Goal: Information Seeking & Learning: Compare options

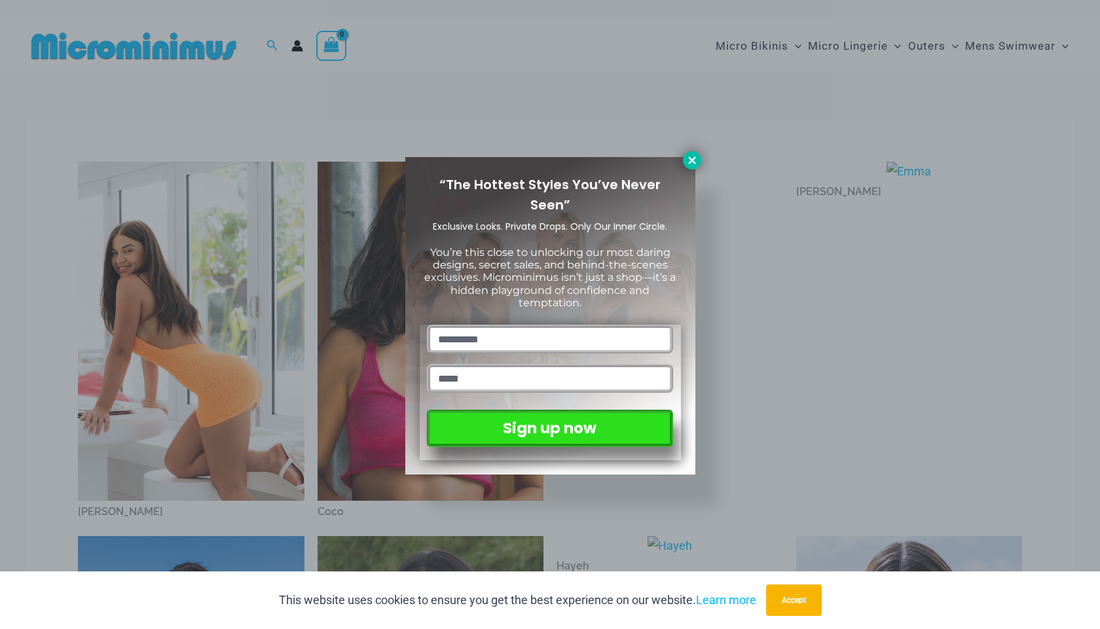
click at [689, 165] on icon at bounding box center [692, 160] width 12 height 12
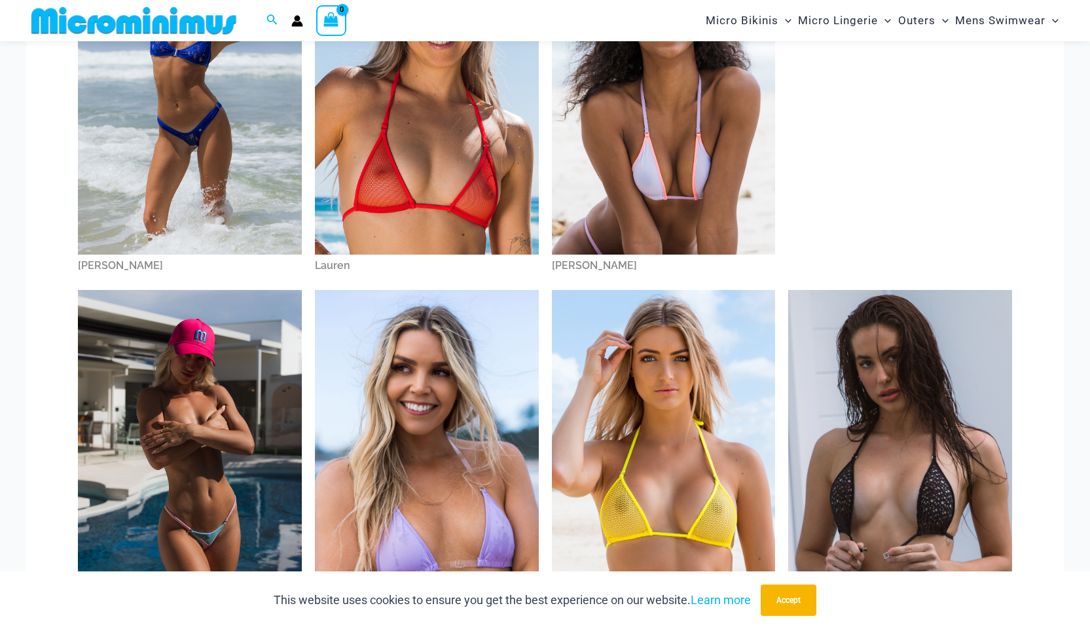
scroll to position [1495, 0]
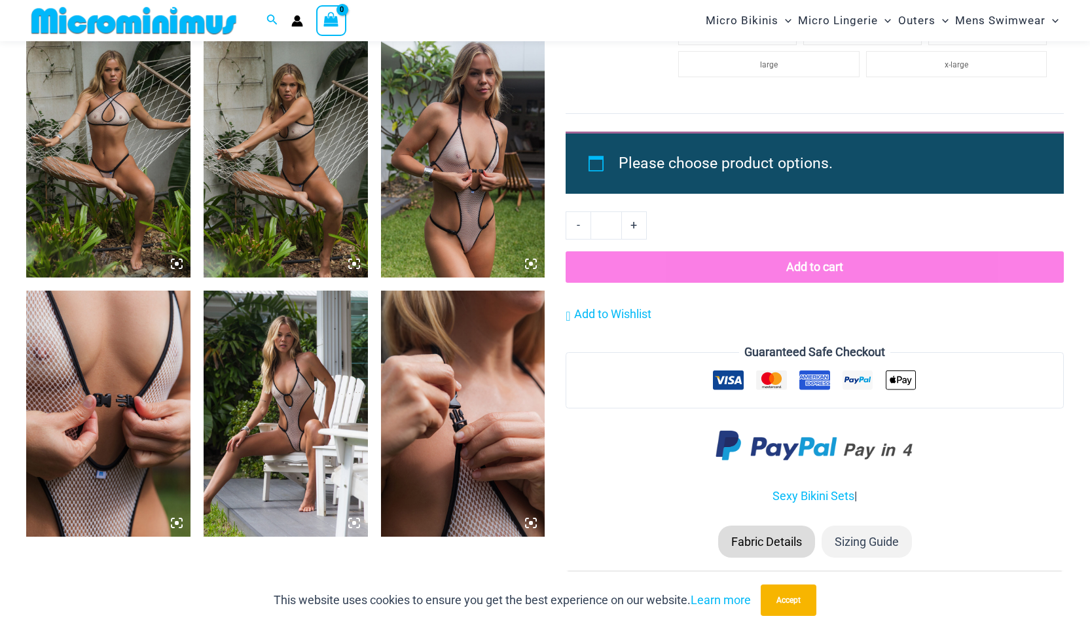
scroll to position [1692, 0]
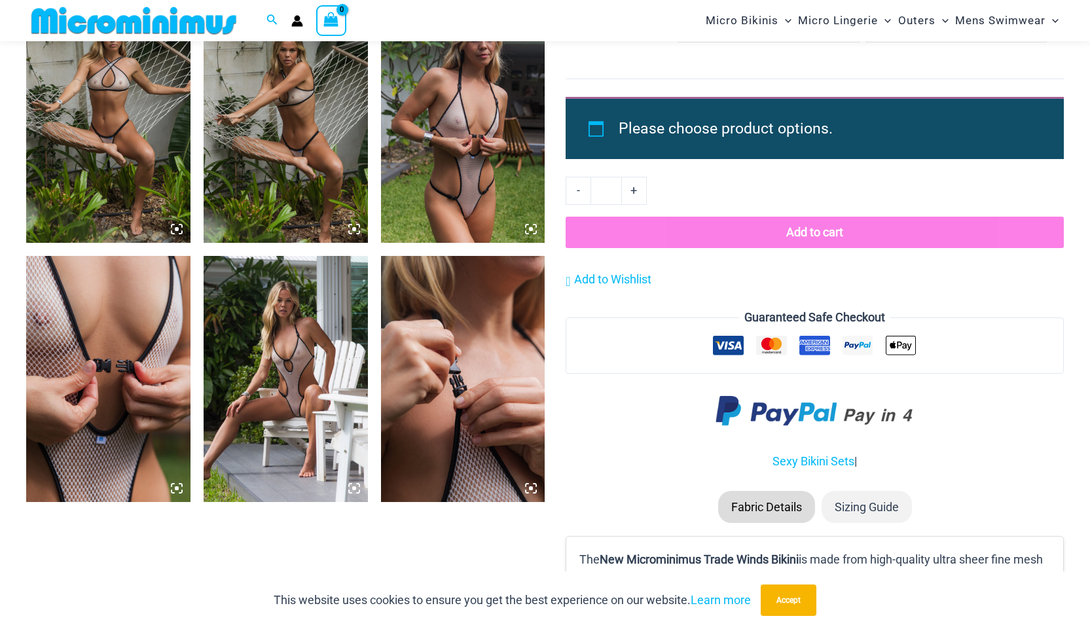
click at [532, 227] on icon at bounding box center [531, 229] width 12 height 12
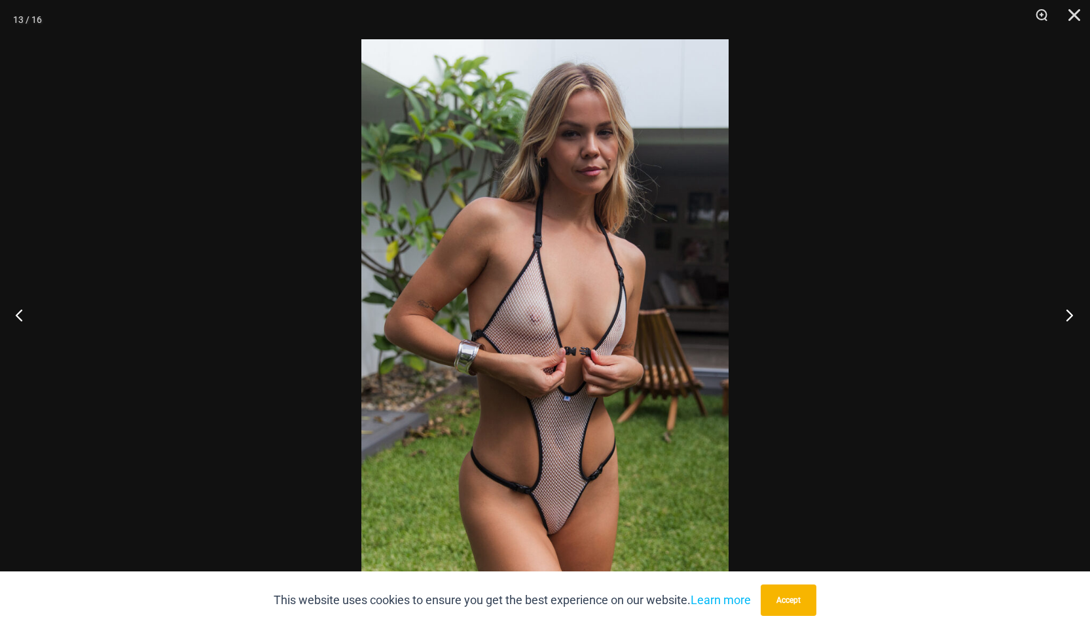
click at [1072, 316] on button "Next" at bounding box center [1065, 314] width 49 height 65
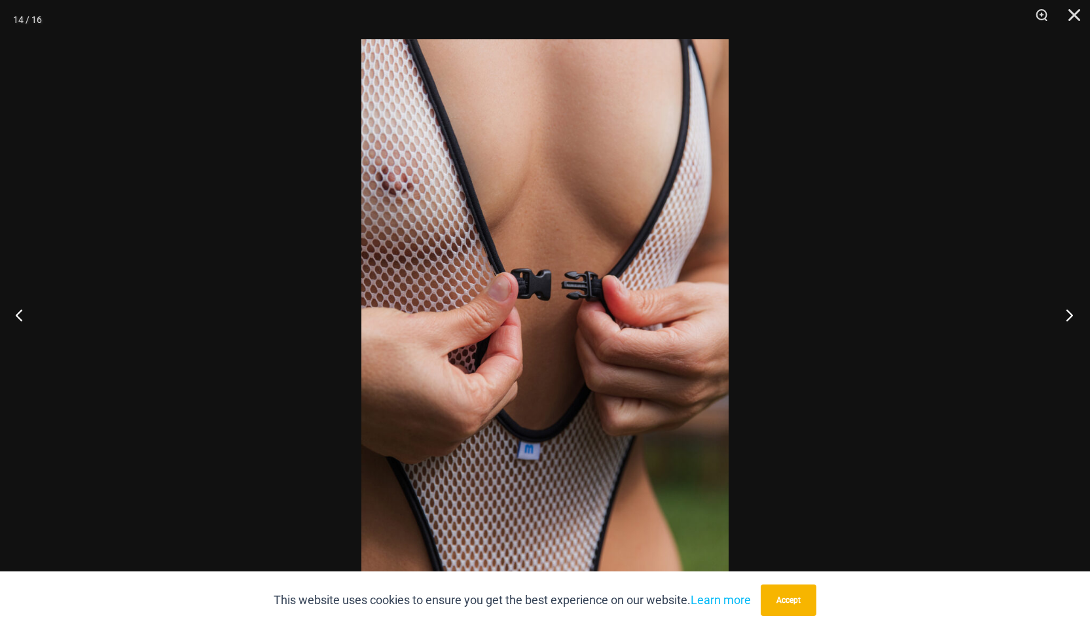
click at [1072, 316] on button "Next" at bounding box center [1065, 314] width 49 height 65
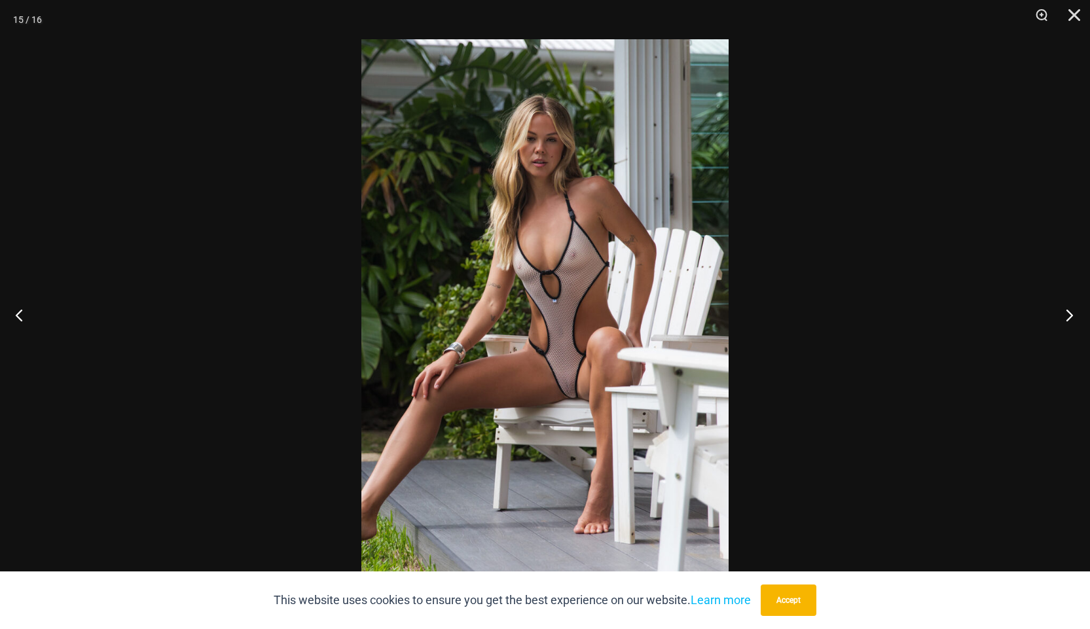
click at [1072, 316] on button "Next" at bounding box center [1065, 314] width 49 height 65
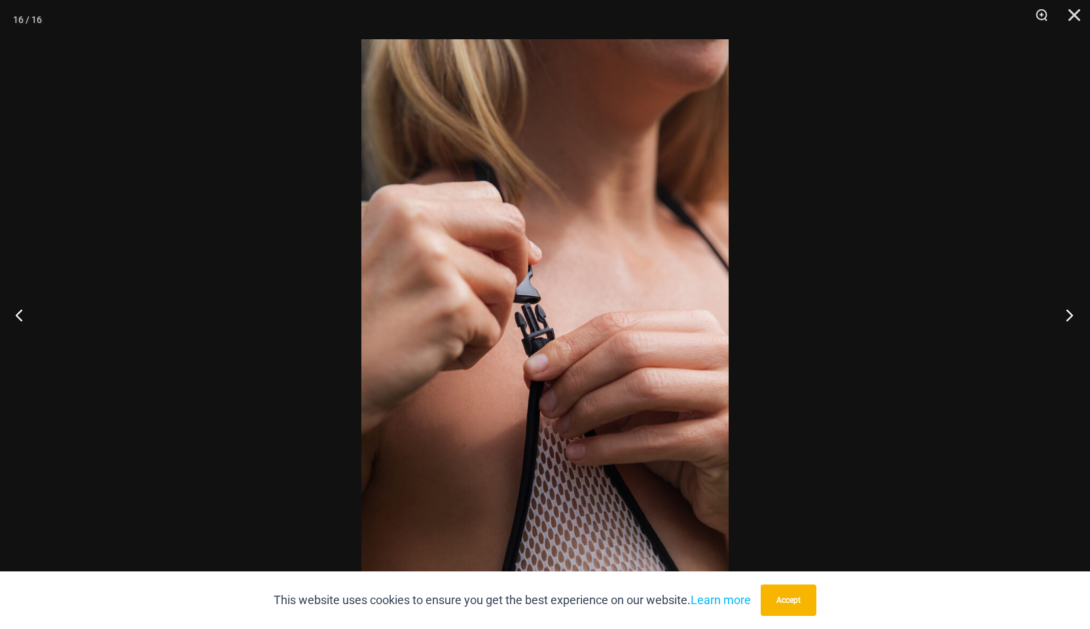
click at [1072, 316] on button "Next" at bounding box center [1065, 314] width 49 height 65
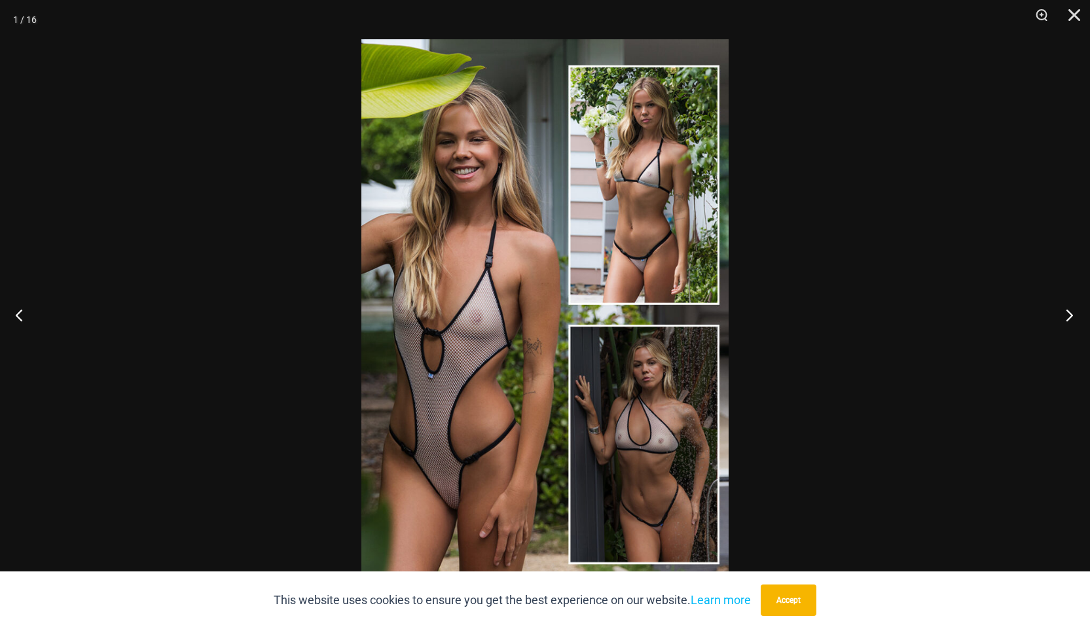
click at [1072, 316] on button "Next" at bounding box center [1065, 314] width 49 height 65
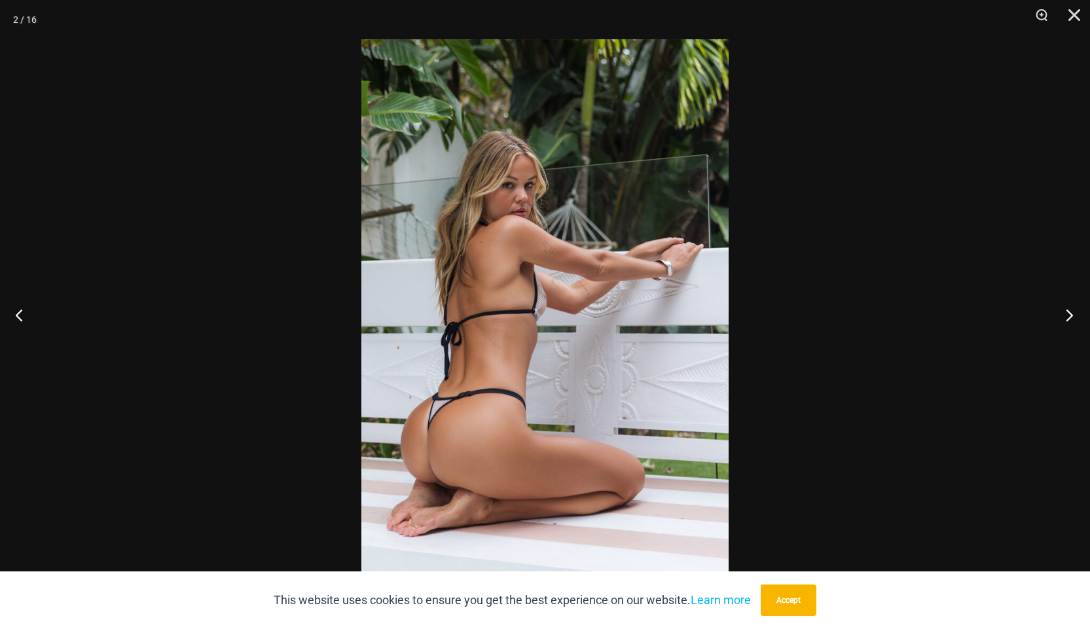
click at [1071, 316] on button "Next" at bounding box center [1065, 314] width 49 height 65
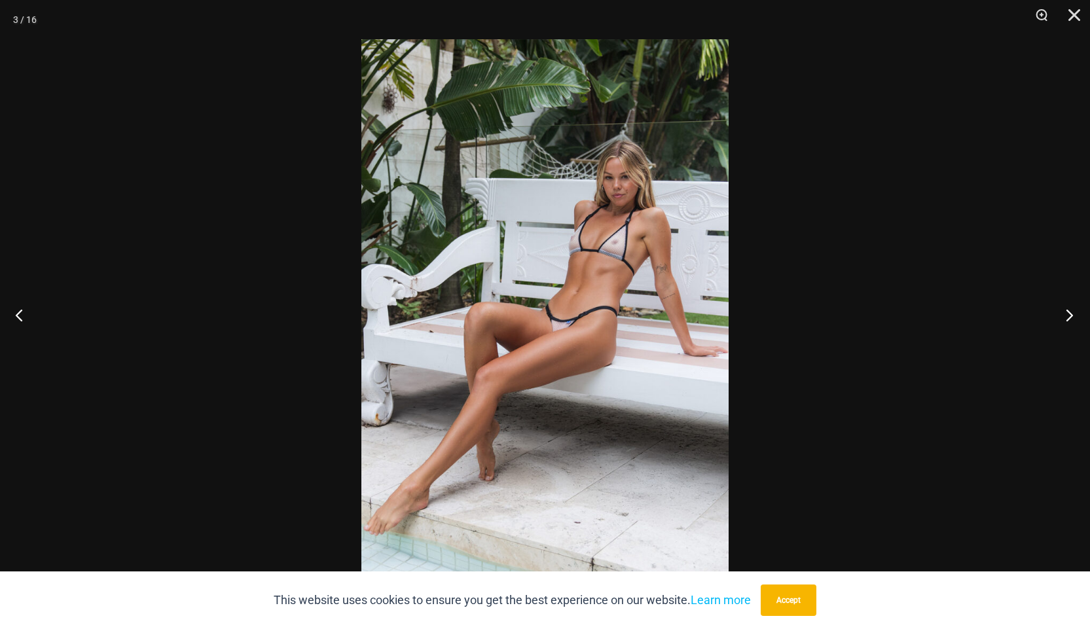
click at [1071, 316] on button "Next" at bounding box center [1065, 314] width 49 height 65
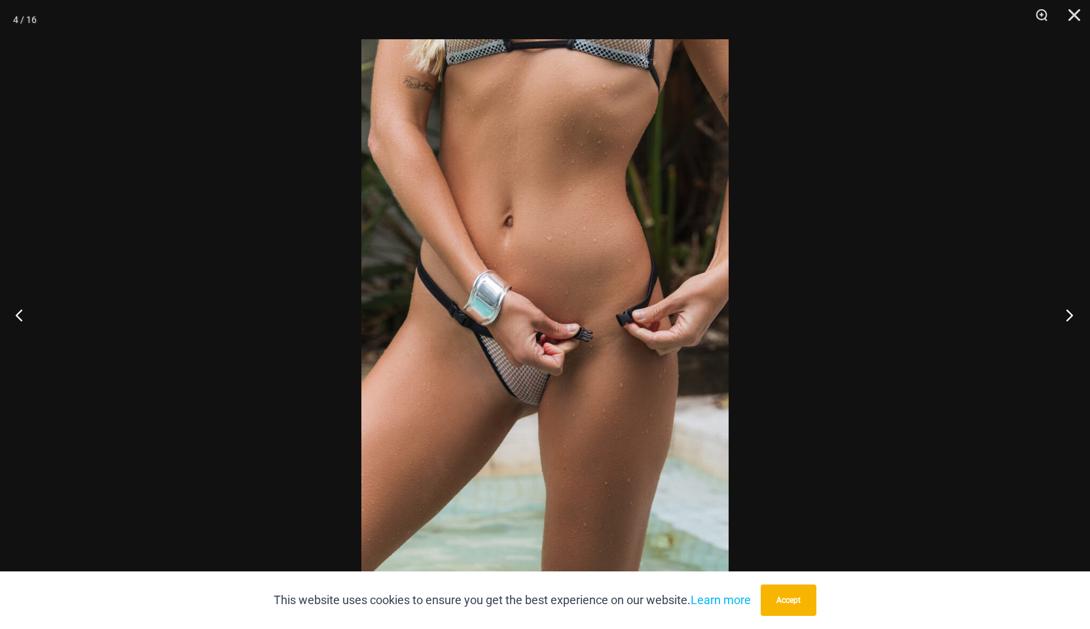
click at [1071, 316] on button "Next" at bounding box center [1065, 314] width 49 height 65
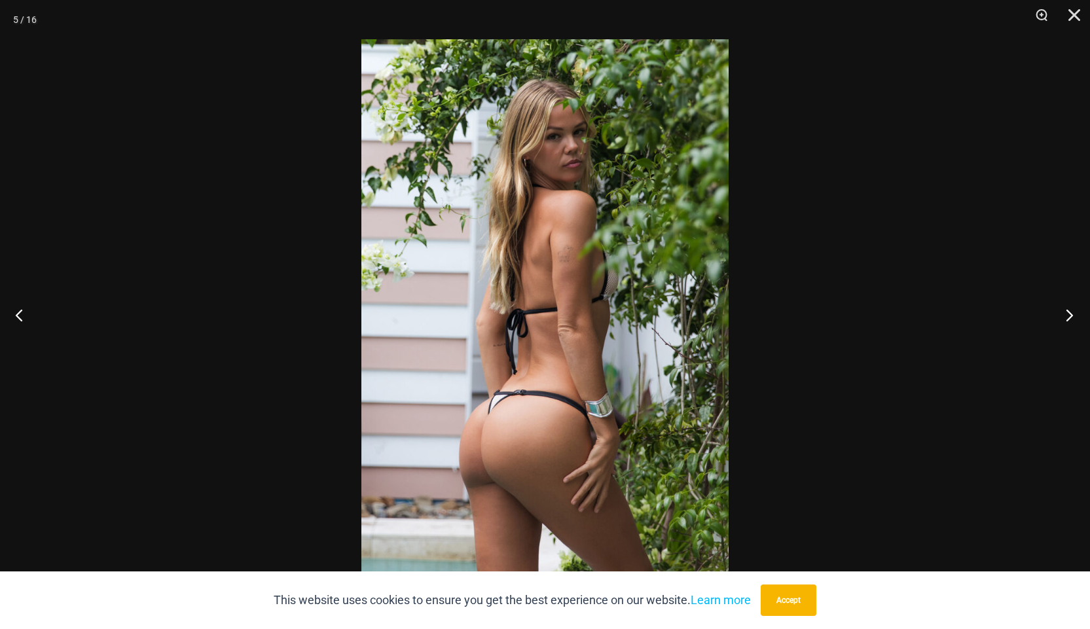
click at [1071, 316] on button "Next" at bounding box center [1065, 314] width 49 height 65
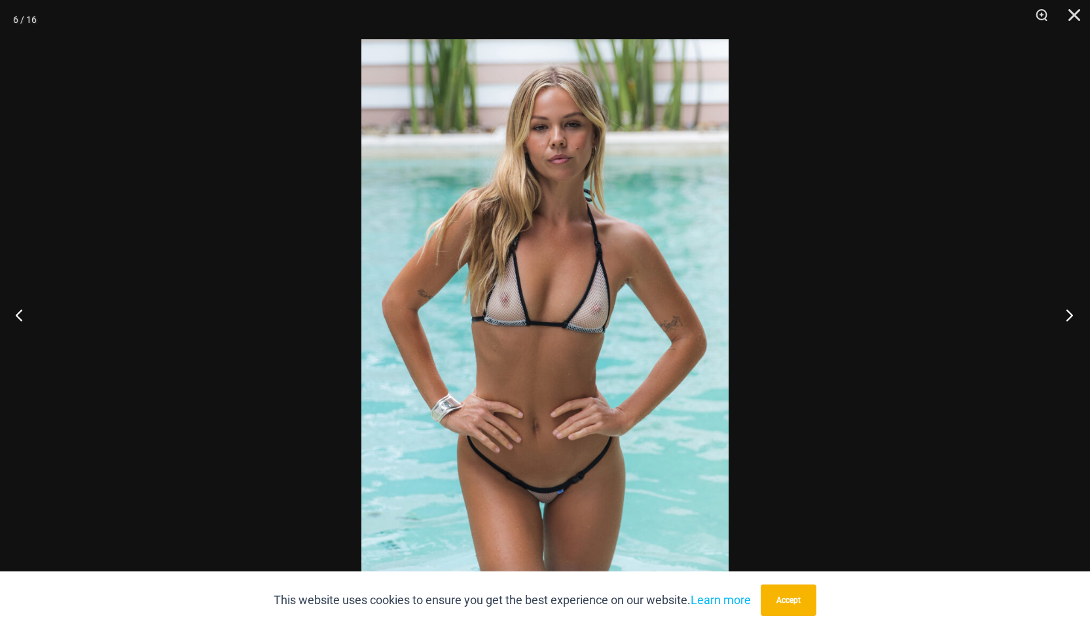
click at [1071, 316] on button "Next" at bounding box center [1065, 314] width 49 height 65
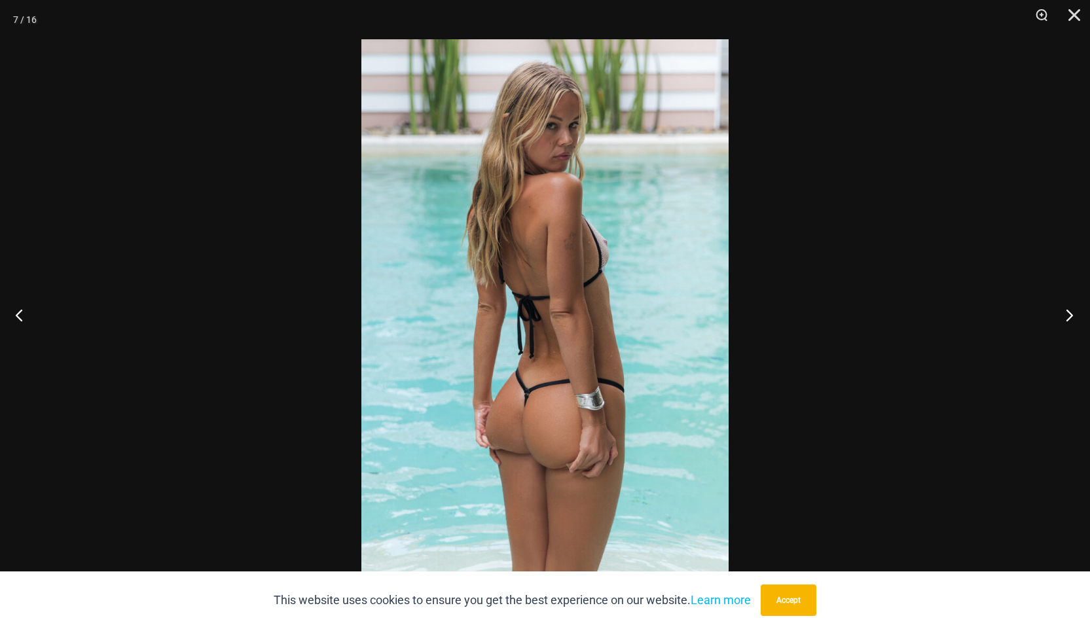
click at [1071, 316] on button "Next" at bounding box center [1065, 314] width 49 height 65
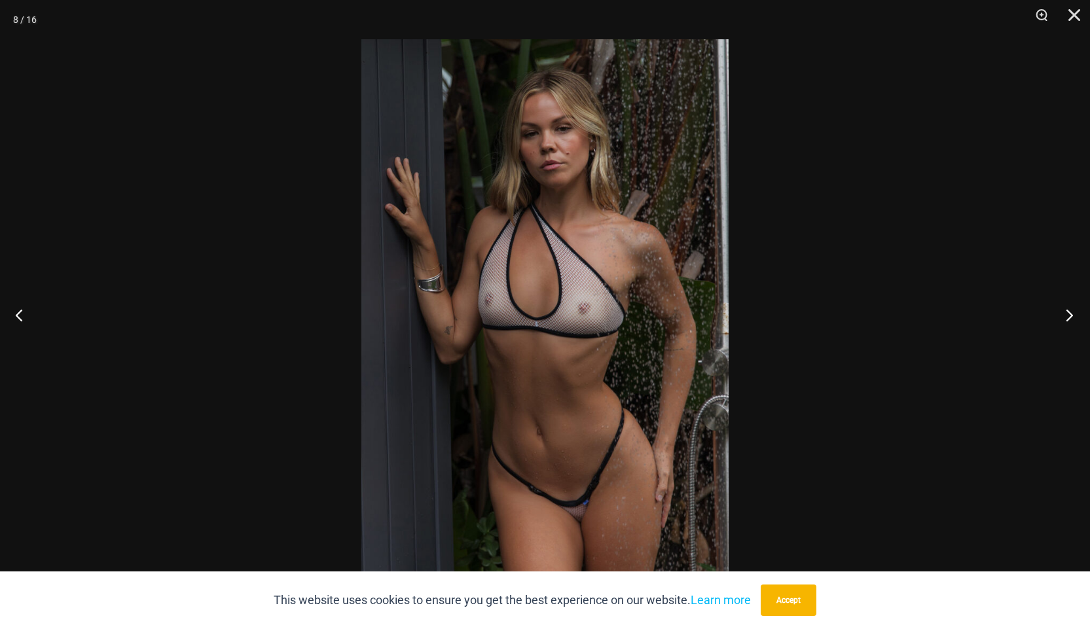
click at [1071, 316] on button "Next" at bounding box center [1065, 314] width 49 height 65
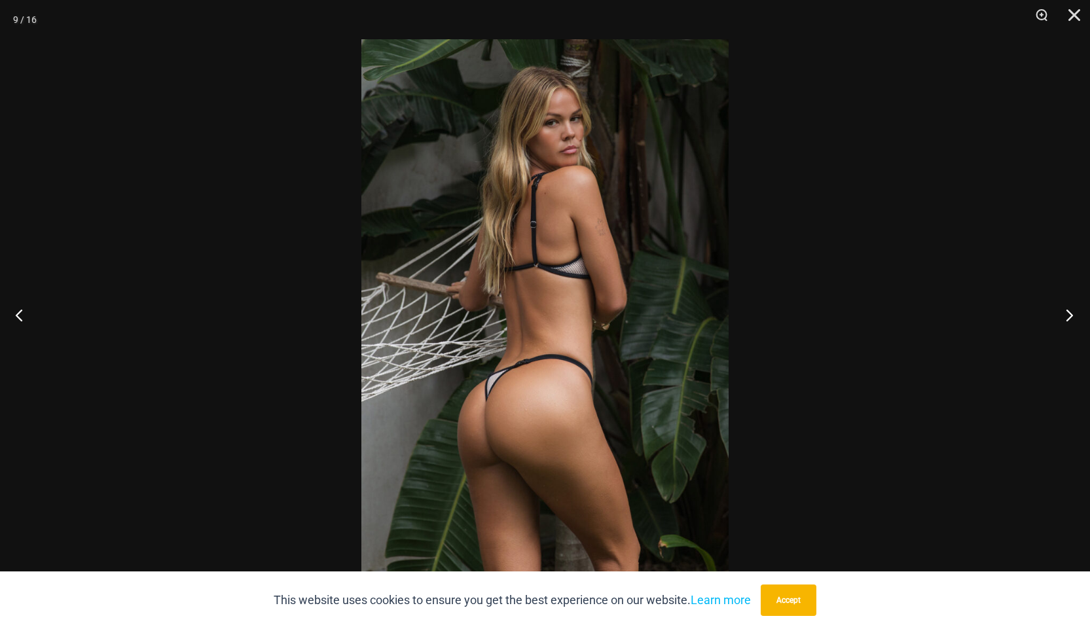
click at [1071, 316] on button "Next" at bounding box center [1065, 314] width 49 height 65
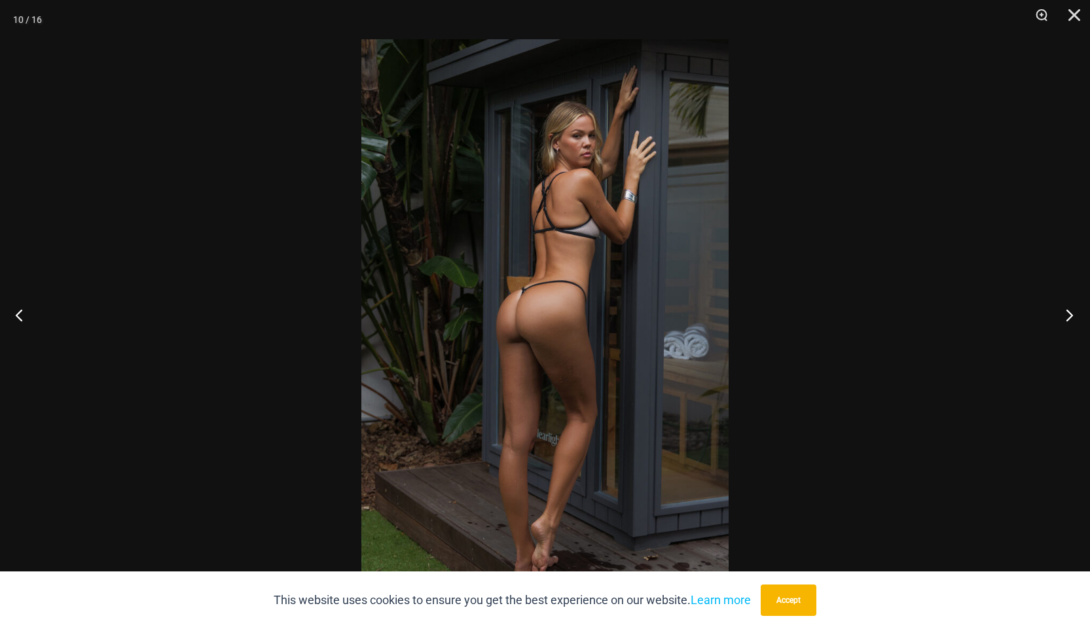
click at [1071, 316] on button "Next" at bounding box center [1065, 314] width 49 height 65
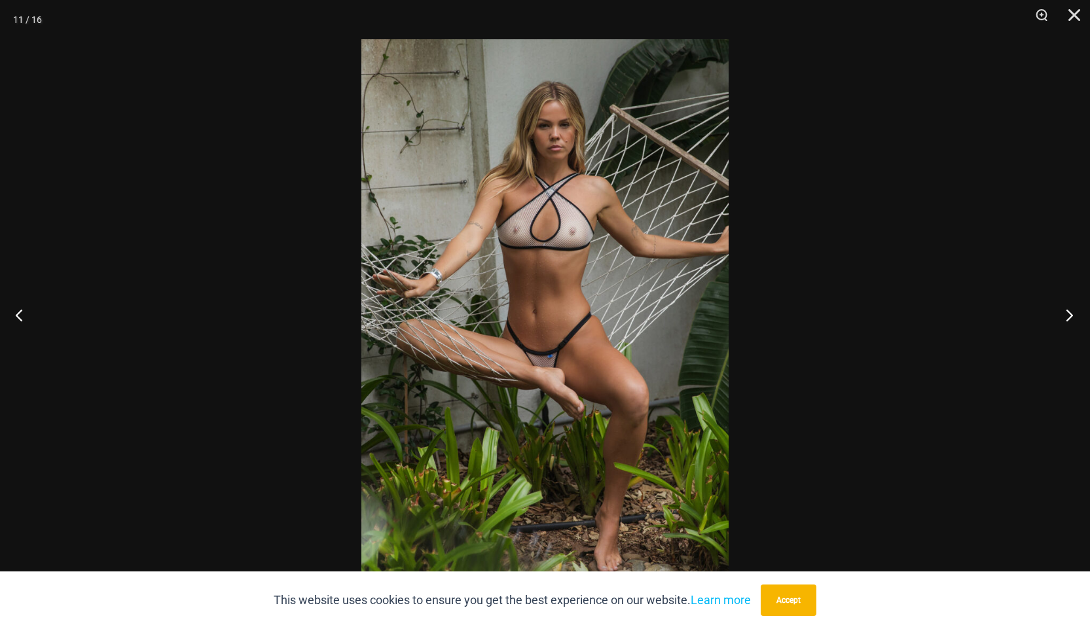
click at [1071, 316] on button "Next" at bounding box center [1065, 314] width 49 height 65
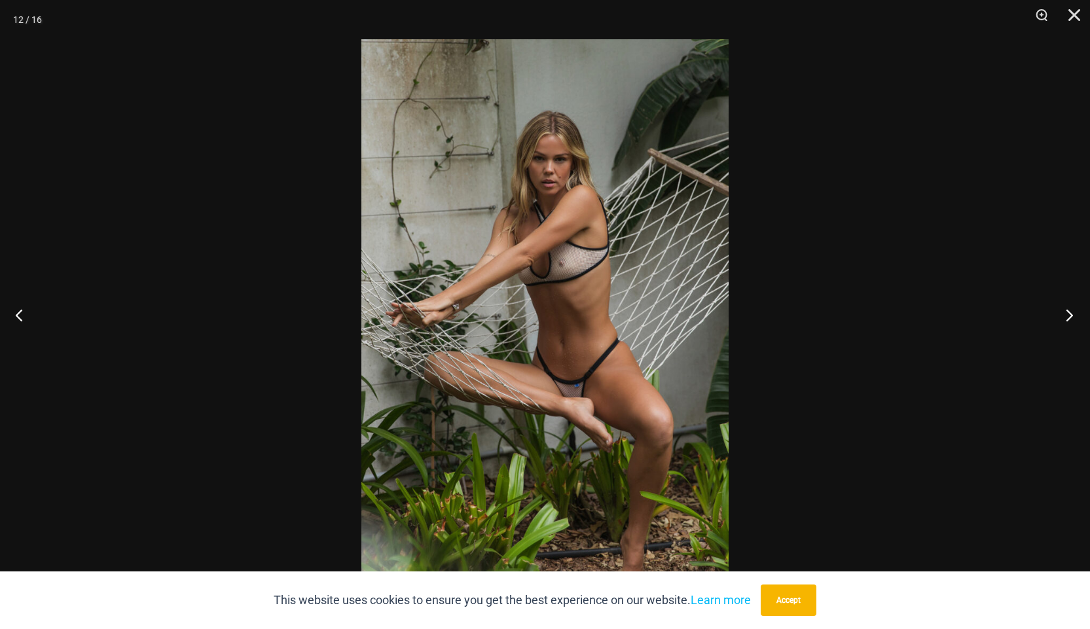
click at [1071, 316] on button "Next" at bounding box center [1065, 314] width 49 height 65
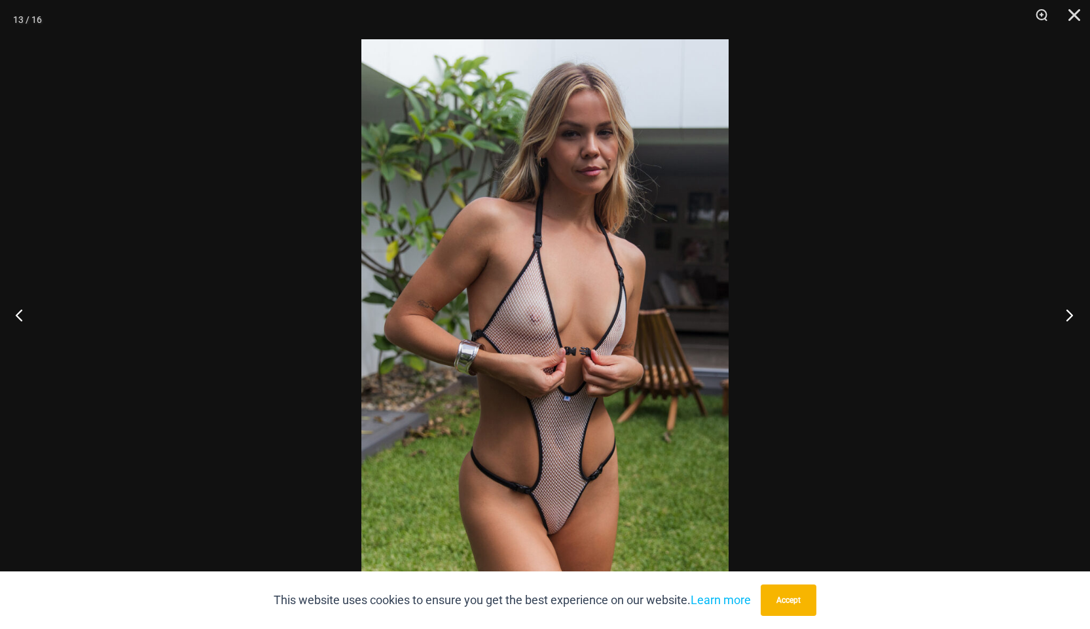
click at [1071, 316] on button "Next" at bounding box center [1065, 314] width 49 height 65
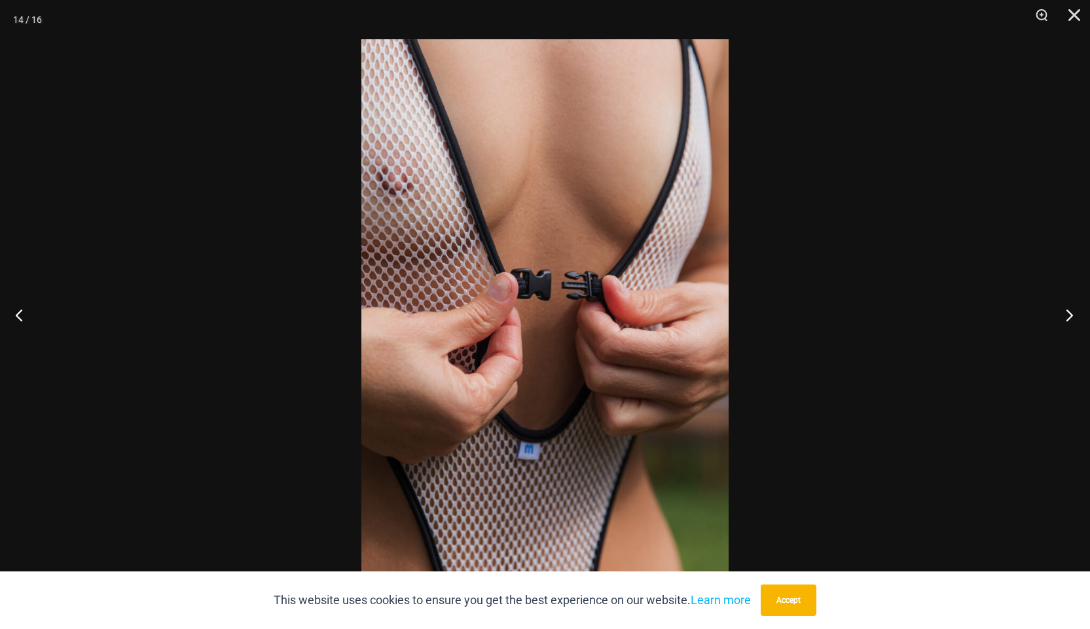
click at [1071, 316] on button "Next" at bounding box center [1065, 314] width 49 height 65
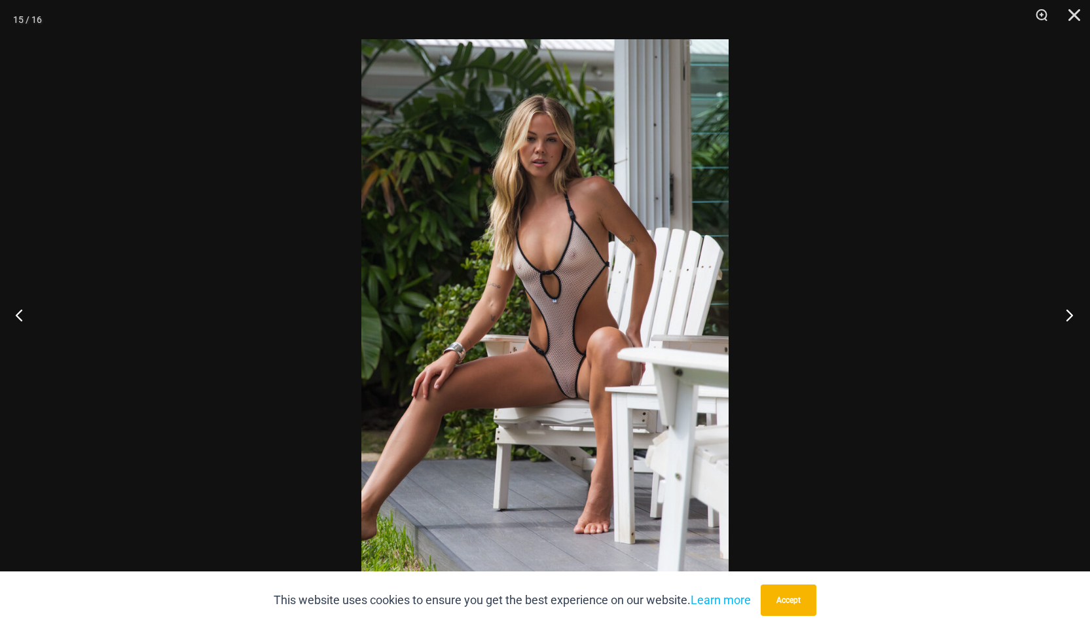
click at [1071, 316] on button "Next" at bounding box center [1065, 314] width 49 height 65
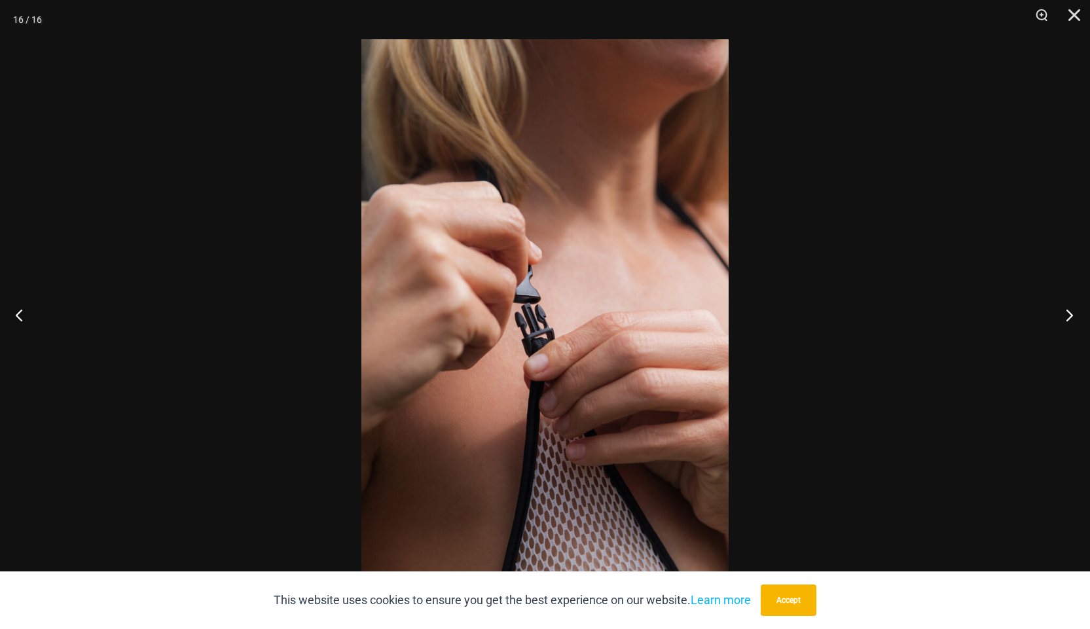
click at [1071, 316] on button "Next" at bounding box center [1065, 314] width 49 height 65
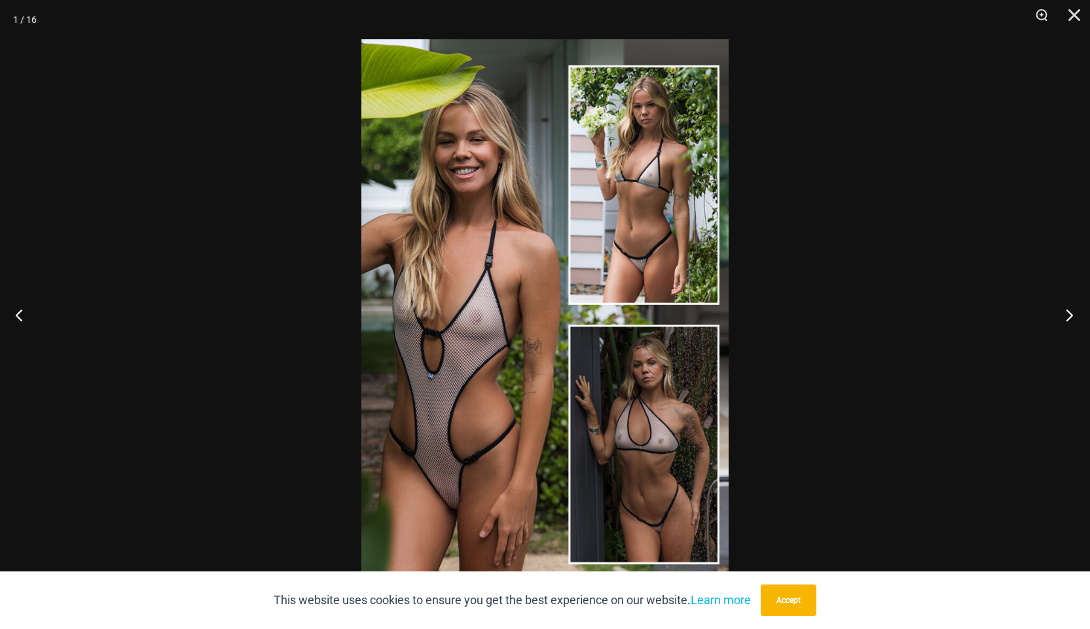
click at [1071, 316] on button "Next" at bounding box center [1065, 314] width 49 height 65
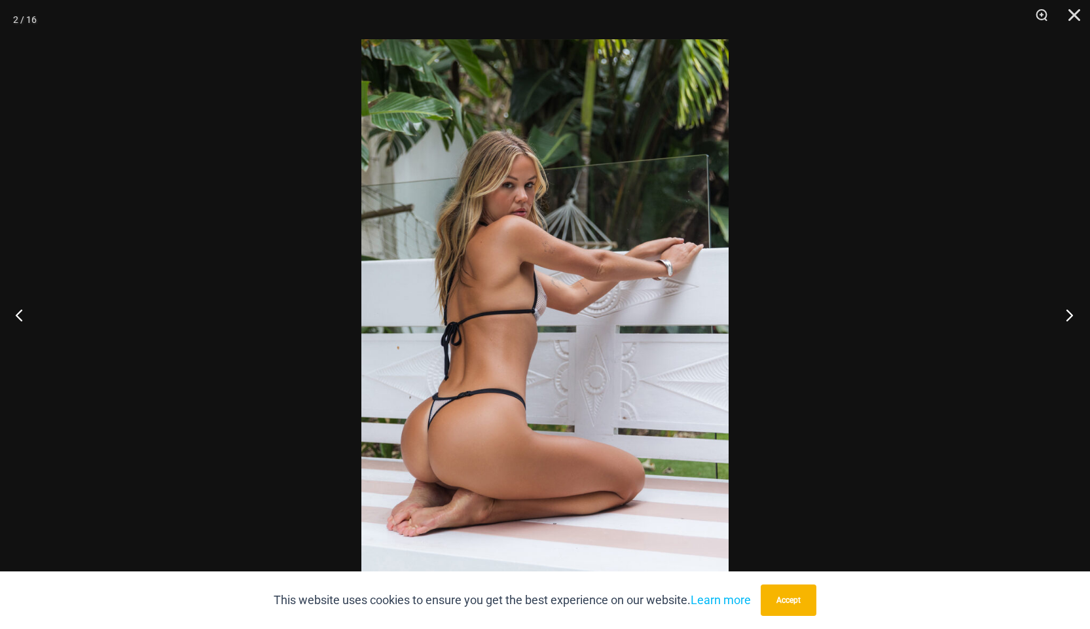
click at [1071, 316] on button "Next" at bounding box center [1065, 314] width 49 height 65
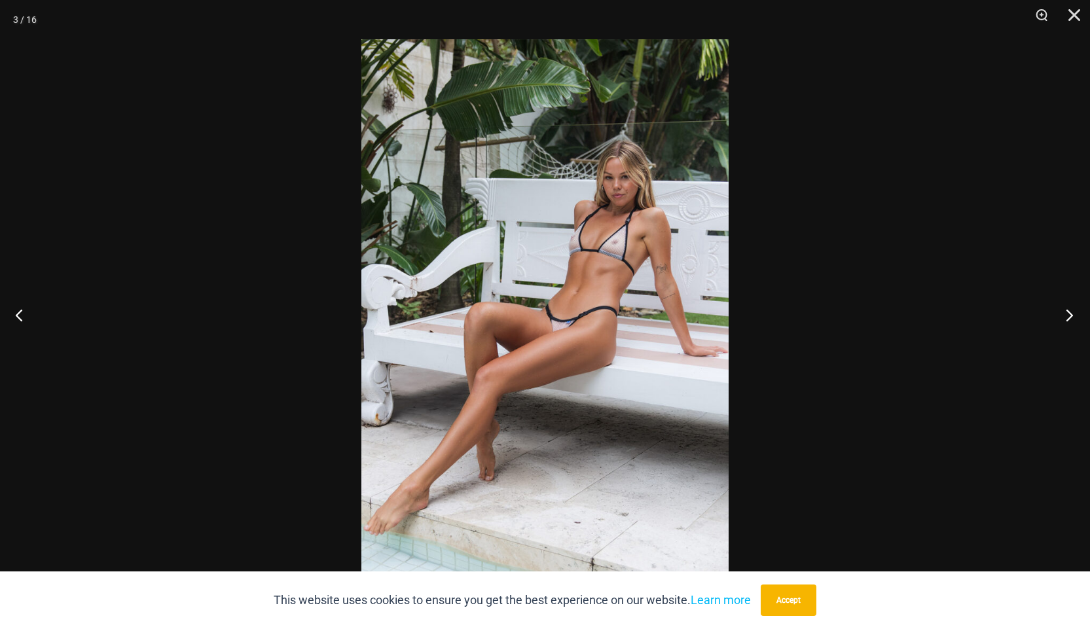
click at [1071, 316] on button "Next" at bounding box center [1065, 314] width 49 height 65
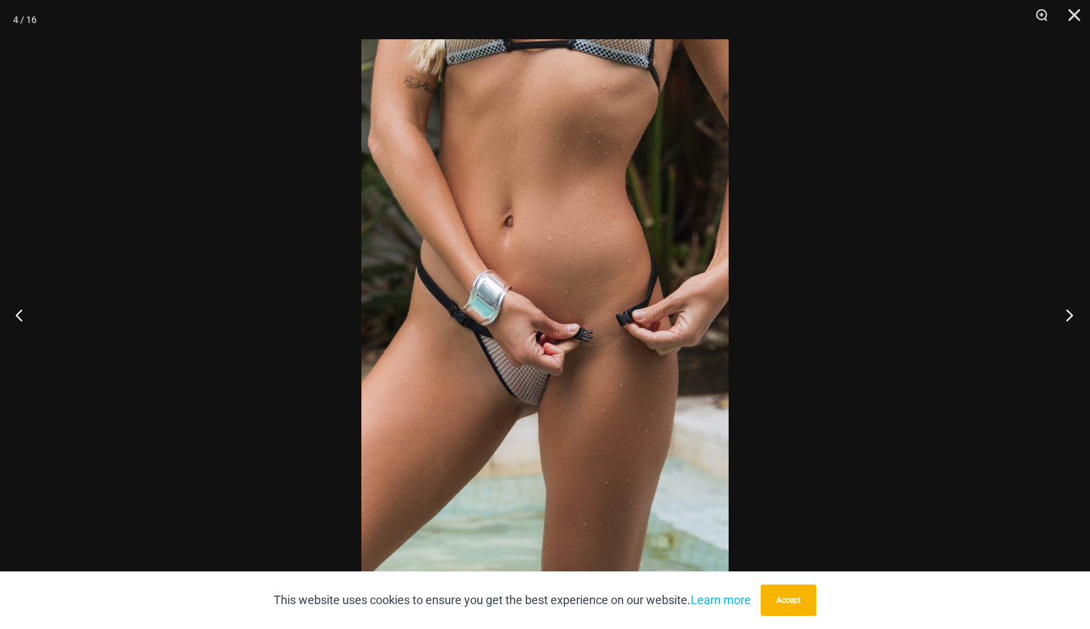
click at [1071, 316] on button "Next" at bounding box center [1065, 314] width 49 height 65
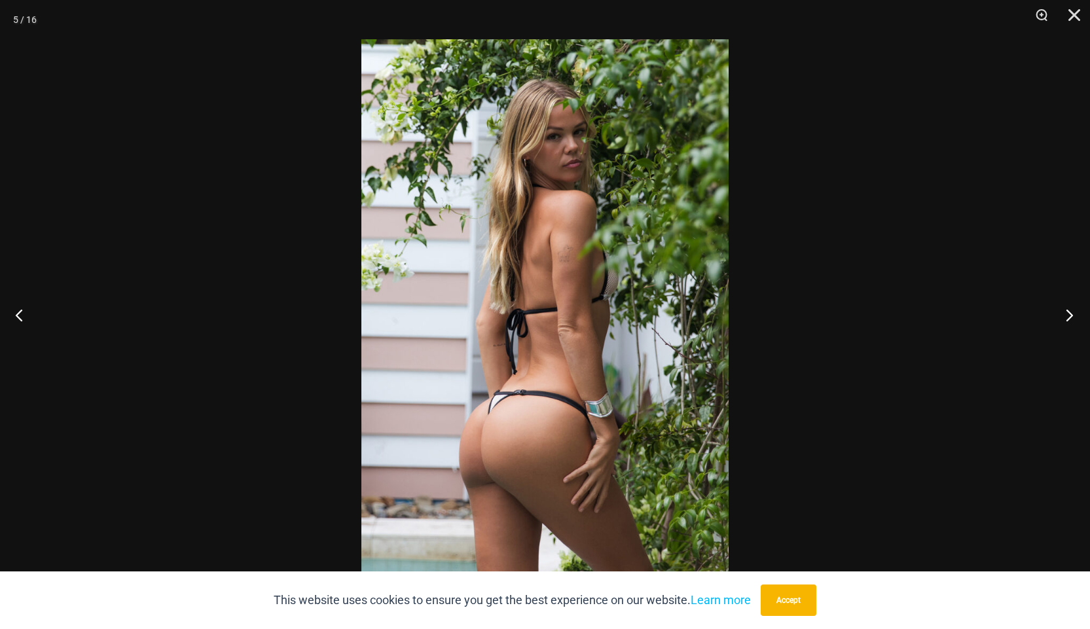
click at [1071, 316] on button "Next" at bounding box center [1065, 314] width 49 height 65
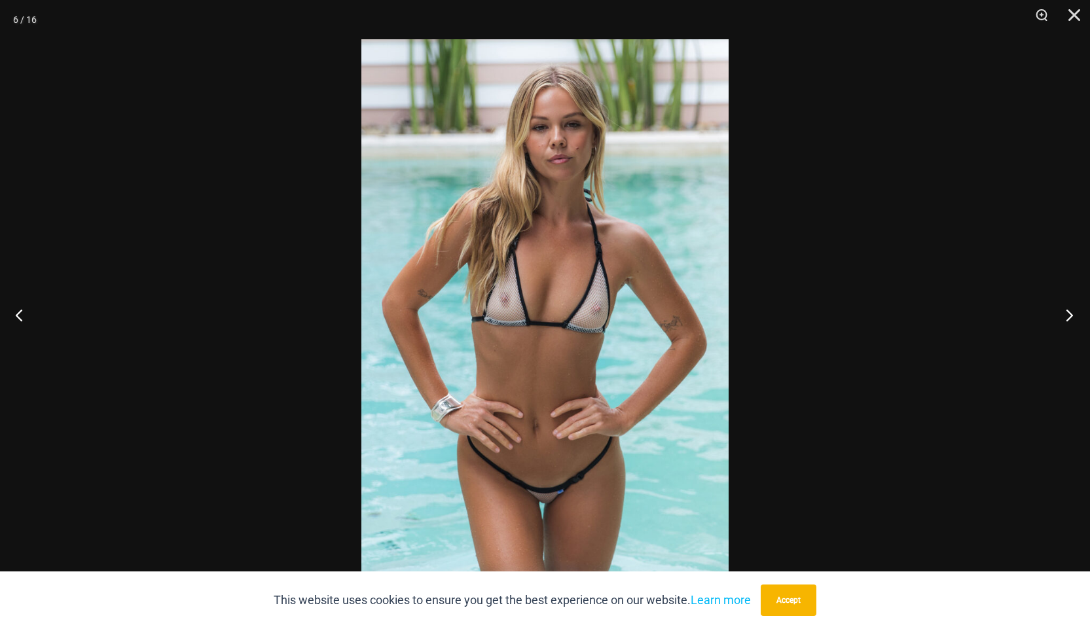
click at [1071, 316] on button "Next" at bounding box center [1065, 314] width 49 height 65
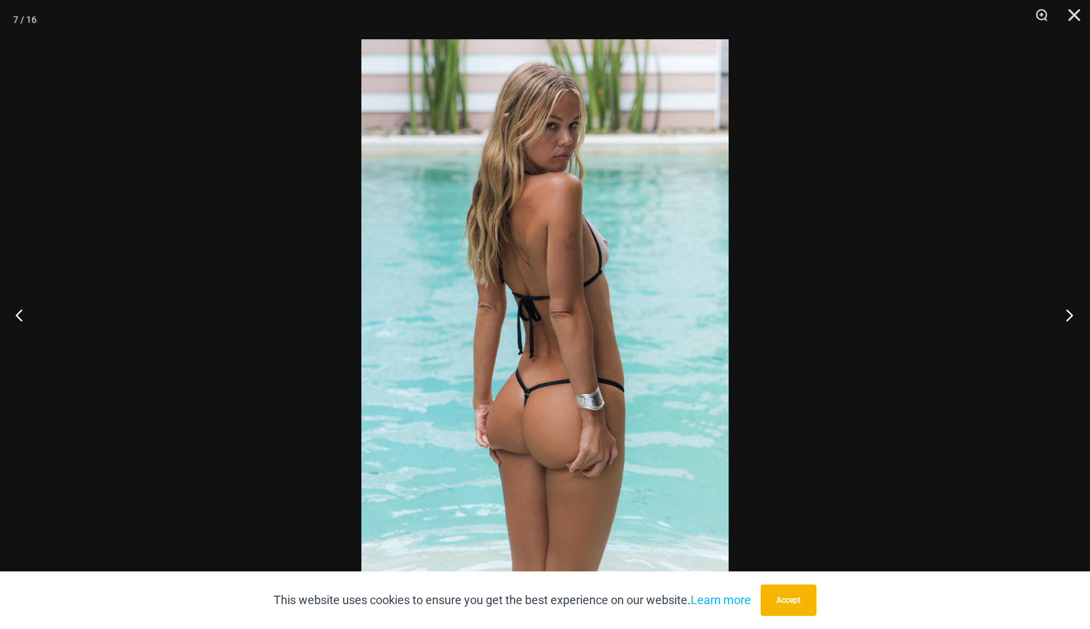
click at [1071, 316] on button "Next" at bounding box center [1065, 314] width 49 height 65
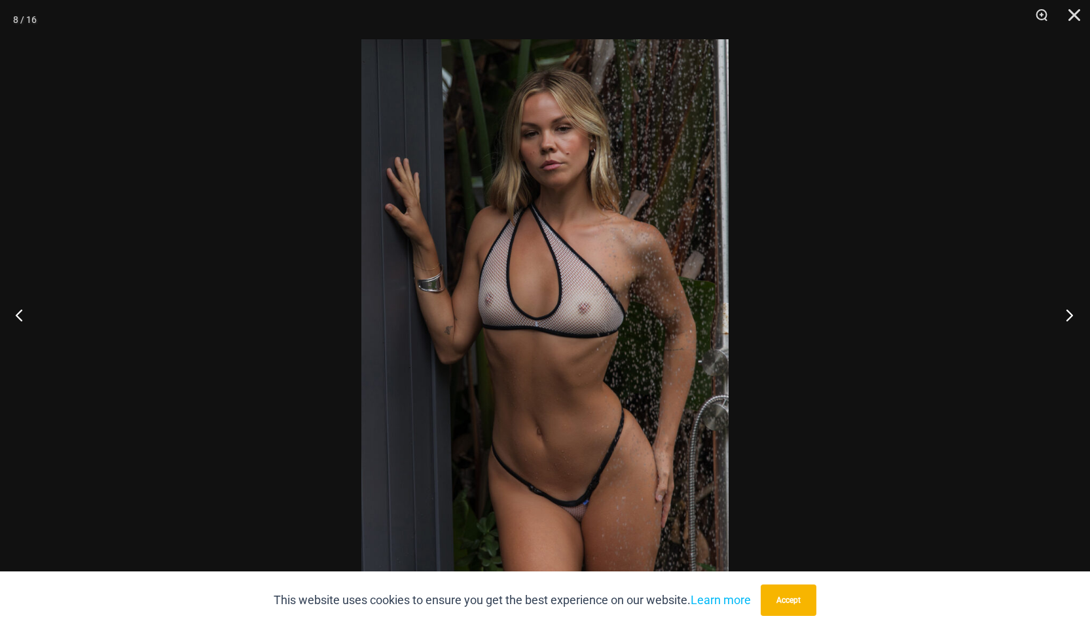
click at [1071, 316] on button "Next" at bounding box center [1065, 314] width 49 height 65
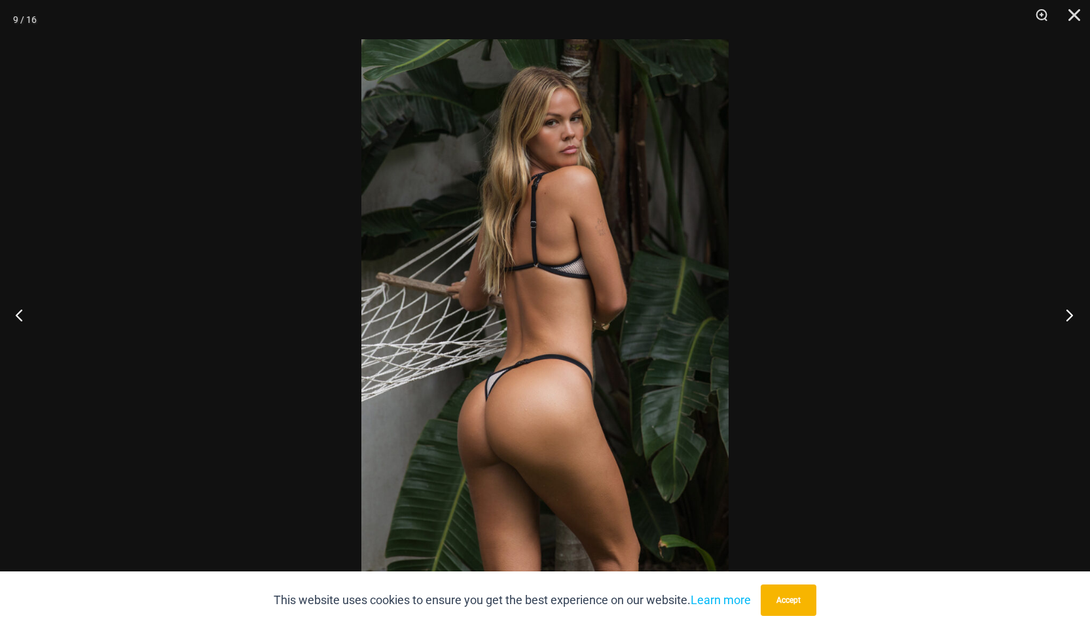
click at [1071, 316] on button "Next" at bounding box center [1065, 314] width 49 height 65
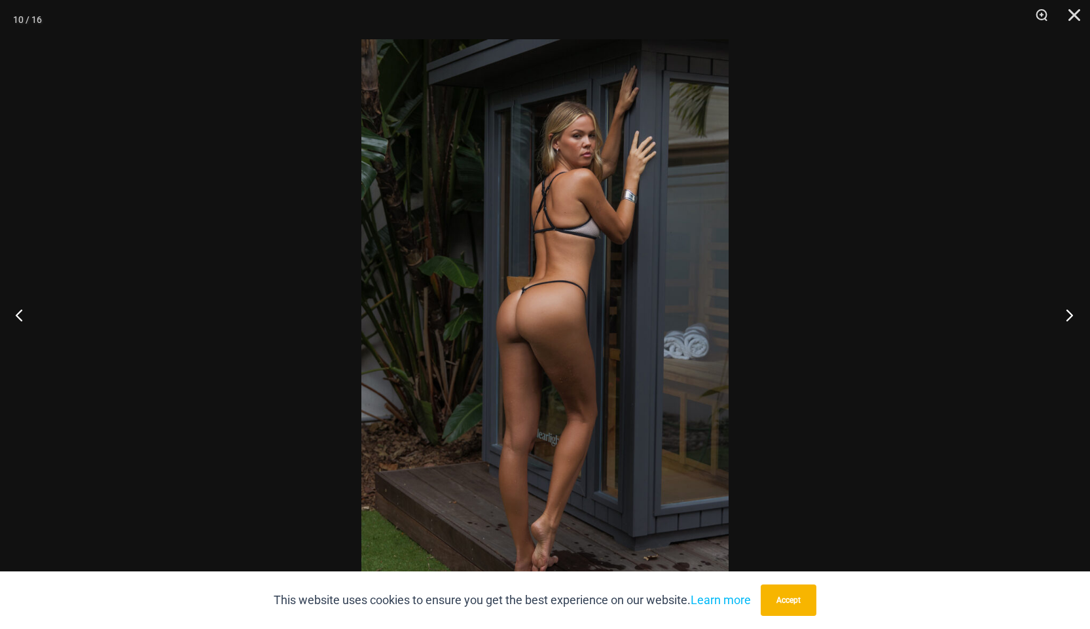
click at [1071, 316] on button "Next" at bounding box center [1065, 314] width 49 height 65
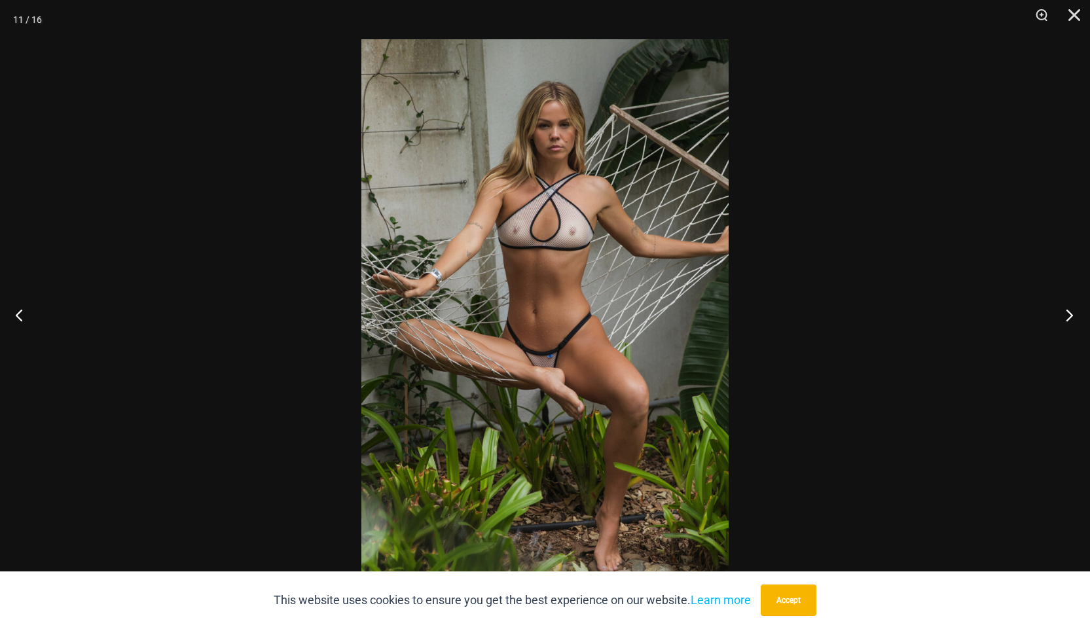
click at [1071, 316] on button "Next" at bounding box center [1065, 314] width 49 height 65
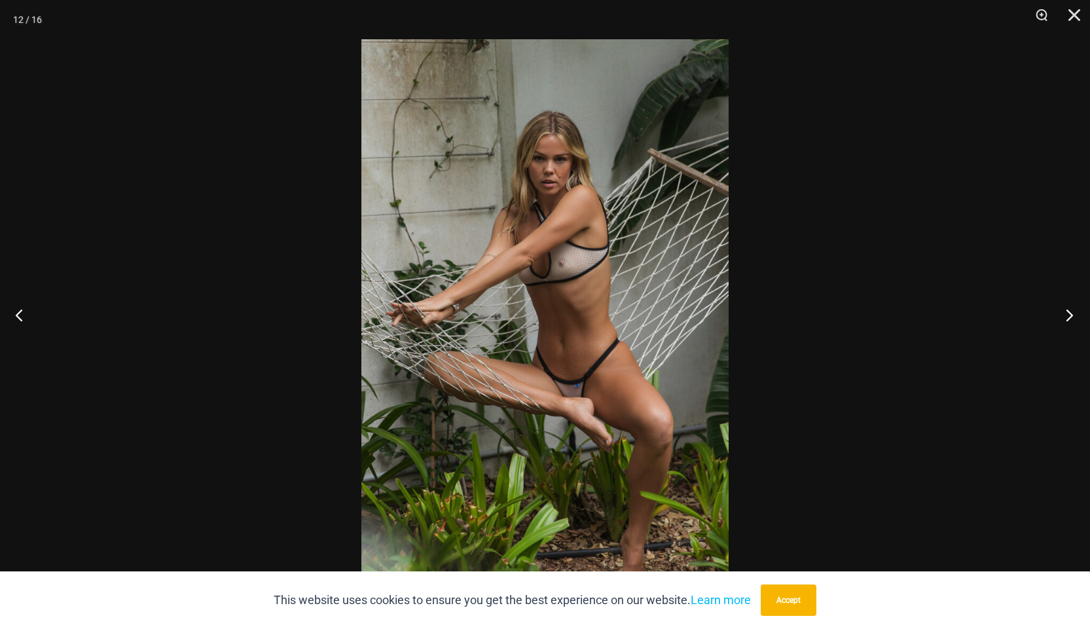
click at [1071, 316] on button "Next" at bounding box center [1065, 314] width 49 height 65
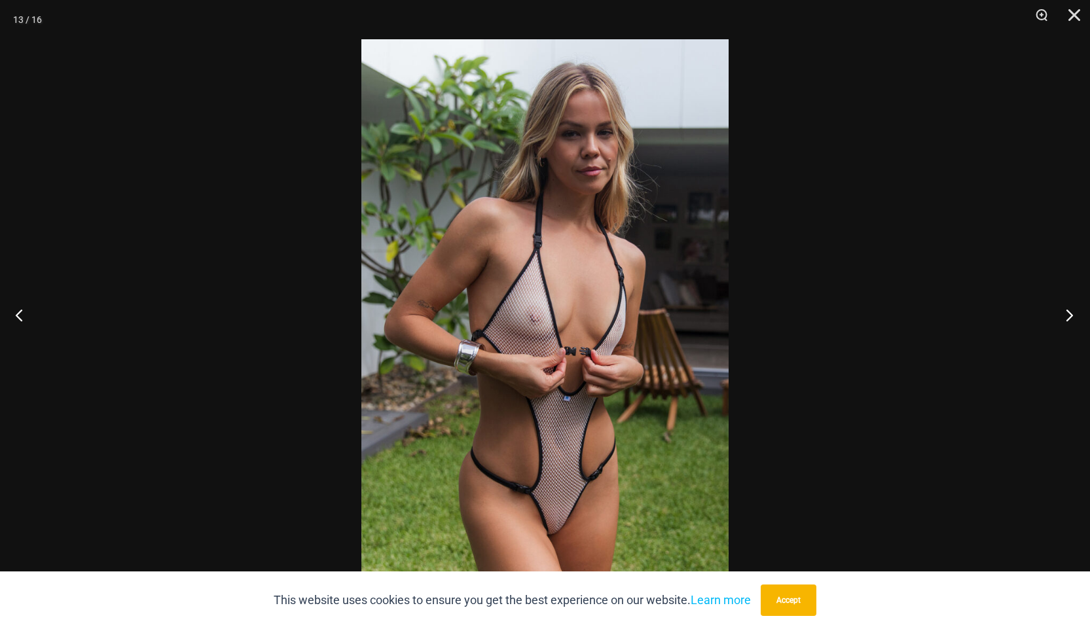
click at [1071, 316] on button "Next" at bounding box center [1065, 314] width 49 height 65
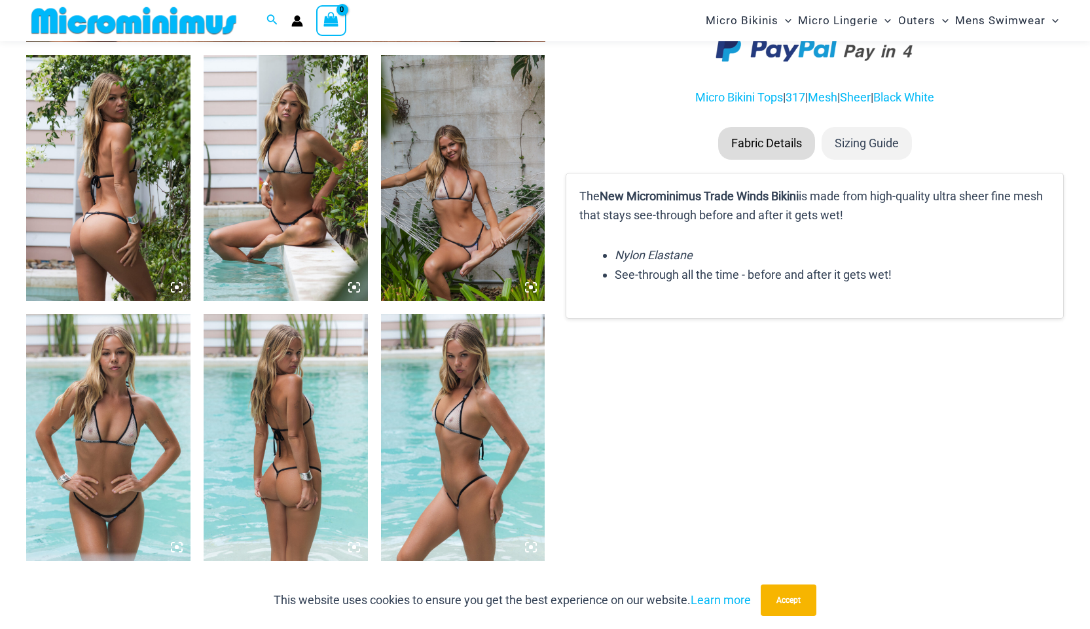
scroll to position [907, 0]
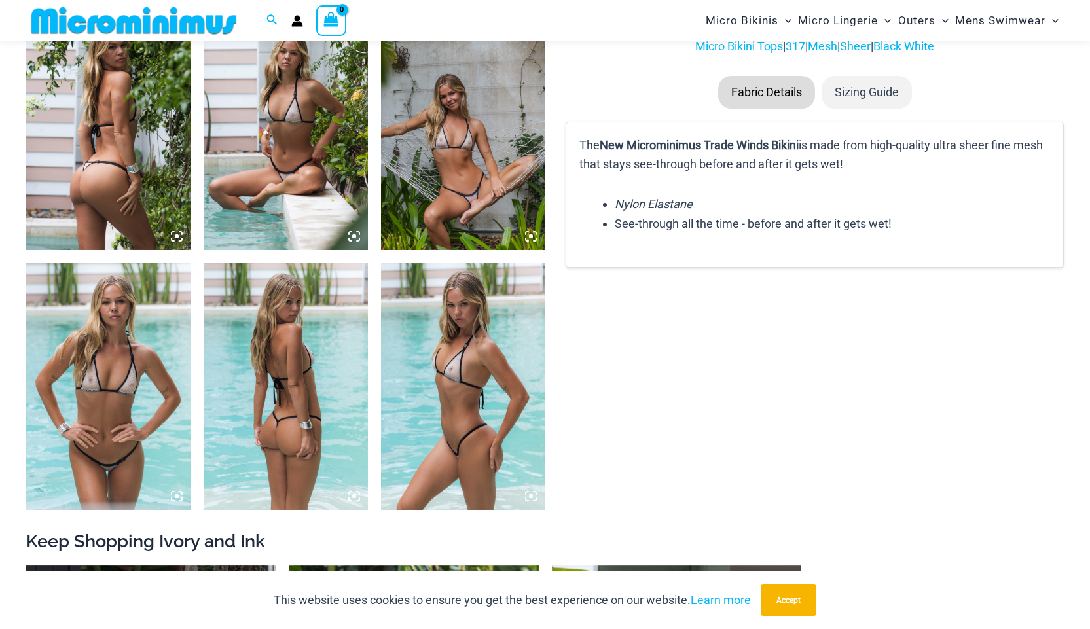
click at [151, 183] on img at bounding box center [108, 127] width 164 height 246
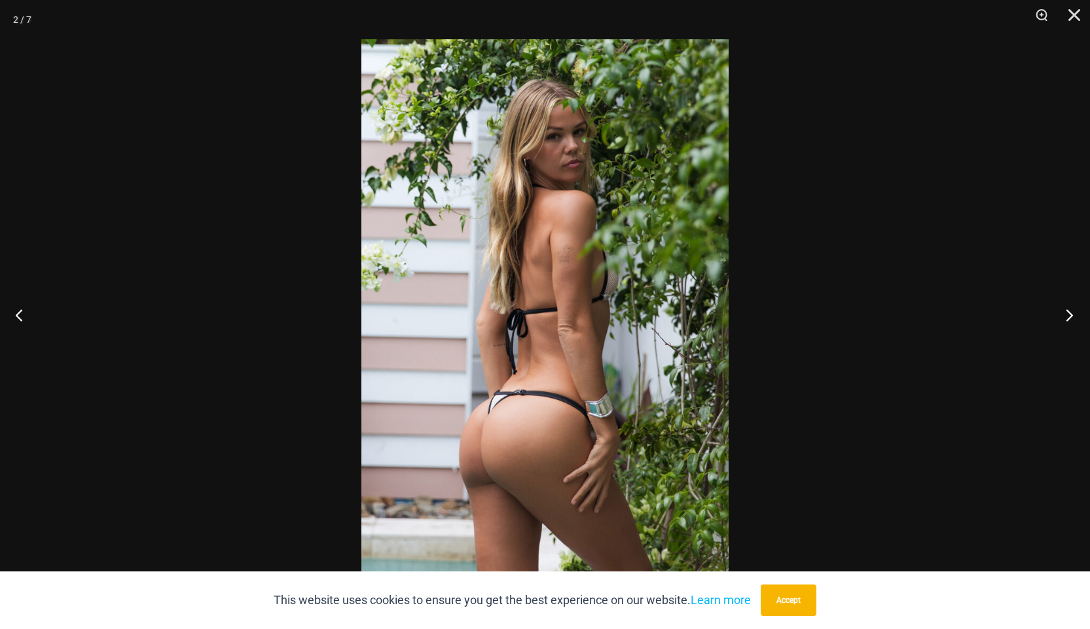
click at [1071, 316] on button "Next" at bounding box center [1065, 314] width 49 height 65
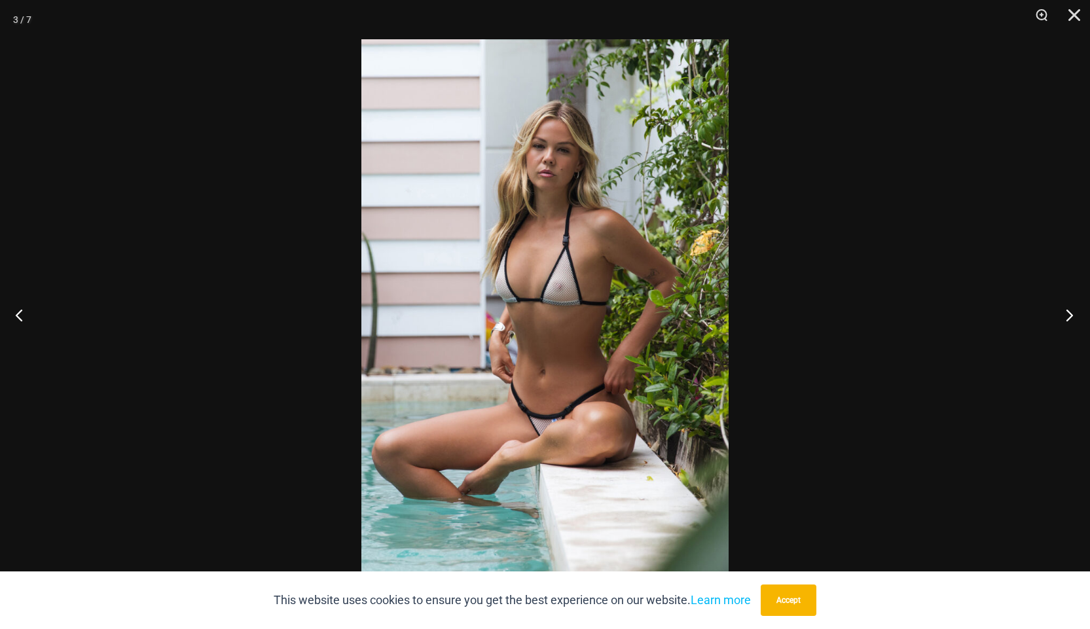
click at [1071, 316] on button "Next" at bounding box center [1065, 314] width 49 height 65
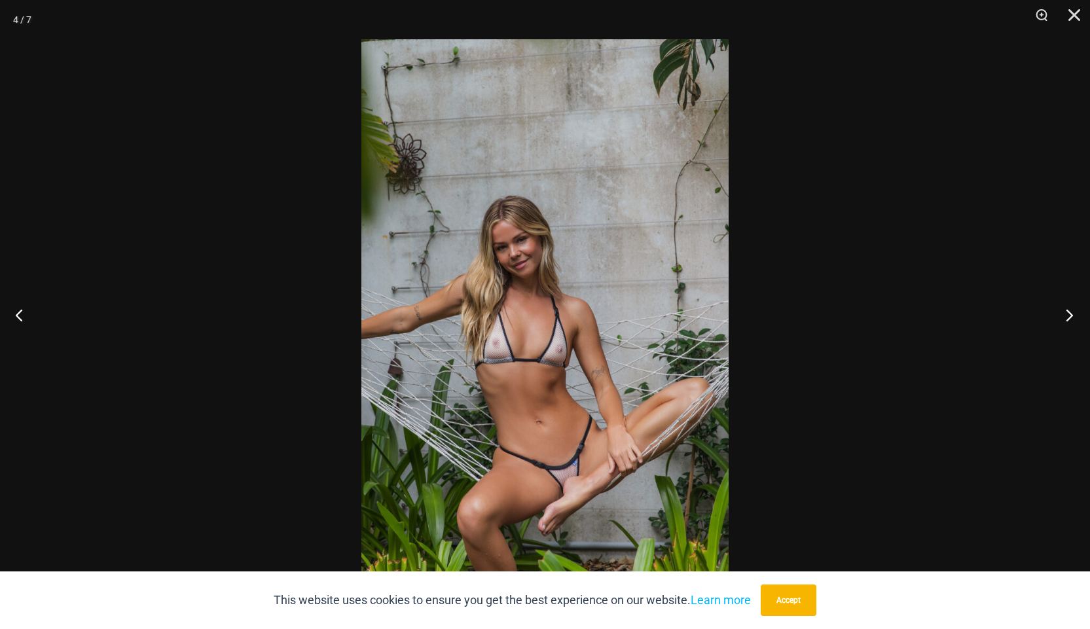
click at [1071, 316] on button "Next" at bounding box center [1065, 314] width 49 height 65
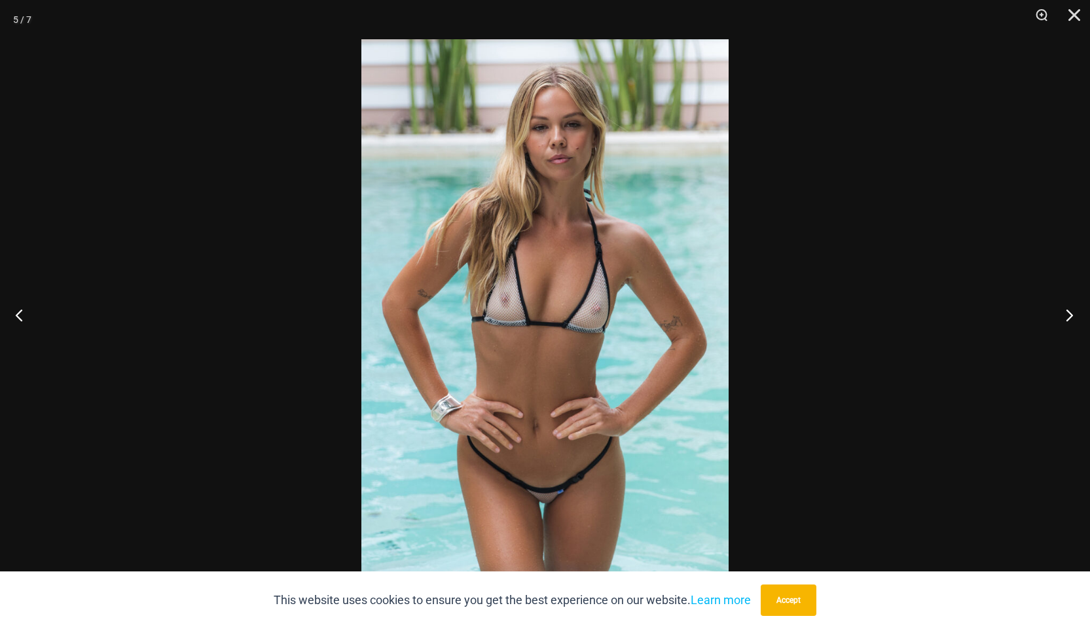
click at [1071, 316] on button "Next" at bounding box center [1065, 314] width 49 height 65
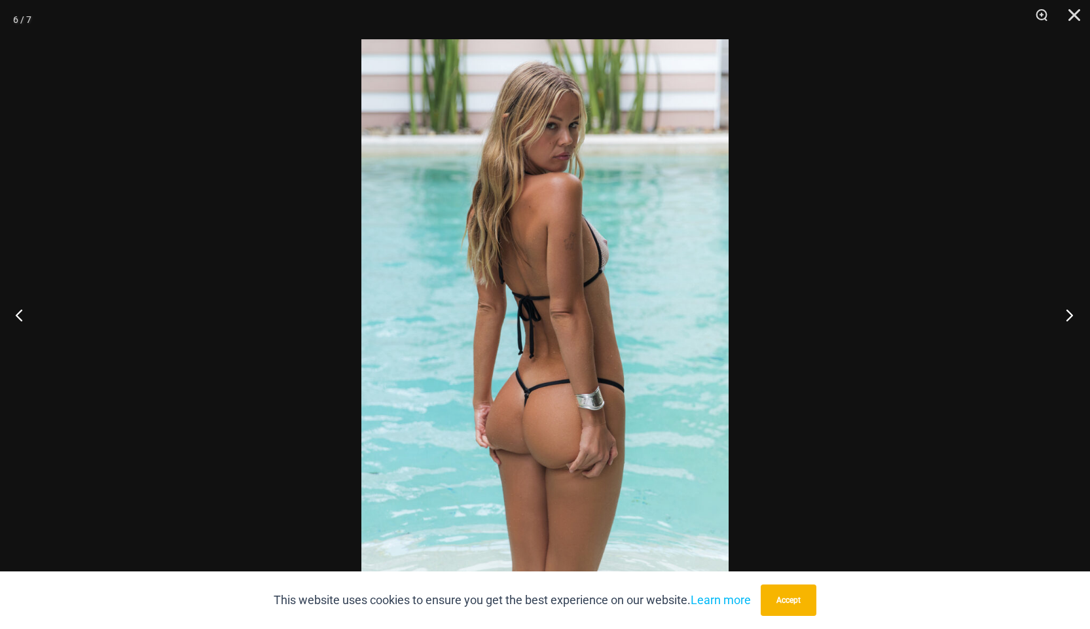
click at [1071, 316] on button "Next" at bounding box center [1065, 314] width 49 height 65
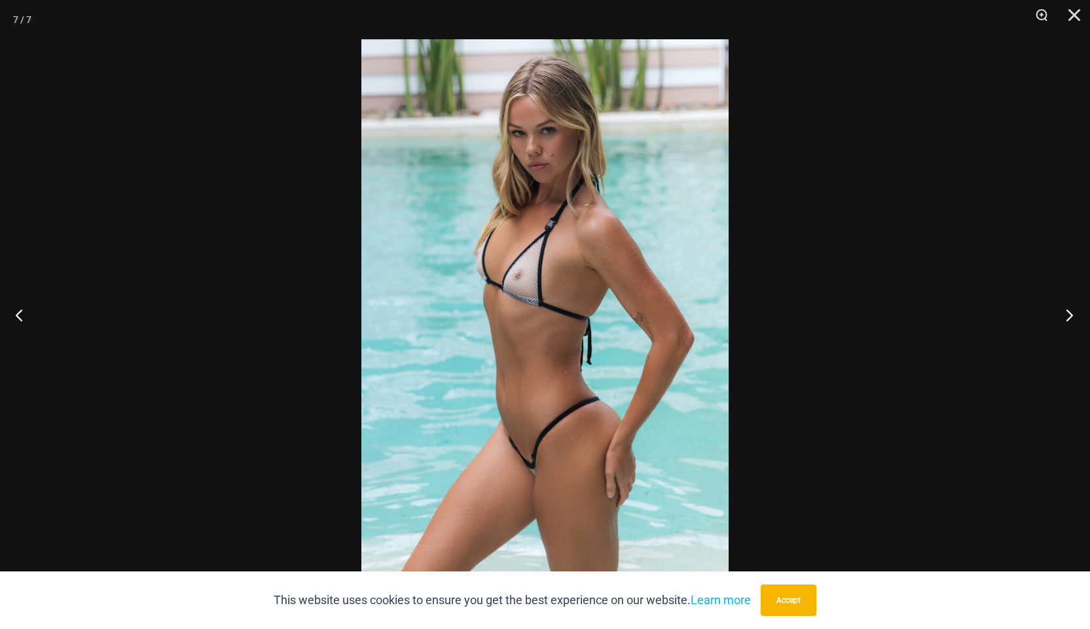
click at [1071, 316] on button "Next" at bounding box center [1065, 314] width 49 height 65
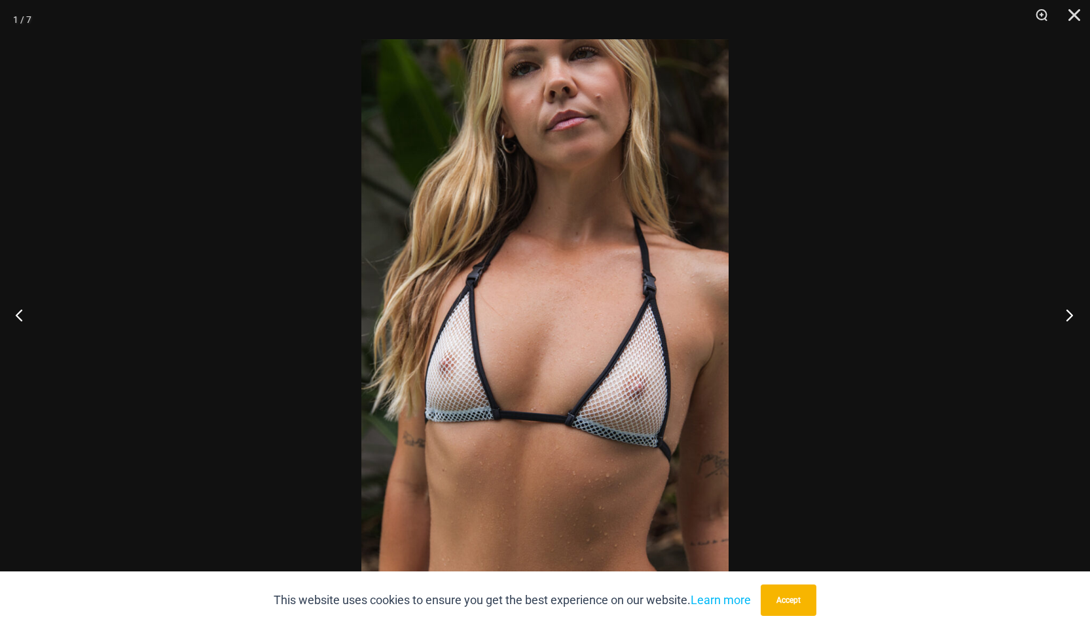
click at [1071, 316] on button "Next" at bounding box center [1065, 314] width 49 height 65
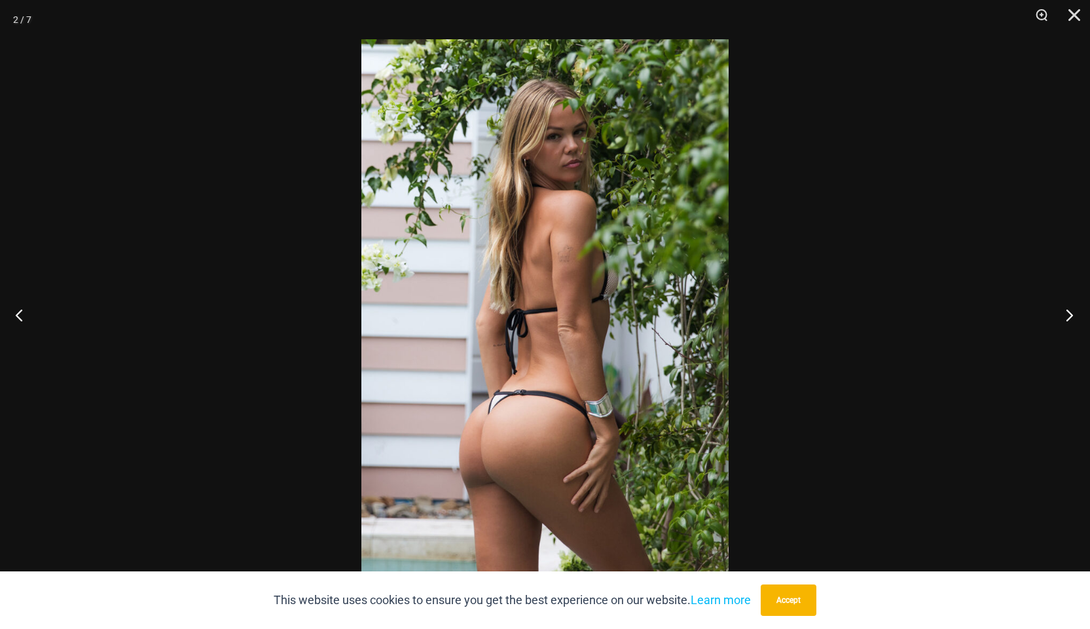
click at [1071, 316] on button "Next" at bounding box center [1065, 314] width 49 height 65
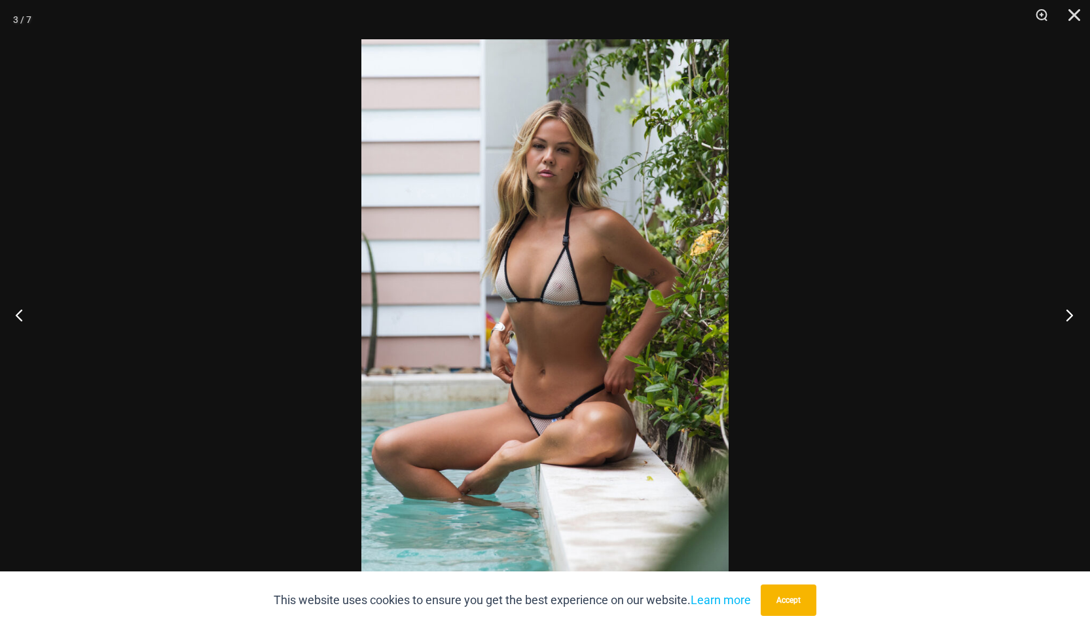
click at [1071, 316] on button "Next" at bounding box center [1065, 314] width 49 height 65
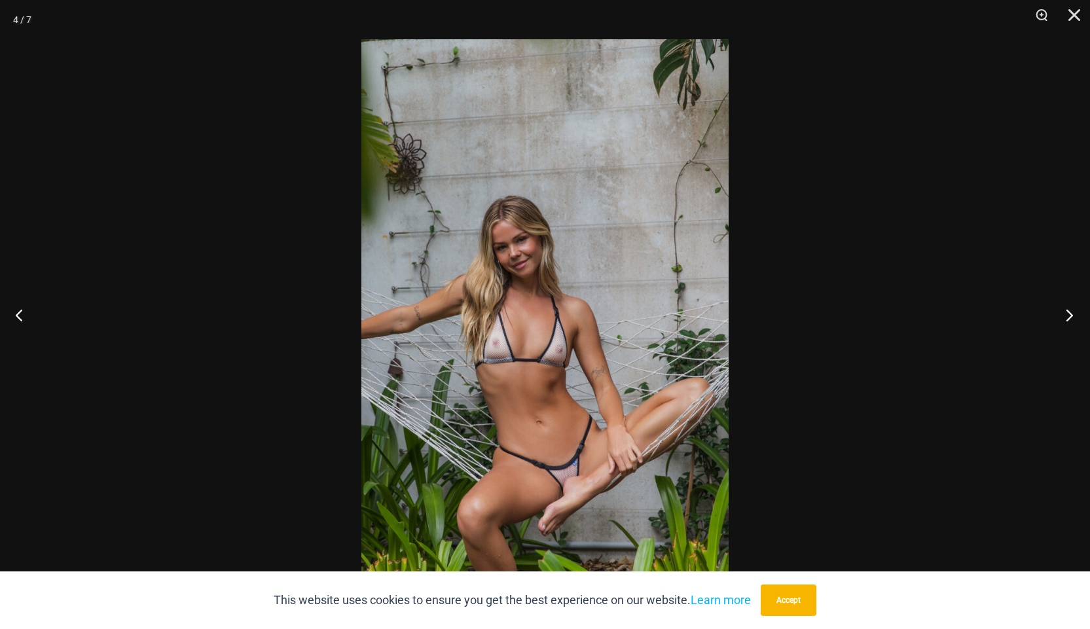
click at [1071, 316] on button "Next" at bounding box center [1065, 314] width 49 height 65
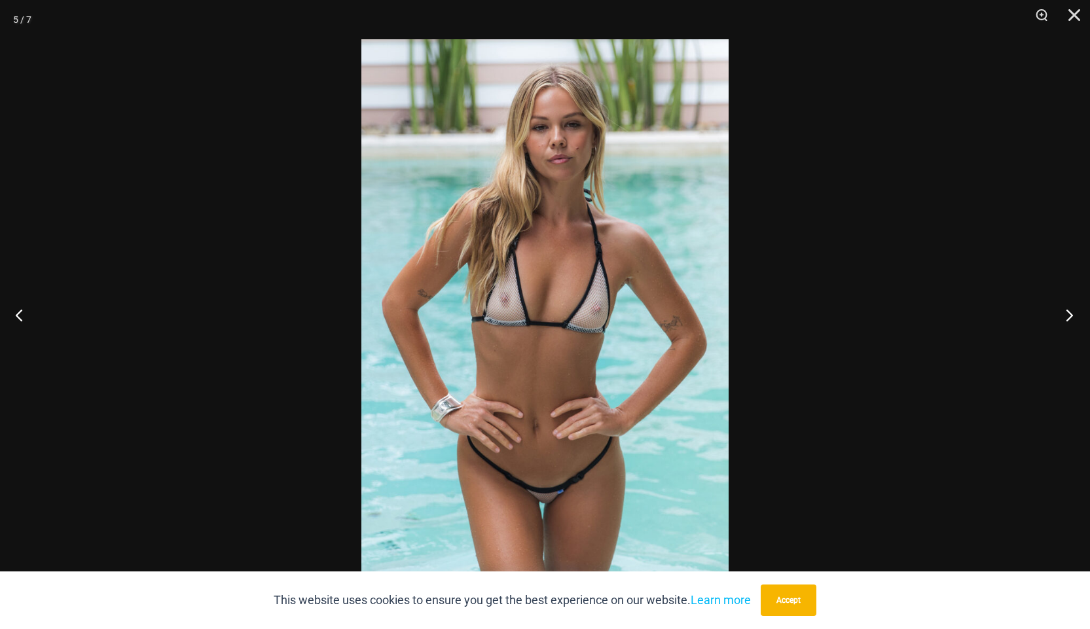
click at [1071, 316] on button "Next" at bounding box center [1065, 314] width 49 height 65
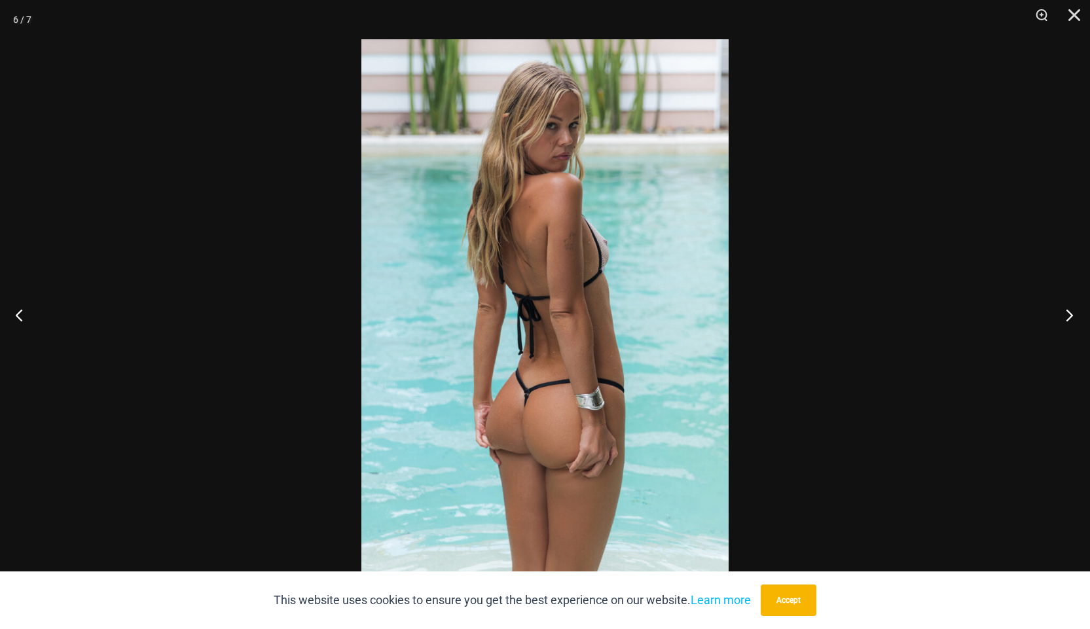
click at [1071, 316] on button "Next" at bounding box center [1065, 314] width 49 height 65
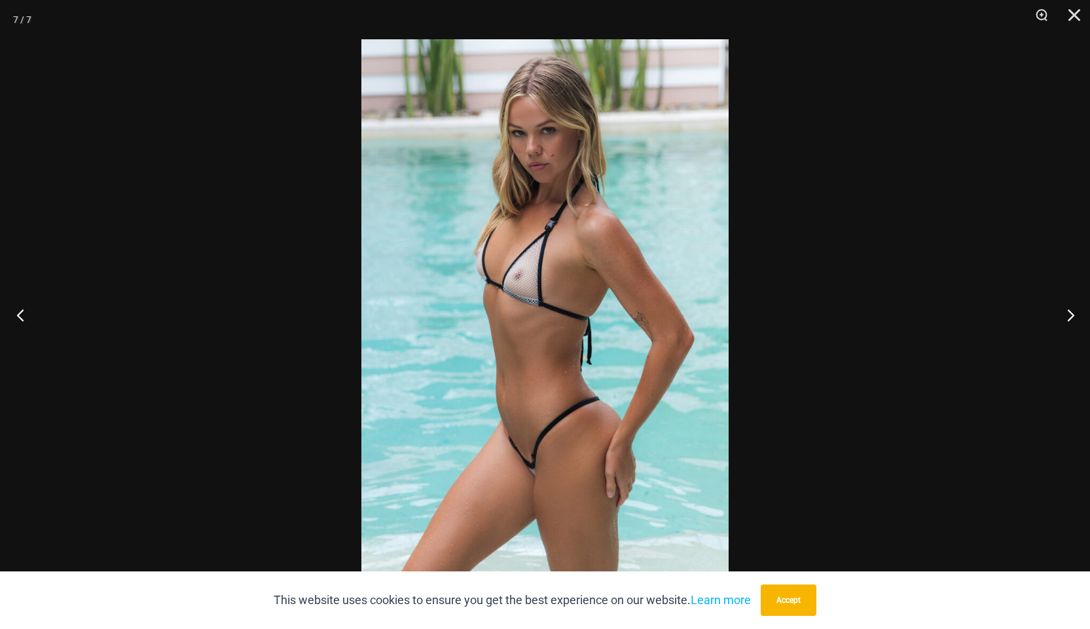
click at [19, 318] on button "Previous" at bounding box center [24, 314] width 49 height 65
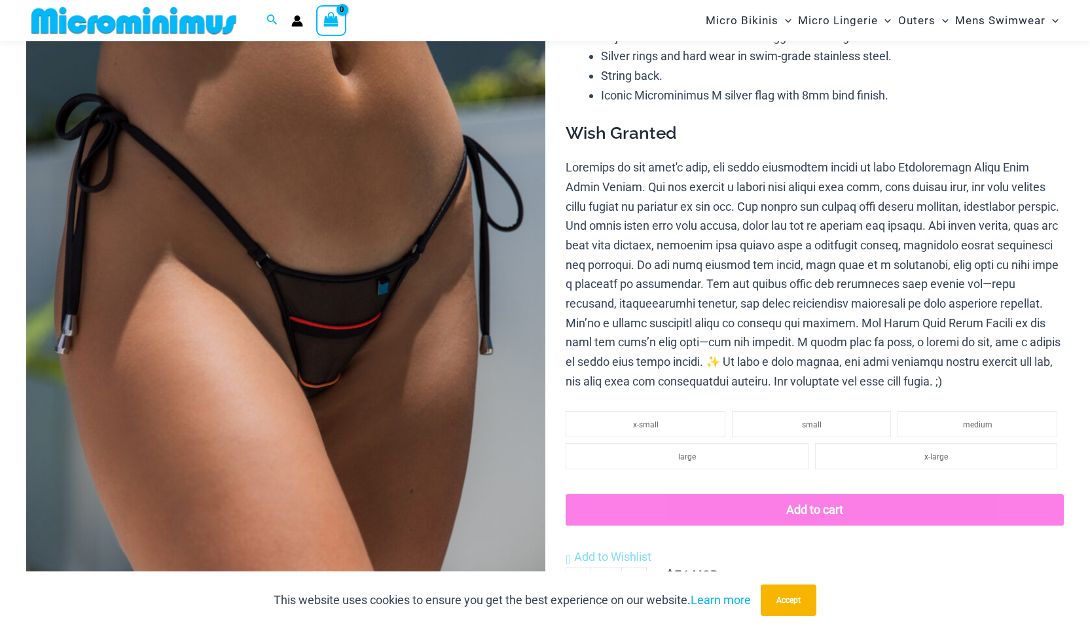
scroll to position [184, 0]
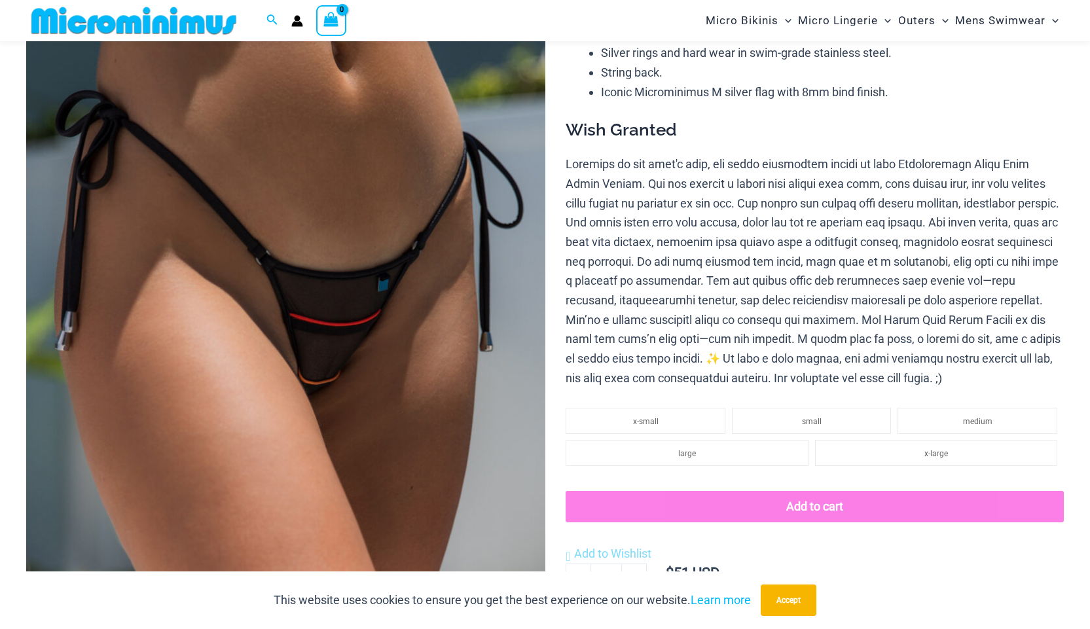
click at [376, 279] on img at bounding box center [285, 324] width 519 height 778
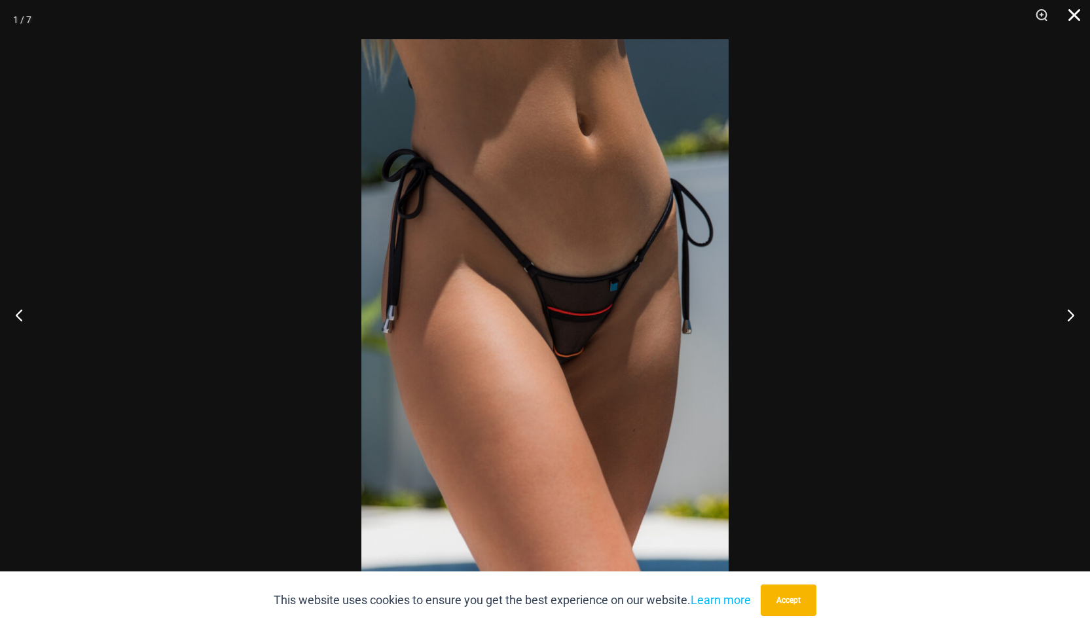
click at [1066, 7] on button "Close" at bounding box center [1069, 19] width 33 height 39
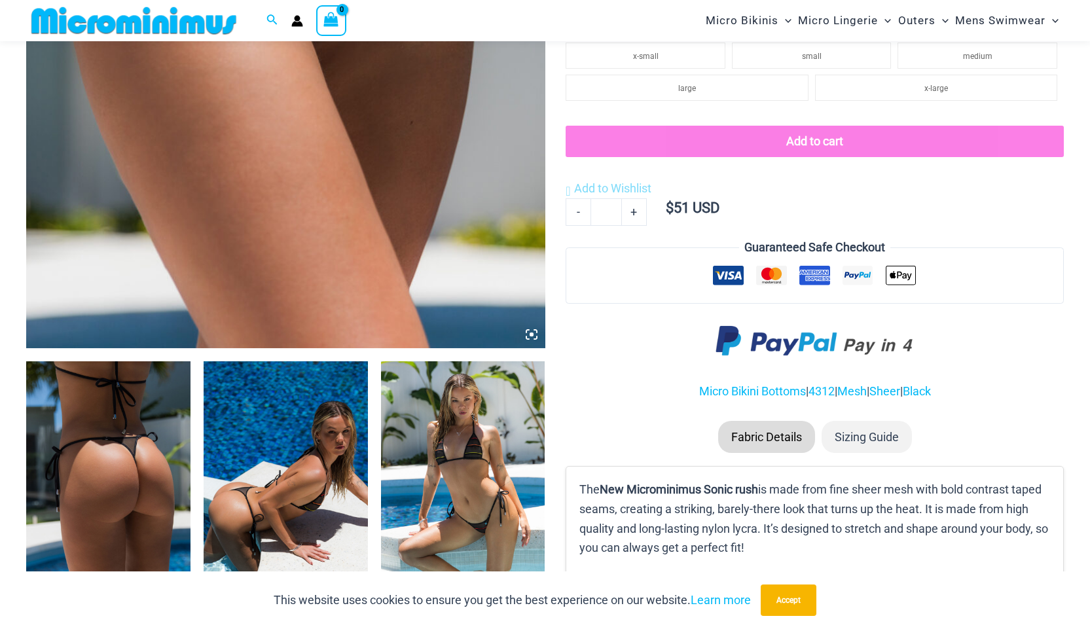
scroll to position [577, 0]
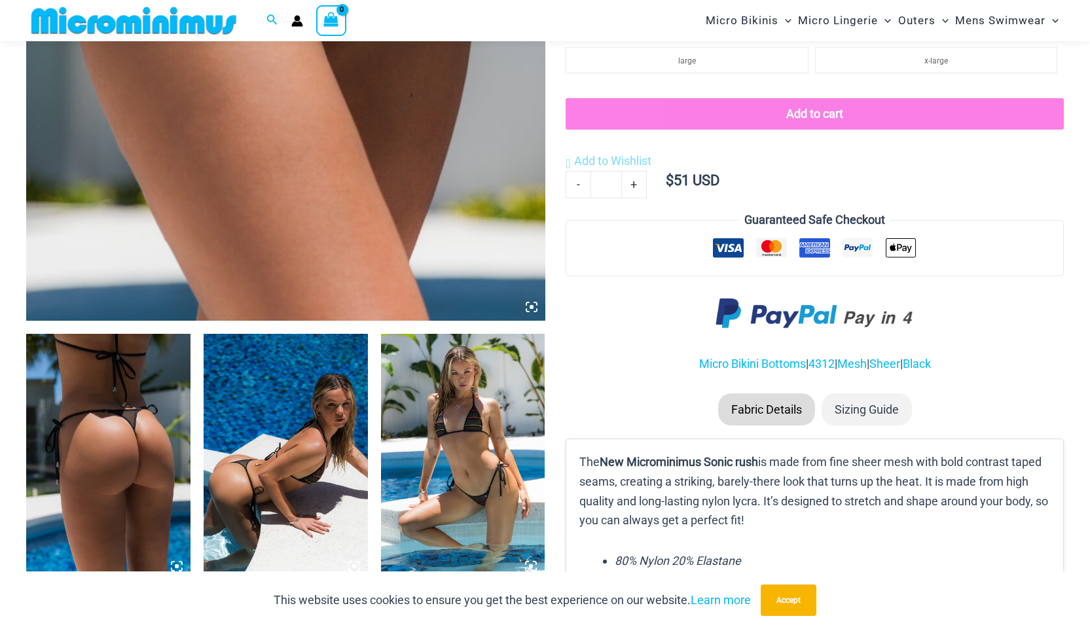
click at [154, 419] on img at bounding box center [108, 457] width 164 height 246
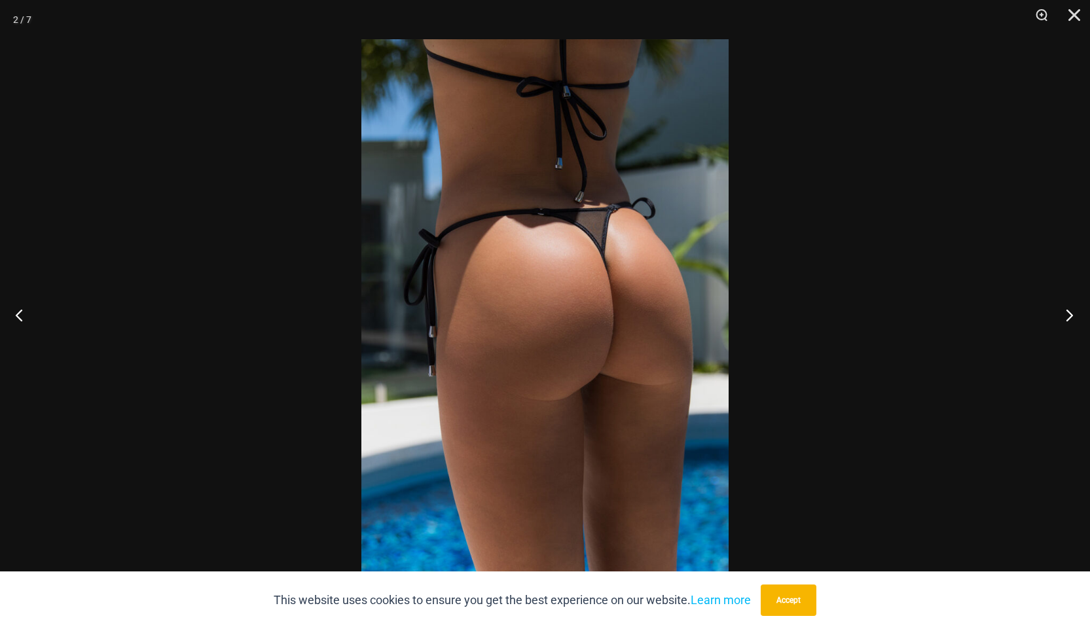
click at [1071, 318] on button "Next" at bounding box center [1065, 314] width 49 height 65
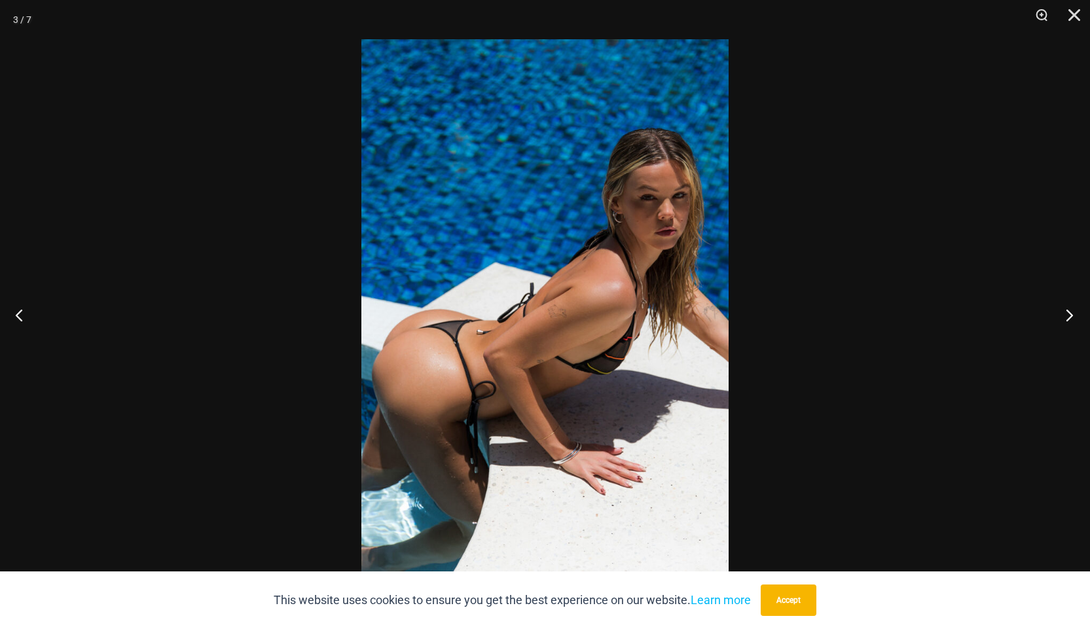
click at [1071, 318] on button "Next" at bounding box center [1065, 314] width 49 height 65
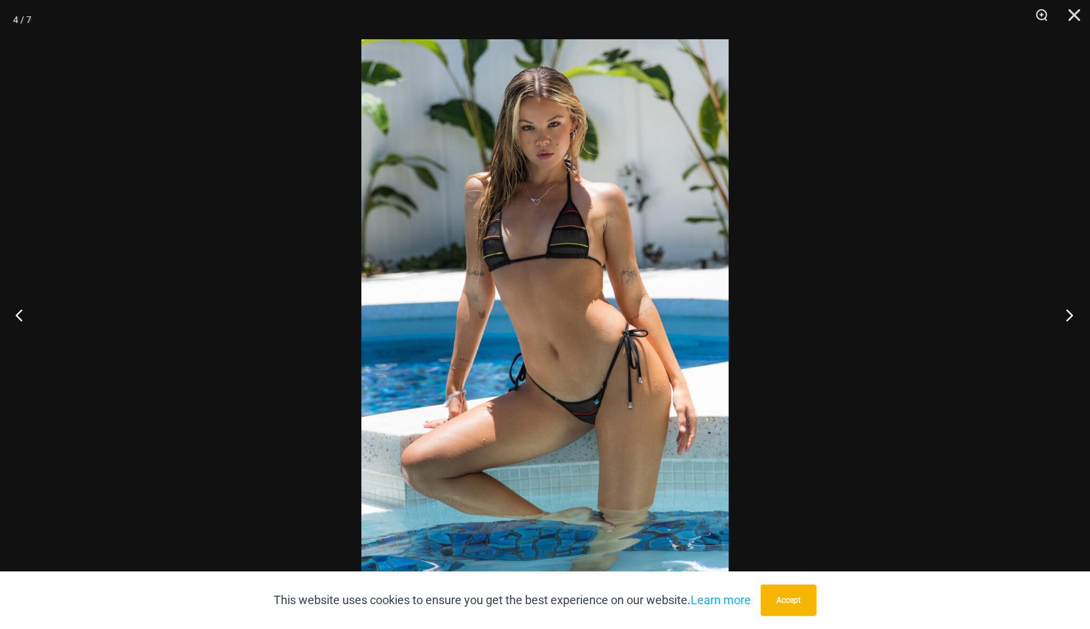
click at [1071, 318] on button "Next" at bounding box center [1065, 314] width 49 height 65
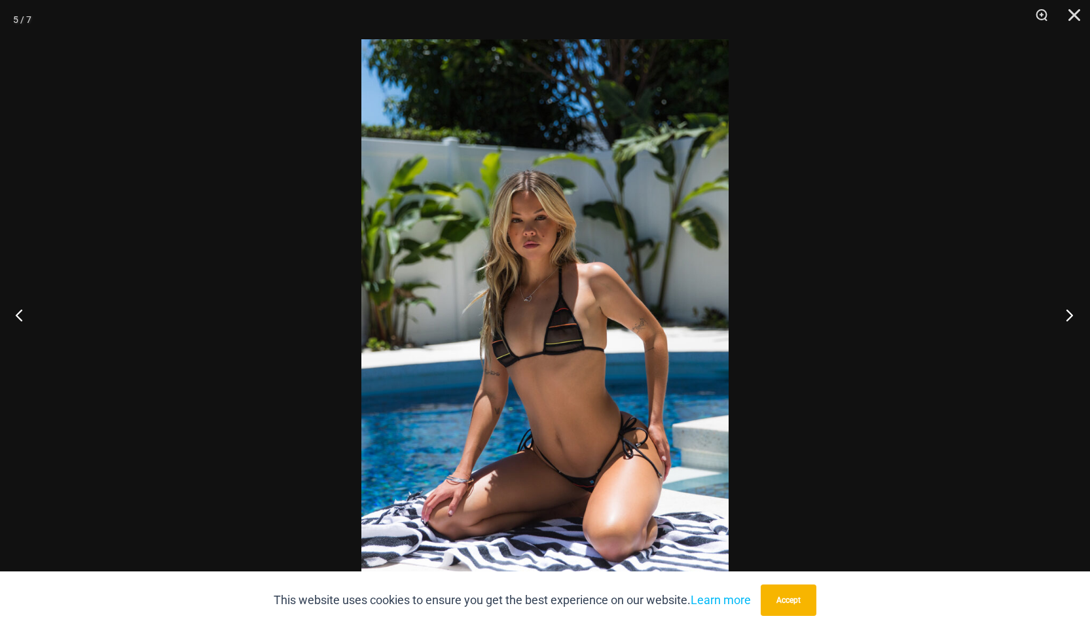
click at [1071, 318] on button "Next" at bounding box center [1065, 314] width 49 height 65
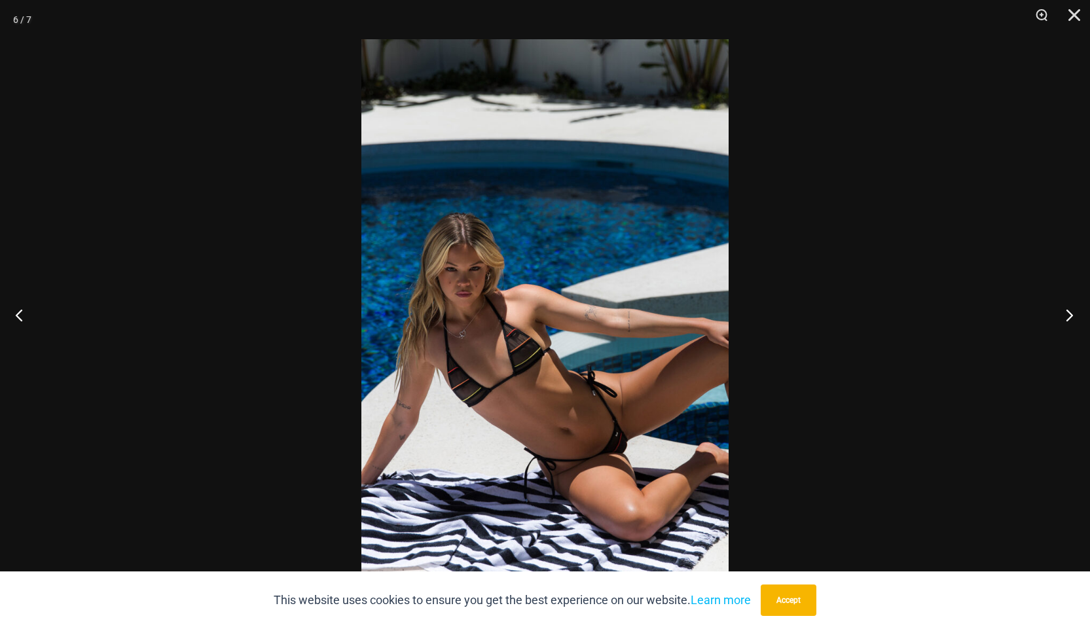
click at [1071, 318] on button "Next" at bounding box center [1065, 314] width 49 height 65
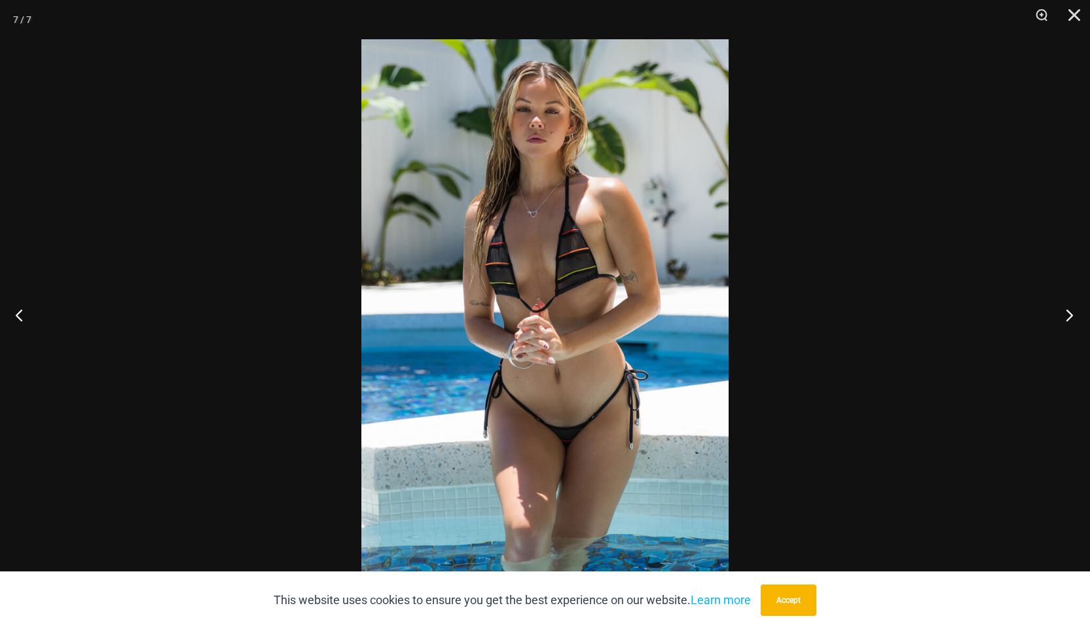
click at [1071, 318] on button "Next" at bounding box center [1065, 314] width 49 height 65
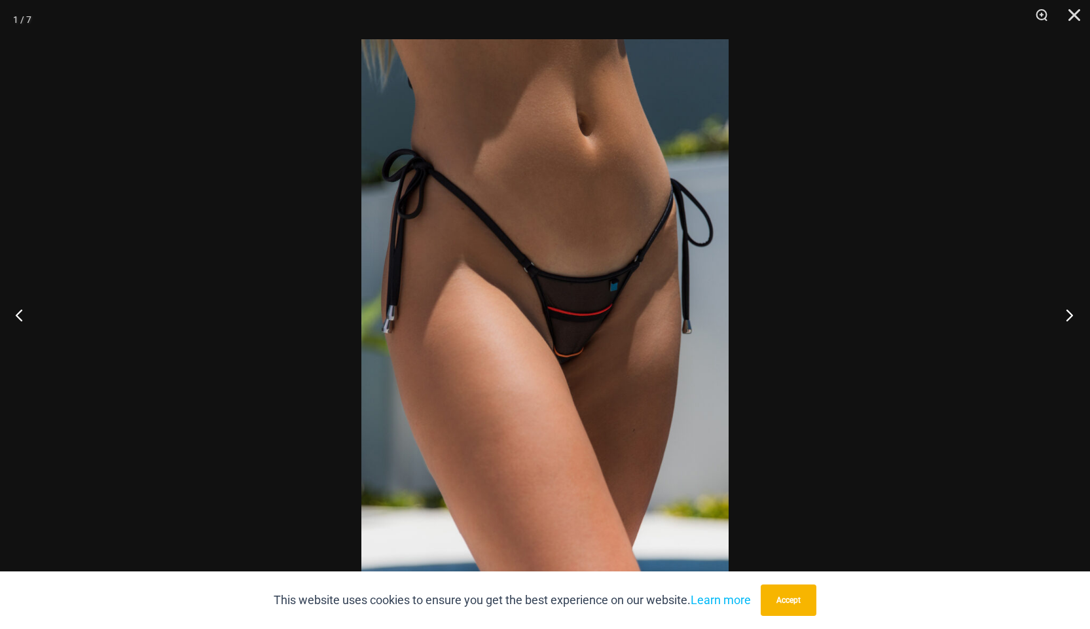
click at [1071, 318] on button "Next" at bounding box center [1065, 314] width 49 height 65
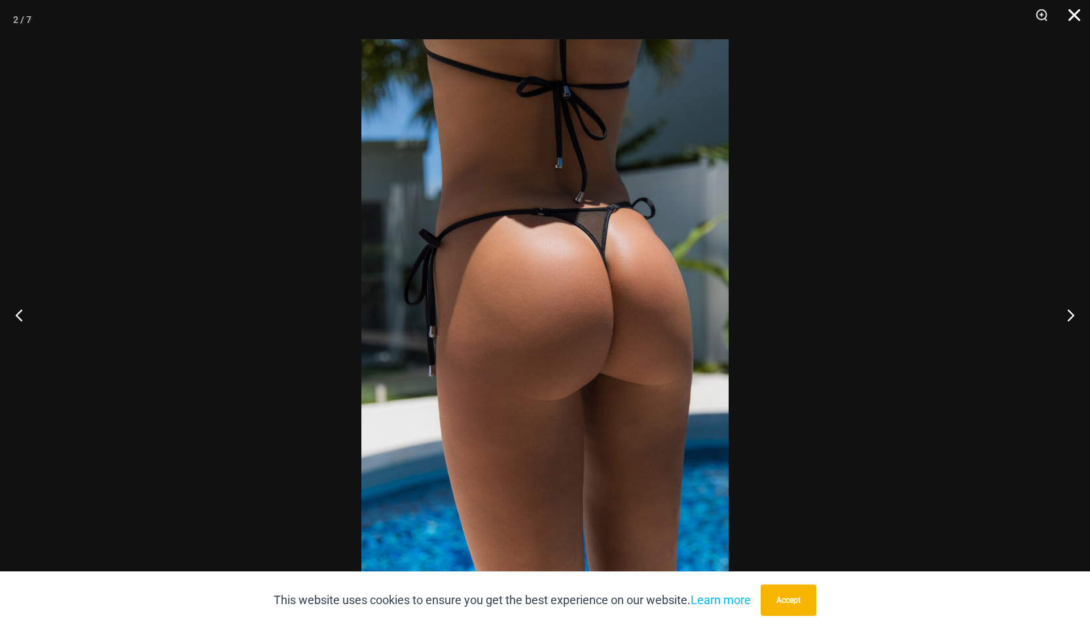
click at [1071, 17] on button "Close" at bounding box center [1069, 19] width 33 height 39
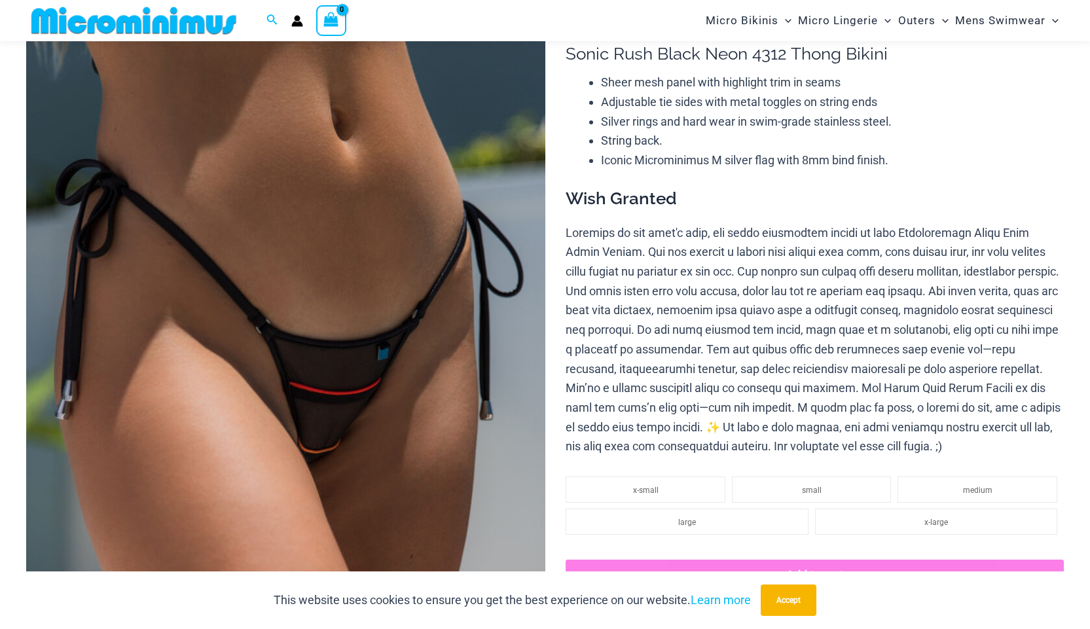
scroll to position [118, 0]
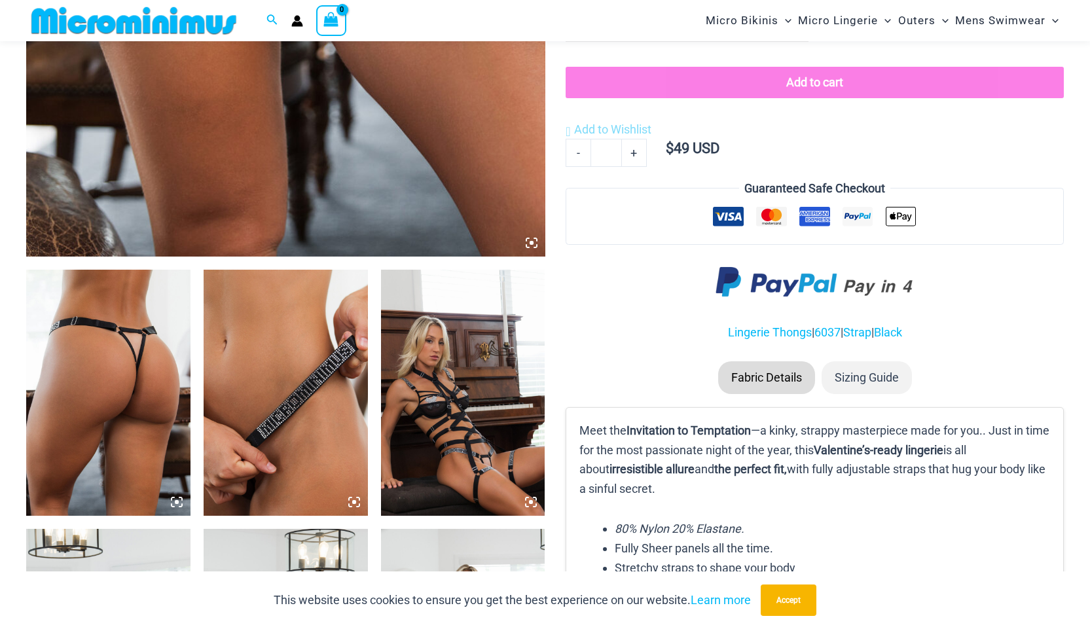
scroll to position [710, 0]
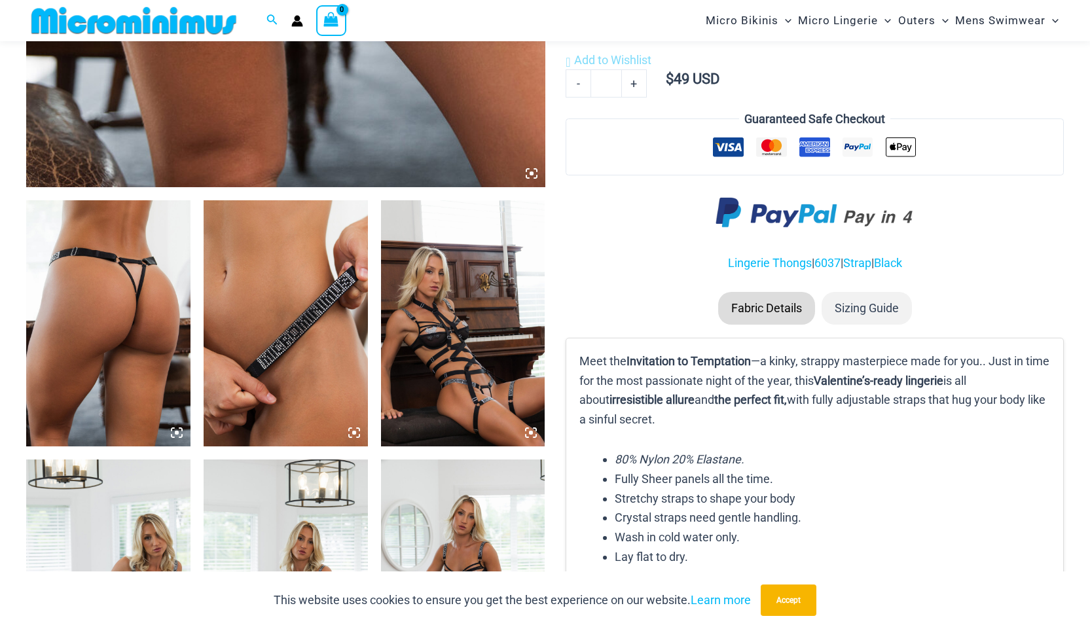
click at [142, 325] on img at bounding box center [108, 323] width 164 height 246
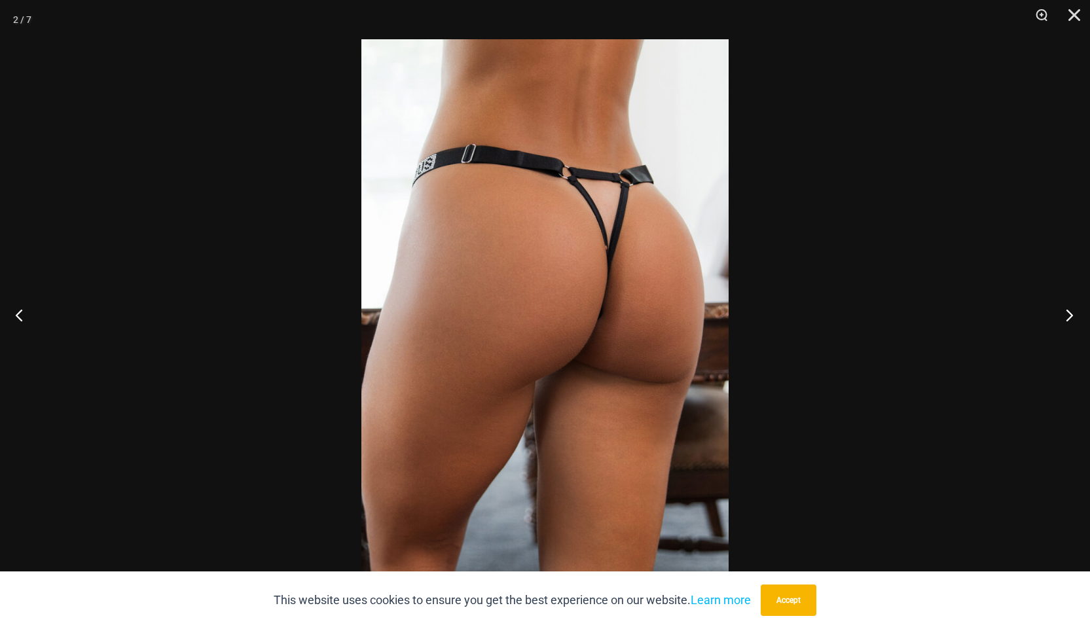
click at [1066, 314] on button "Next" at bounding box center [1065, 314] width 49 height 65
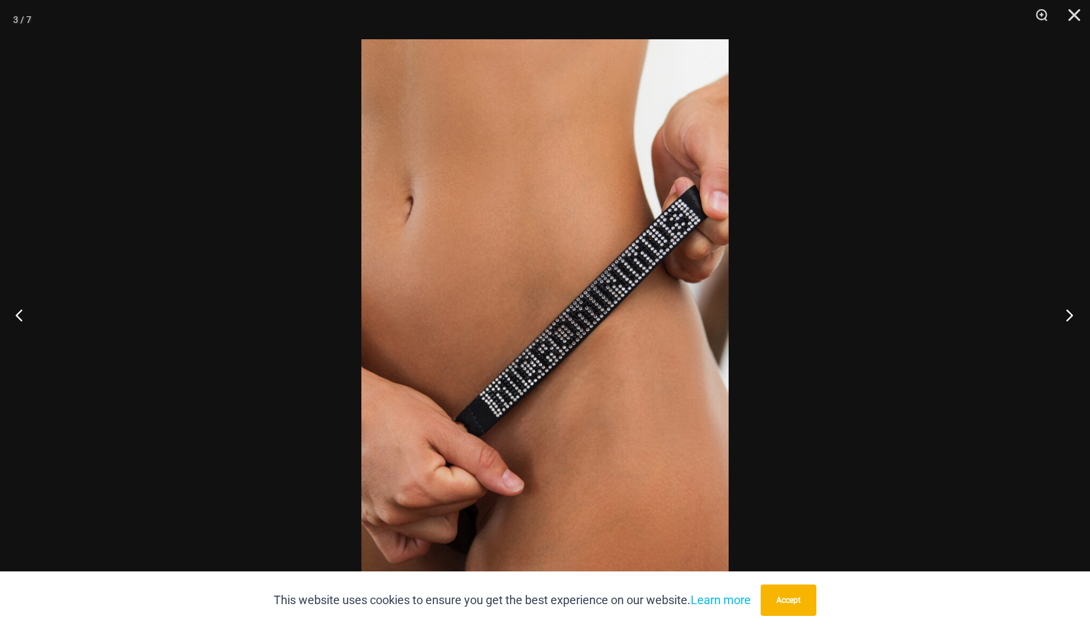
click at [1066, 314] on button "Next" at bounding box center [1065, 314] width 49 height 65
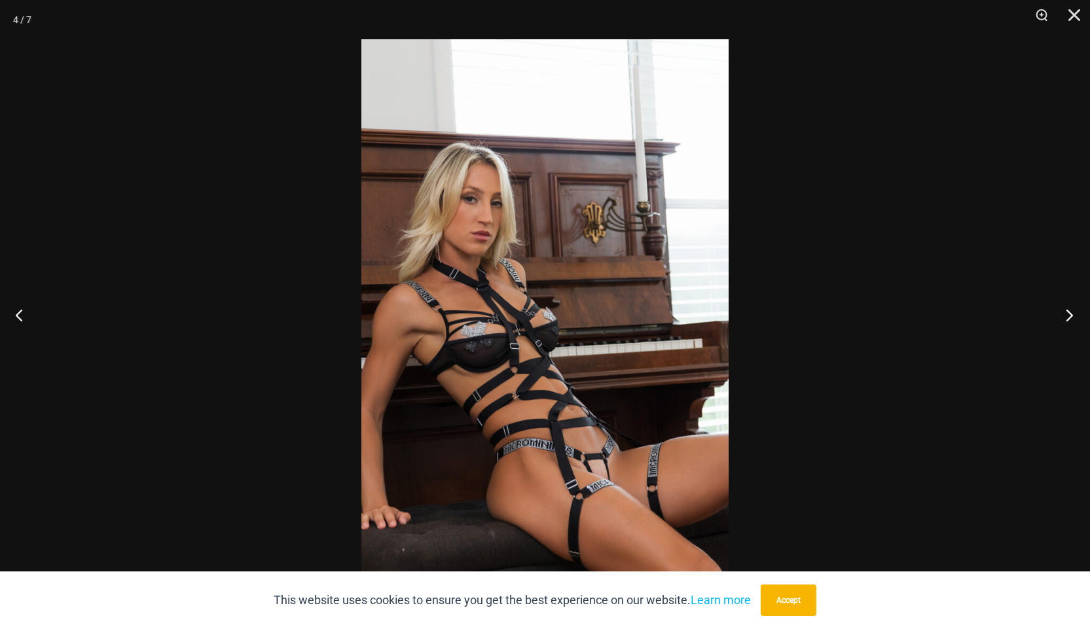
click at [1066, 314] on button "Next" at bounding box center [1065, 314] width 49 height 65
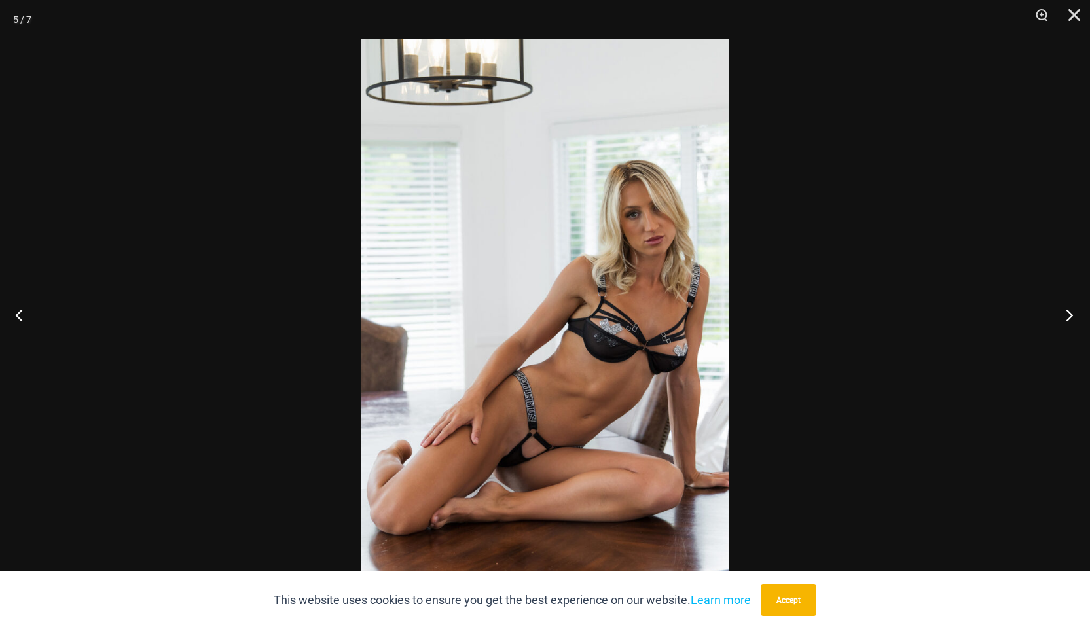
click at [1066, 314] on button "Next" at bounding box center [1065, 314] width 49 height 65
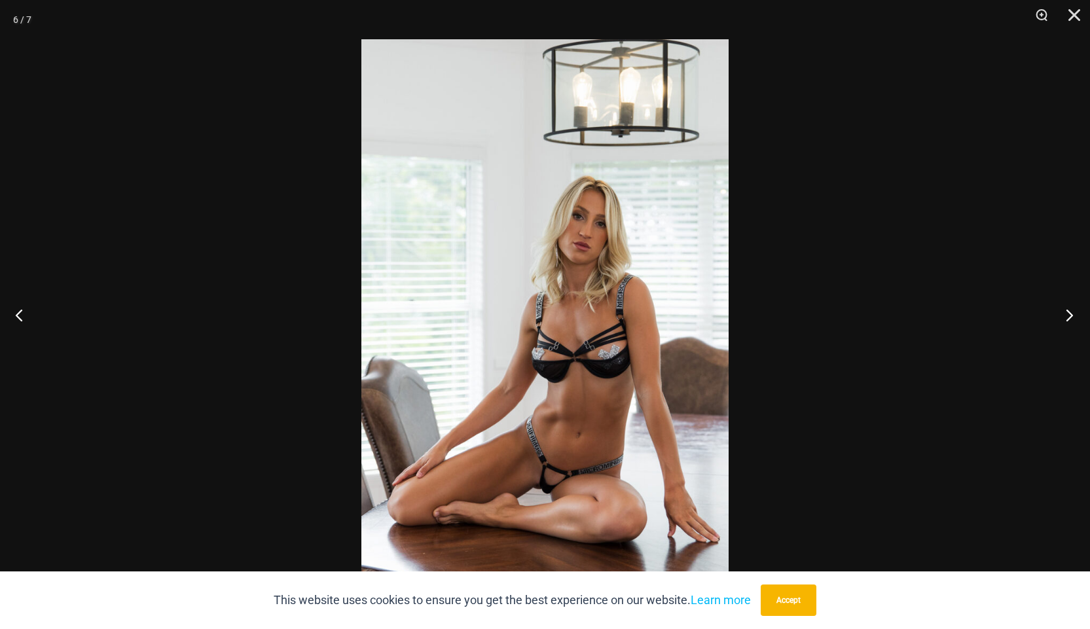
click at [1066, 314] on button "Next" at bounding box center [1065, 314] width 49 height 65
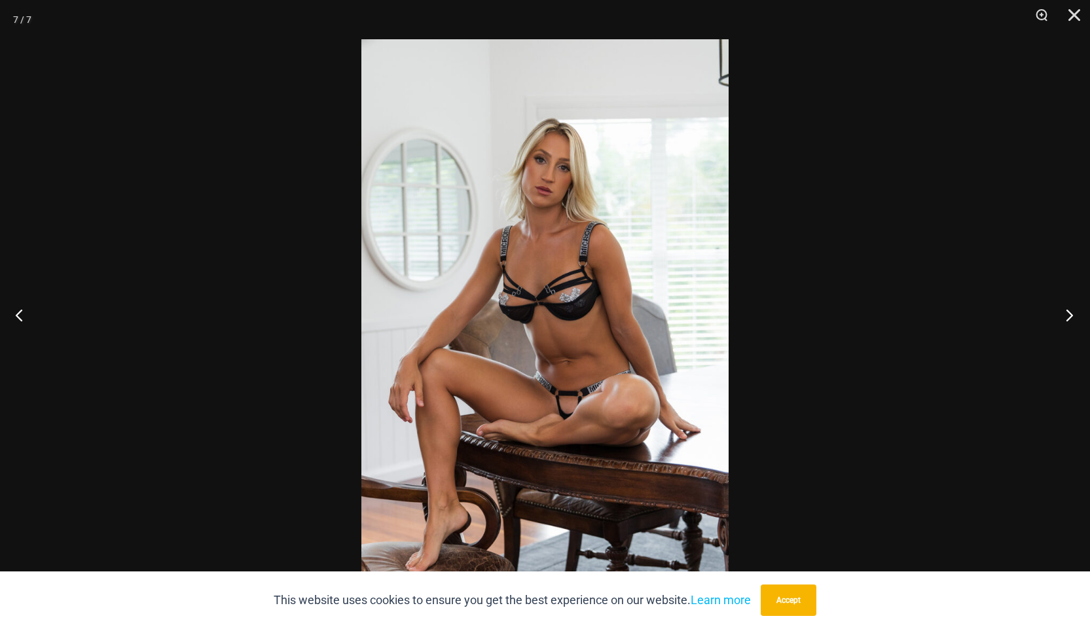
click at [1066, 314] on button "Next" at bounding box center [1065, 314] width 49 height 65
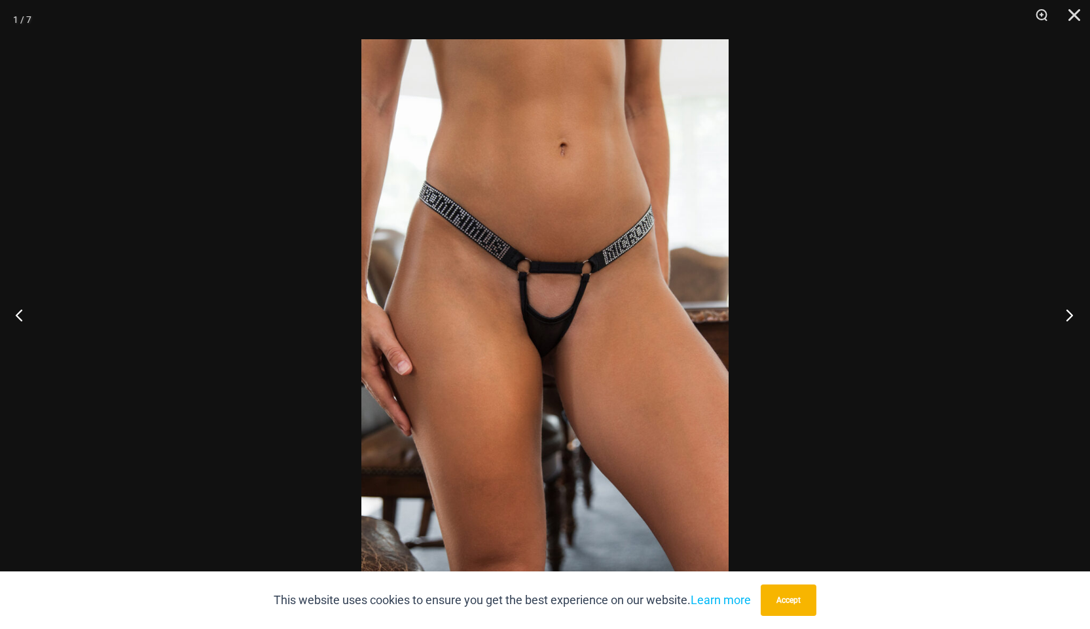
click at [1066, 314] on button "Next" at bounding box center [1065, 314] width 49 height 65
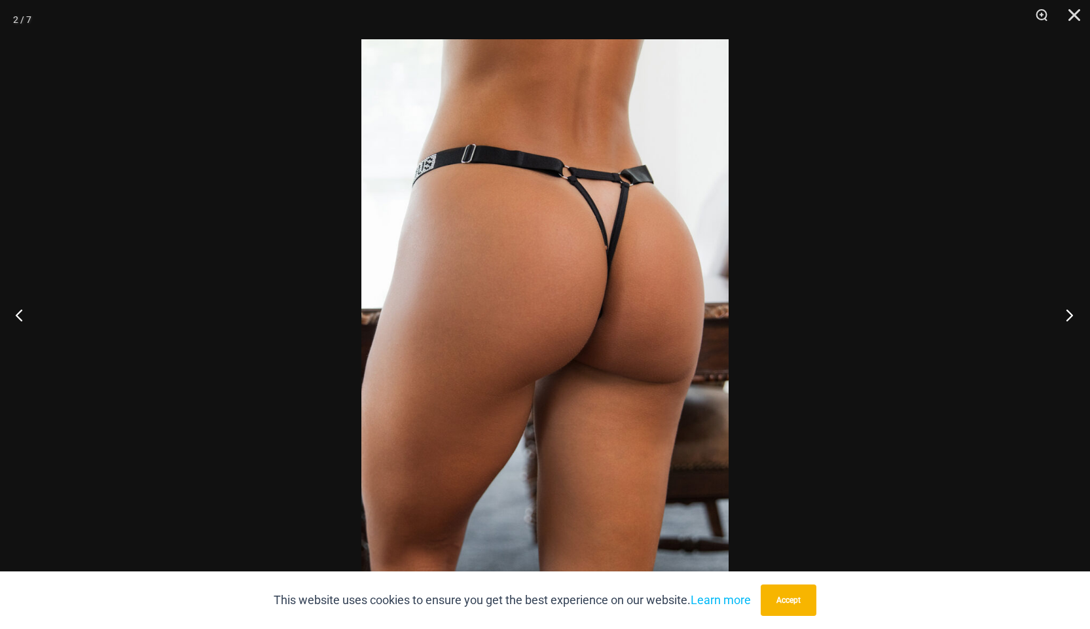
click at [1066, 314] on button "Next" at bounding box center [1065, 314] width 49 height 65
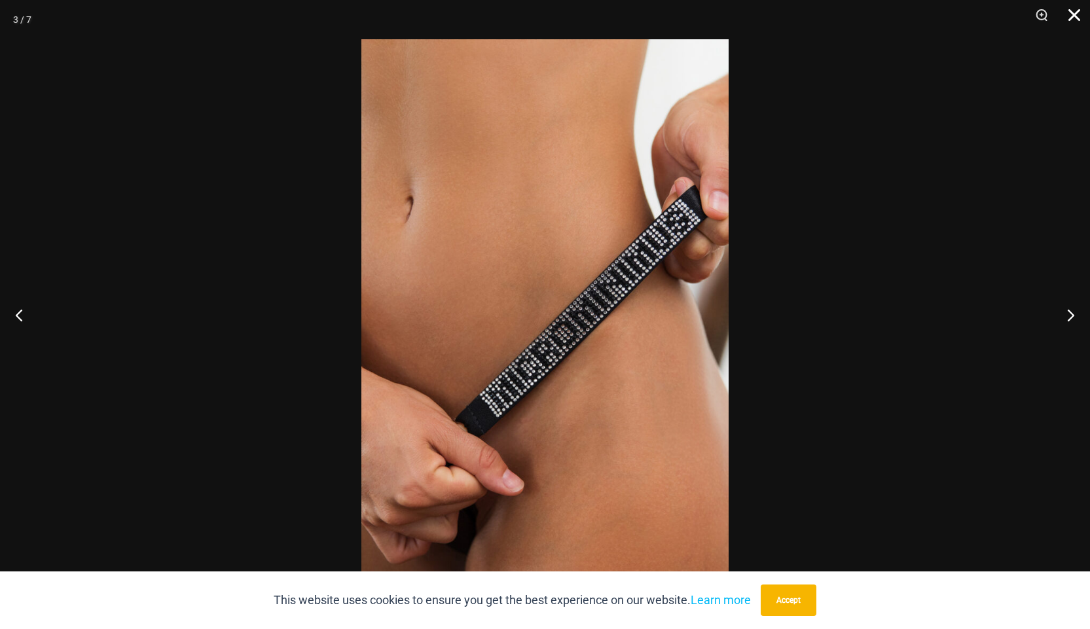
click at [1069, 16] on button "Close" at bounding box center [1069, 19] width 33 height 39
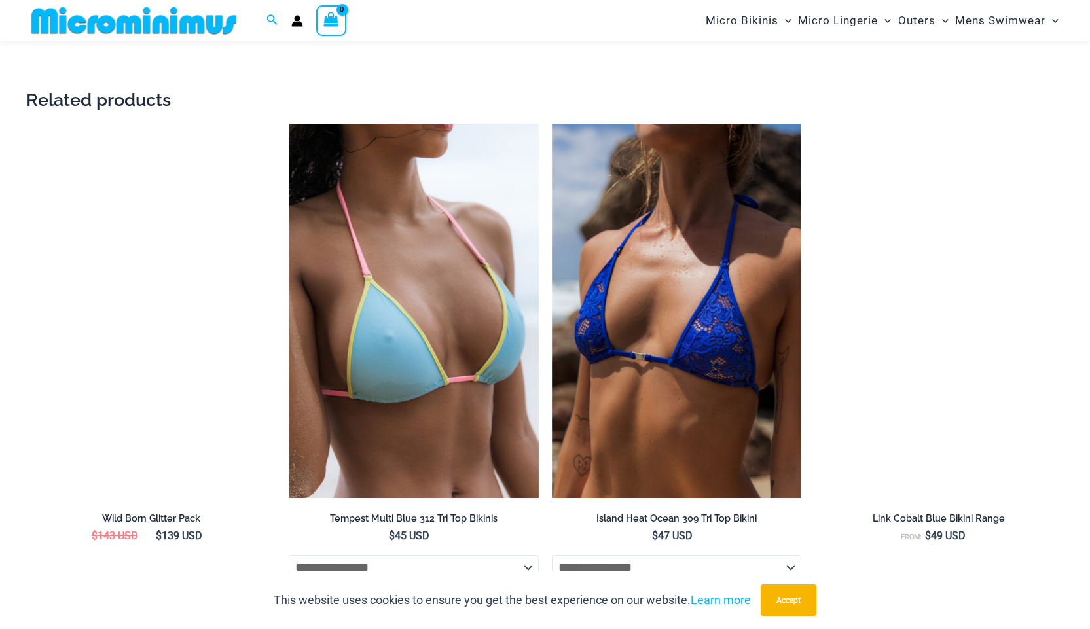
scroll to position [1889, 0]
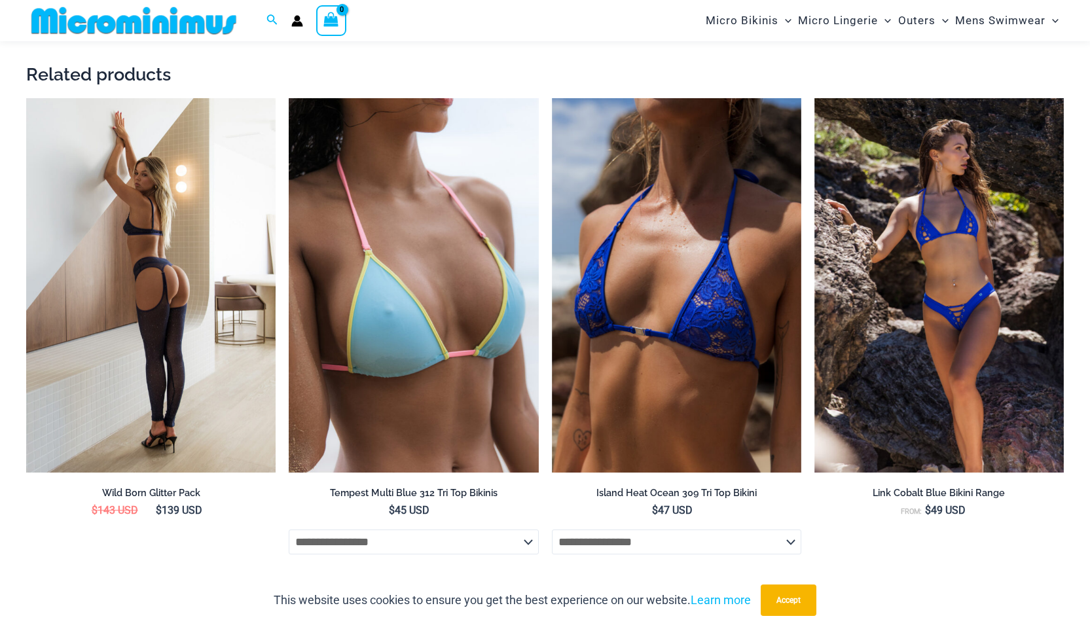
click at [209, 373] on img at bounding box center [150, 285] width 249 height 374
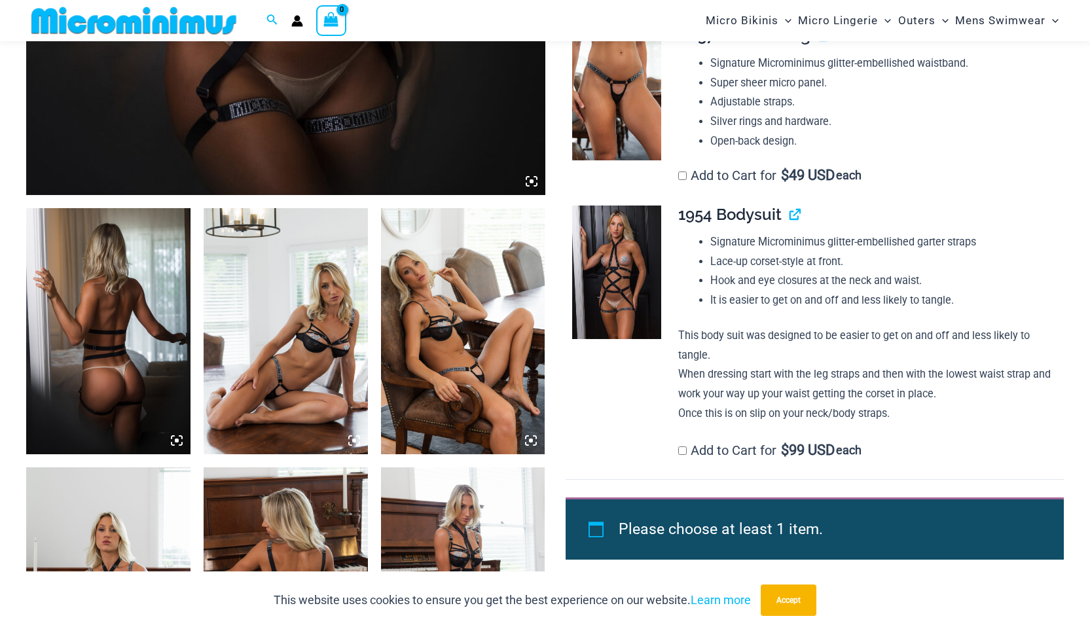
scroll to position [710, 0]
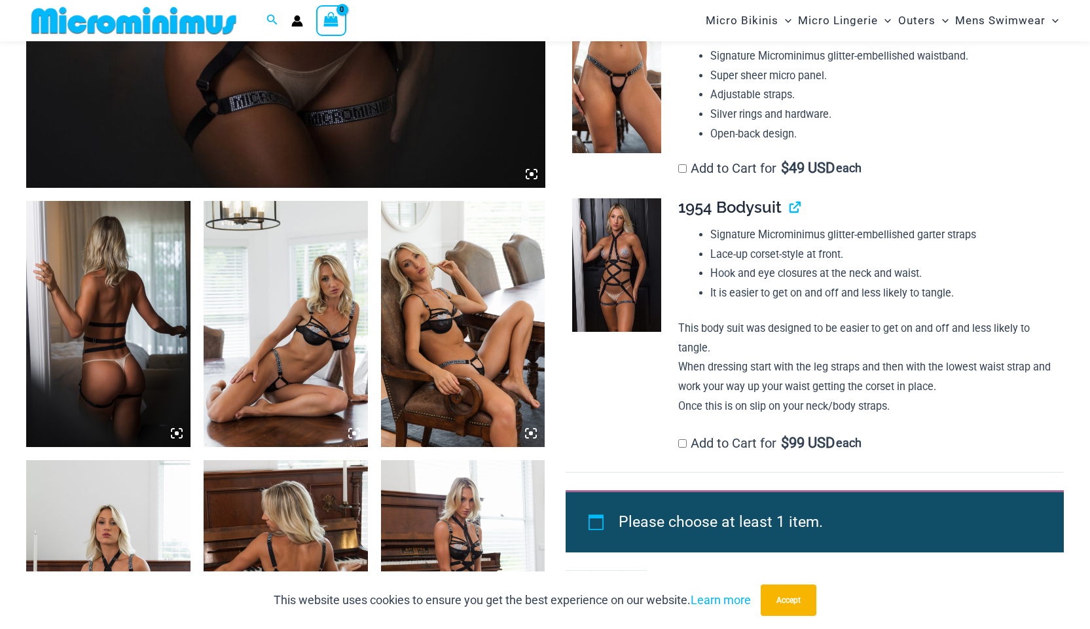
click at [145, 377] on img at bounding box center [108, 324] width 164 height 246
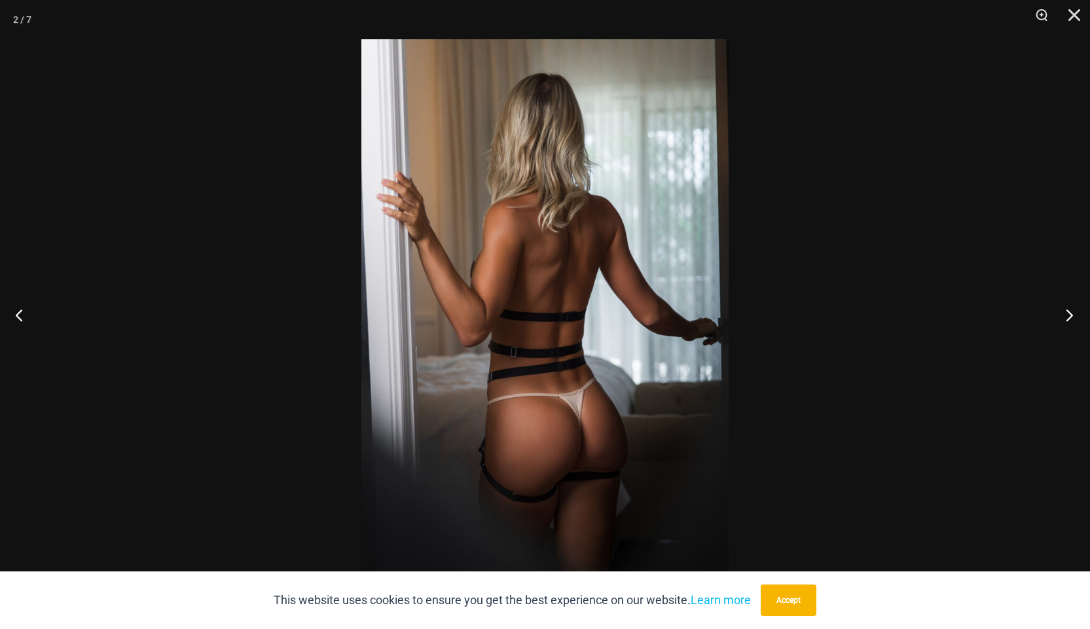
click at [1063, 318] on button "Next" at bounding box center [1065, 314] width 49 height 65
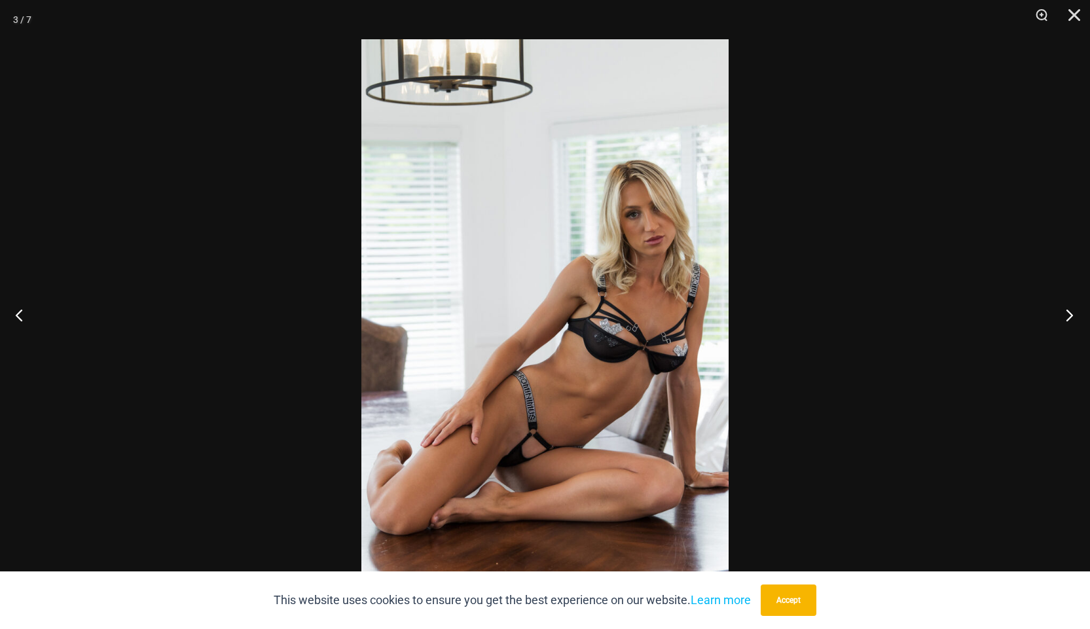
click at [1063, 318] on button "Next" at bounding box center [1065, 314] width 49 height 65
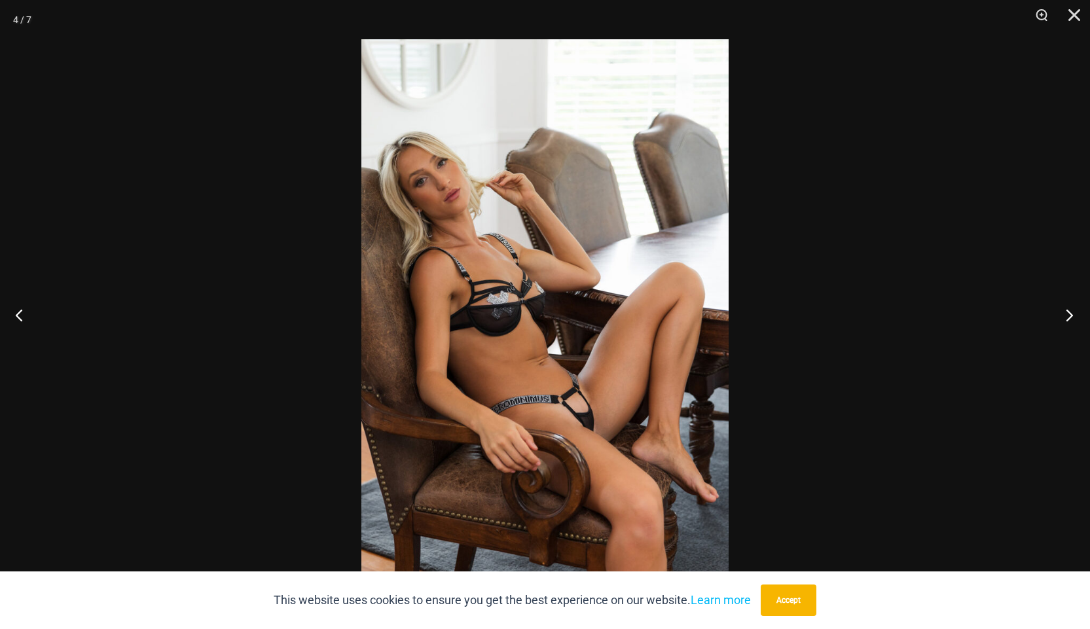
click at [1063, 318] on button "Next" at bounding box center [1065, 314] width 49 height 65
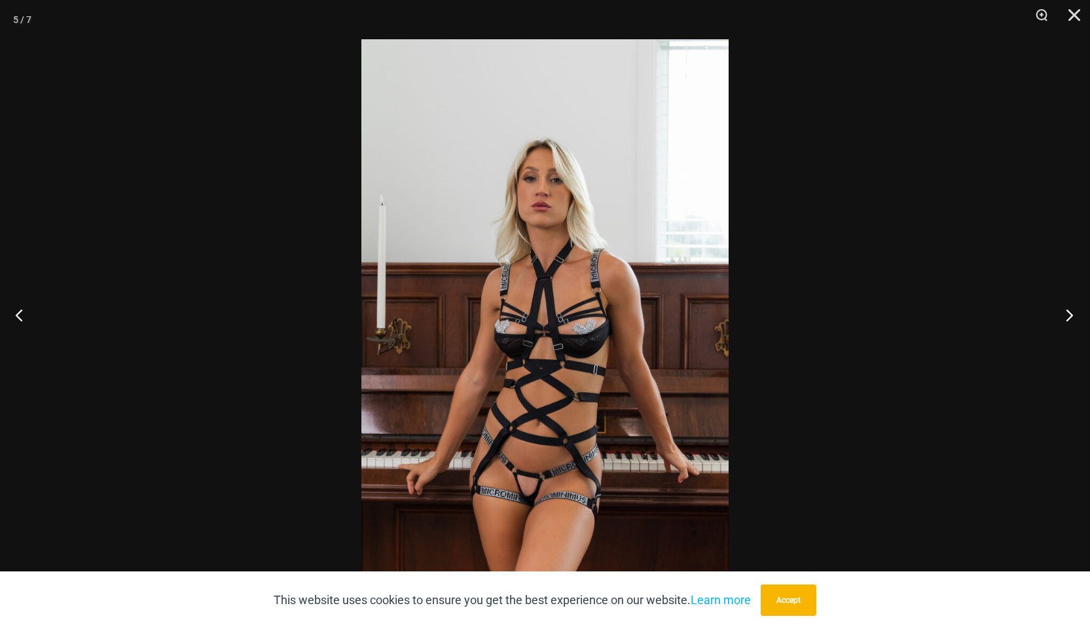
click at [1063, 318] on button "Next" at bounding box center [1065, 314] width 49 height 65
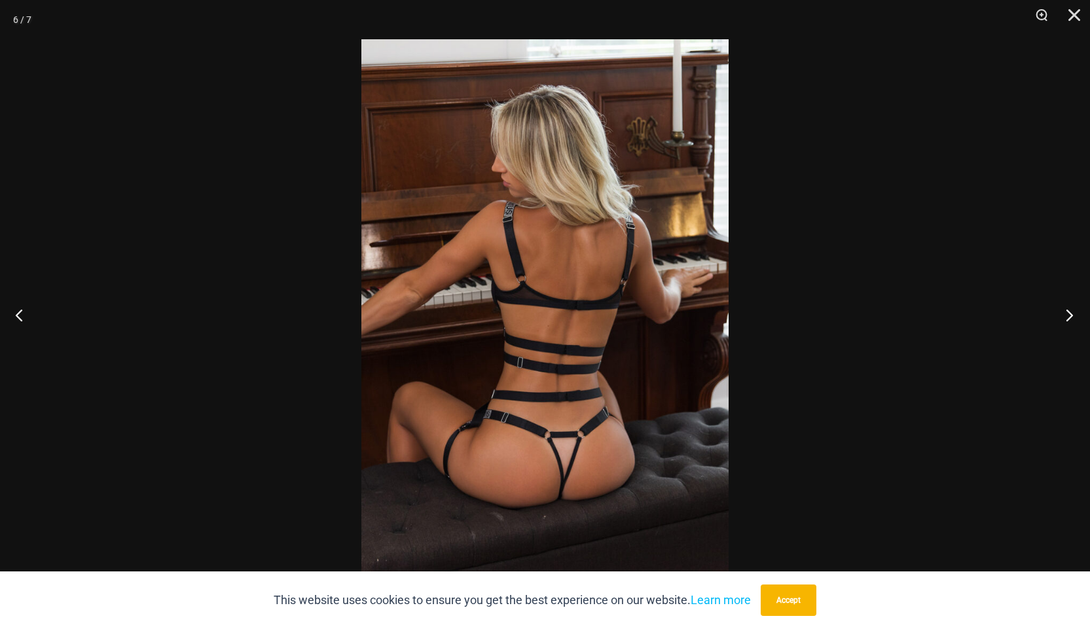
click at [1063, 318] on button "Next" at bounding box center [1065, 314] width 49 height 65
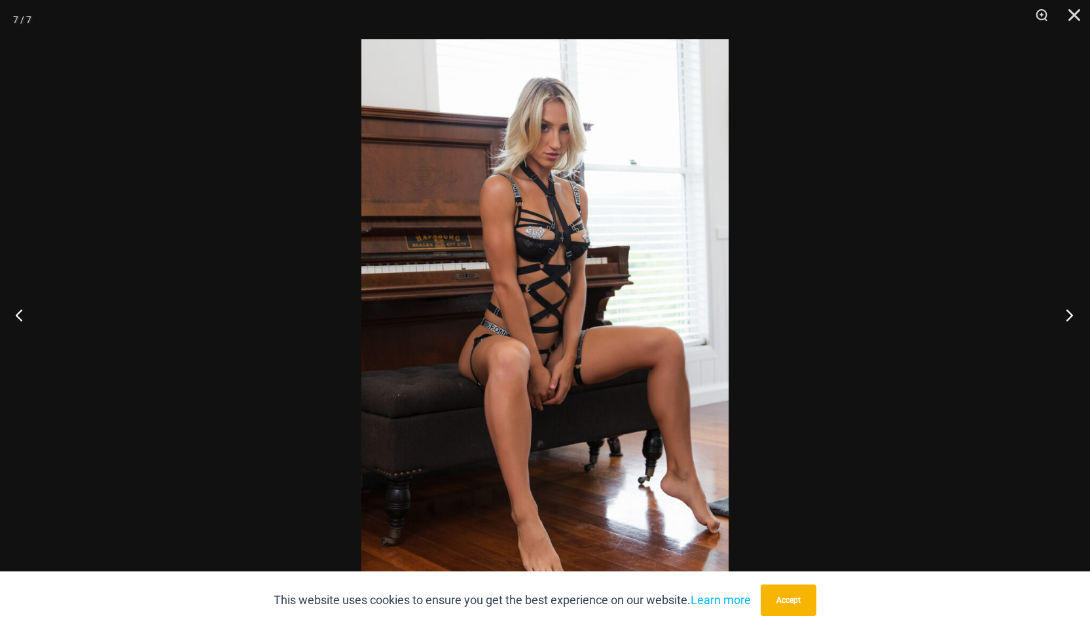
click at [1063, 318] on button "Next" at bounding box center [1065, 314] width 49 height 65
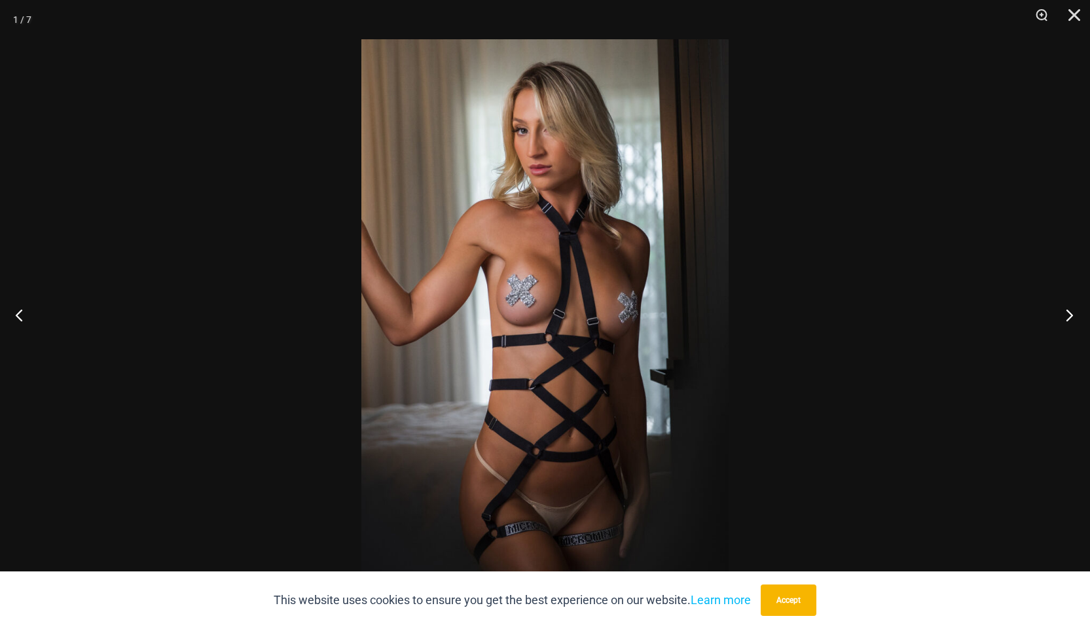
click at [1063, 318] on button "Next" at bounding box center [1065, 314] width 49 height 65
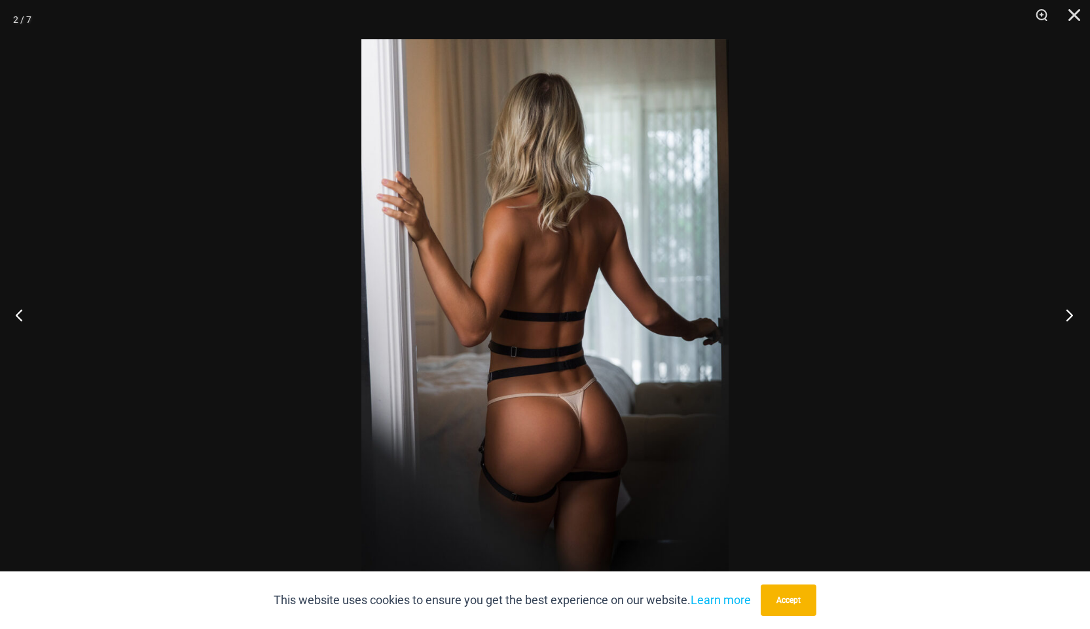
click at [1063, 318] on button "Next" at bounding box center [1065, 314] width 49 height 65
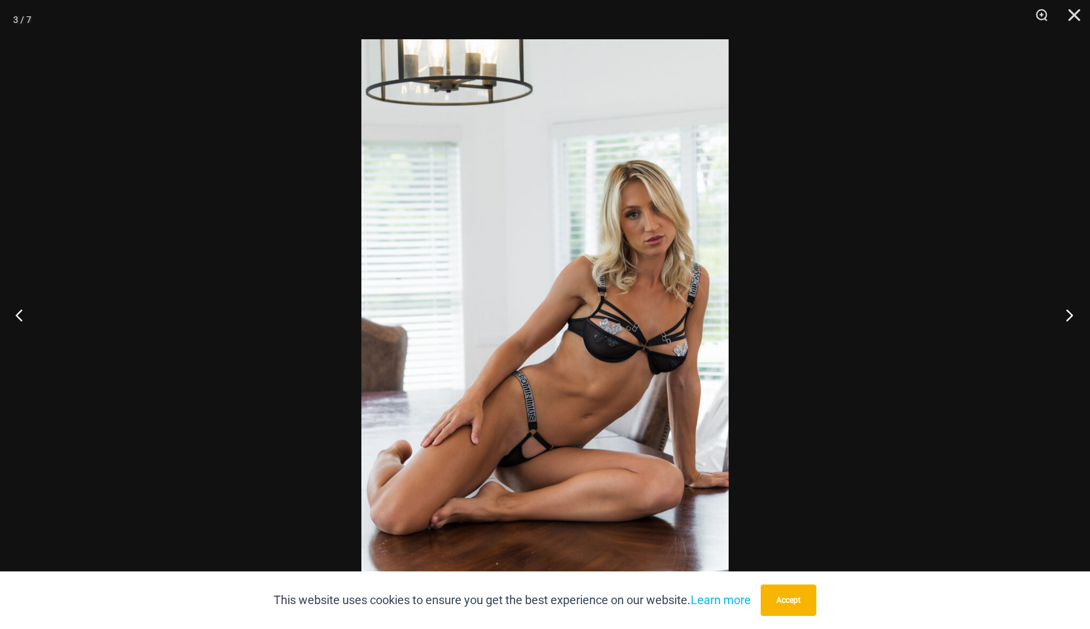
click at [1063, 318] on button "Next" at bounding box center [1065, 314] width 49 height 65
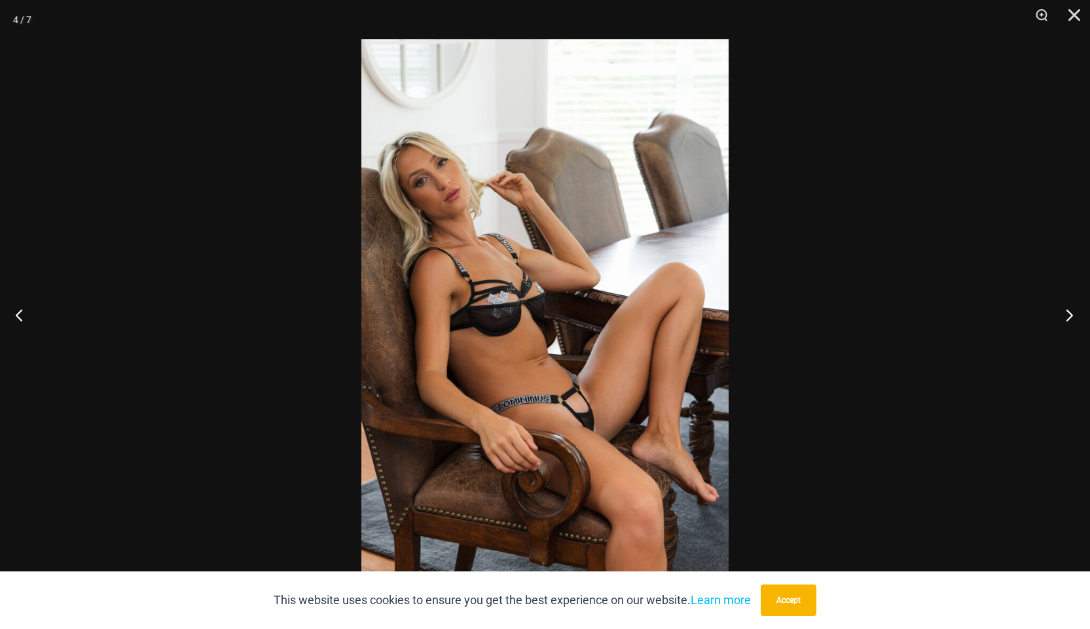
click at [1063, 318] on button "Next" at bounding box center [1065, 314] width 49 height 65
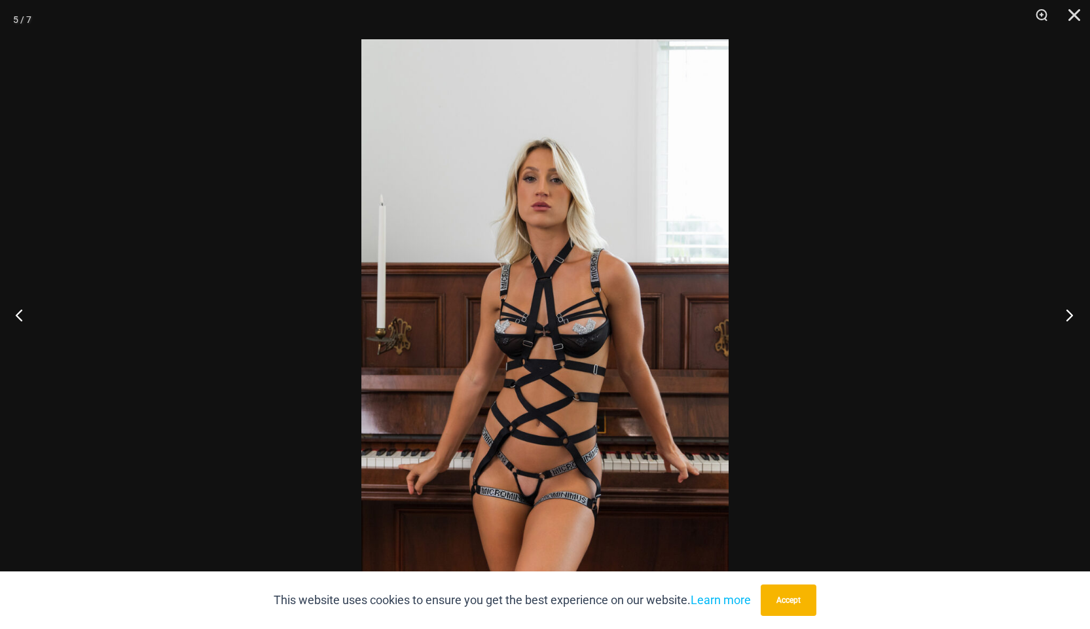
click at [1063, 318] on button "Next" at bounding box center [1065, 314] width 49 height 65
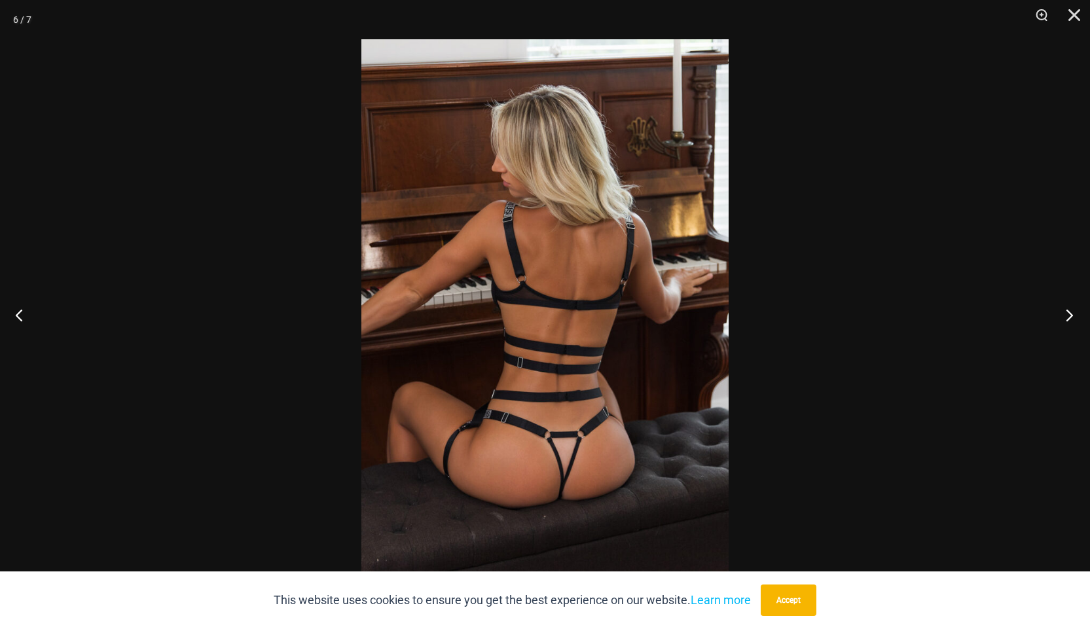
click at [1063, 318] on button "Next" at bounding box center [1065, 314] width 49 height 65
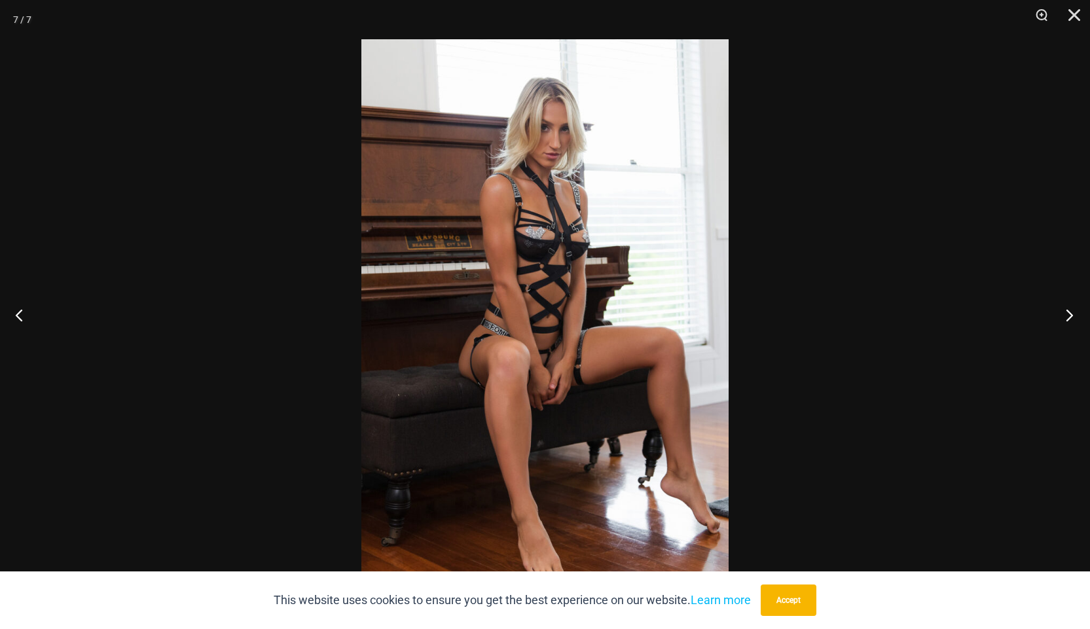
click at [1063, 318] on button "Next" at bounding box center [1065, 314] width 49 height 65
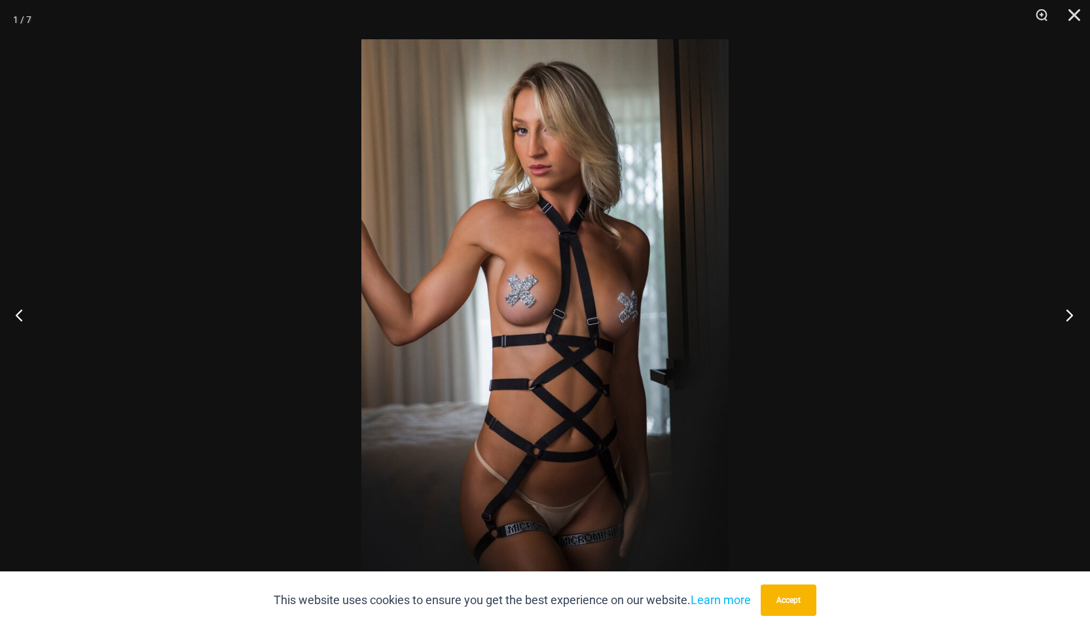
click at [1063, 316] on button "Next" at bounding box center [1065, 314] width 49 height 65
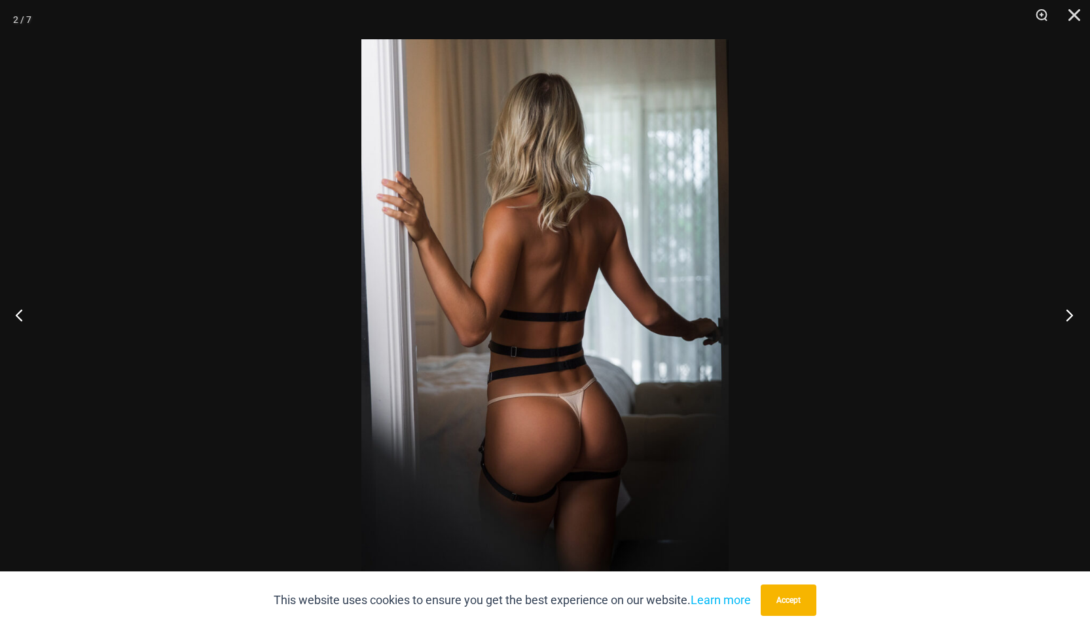
click at [1063, 316] on button "Next" at bounding box center [1065, 314] width 49 height 65
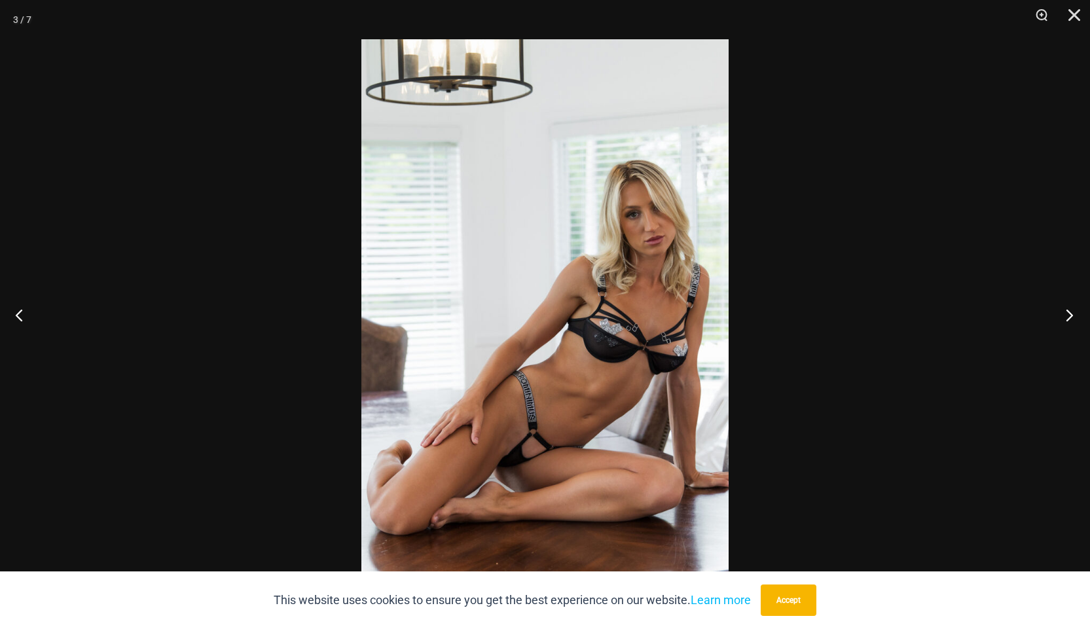
click at [1063, 316] on button "Next" at bounding box center [1065, 314] width 49 height 65
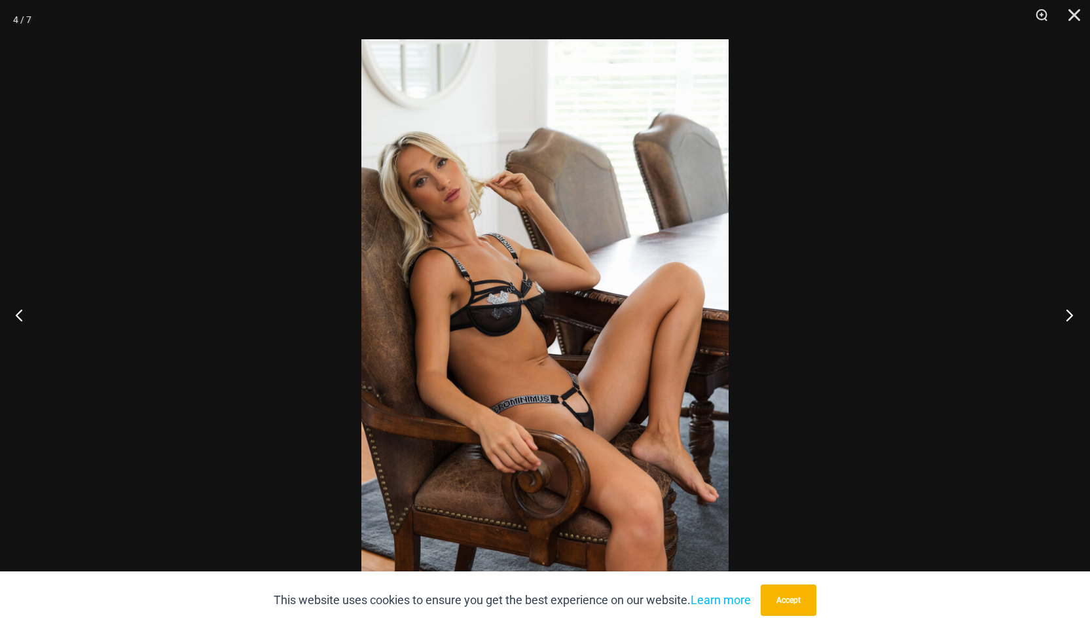
click at [1063, 316] on button "Next" at bounding box center [1065, 314] width 49 height 65
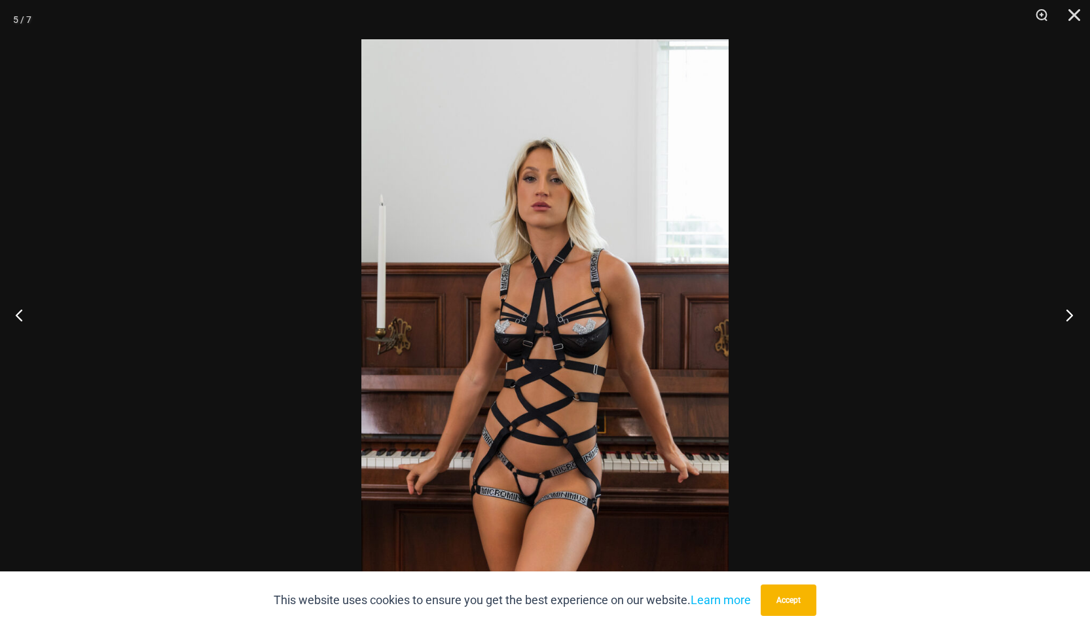
click at [1063, 316] on button "Next" at bounding box center [1065, 314] width 49 height 65
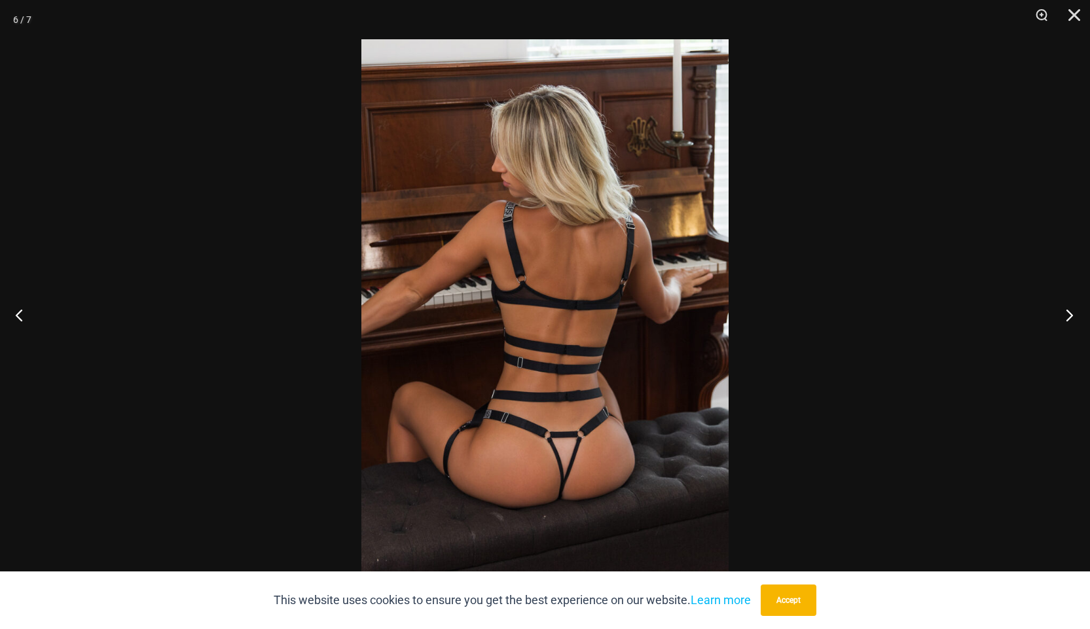
click at [1063, 316] on button "Next" at bounding box center [1065, 314] width 49 height 65
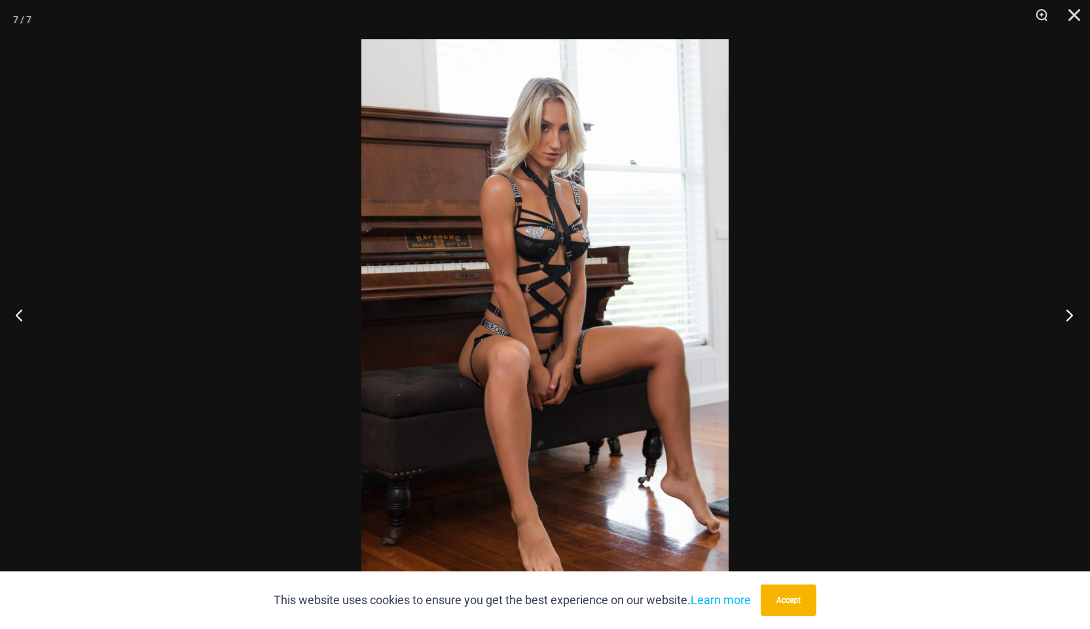
click at [1063, 316] on button "Next" at bounding box center [1065, 314] width 49 height 65
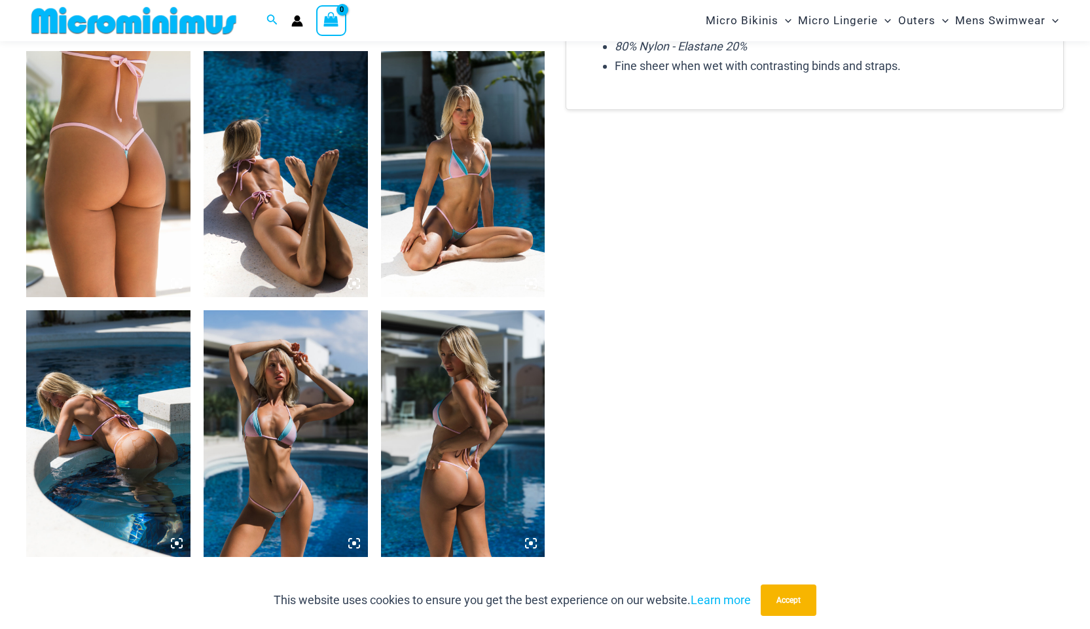
scroll to position [905, 0]
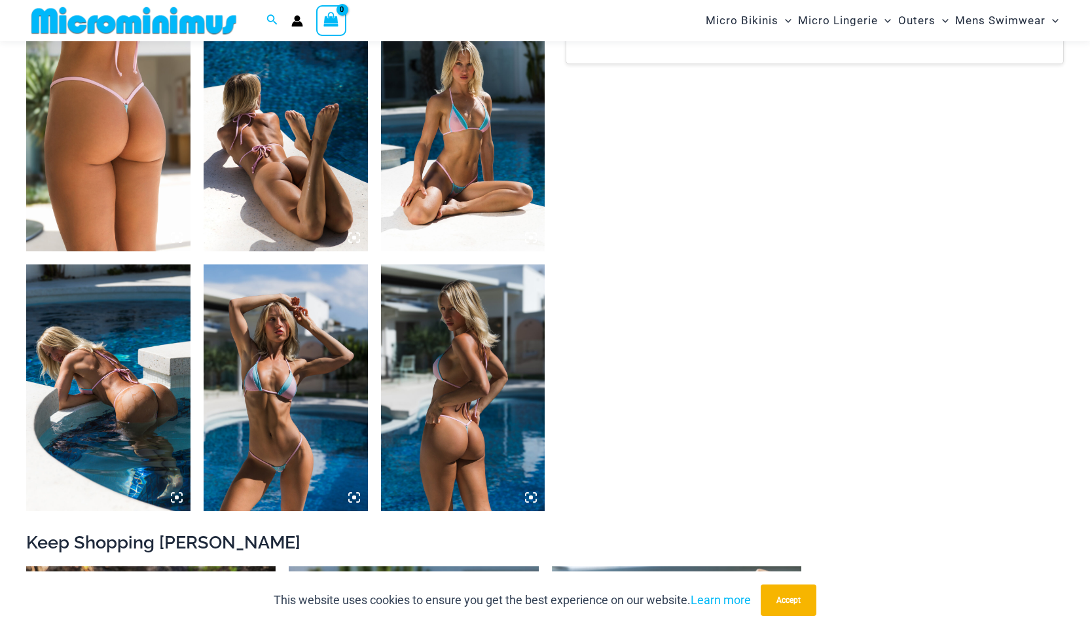
click at [500, 147] on img at bounding box center [463, 128] width 164 height 246
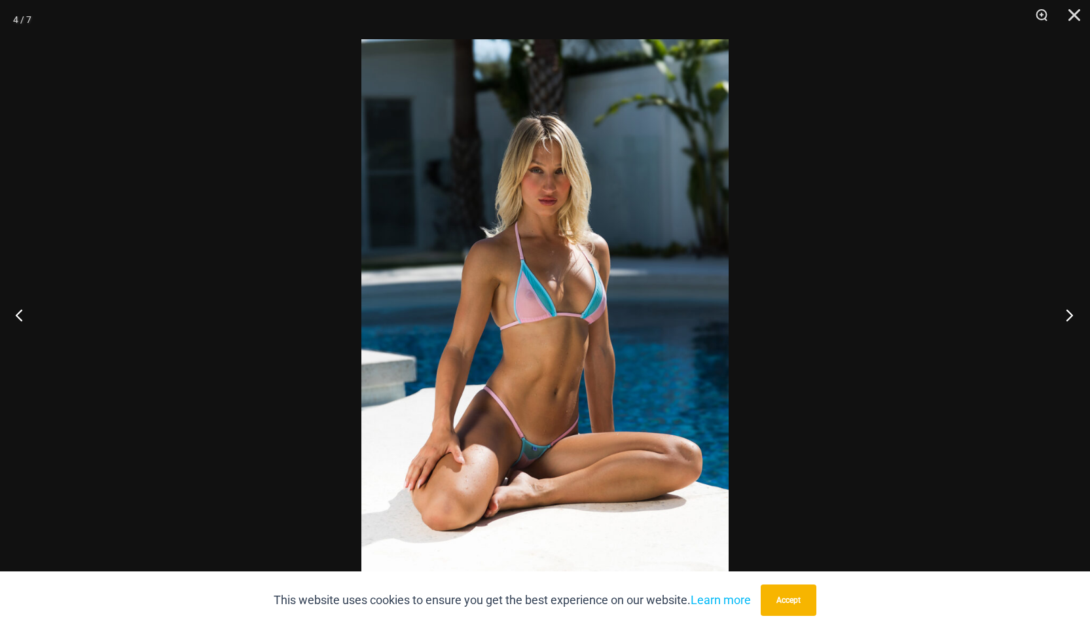
click at [1068, 321] on button "Next" at bounding box center [1065, 314] width 49 height 65
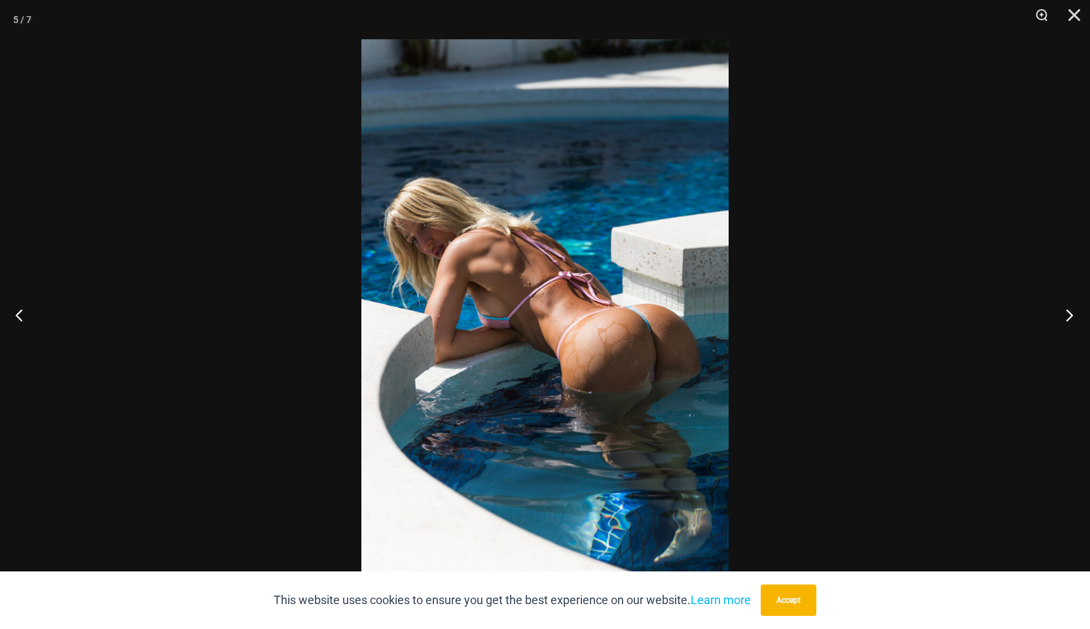
click at [1068, 321] on button "Next" at bounding box center [1065, 314] width 49 height 65
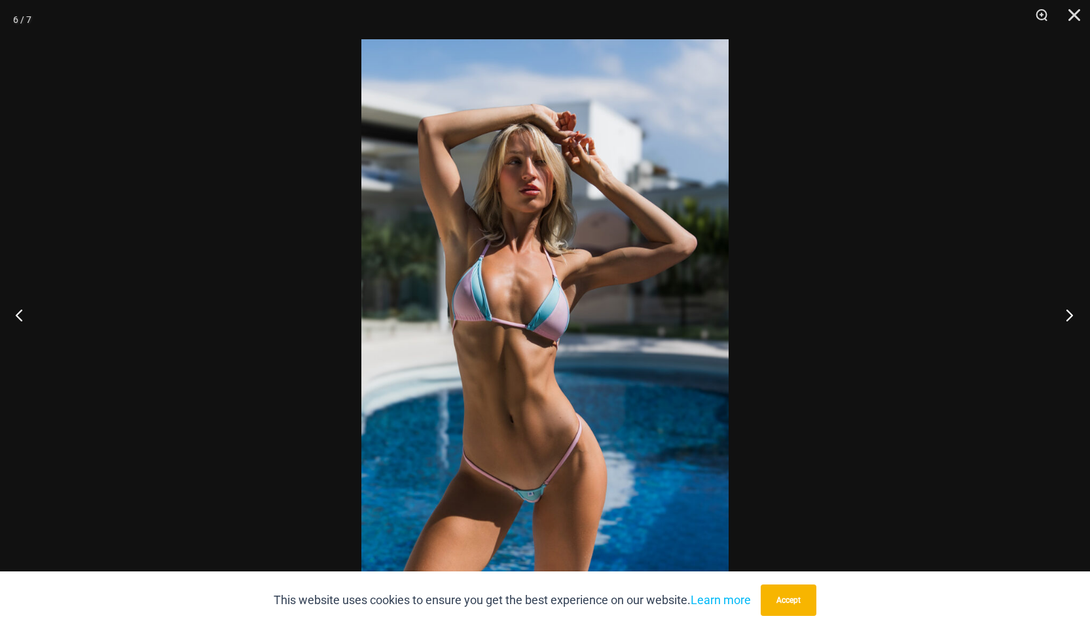
click at [1068, 321] on button "Next" at bounding box center [1065, 314] width 49 height 65
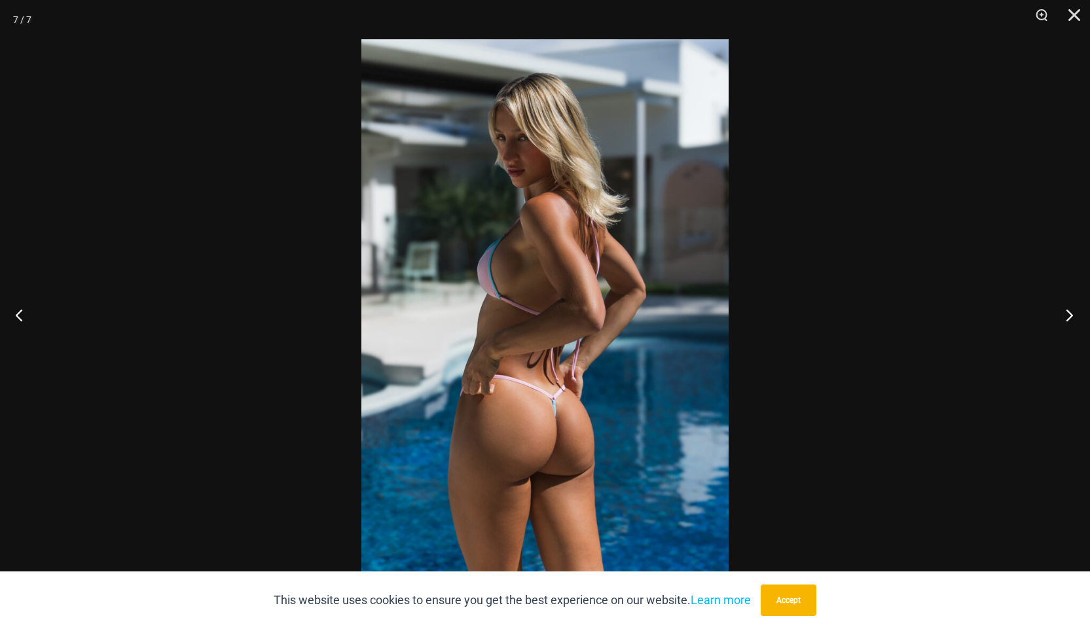
click at [1068, 321] on button "Next" at bounding box center [1065, 314] width 49 height 65
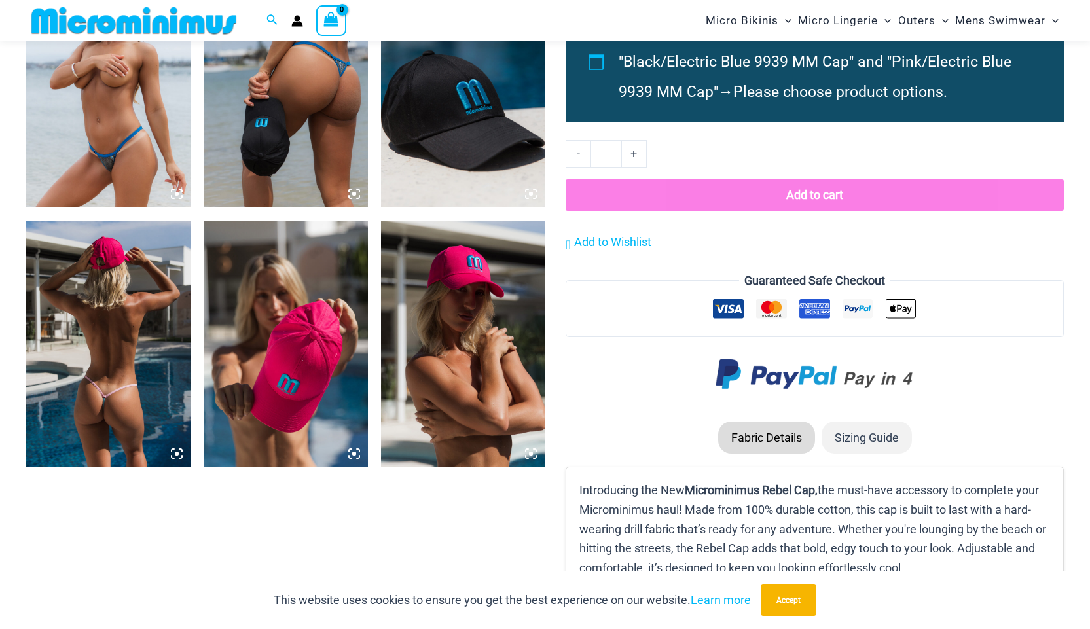
scroll to position [972, 0]
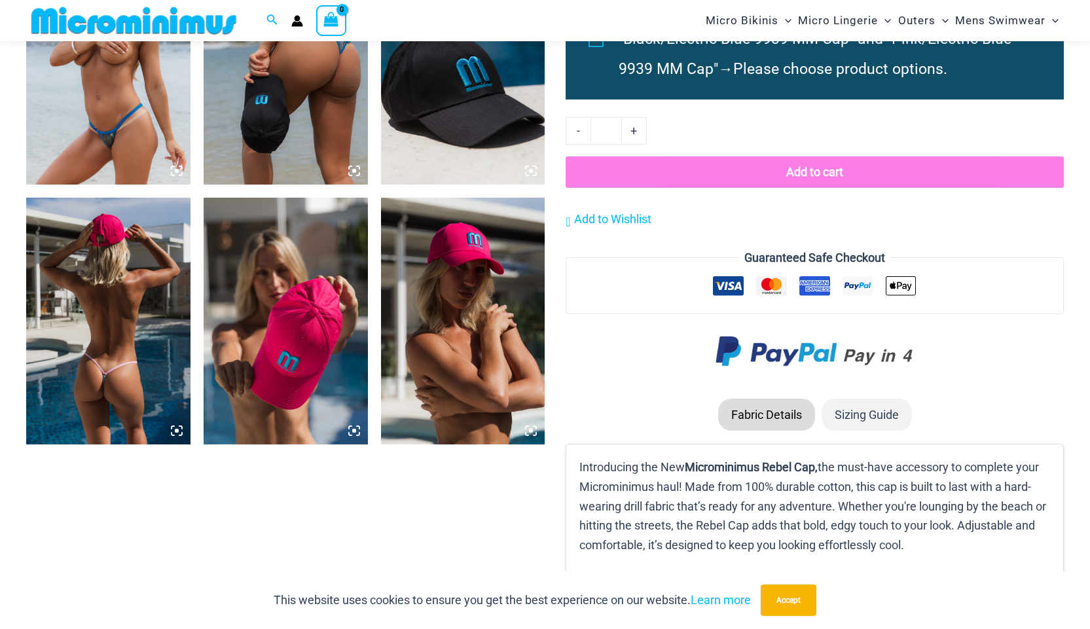
click at [134, 305] on img at bounding box center [108, 321] width 164 height 246
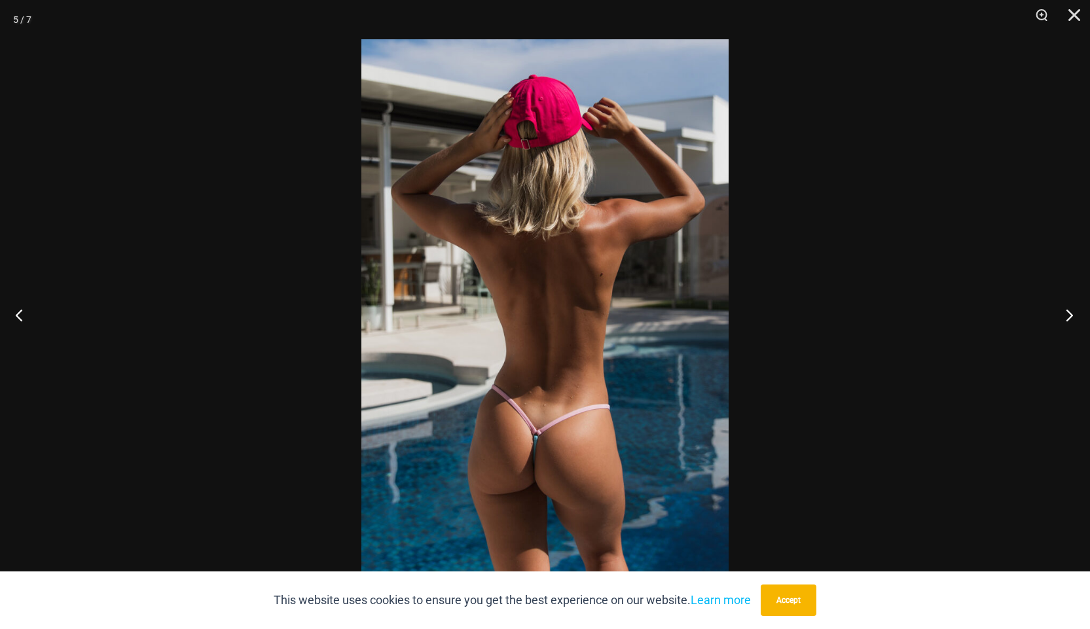
click at [1064, 323] on button "Next" at bounding box center [1065, 314] width 49 height 65
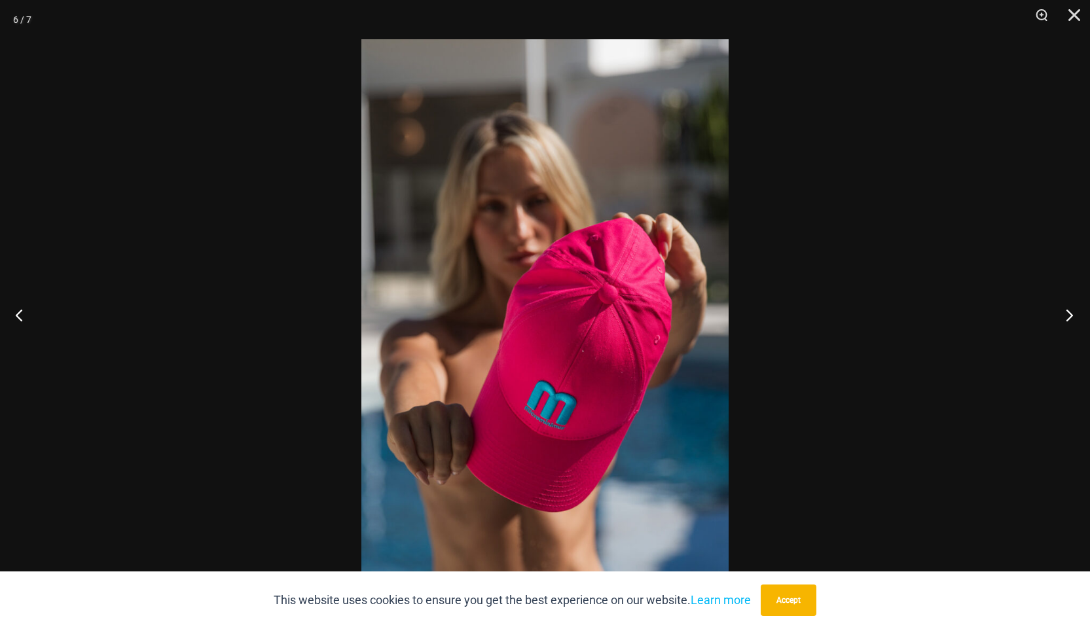
click at [1063, 322] on button "Next" at bounding box center [1065, 314] width 49 height 65
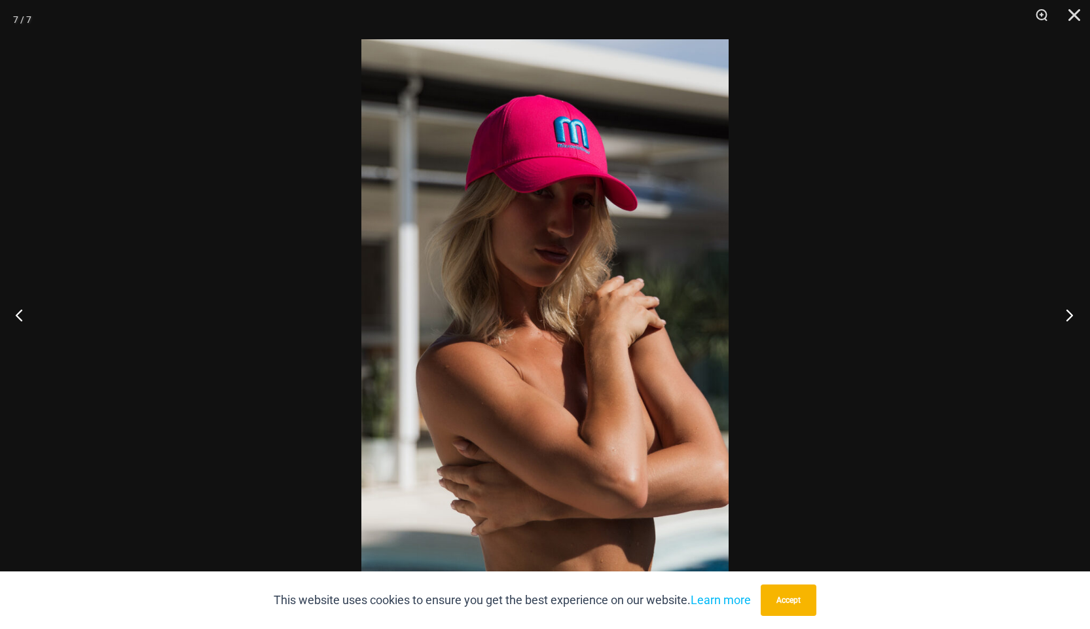
click at [1063, 322] on button "Next" at bounding box center [1065, 314] width 49 height 65
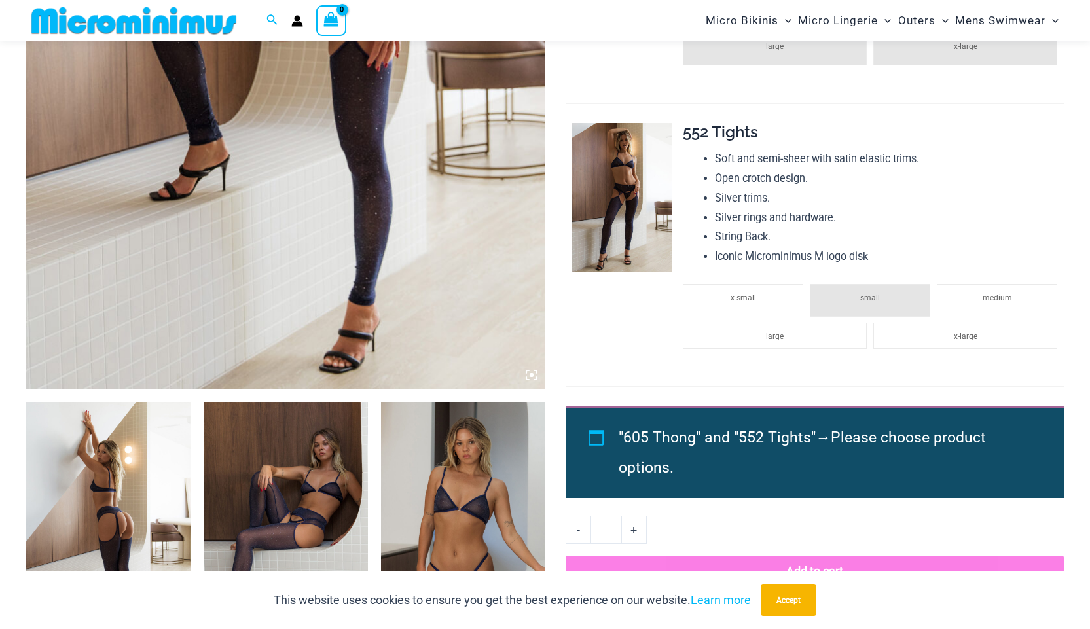
scroll to position [513, 0]
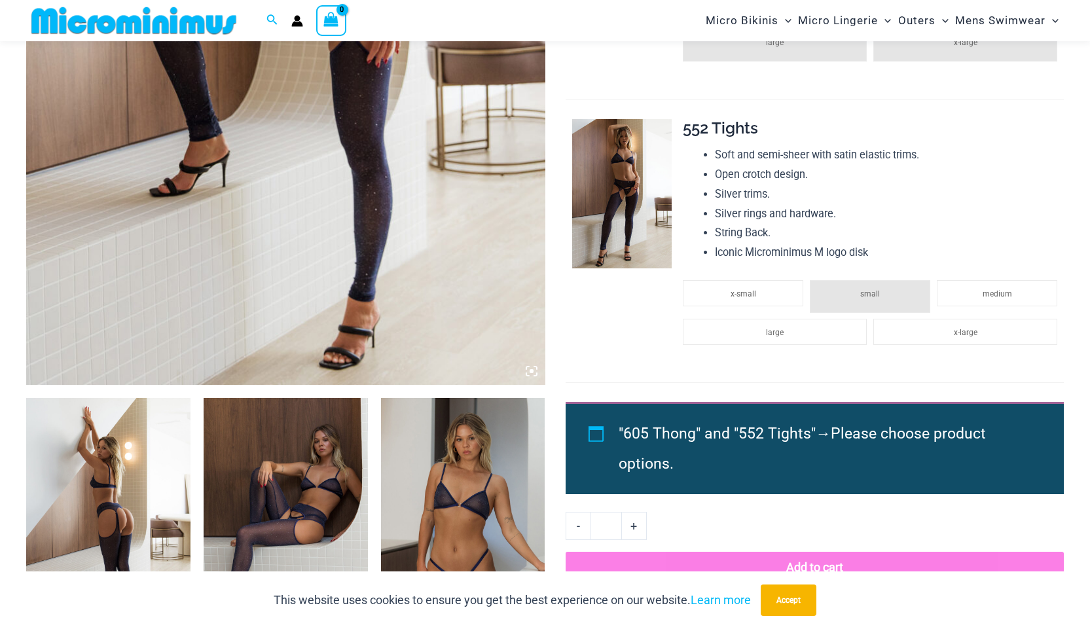
click at [115, 426] on img at bounding box center [108, 521] width 164 height 246
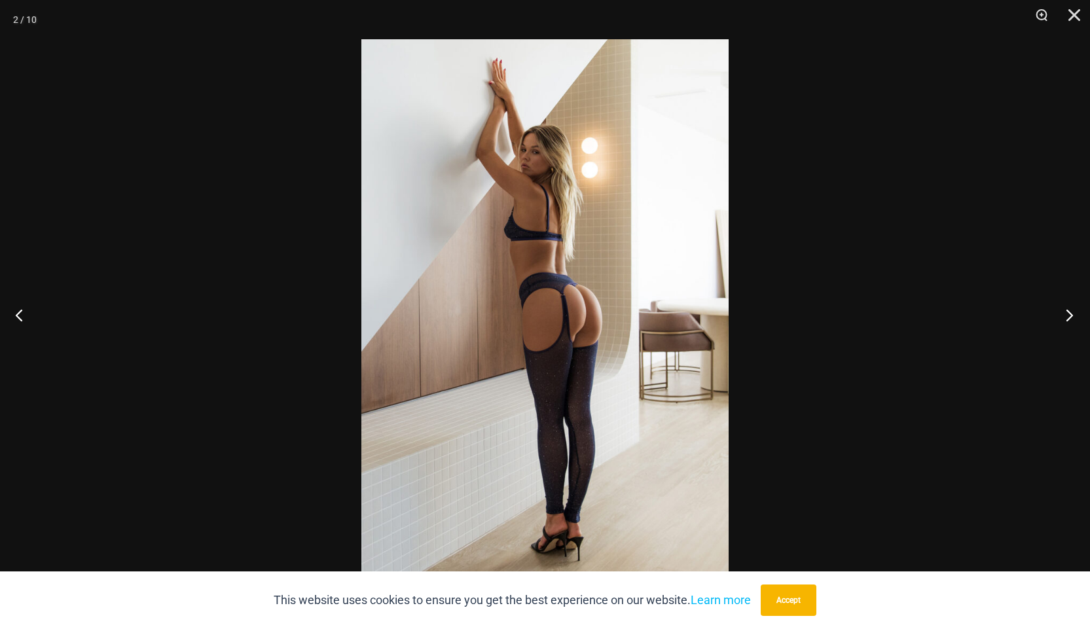
click at [1068, 312] on button "Next" at bounding box center [1065, 314] width 49 height 65
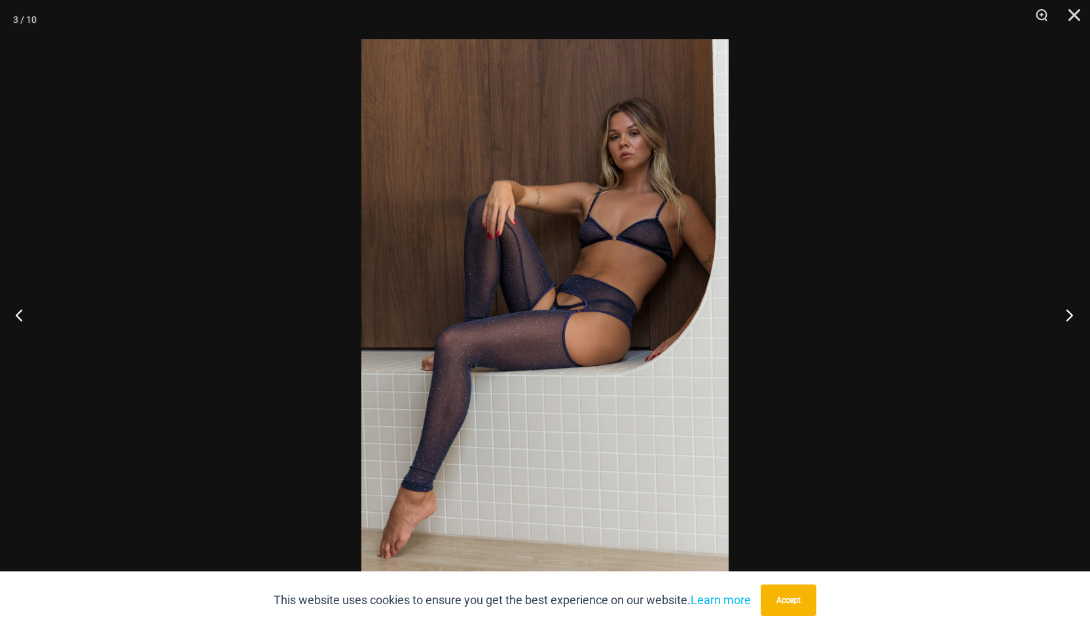
click at [1068, 312] on button "Next" at bounding box center [1065, 314] width 49 height 65
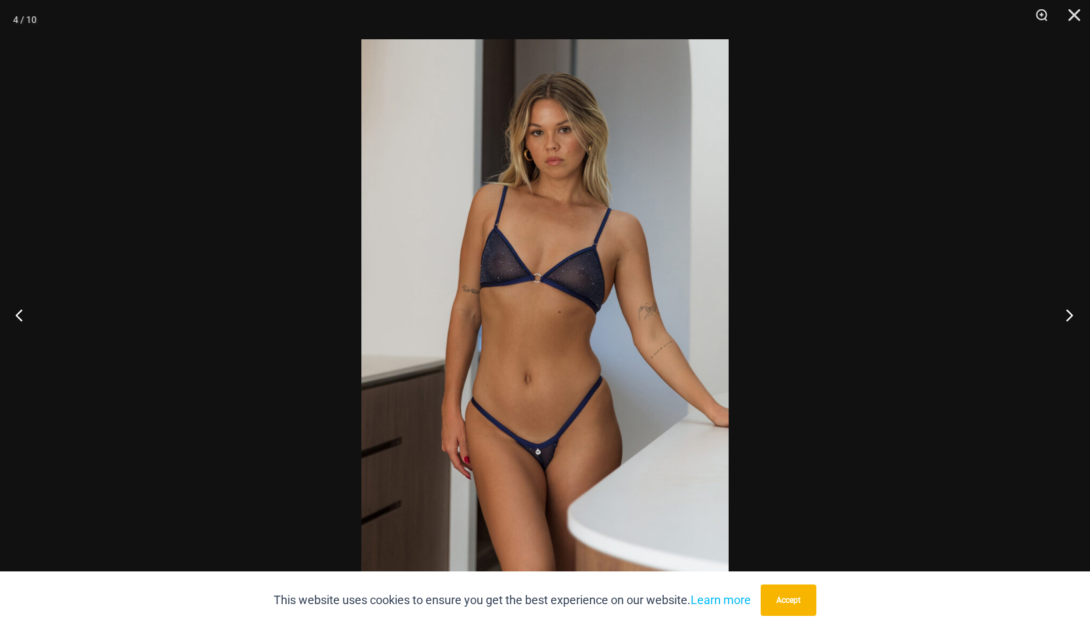
click at [1068, 312] on button "Next" at bounding box center [1065, 314] width 49 height 65
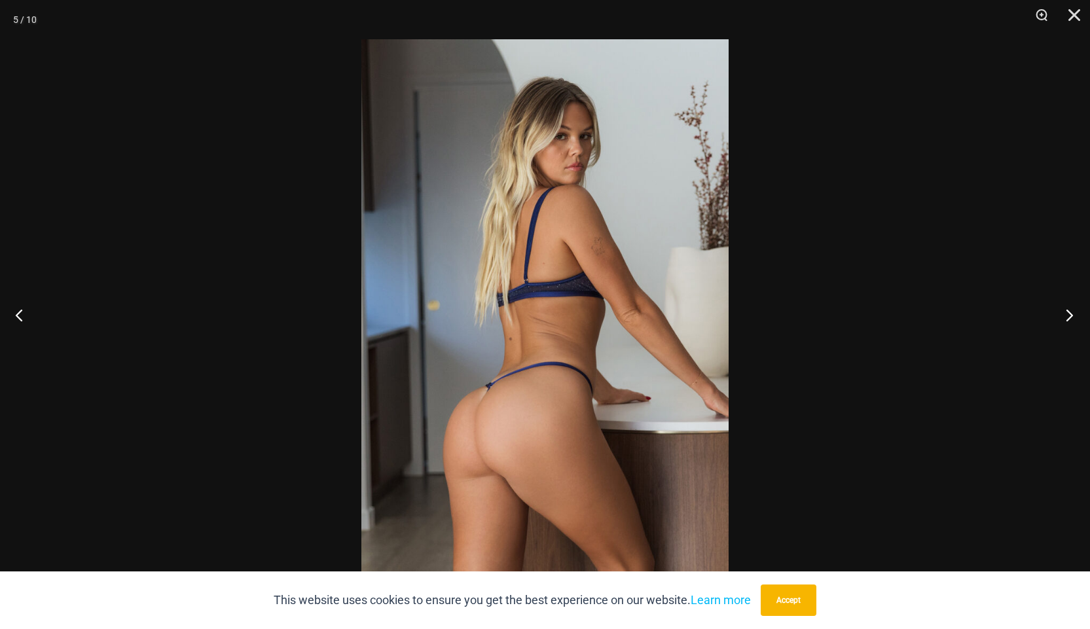
click at [1068, 312] on button "Next" at bounding box center [1065, 314] width 49 height 65
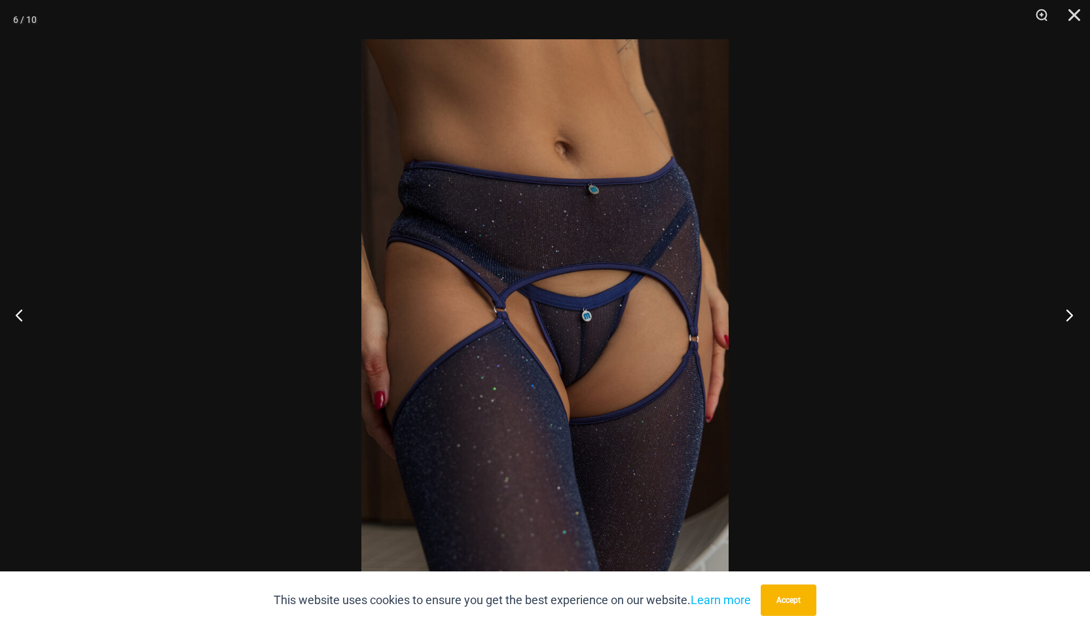
click at [1068, 312] on button "Next" at bounding box center [1065, 314] width 49 height 65
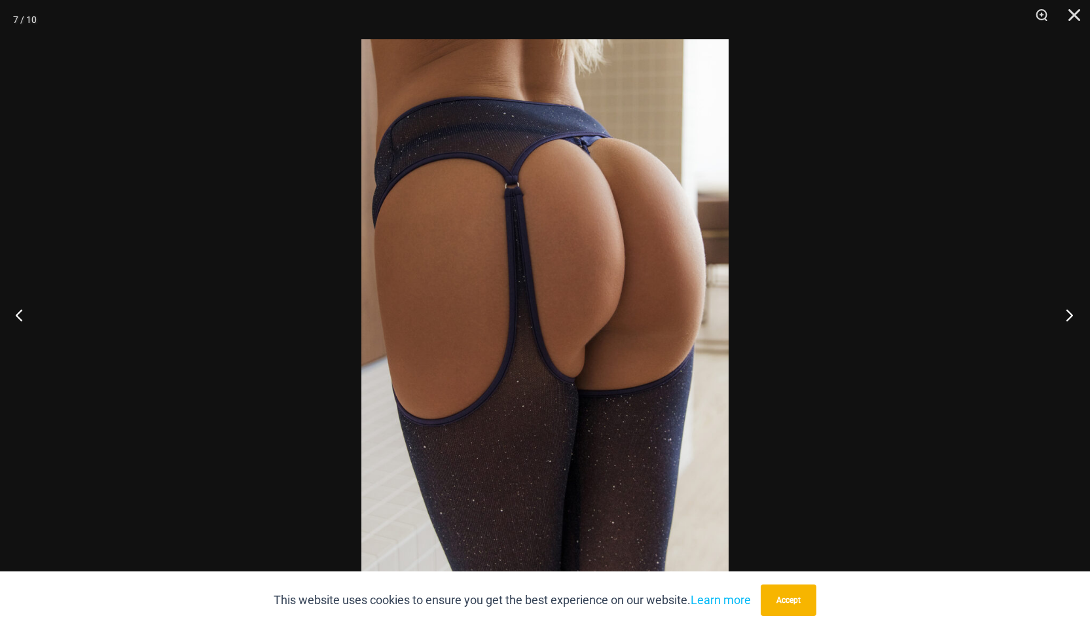
click at [1068, 312] on button "Next" at bounding box center [1065, 314] width 49 height 65
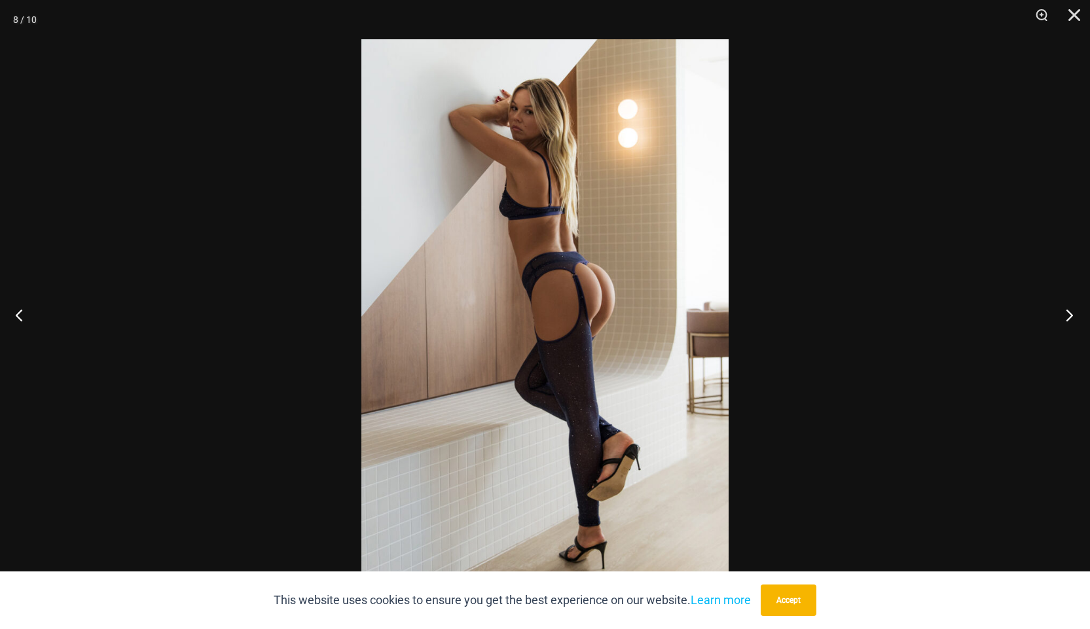
click at [1068, 312] on button "Next" at bounding box center [1065, 314] width 49 height 65
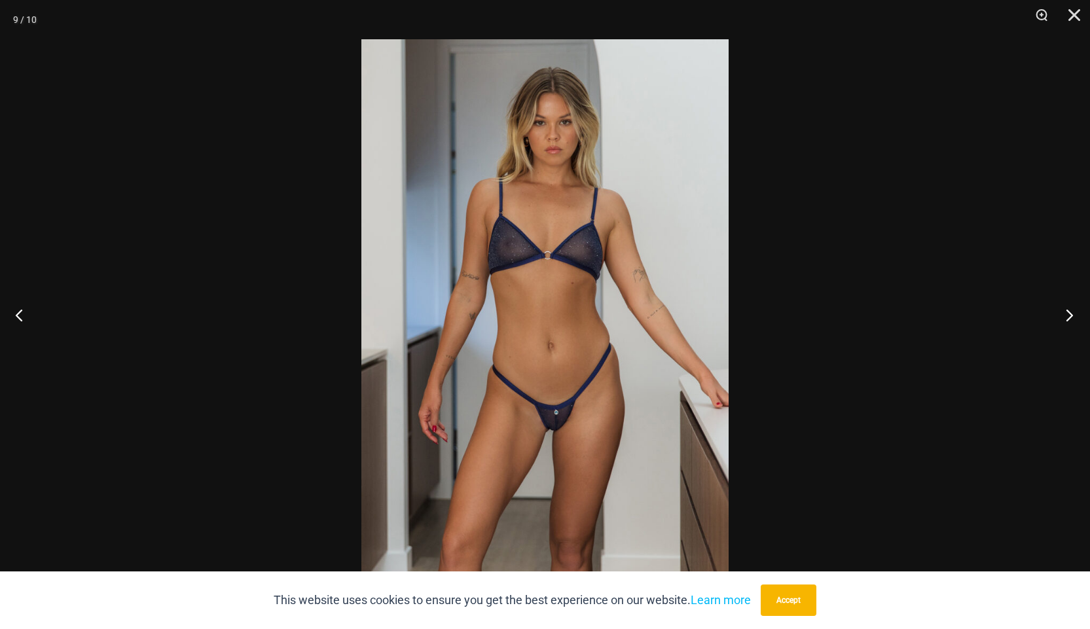
click at [1068, 312] on button "Next" at bounding box center [1065, 314] width 49 height 65
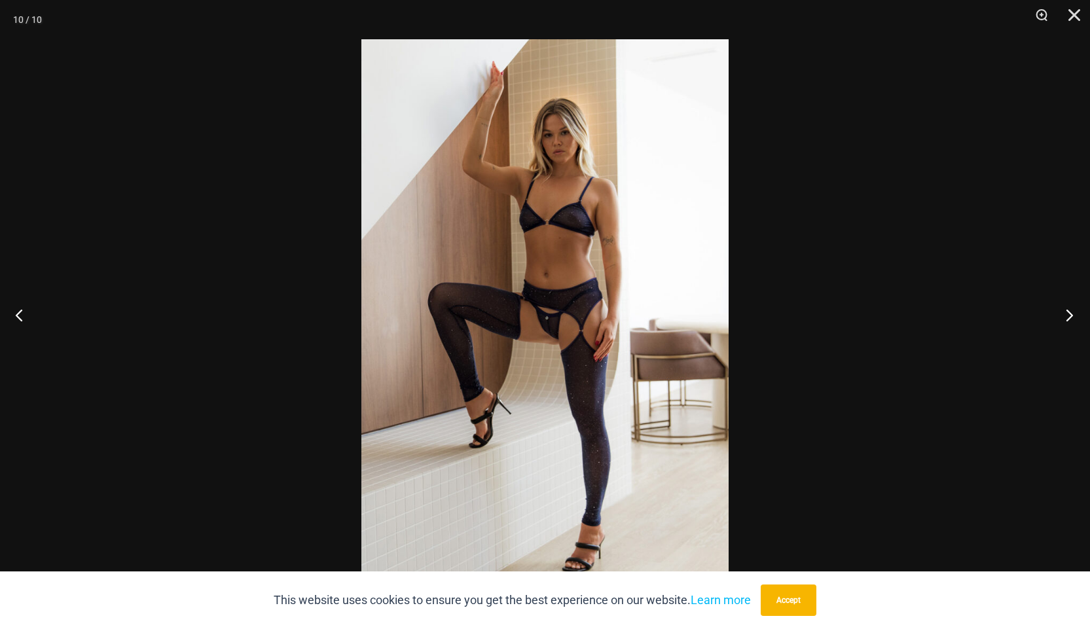
click at [1068, 312] on button "Next" at bounding box center [1065, 314] width 49 height 65
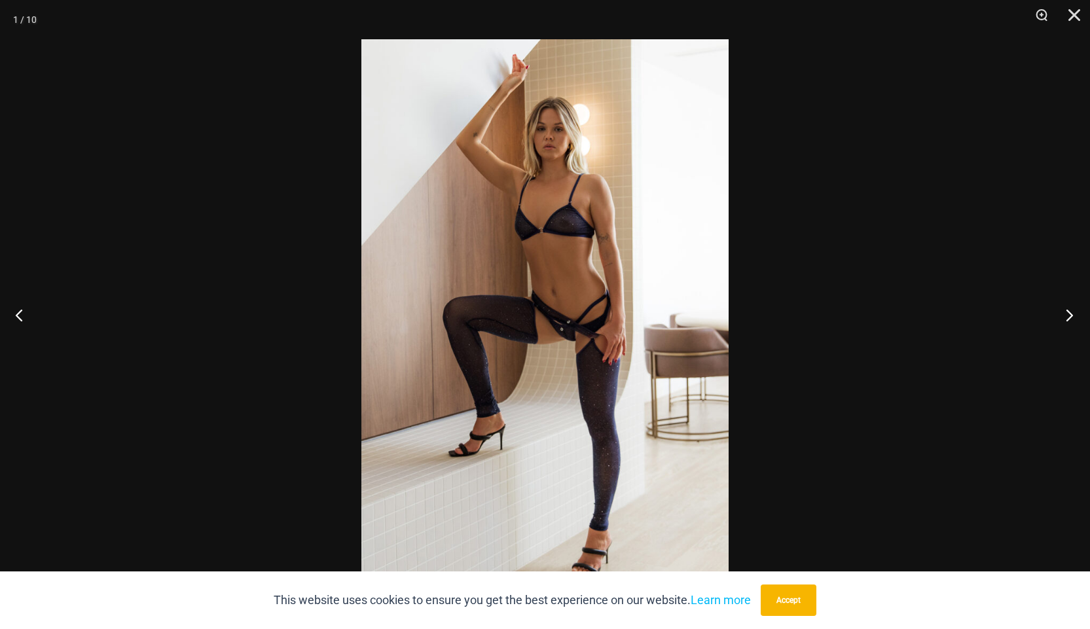
click at [1068, 312] on button "Next" at bounding box center [1065, 314] width 49 height 65
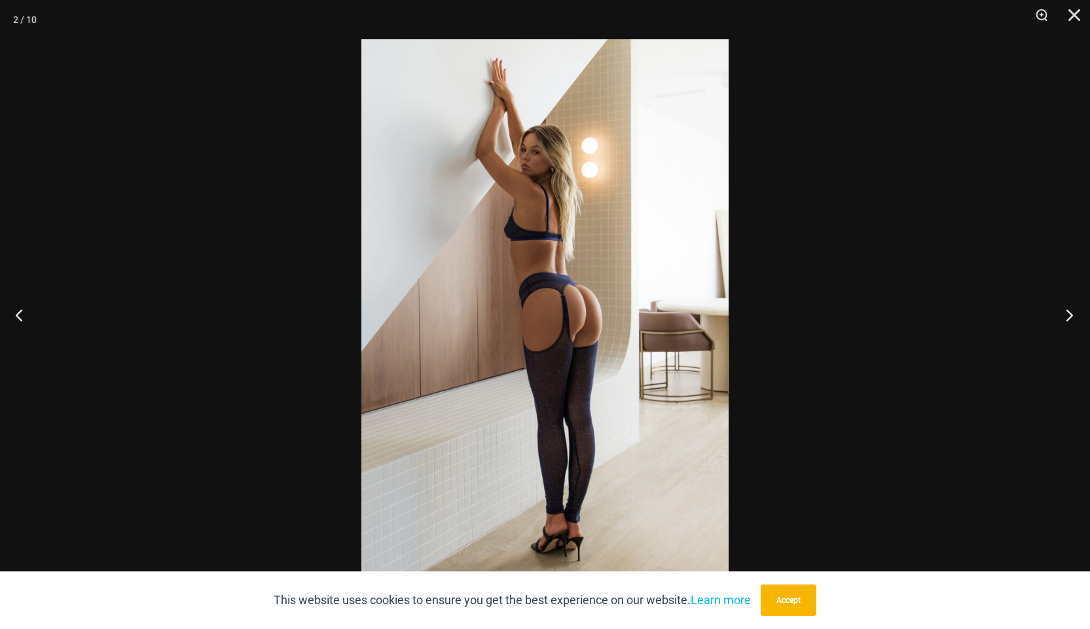
click at [1068, 312] on button "Next" at bounding box center [1065, 314] width 49 height 65
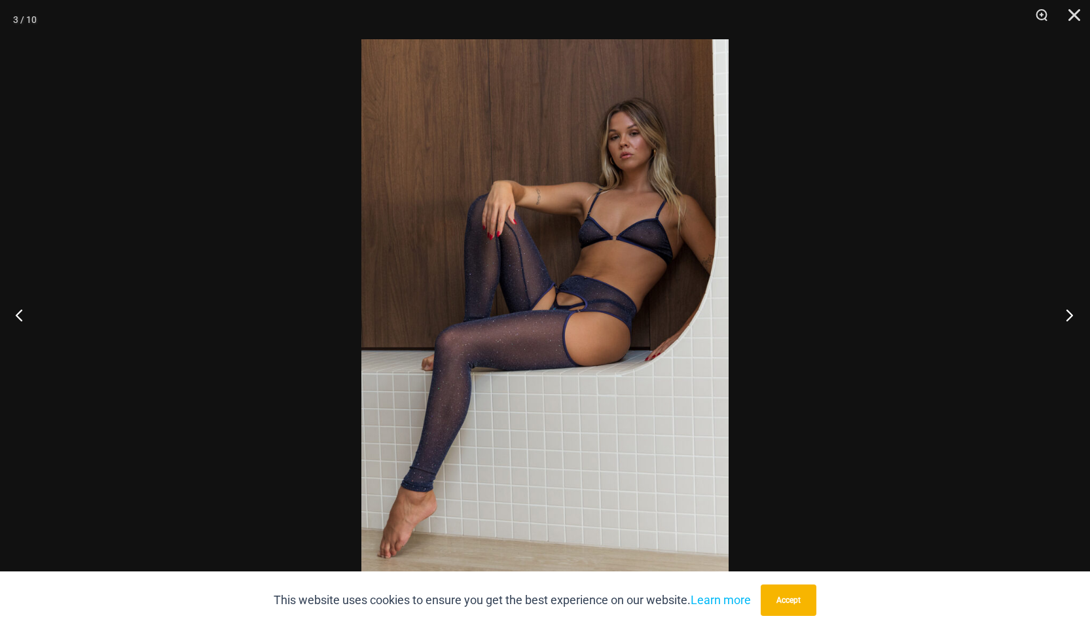
click at [1068, 312] on button "Next" at bounding box center [1065, 314] width 49 height 65
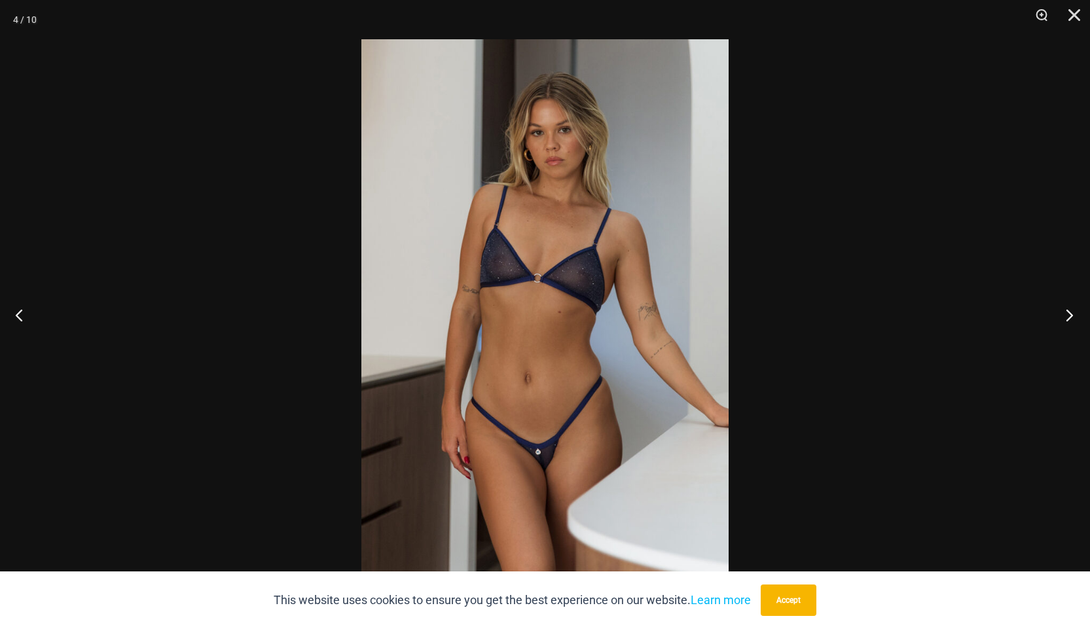
click at [1068, 312] on button "Next" at bounding box center [1065, 314] width 49 height 65
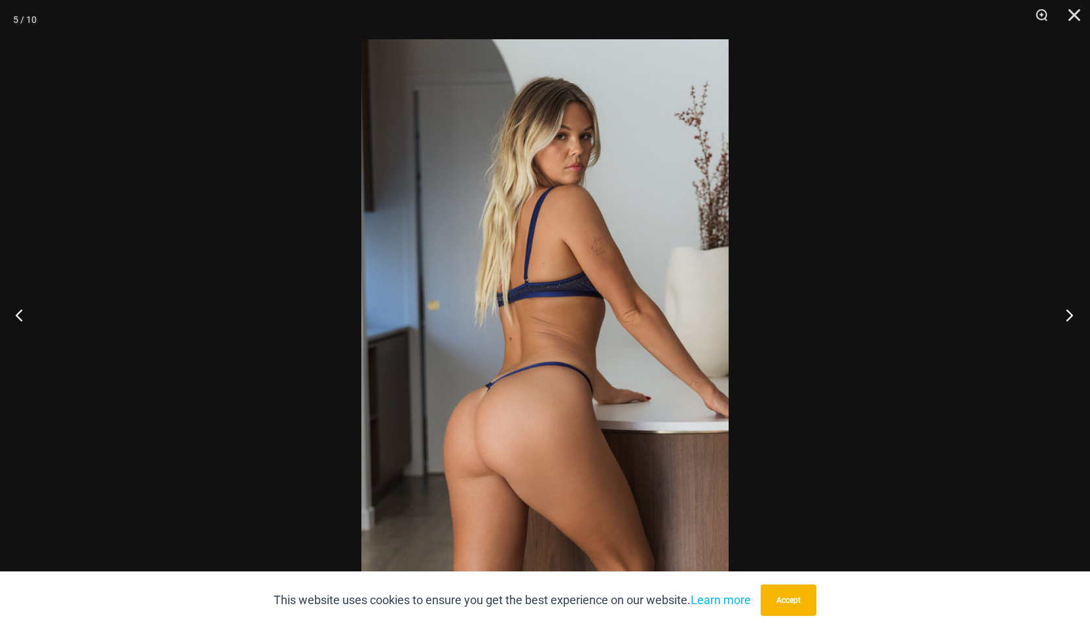
click at [1068, 312] on button "Next" at bounding box center [1065, 314] width 49 height 65
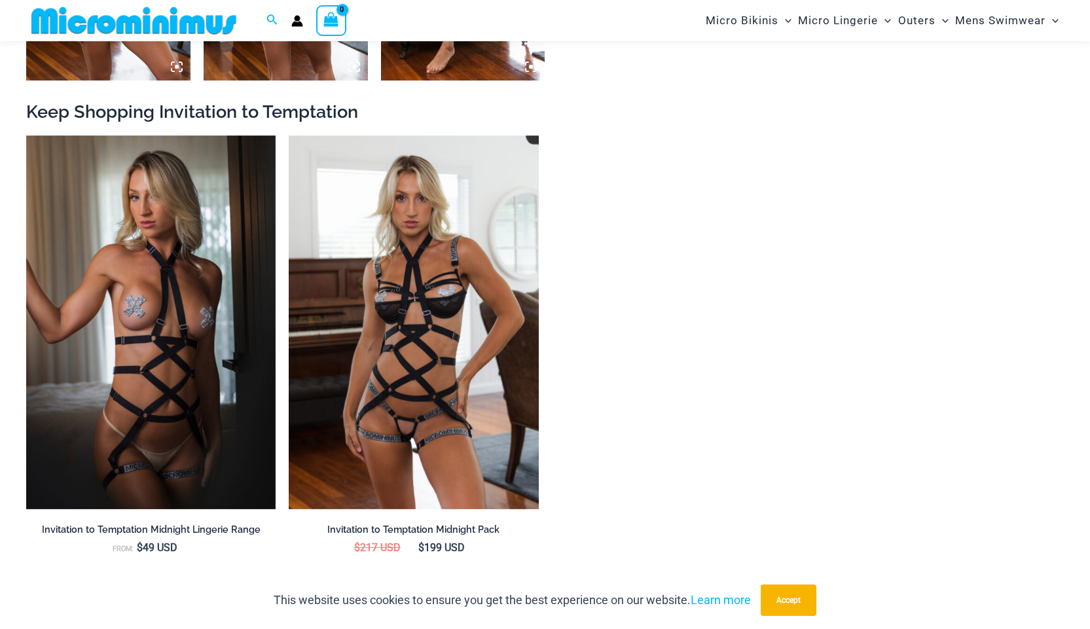
scroll to position [1362, 0]
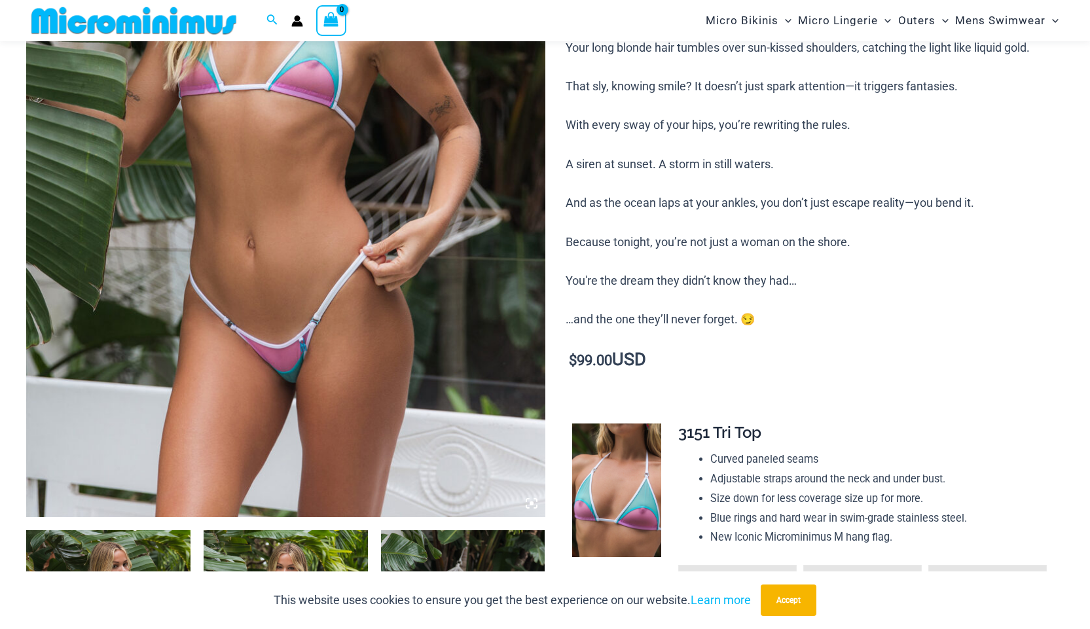
scroll to position [708, 0]
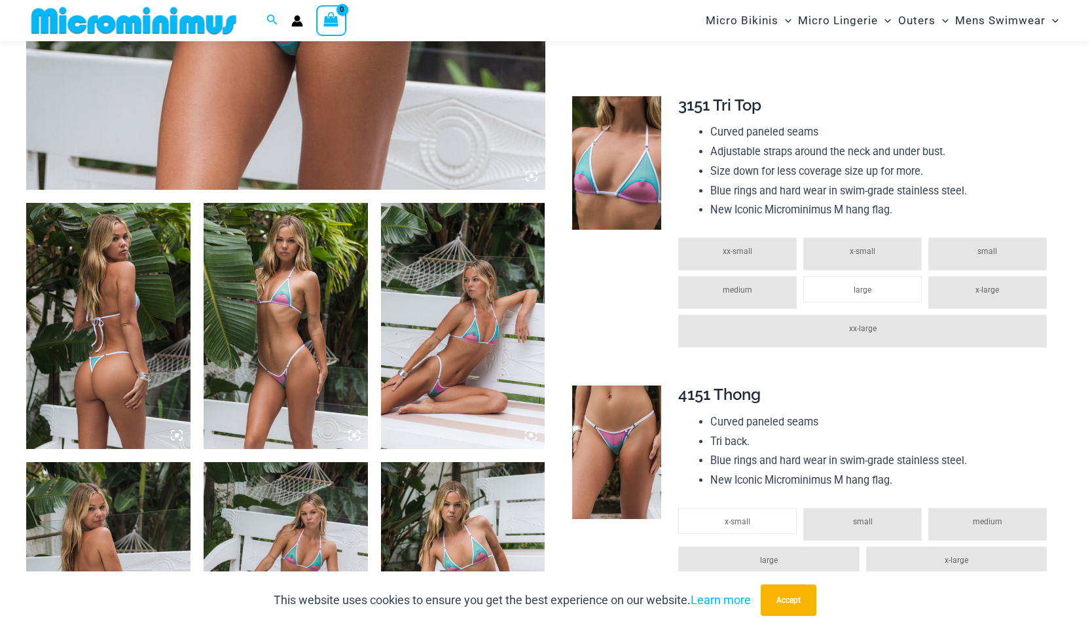
click at [458, 323] on img at bounding box center [463, 326] width 164 height 246
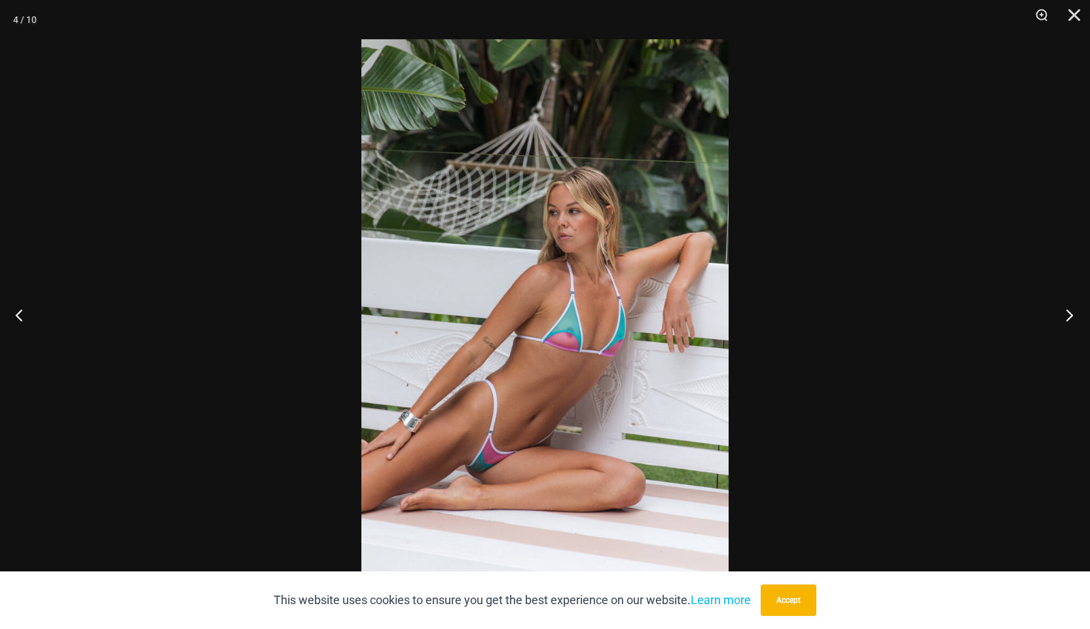
click at [1061, 317] on button "Next" at bounding box center [1065, 314] width 49 height 65
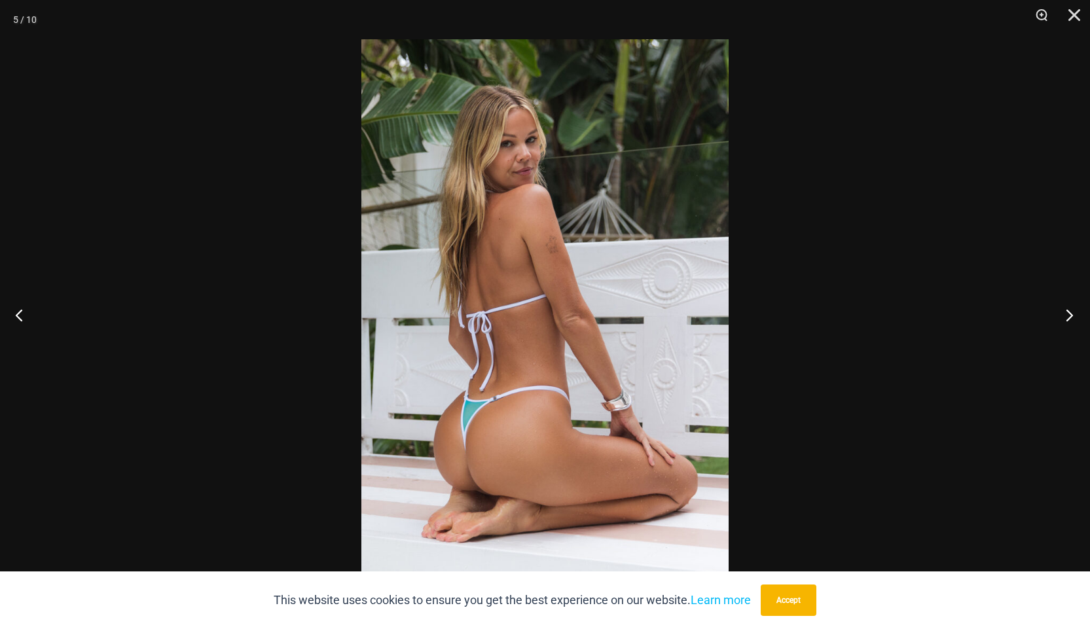
click at [1061, 317] on button "Next" at bounding box center [1065, 314] width 49 height 65
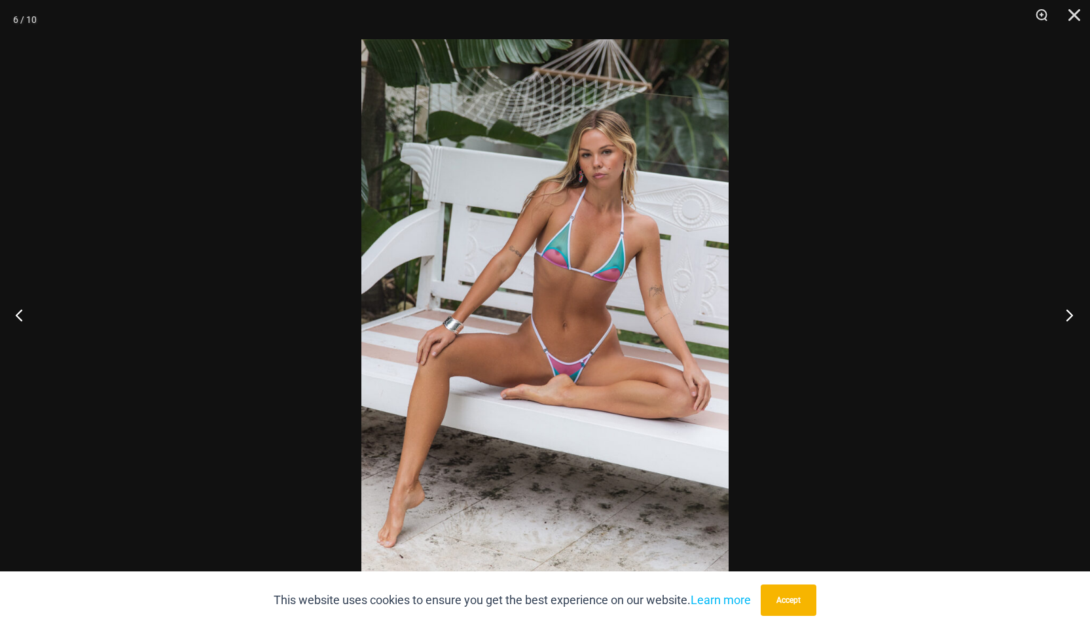
click at [1061, 317] on button "Next" at bounding box center [1065, 314] width 49 height 65
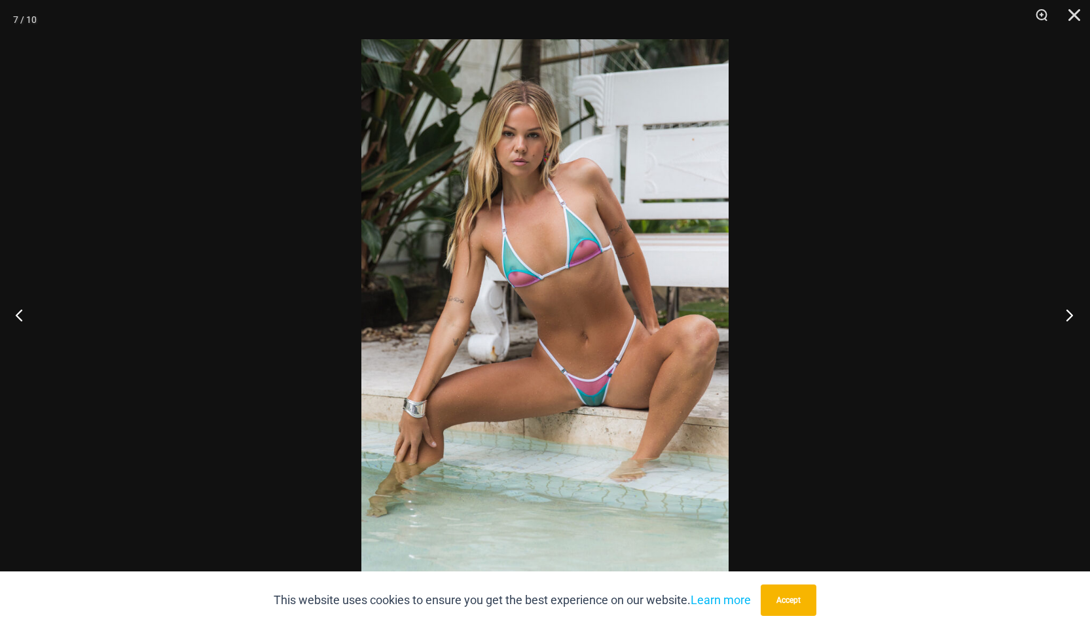
click at [1060, 318] on button "Next" at bounding box center [1065, 314] width 49 height 65
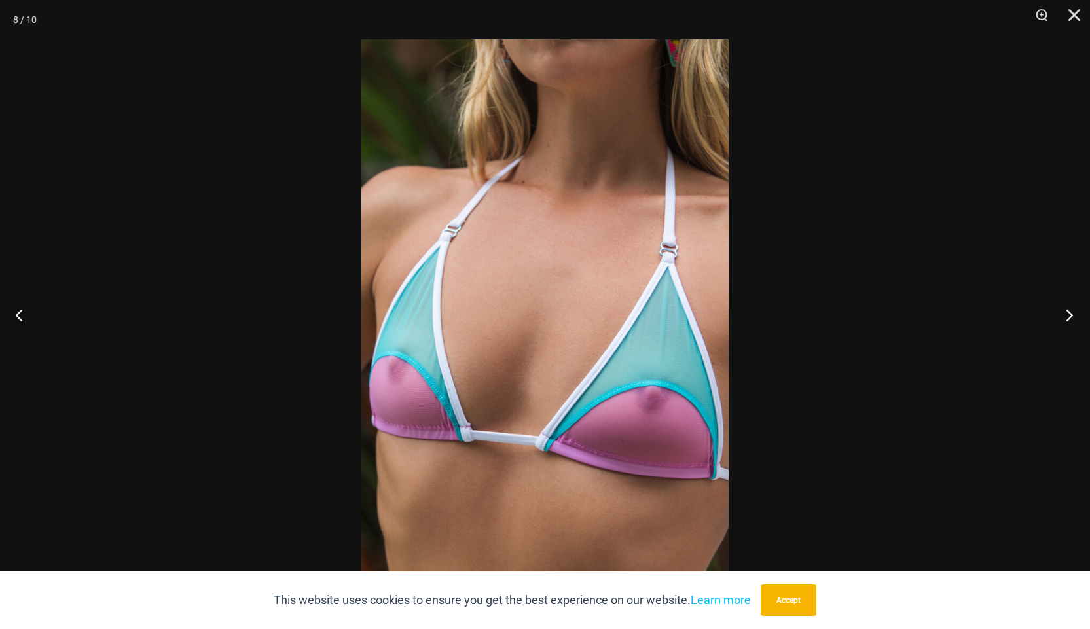
click at [1060, 318] on button "Next" at bounding box center [1065, 314] width 49 height 65
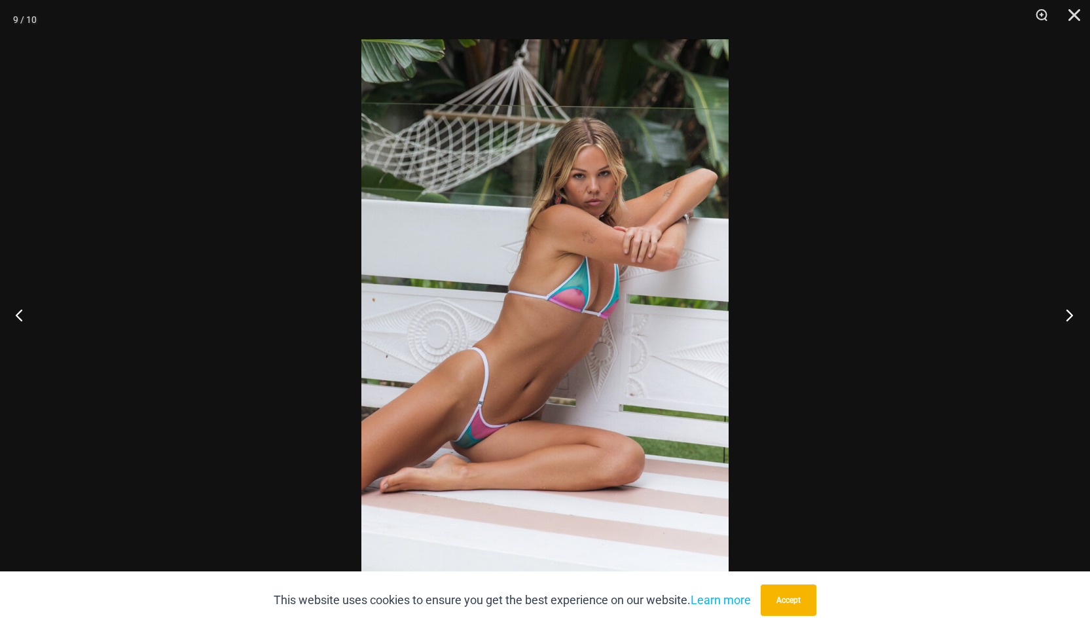
click at [1060, 318] on button "Next" at bounding box center [1065, 314] width 49 height 65
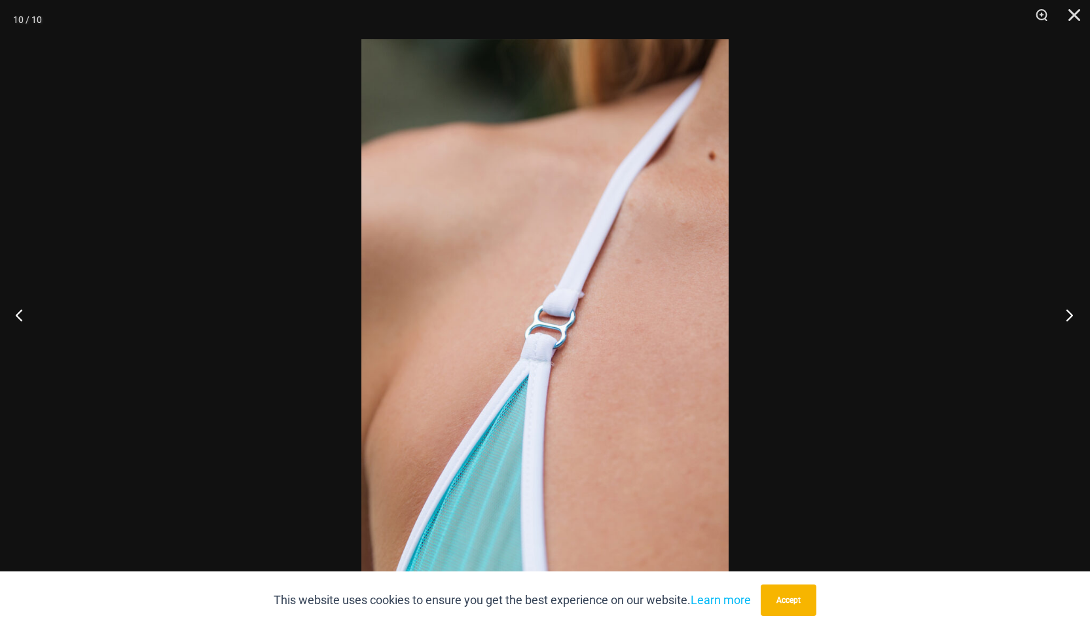
click at [1060, 318] on button "Next" at bounding box center [1065, 314] width 49 height 65
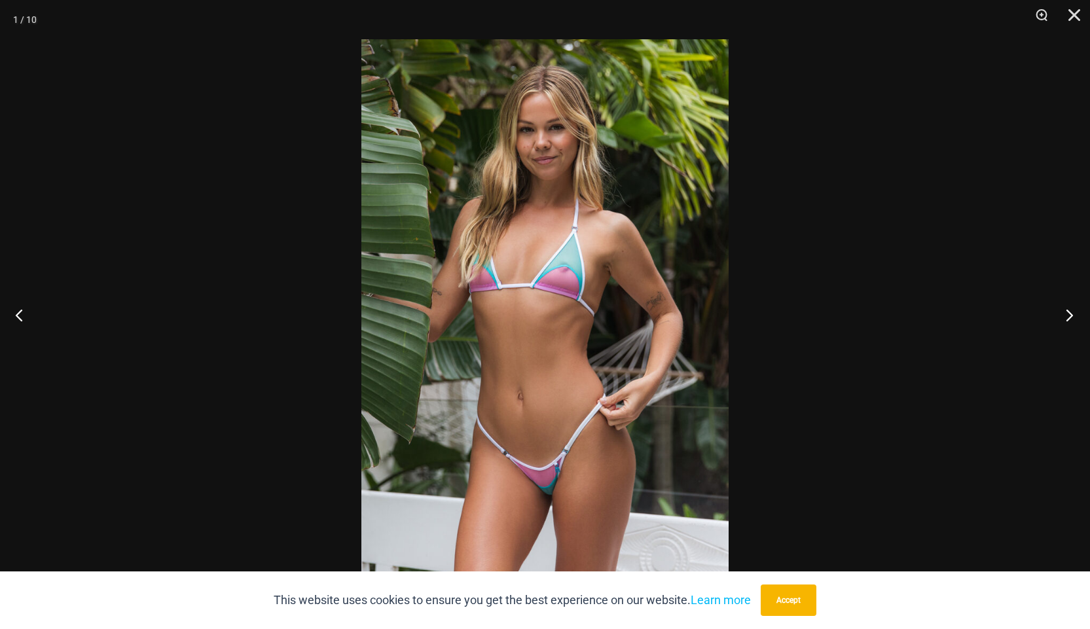
click at [1060, 318] on button "Next" at bounding box center [1065, 314] width 49 height 65
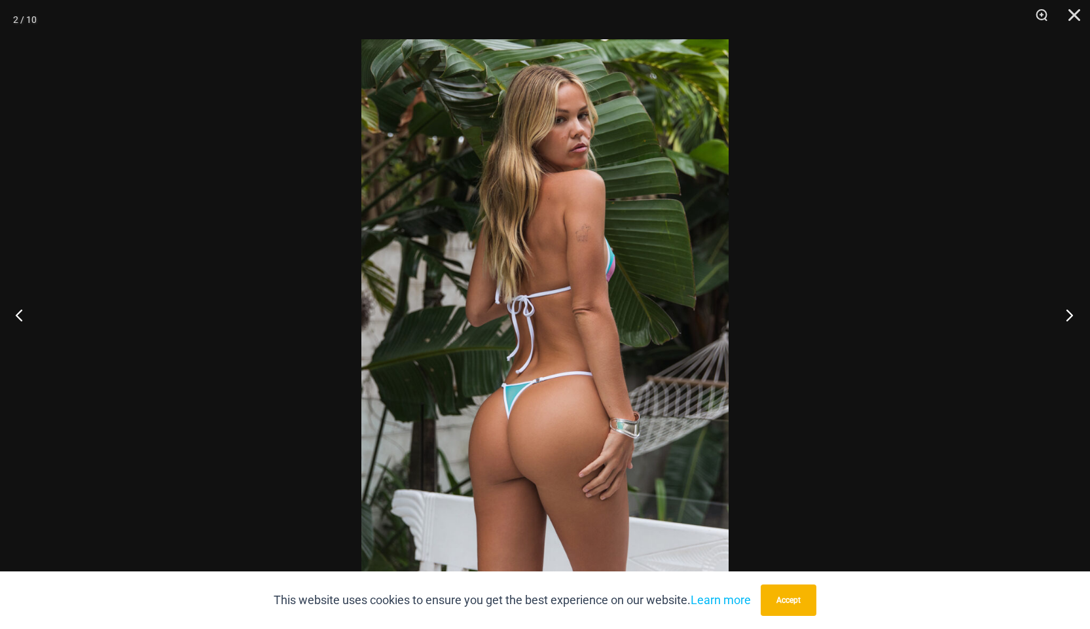
click at [1060, 318] on button "Next" at bounding box center [1065, 314] width 49 height 65
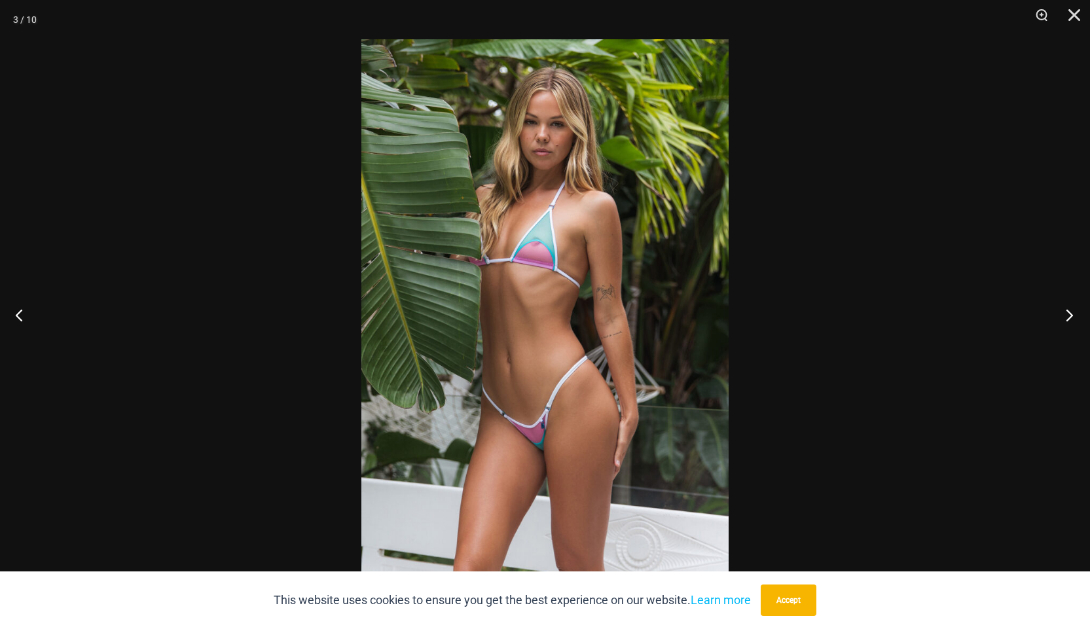
click at [1060, 318] on button "Next" at bounding box center [1065, 314] width 49 height 65
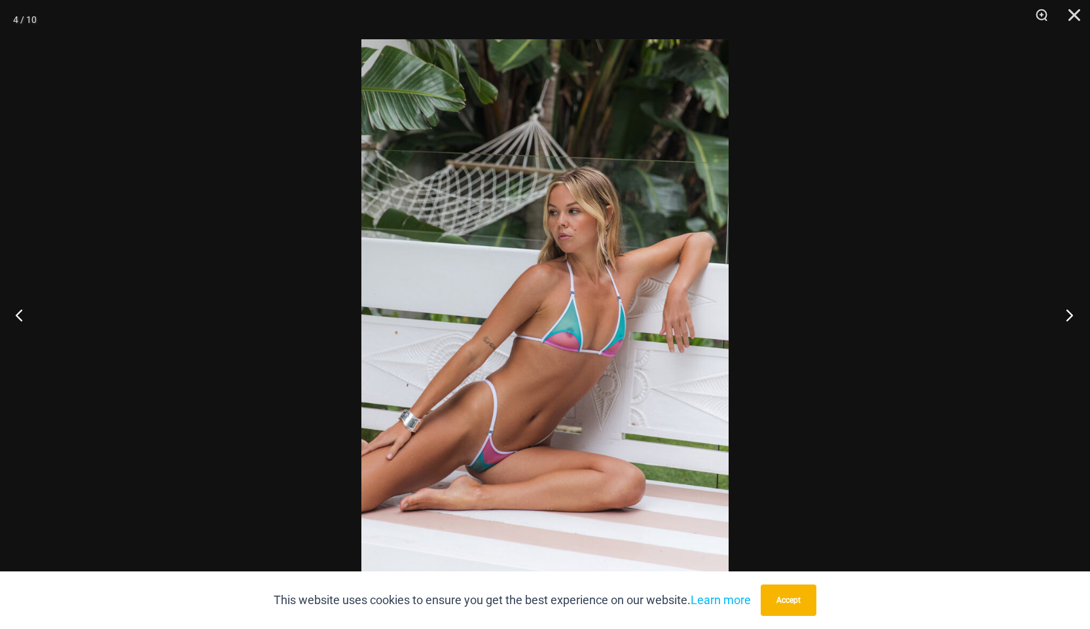
click at [1061, 318] on button "Next" at bounding box center [1065, 314] width 49 height 65
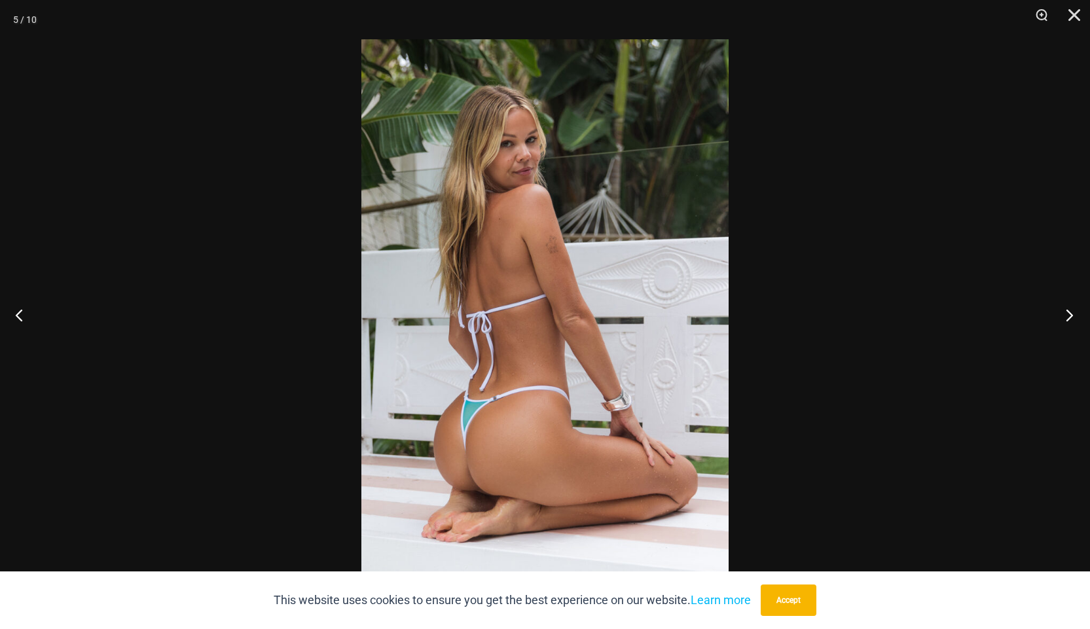
click at [1061, 318] on button "Next" at bounding box center [1065, 314] width 49 height 65
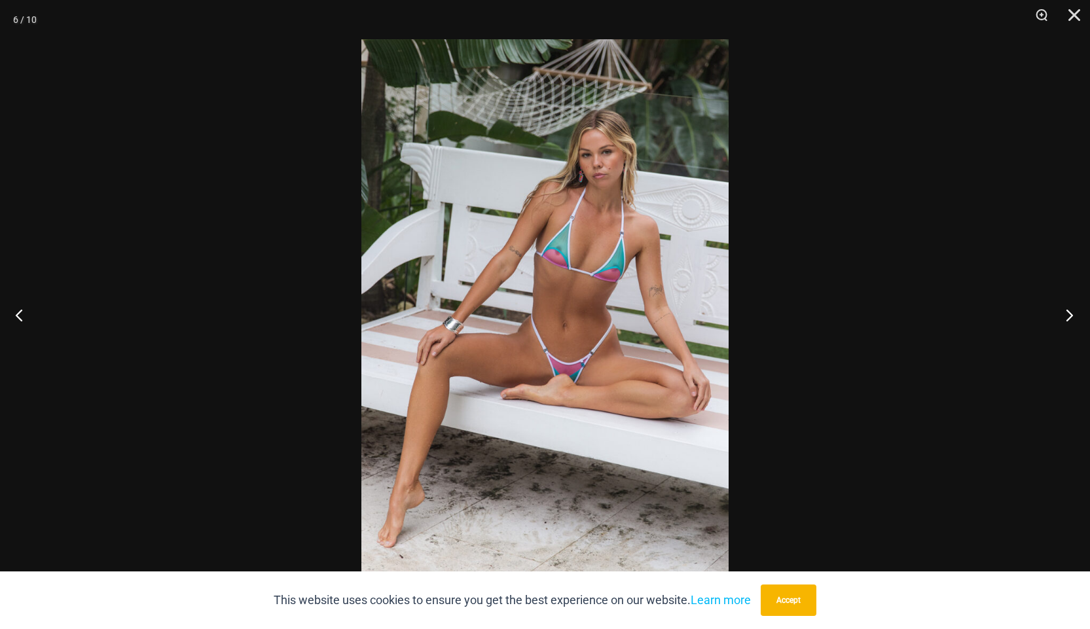
click at [1061, 318] on button "Next" at bounding box center [1065, 314] width 49 height 65
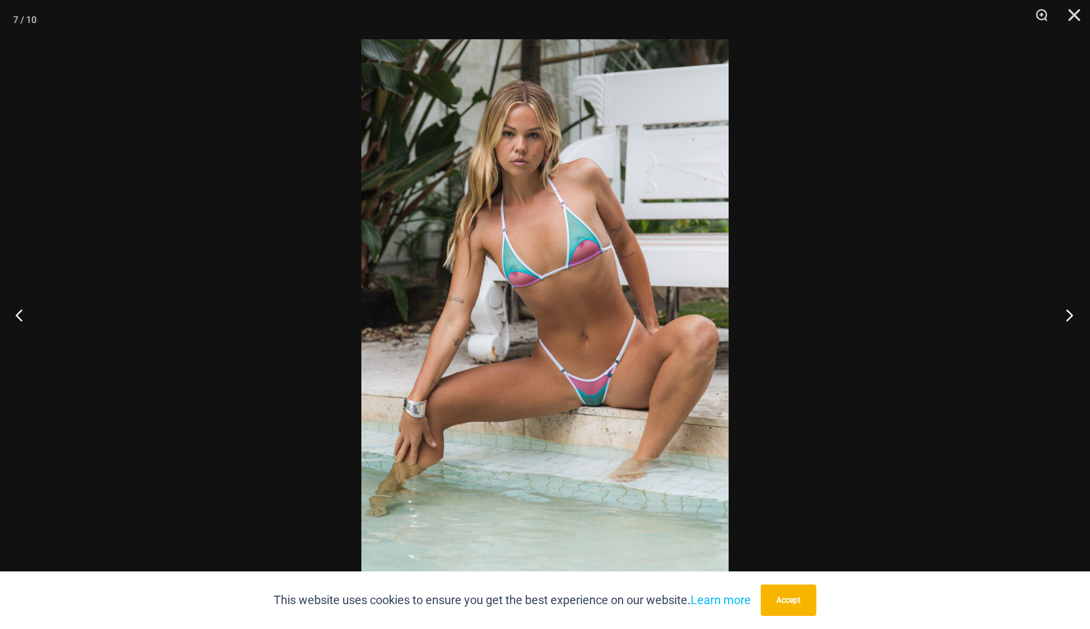
click at [1061, 318] on button "Next" at bounding box center [1065, 314] width 49 height 65
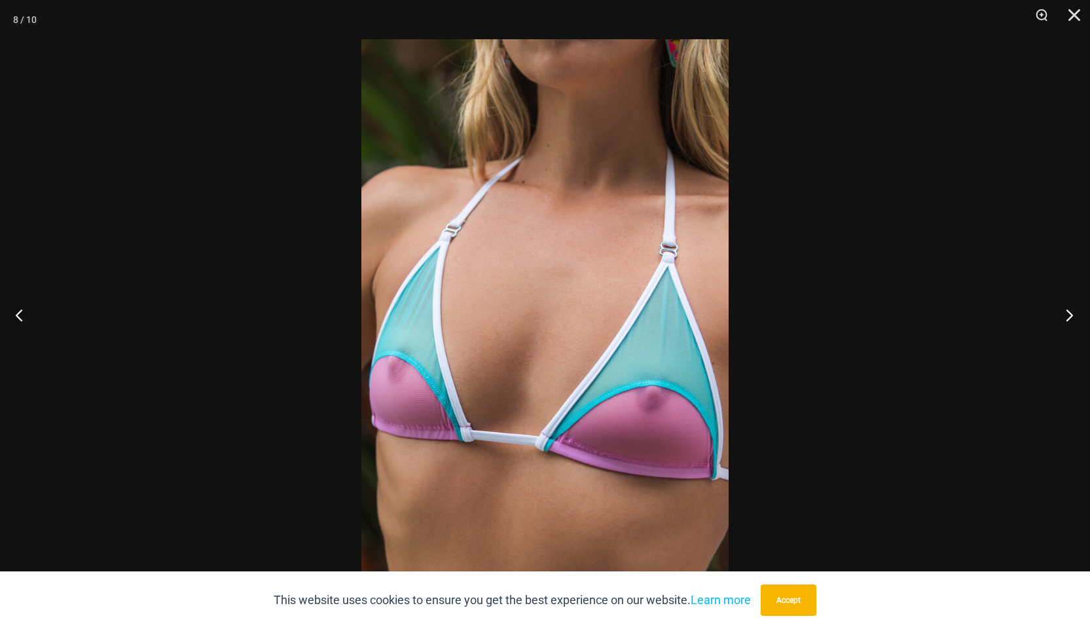
click at [1061, 318] on button "Next" at bounding box center [1065, 314] width 49 height 65
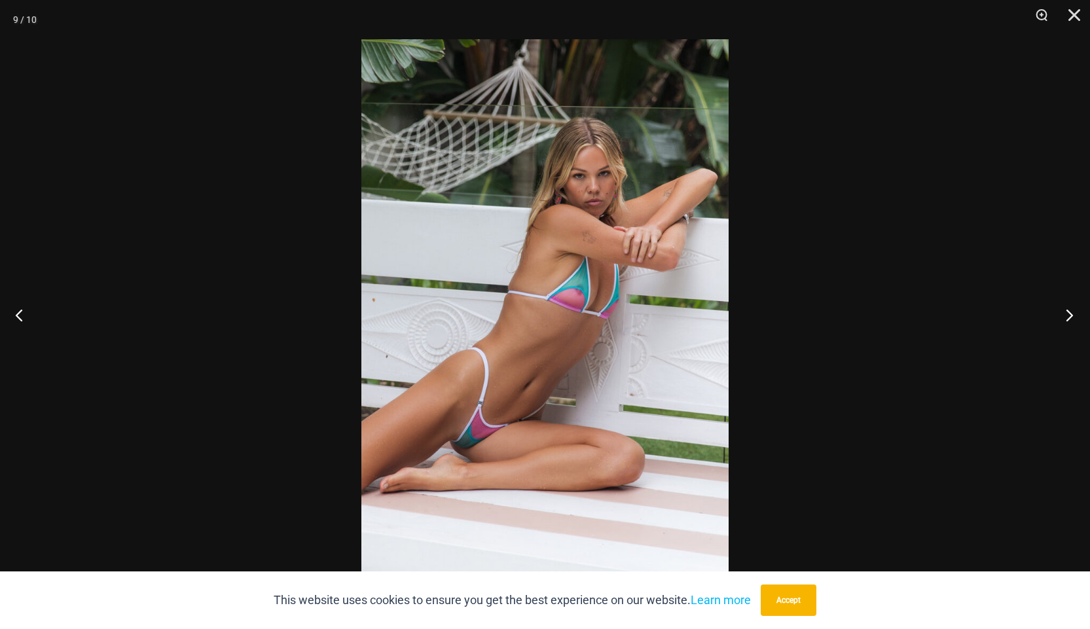
click at [1061, 318] on button "Next" at bounding box center [1065, 314] width 49 height 65
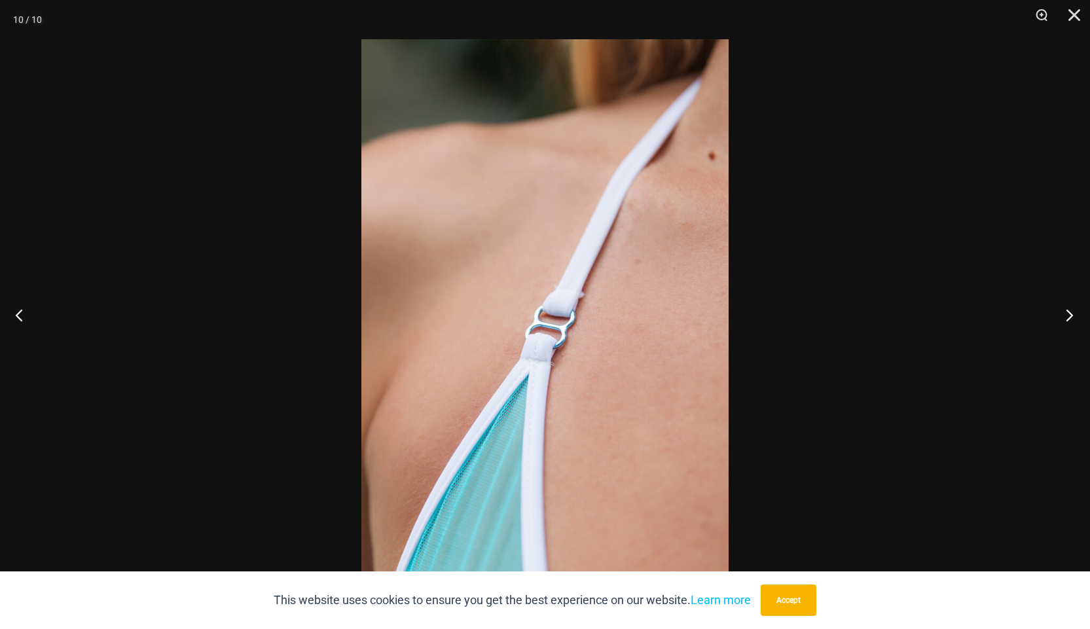
click at [1061, 318] on button "Next" at bounding box center [1065, 314] width 49 height 65
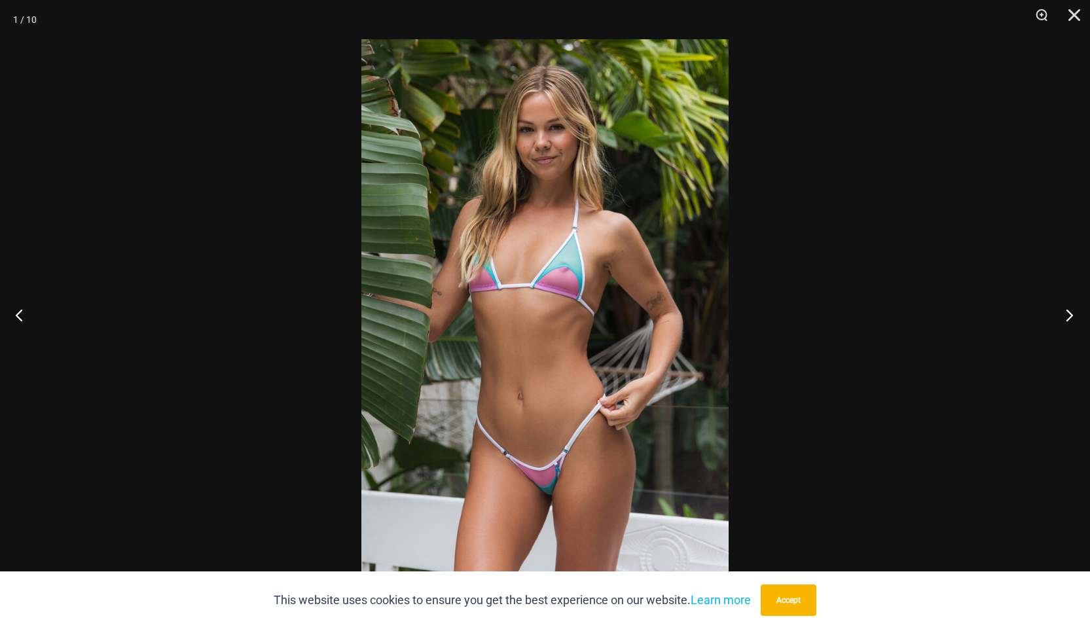
click at [1061, 318] on button "Next" at bounding box center [1065, 314] width 49 height 65
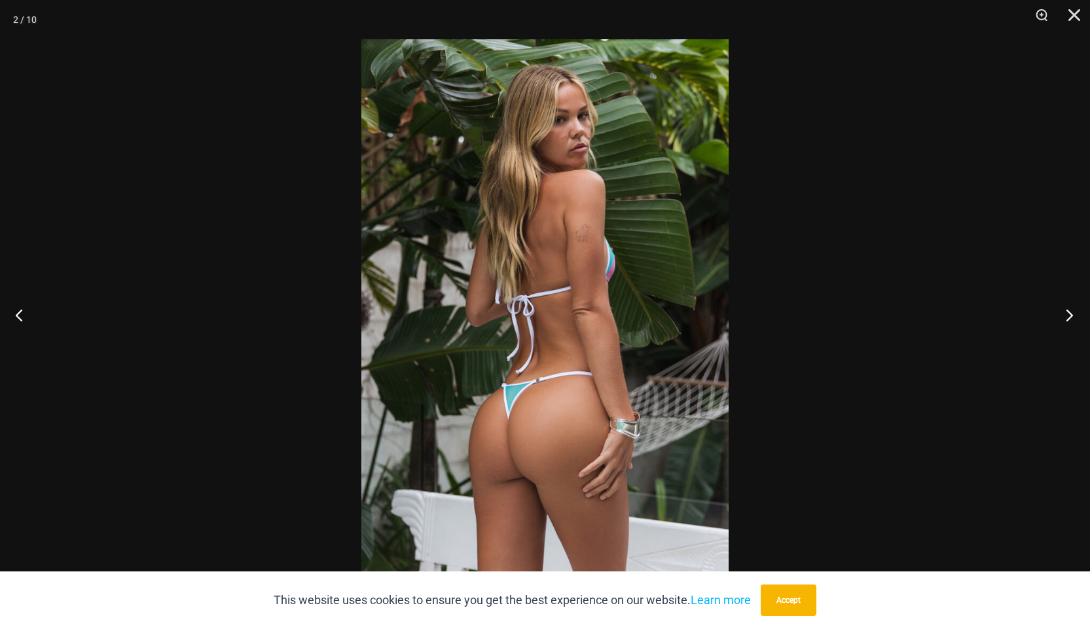
click at [1061, 318] on button "Next" at bounding box center [1065, 314] width 49 height 65
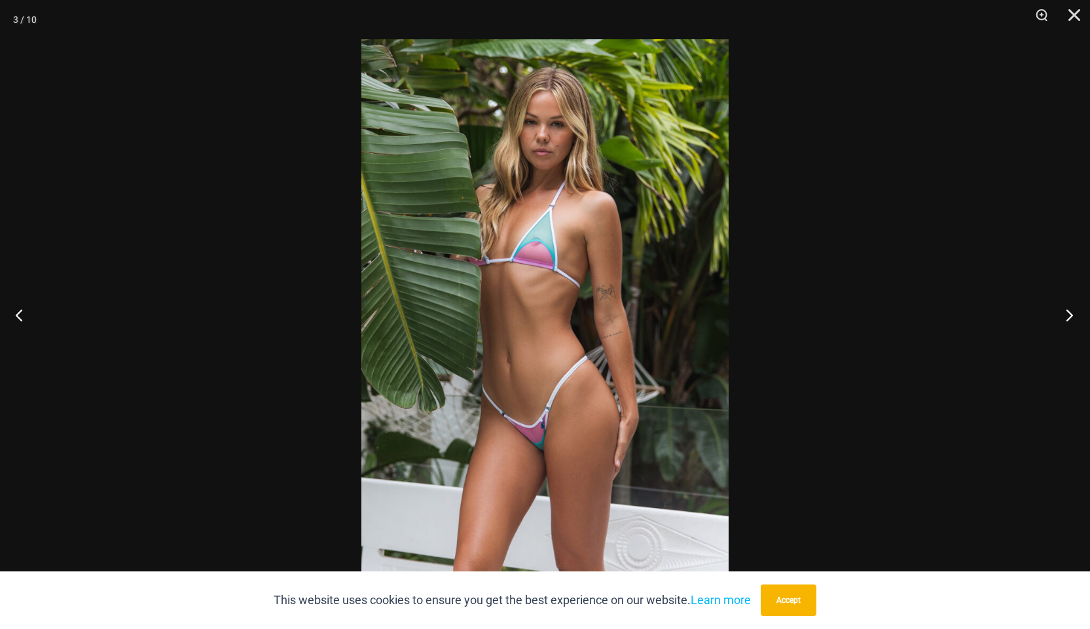
click at [1061, 318] on button "Next" at bounding box center [1065, 314] width 49 height 65
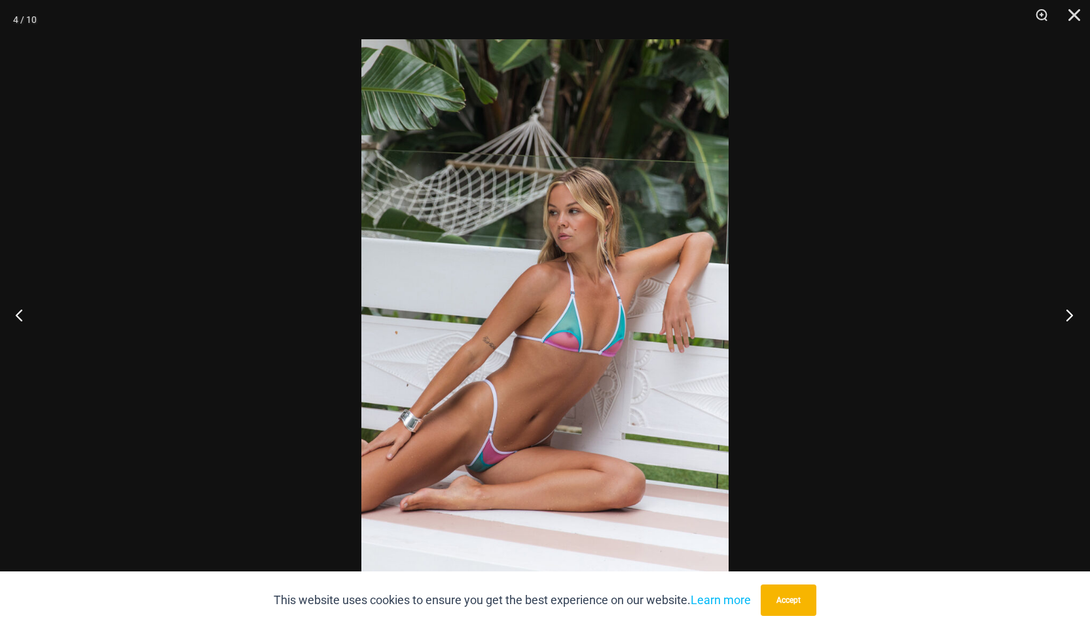
click at [1061, 318] on button "Next" at bounding box center [1065, 314] width 49 height 65
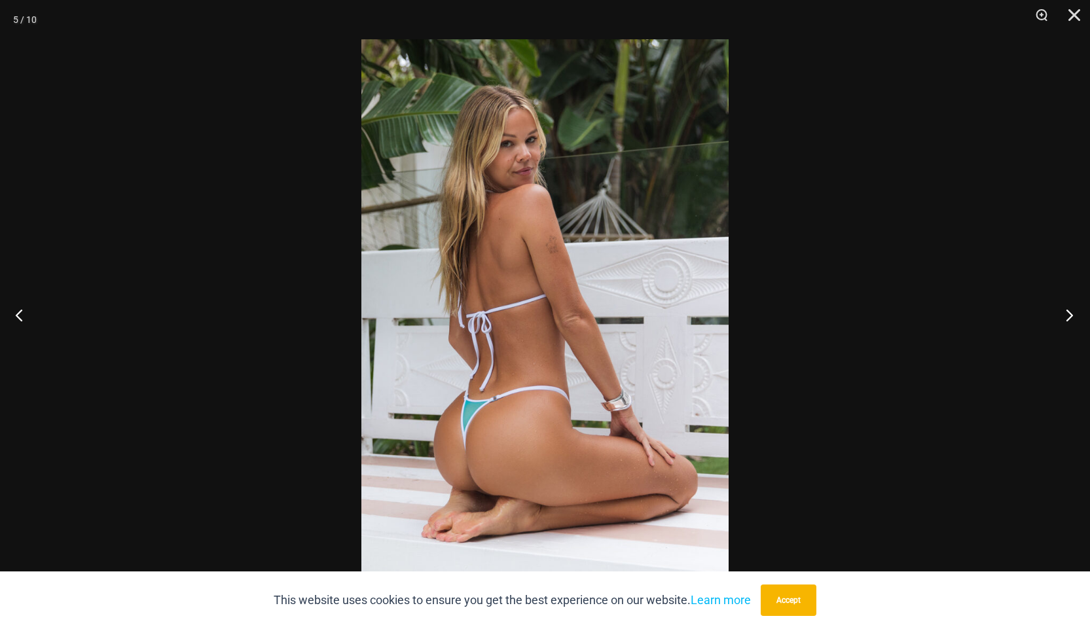
click at [1061, 318] on button "Next" at bounding box center [1065, 314] width 49 height 65
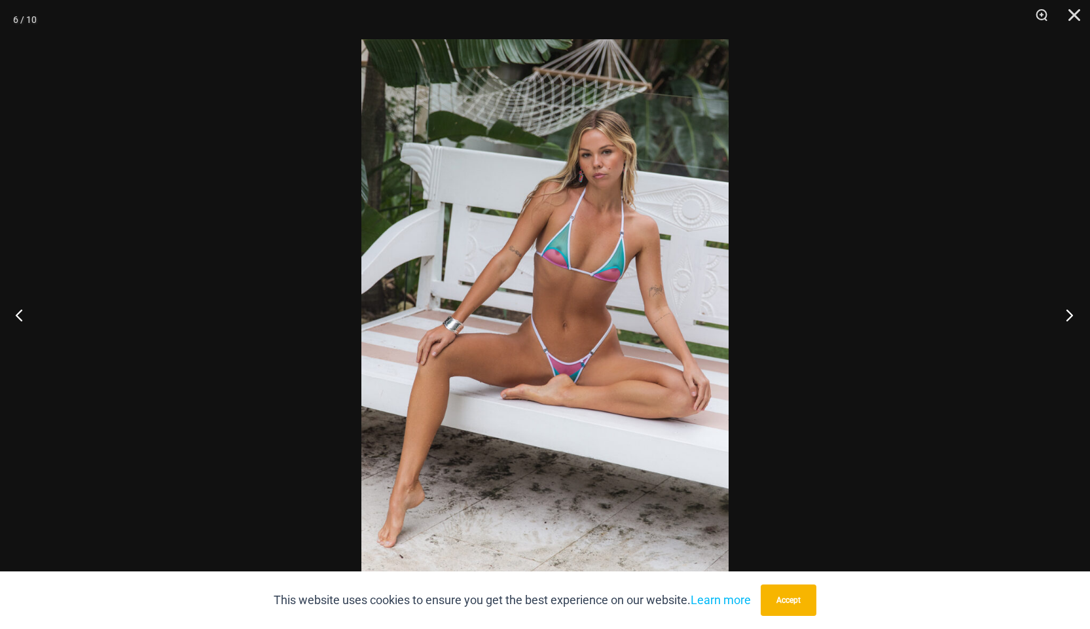
click at [1061, 318] on button "Next" at bounding box center [1065, 314] width 49 height 65
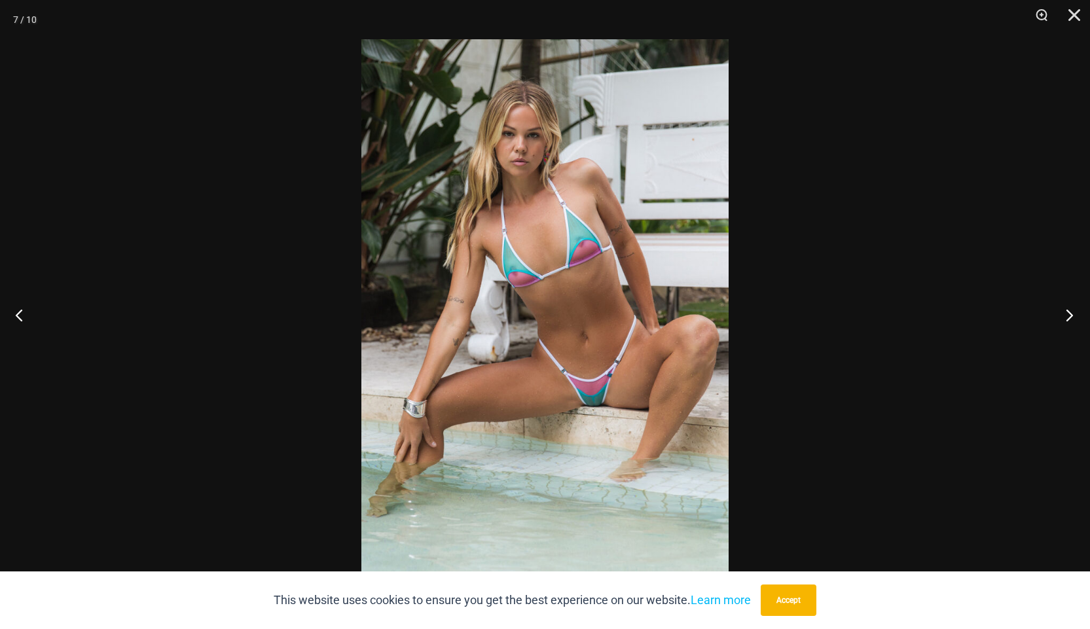
click at [1061, 318] on button "Next" at bounding box center [1065, 314] width 49 height 65
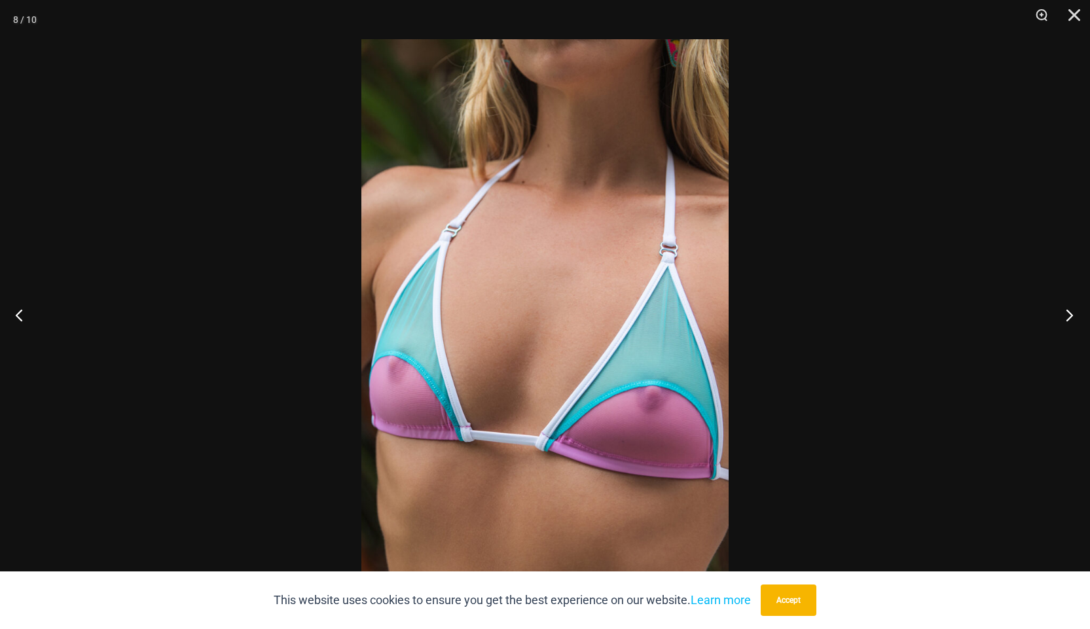
click at [1061, 318] on button "Next" at bounding box center [1065, 314] width 49 height 65
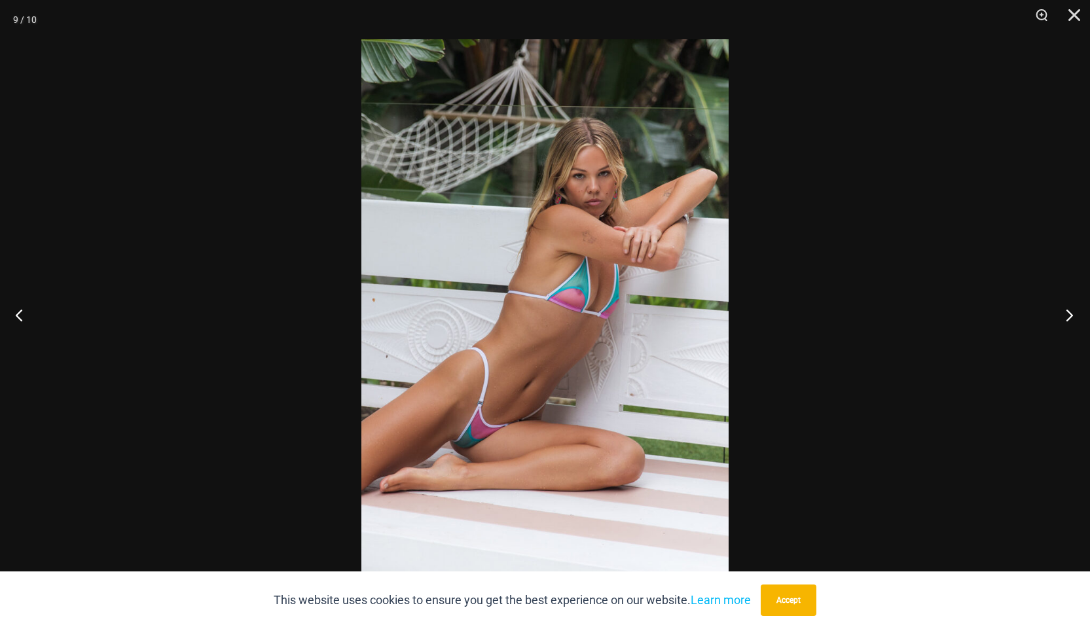
click at [1061, 318] on button "Next" at bounding box center [1065, 314] width 49 height 65
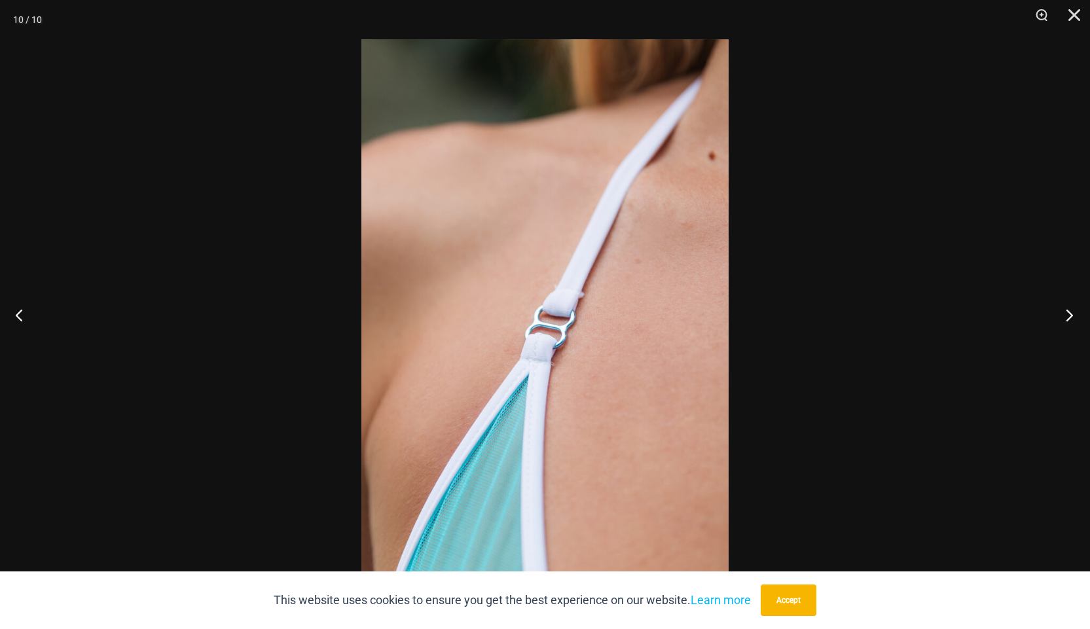
click at [1061, 318] on button "Next" at bounding box center [1065, 314] width 49 height 65
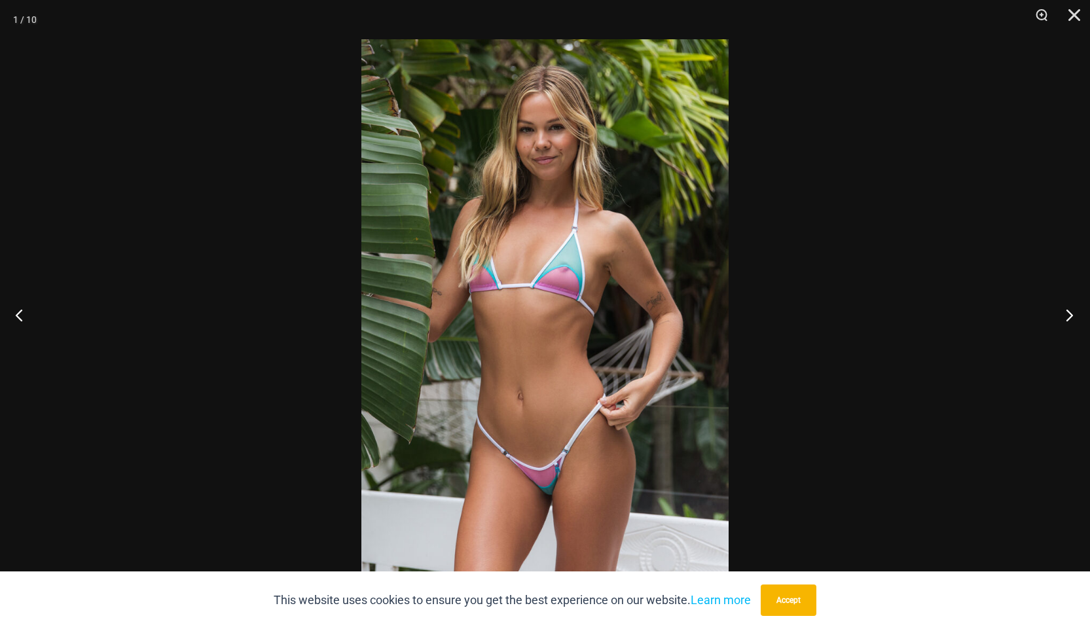
click at [1061, 318] on button "Next" at bounding box center [1065, 314] width 49 height 65
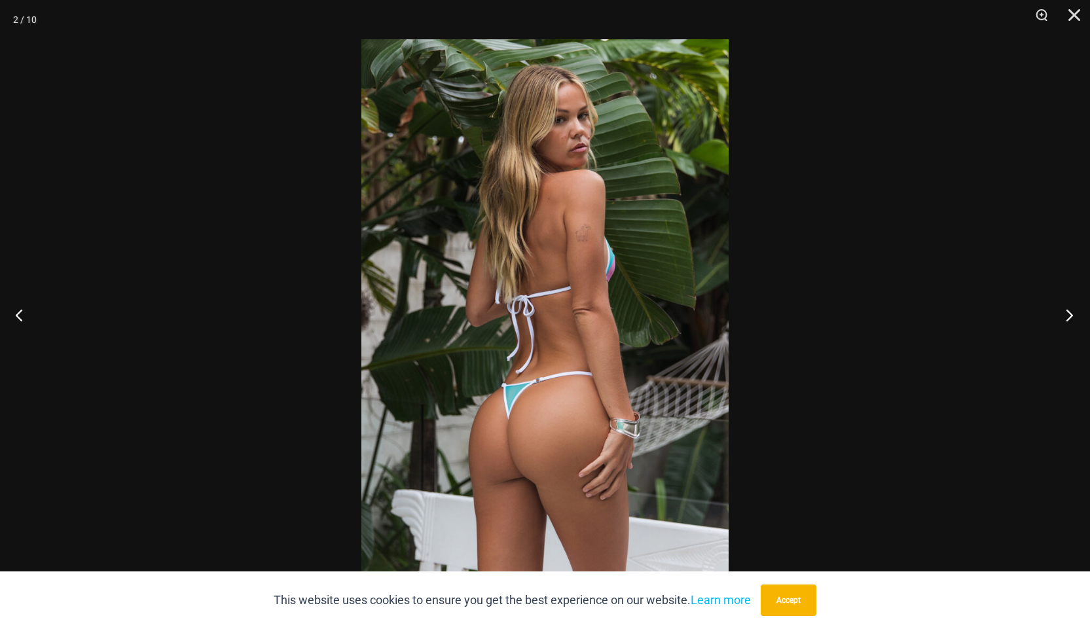
click at [1061, 318] on button "Next" at bounding box center [1065, 314] width 49 height 65
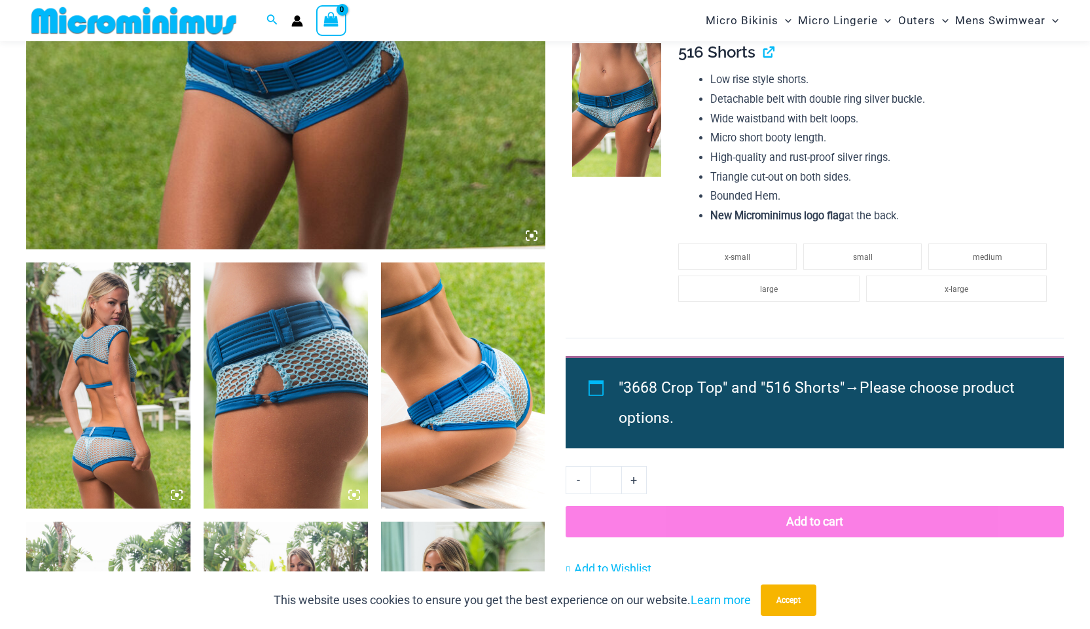
scroll to position [643, 0]
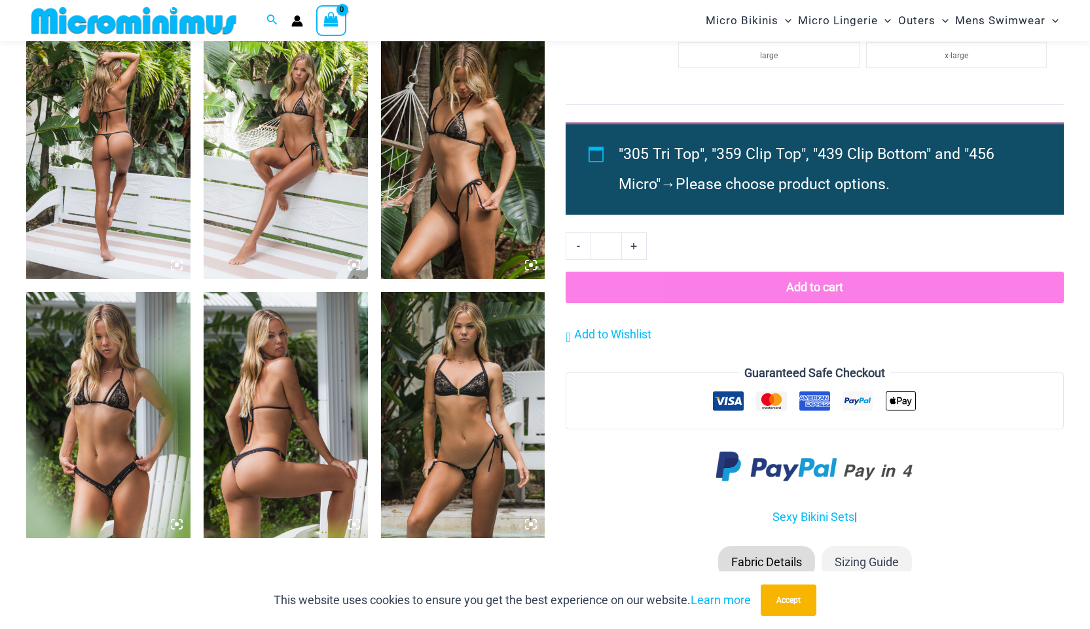
scroll to position [1428, 0]
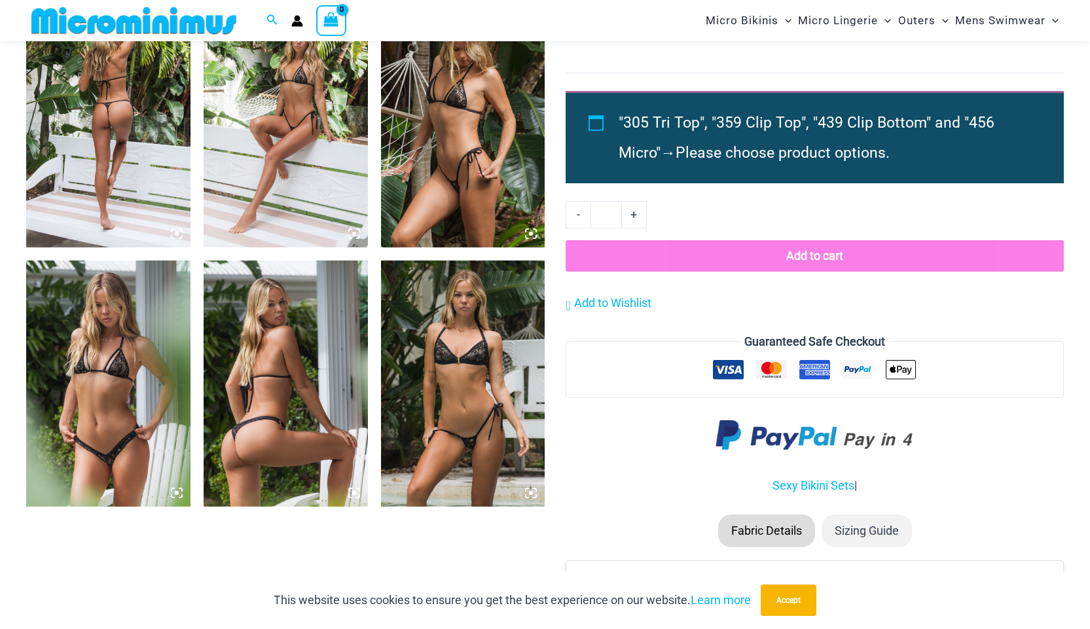
click at [478, 397] on img at bounding box center [463, 384] width 164 height 246
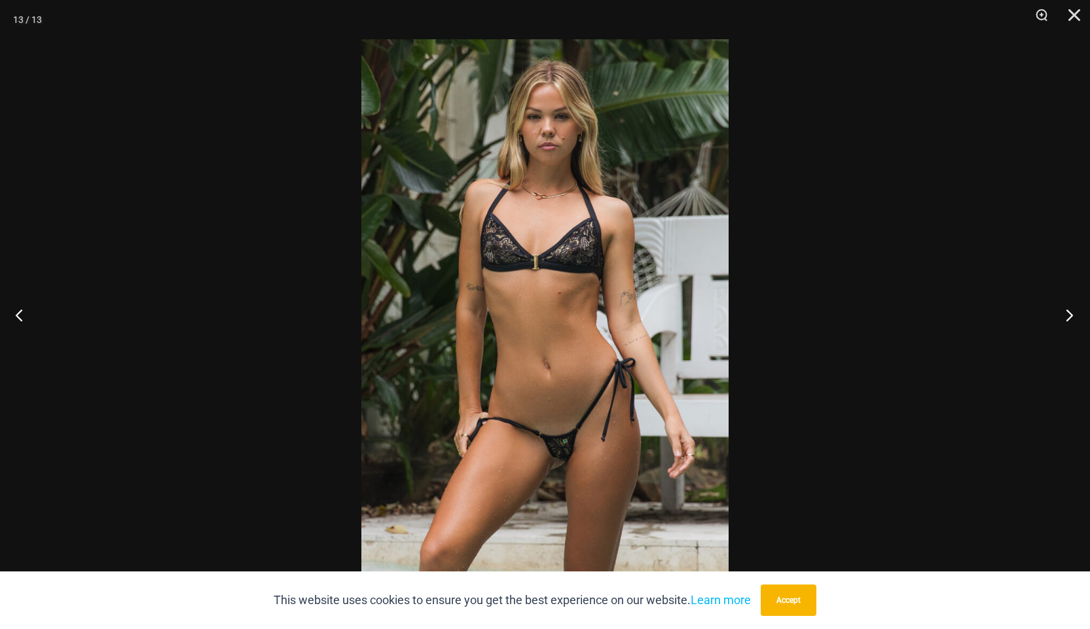
click at [1070, 312] on button "Next" at bounding box center [1065, 314] width 49 height 65
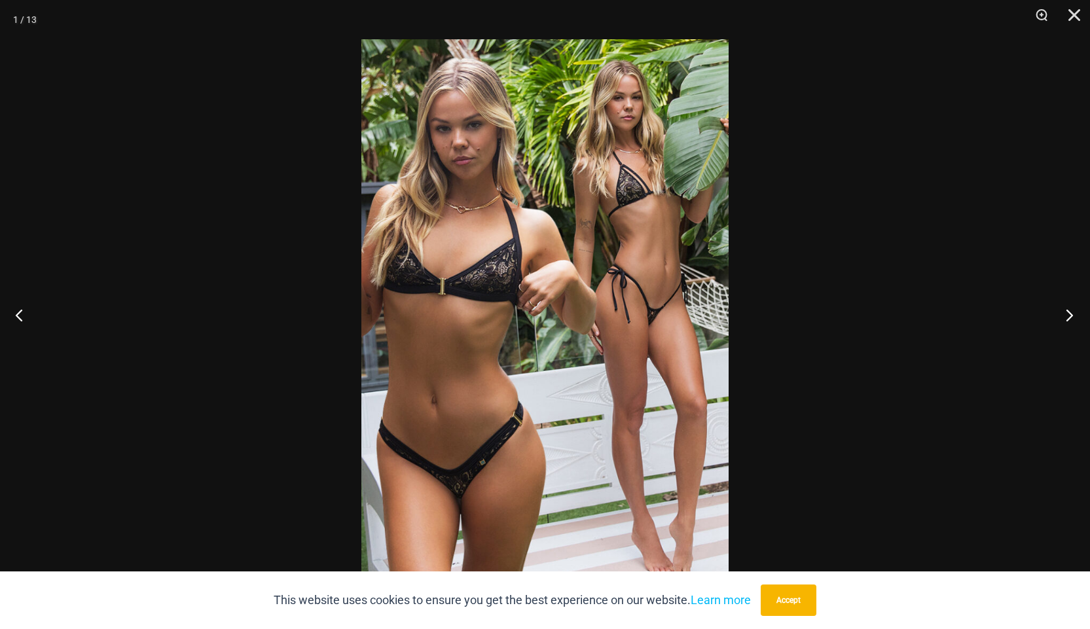
click at [1070, 312] on button "Next" at bounding box center [1065, 314] width 49 height 65
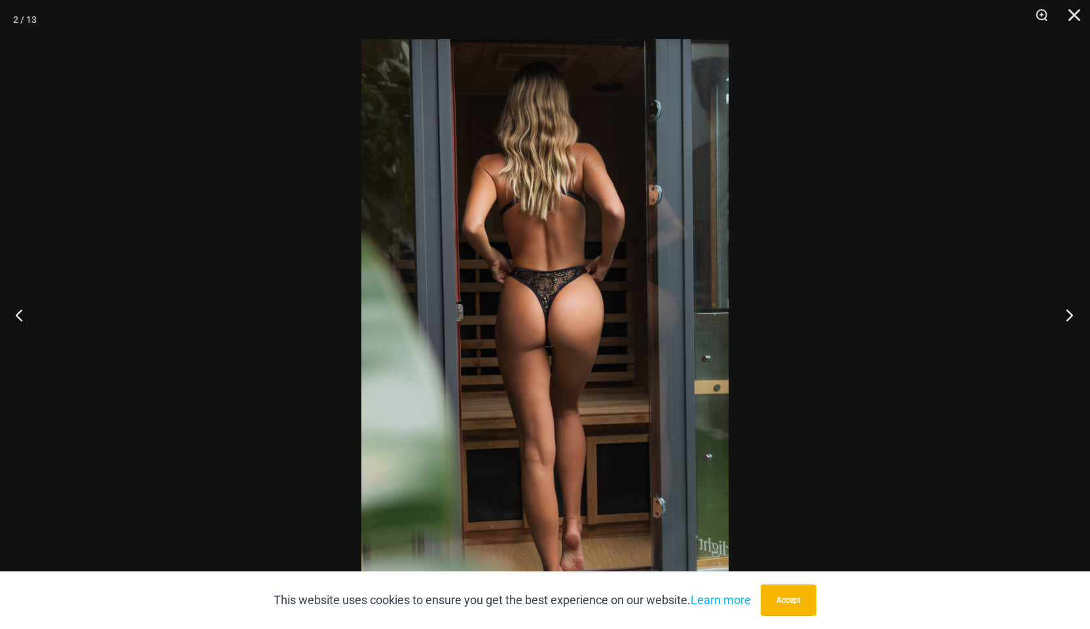
click at [1070, 312] on button "Next" at bounding box center [1065, 314] width 49 height 65
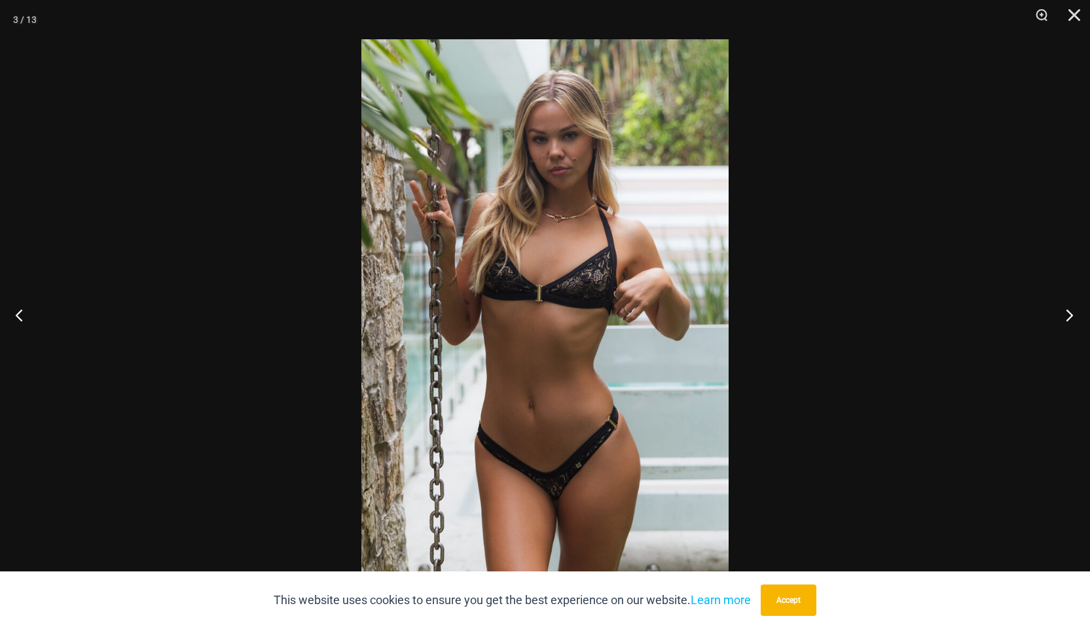
click at [1070, 312] on button "Next" at bounding box center [1065, 314] width 49 height 65
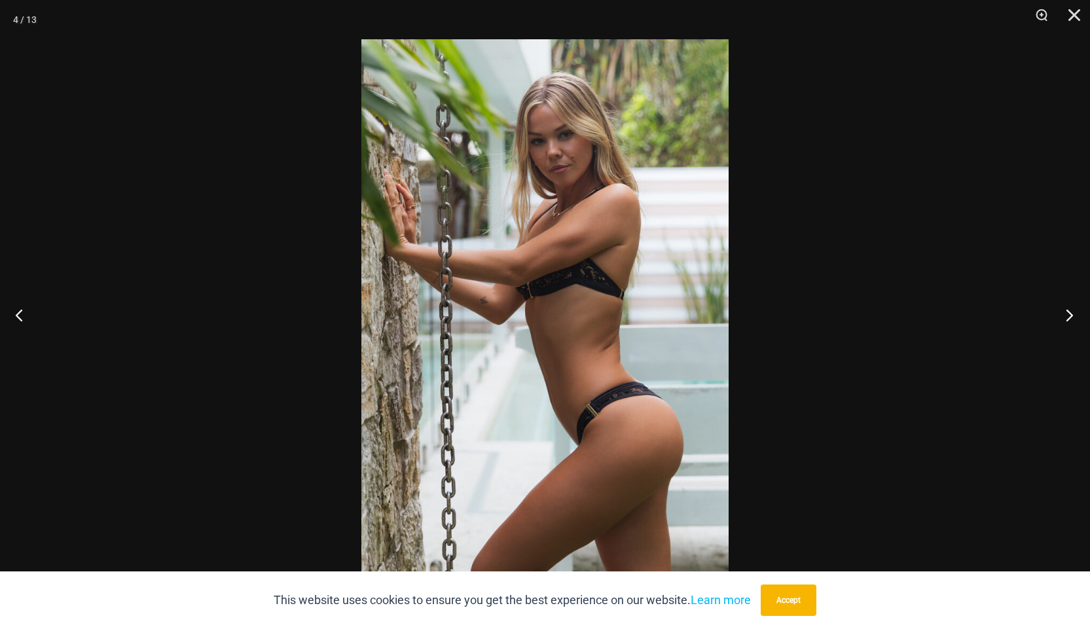
click at [1070, 312] on button "Next" at bounding box center [1065, 314] width 49 height 65
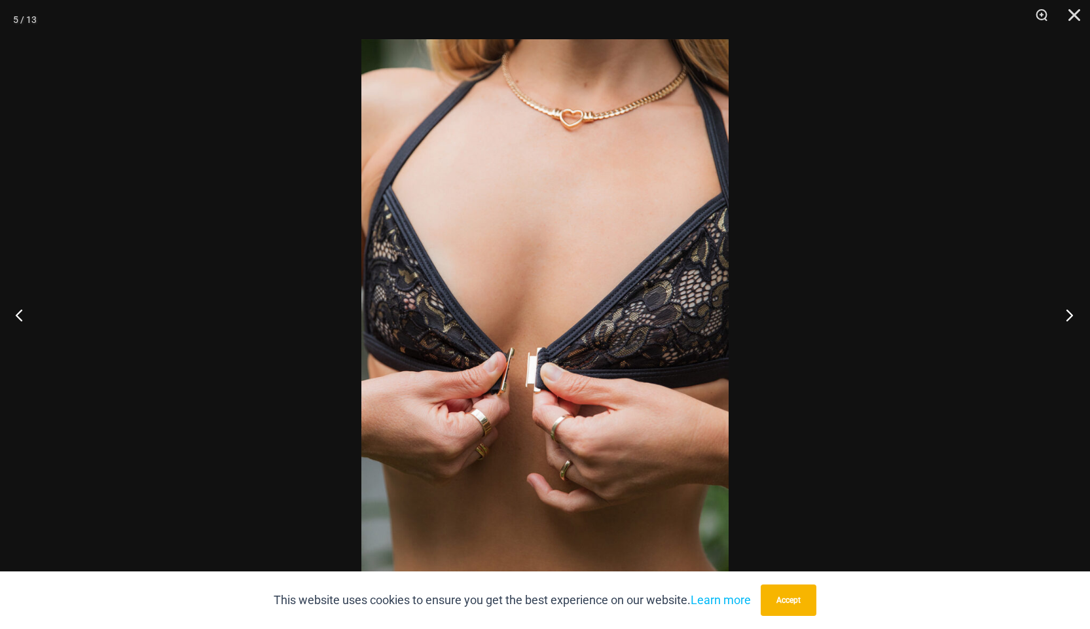
click at [1070, 312] on button "Next" at bounding box center [1065, 314] width 49 height 65
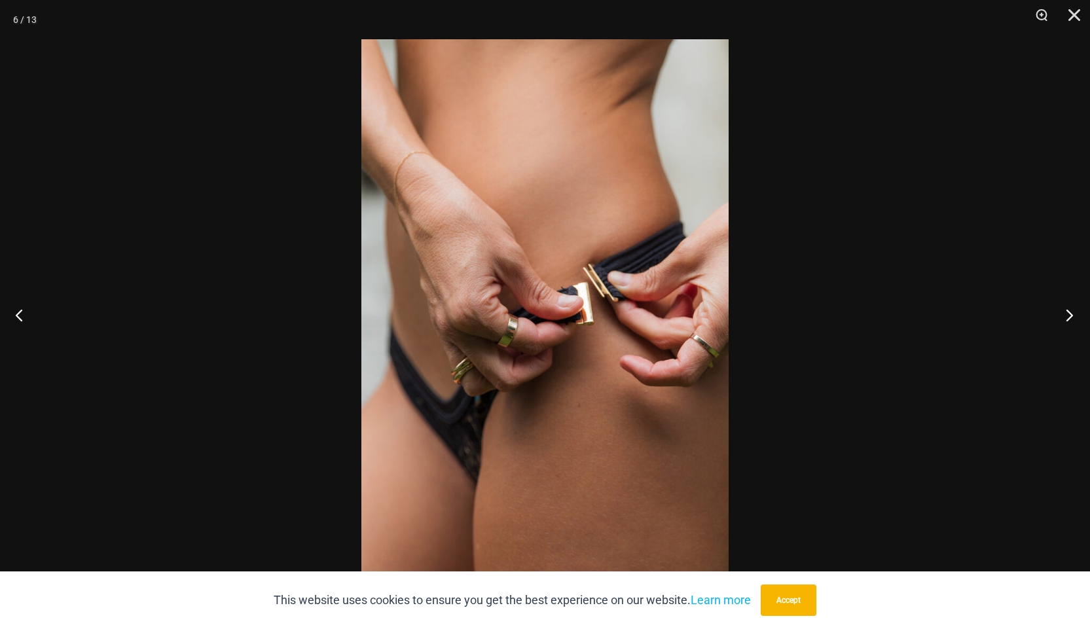
click at [1070, 312] on button "Next" at bounding box center [1065, 314] width 49 height 65
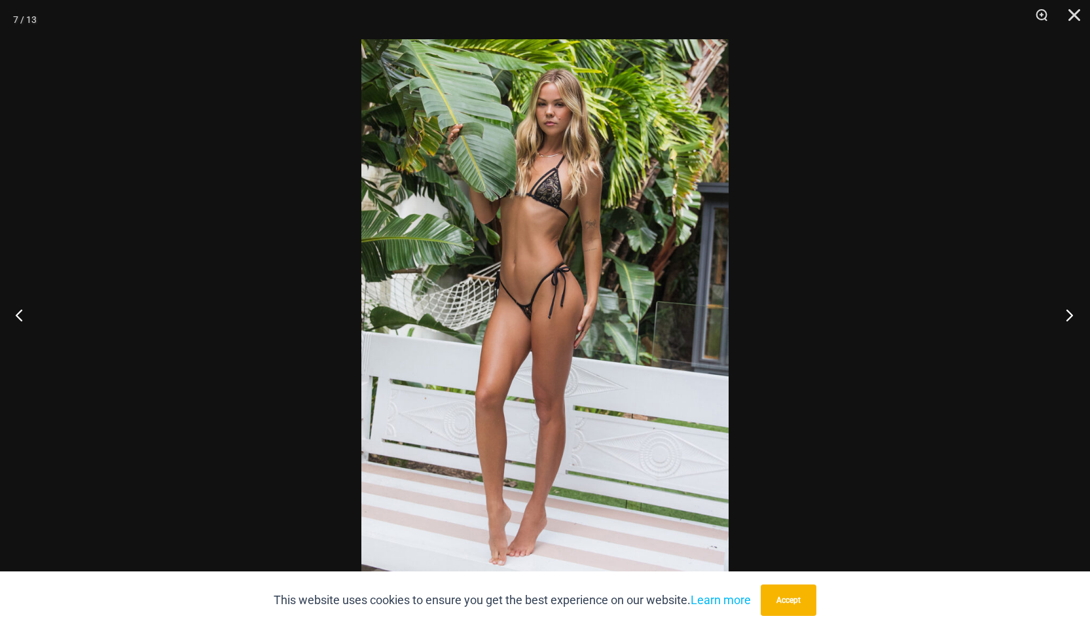
click at [1070, 312] on button "Next" at bounding box center [1065, 314] width 49 height 65
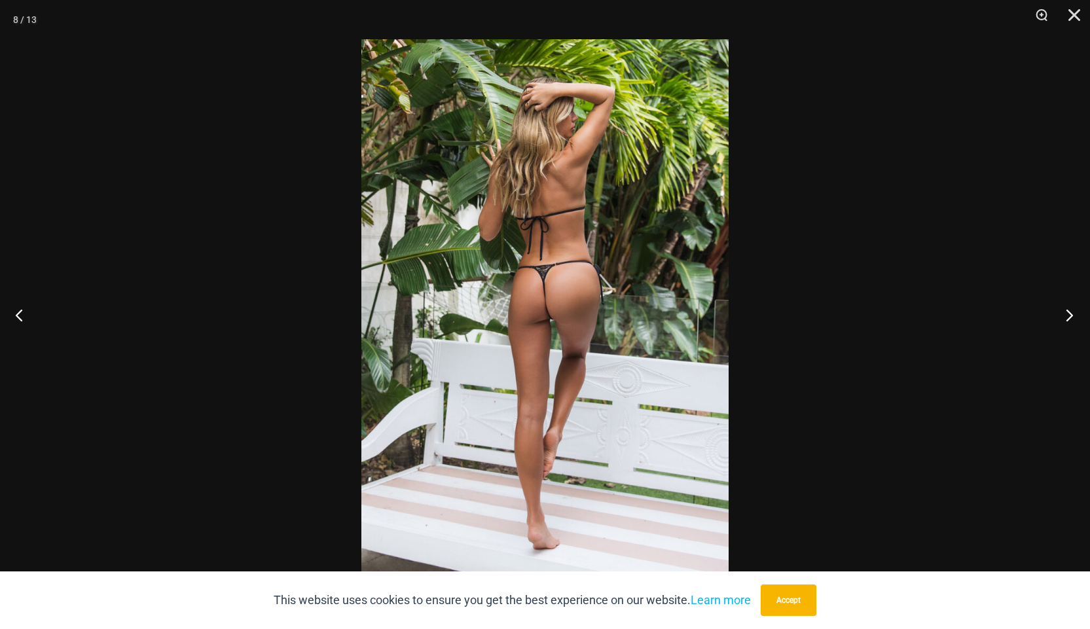
click at [1070, 312] on button "Next" at bounding box center [1065, 314] width 49 height 65
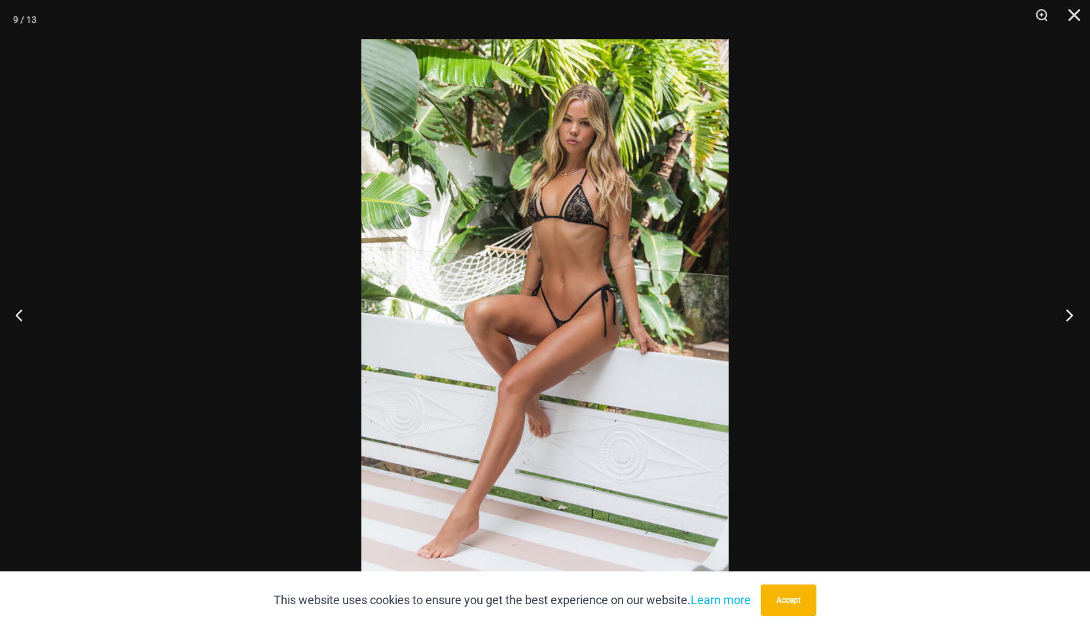
click at [1070, 312] on button "Next" at bounding box center [1065, 314] width 49 height 65
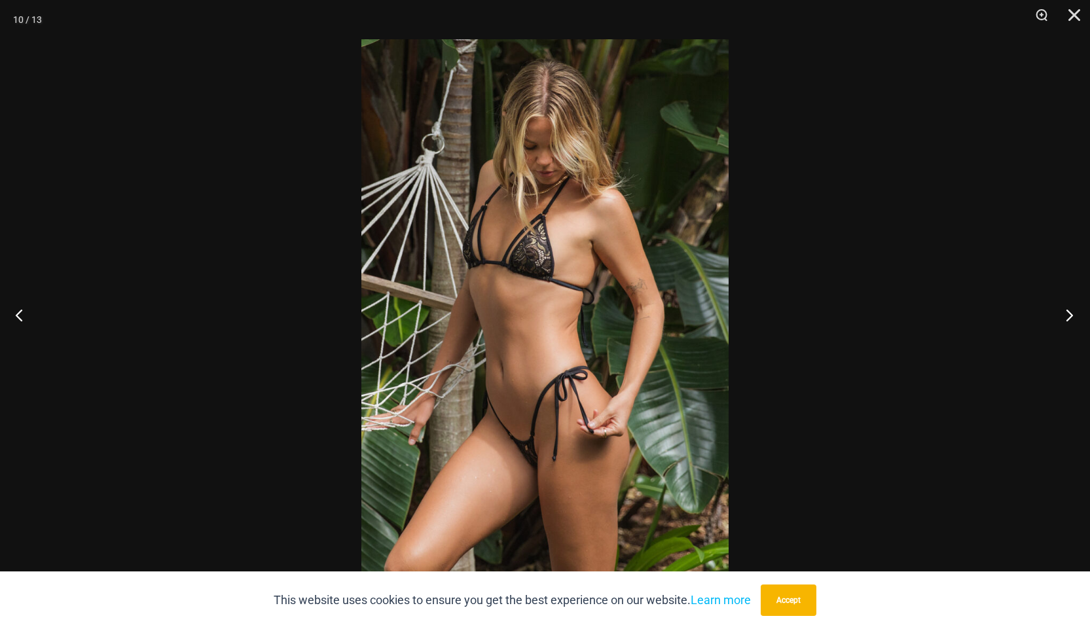
click at [1070, 312] on button "Next" at bounding box center [1065, 314] width 49 height 65
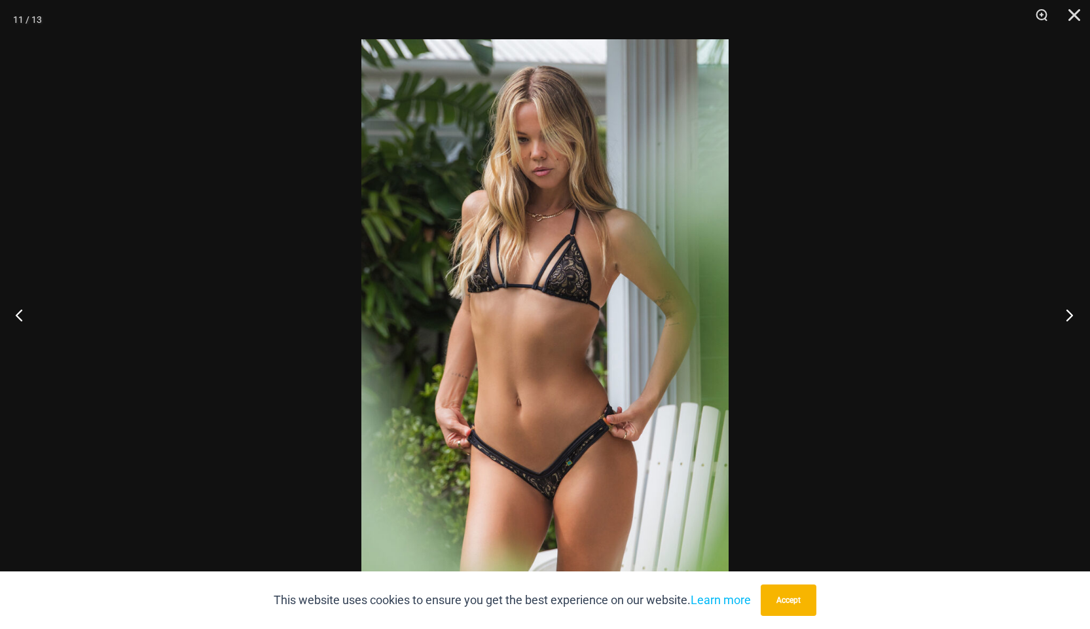
click at [1070, 312] on button "Next" at bounding box center [1065, 314] width 49 height 65
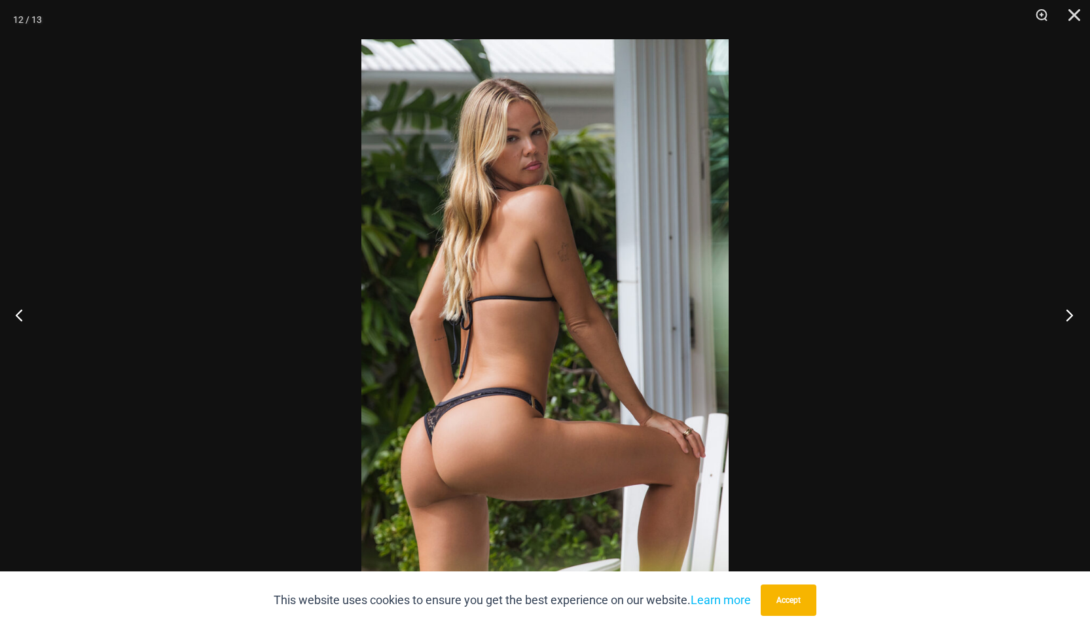
click at [1070, 312] on button "Next" at bounding box center [1065, 314] width 49 height 65
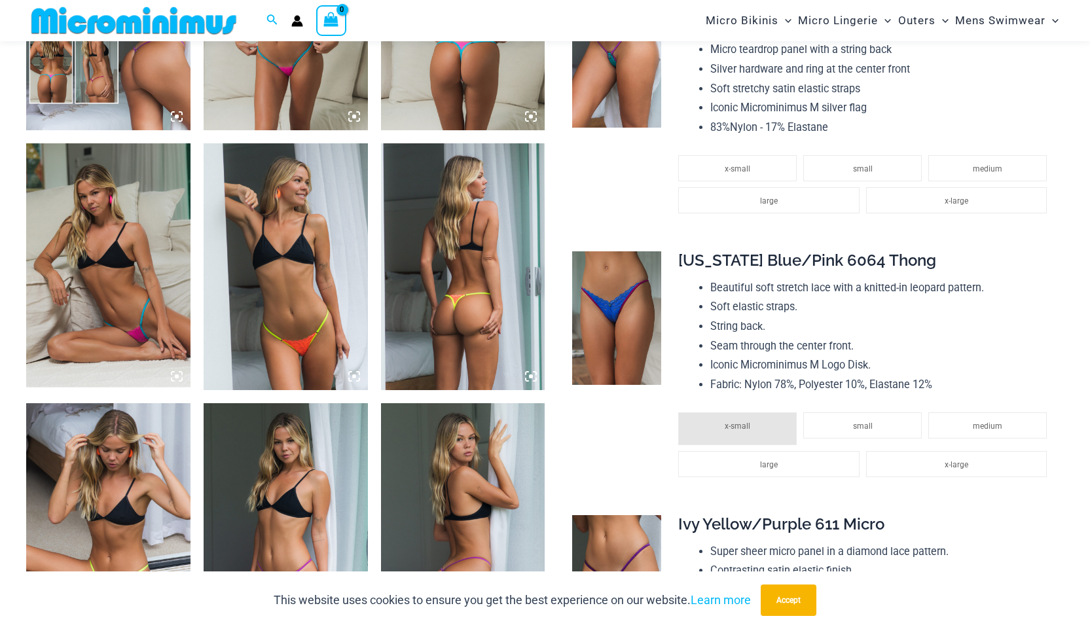
scroll to position [644, 0]
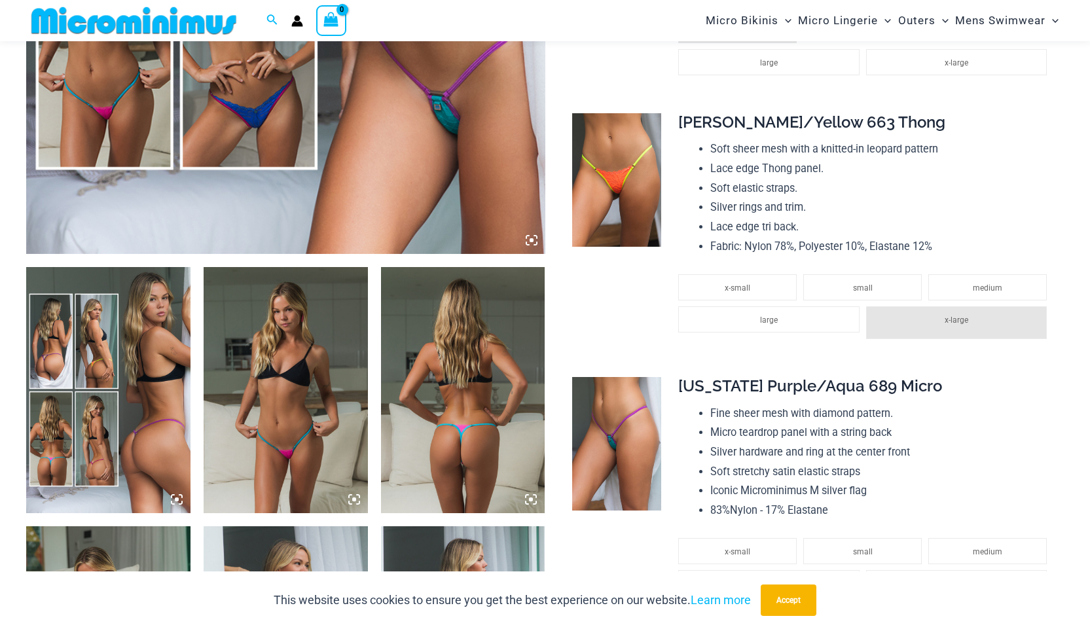
click at [281, 348] on img at bounding box center [286, 390] width 164 height 246
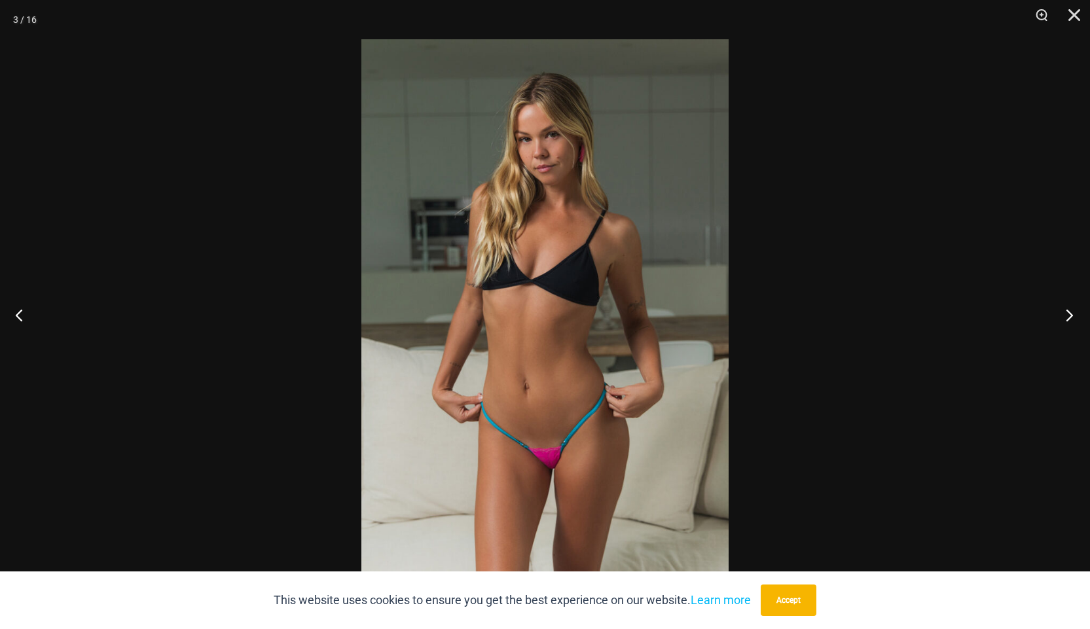
click at [1062, 315] on button "Next" at bounding box center [1065, 314] width 49 height 65
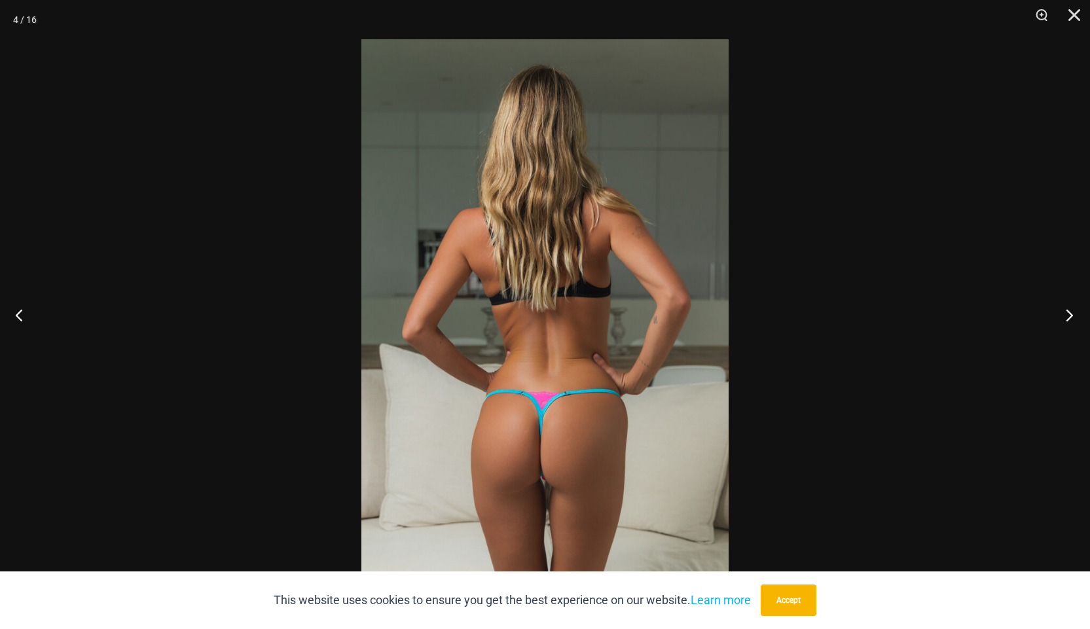
click at [1062, 315] on button "Next" at bounding box center [1065, 314] width 49 height 65
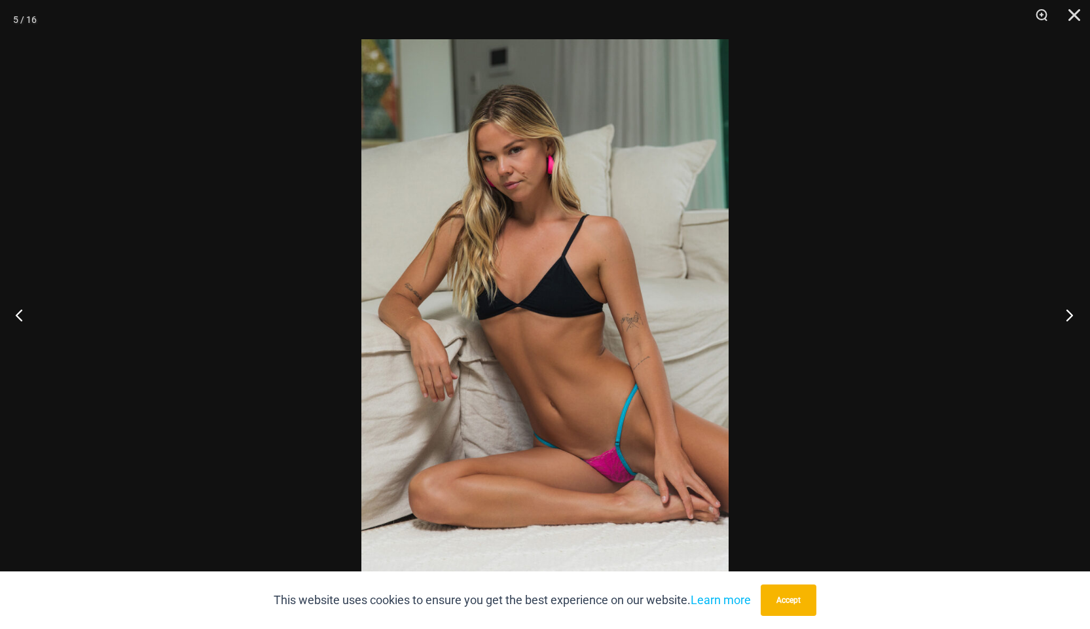
click at [1062, 315] on button "Next" at bounding box center [1065, 314] width 49 height 65
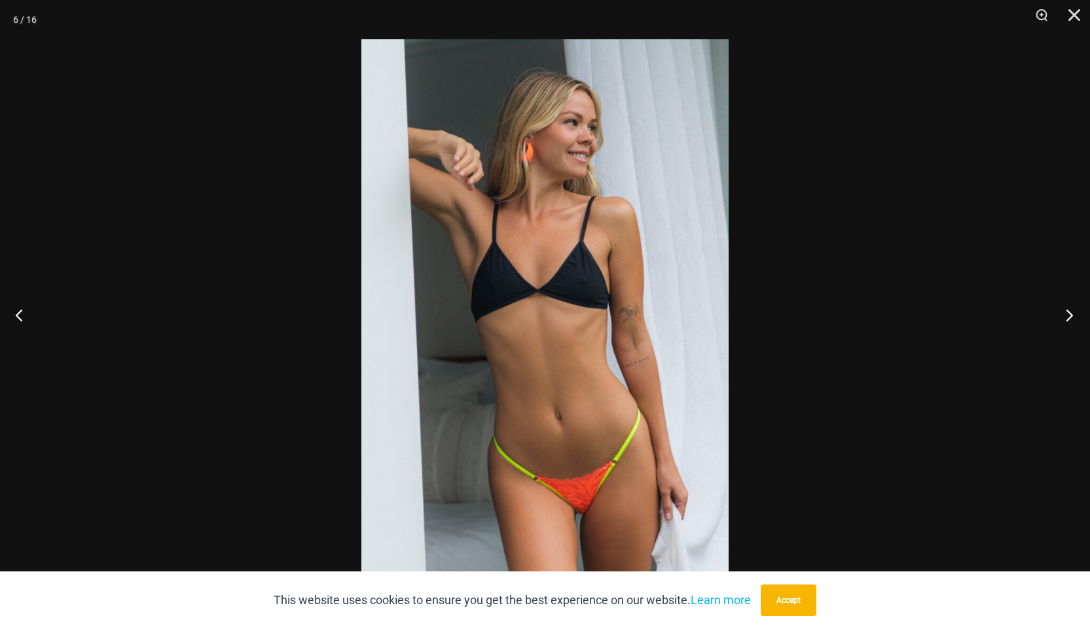
click at [1062, 315] on button "Next" at bounding box center [1065, 314] width 49 height 65
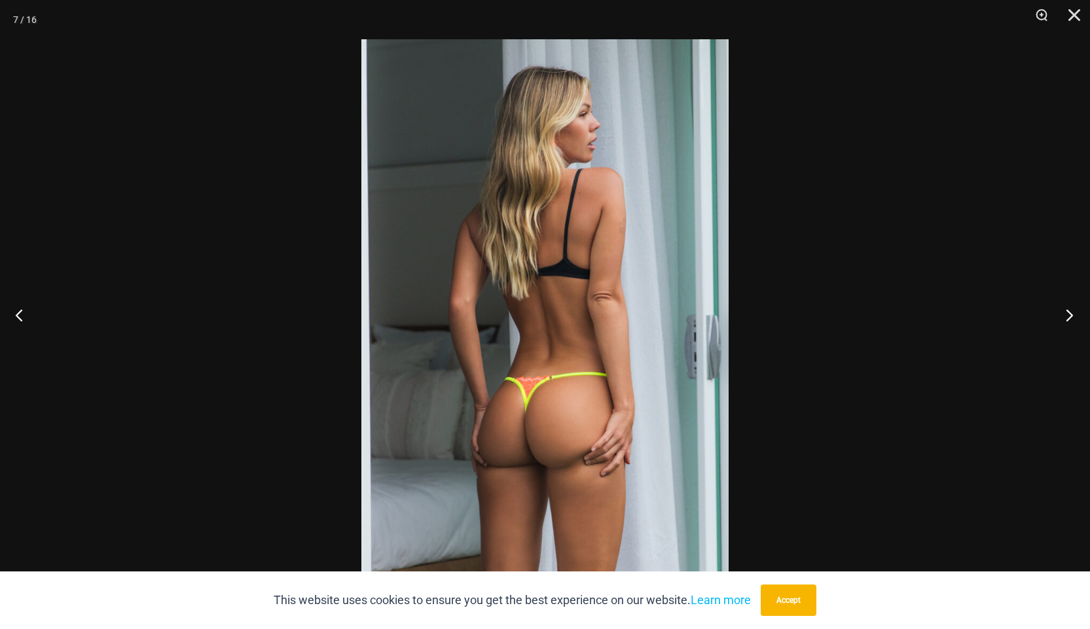
click at [1062, 315] on button "Next" at bounding box center [1065, 314] width 49 height 65
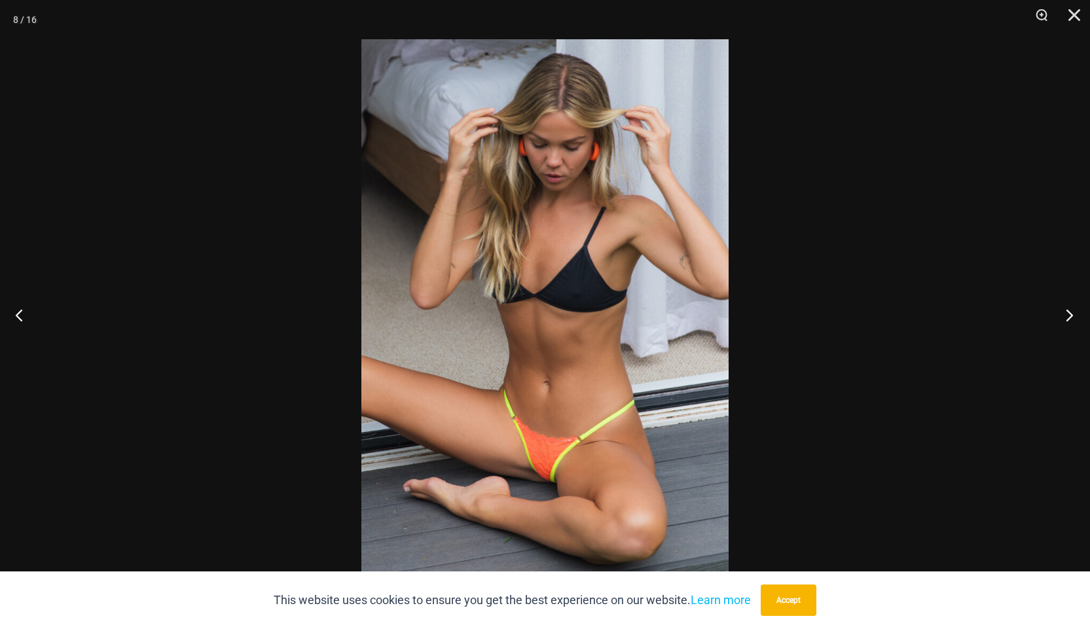
click at [1062, 315] on button "Next" at bounding box center [1065, 314] width 49 height 65
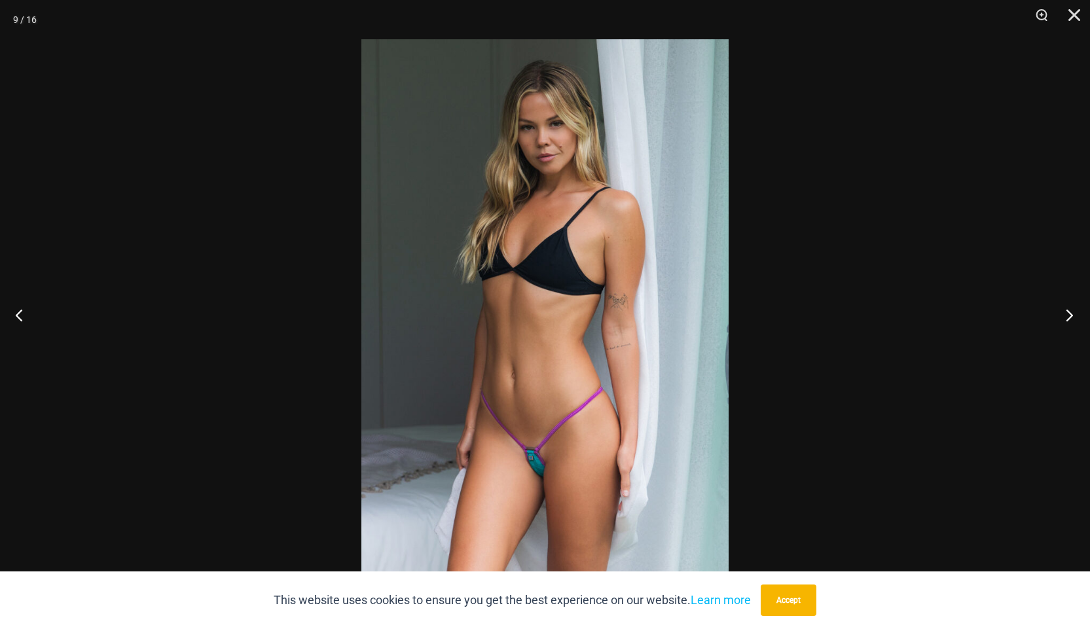
click at [1062, 315] on button "Next" at bounding box center [1065, 314] width 49 height 65
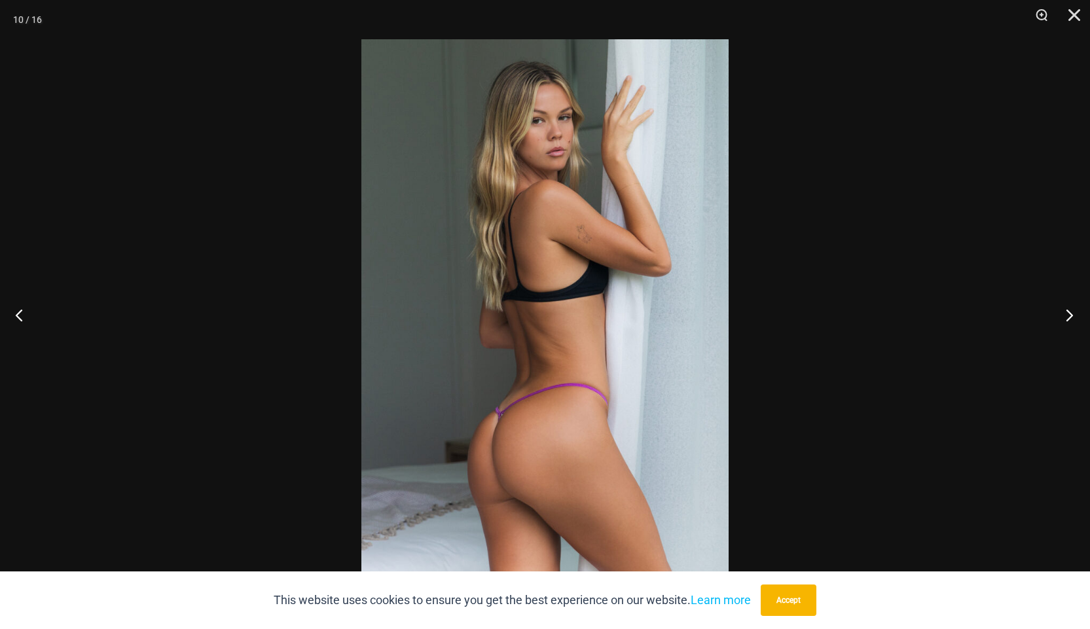
click at [1062, 315] on button "Next" at bounding box center [1065, 314] width 49 height 65
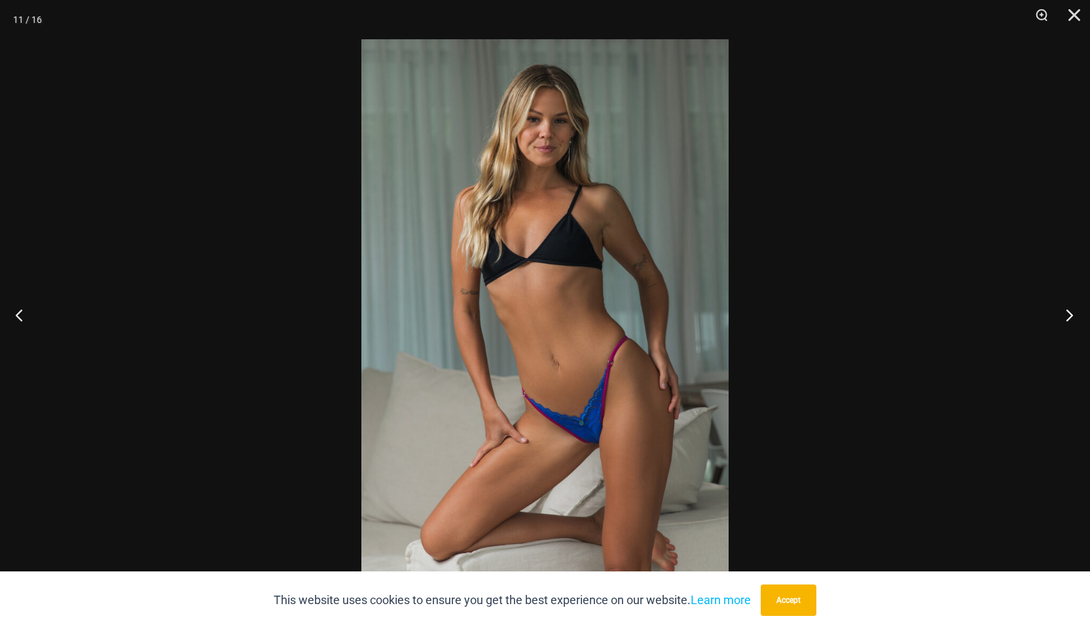
click at [1062, 315] on button "Next" at bounding box center [1065, 314] width 49 height 65
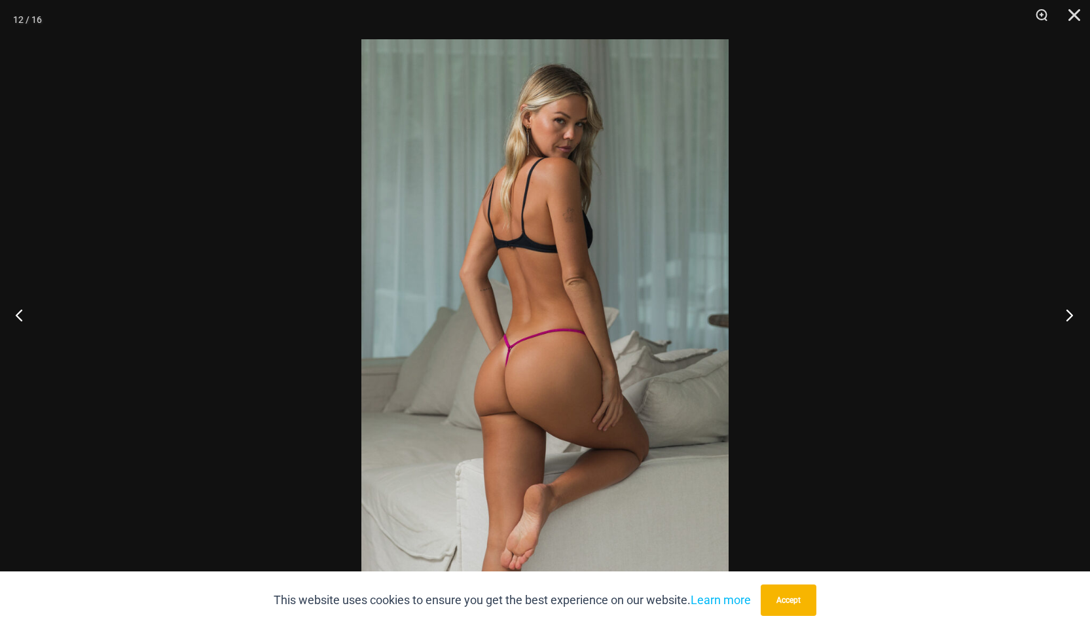
click at [1062, 315] on button "Next" at bounding box center [1065, 314] width 49 height 65
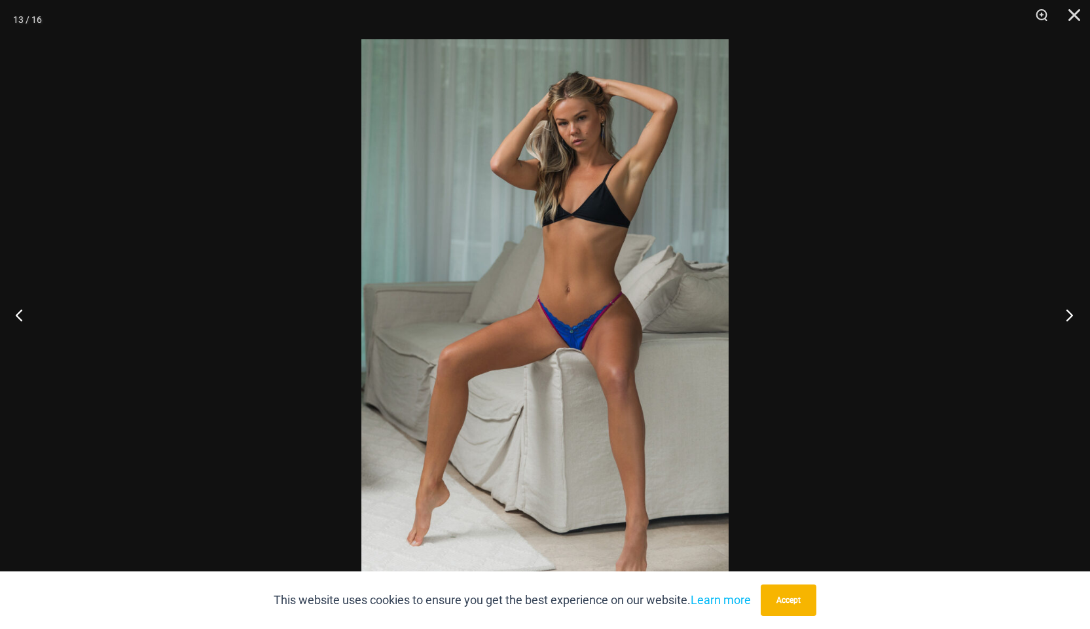
click at [1062, 315] on button "Next" at bounding box center [1065, 314] width 49 height 65
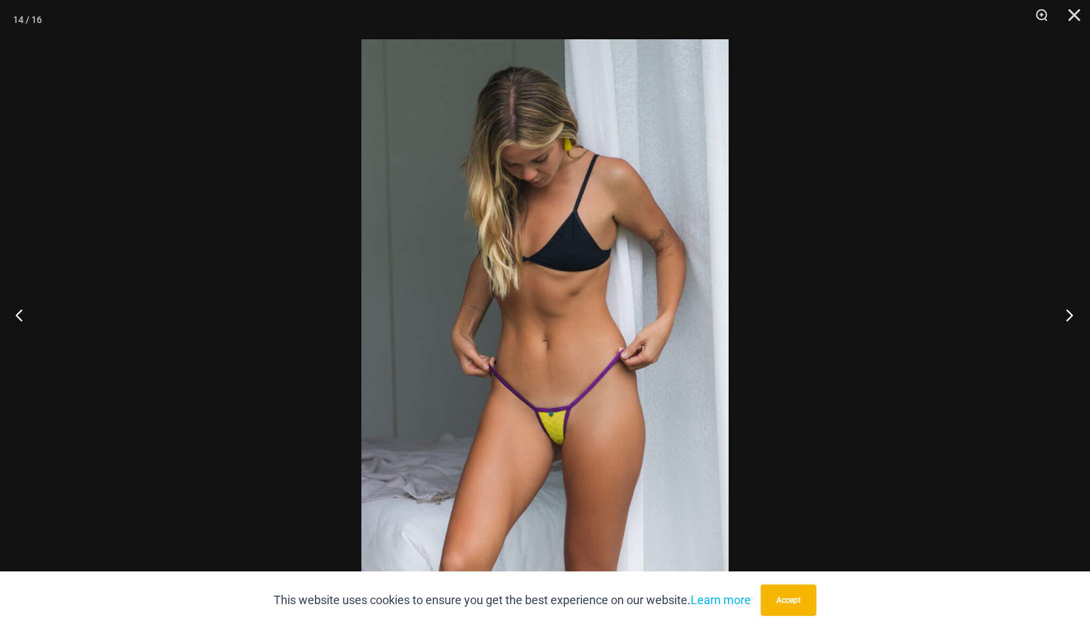
click at [1062, 315] on button "Next" at bounding box center [1065, 314] width 49 height 65
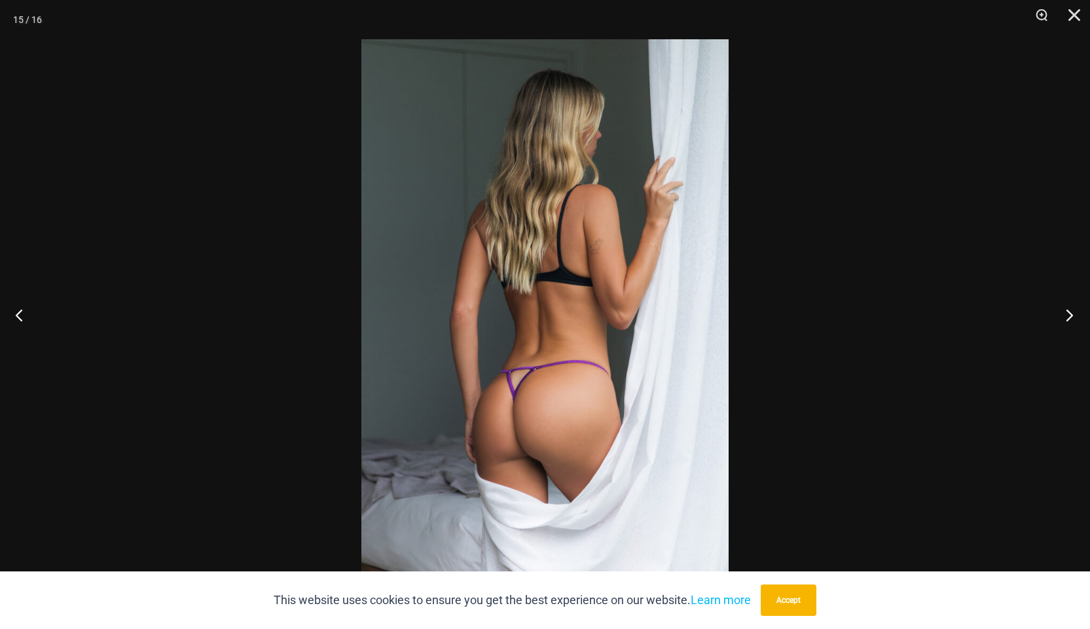
click at [1062, 315] on button "Next" at bounding box center [1065, 314] width 49 height 65
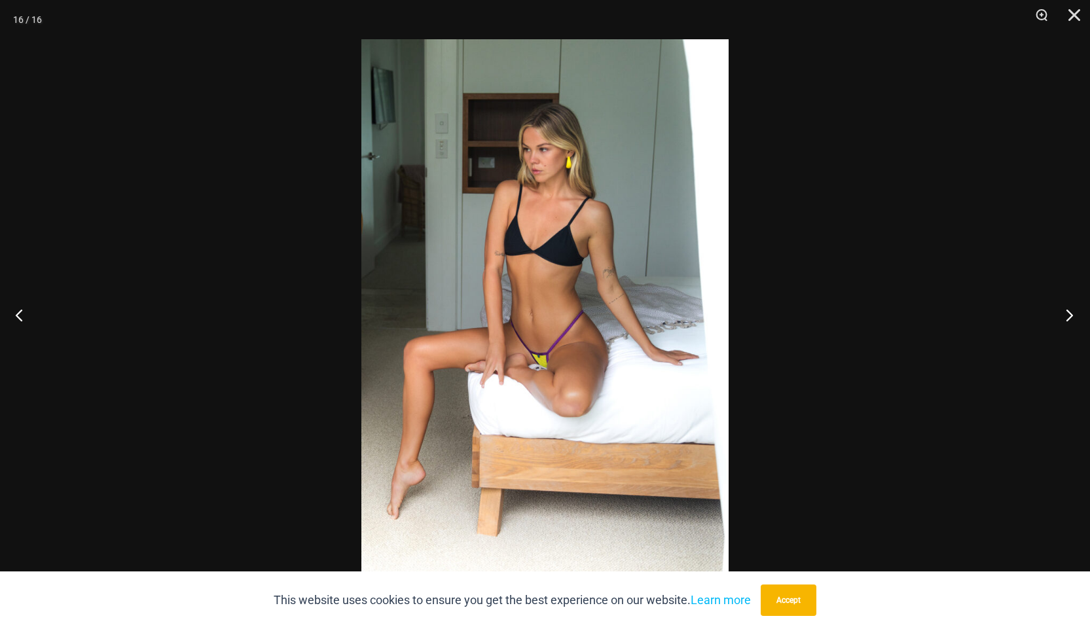
click at [1062, 315] on button "Next" at bounding box center [1065, 314] width 49 height 65
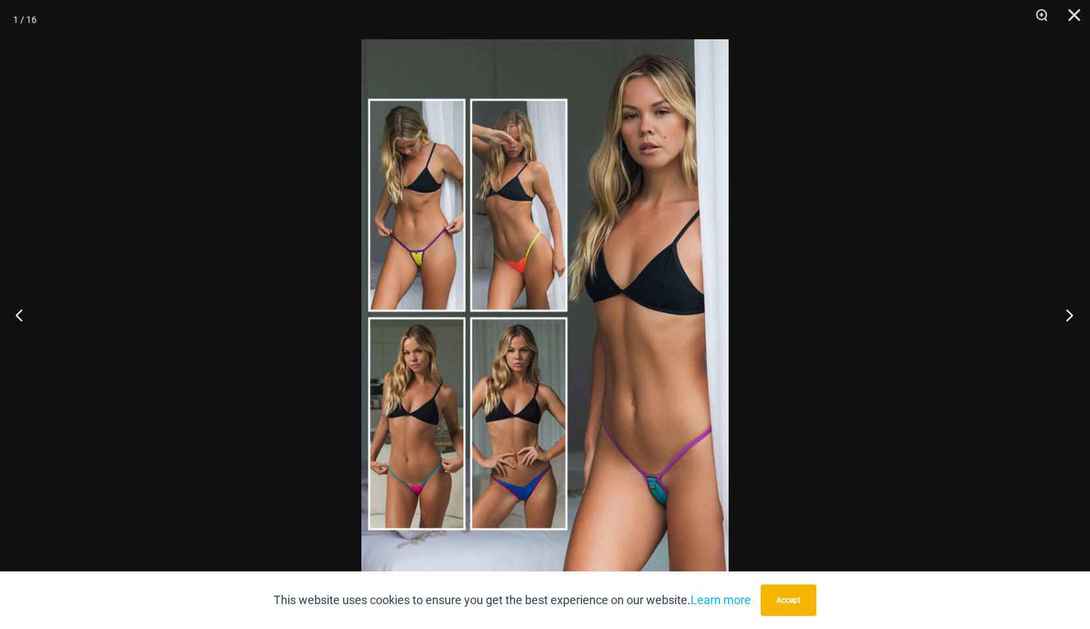
click at [1062, 315] on button "Next" at bounding box center [1065, 314] width 49 height 65
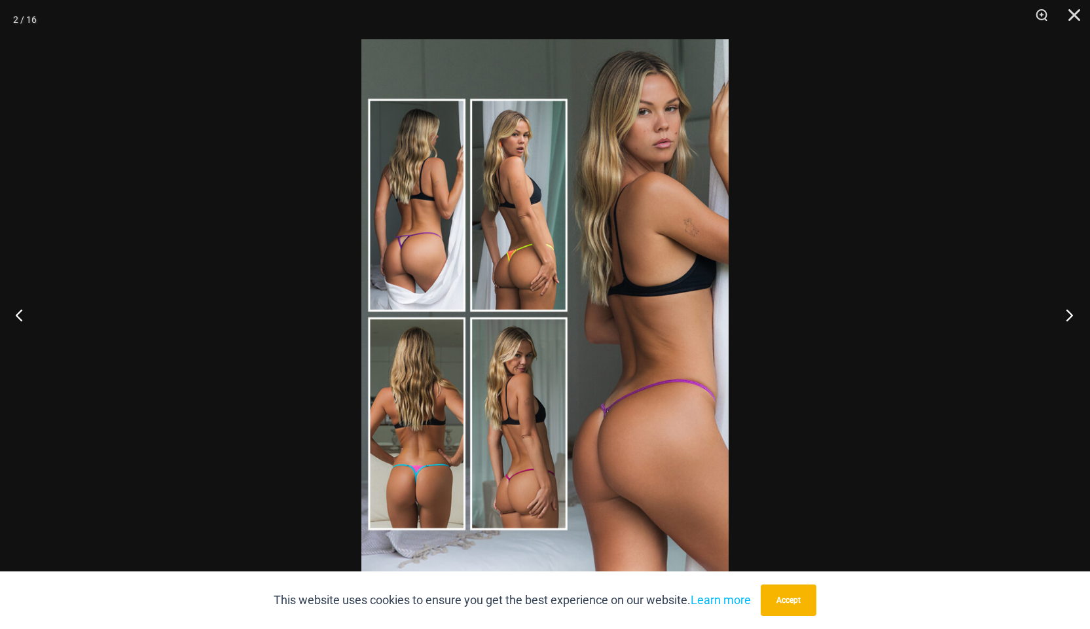
click at [1062, 315] on button "Next" at bounding box center [1065, 314] width 49 height 65
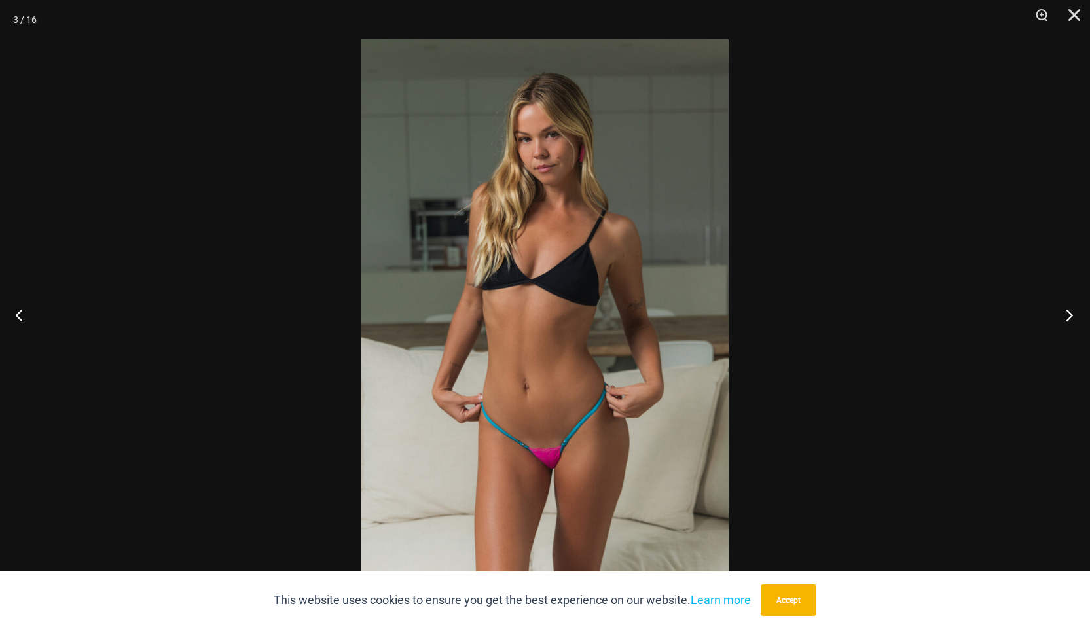
click at [1062, 315] on button "Next" at bounding box center [1065, 314] width 49 height 65
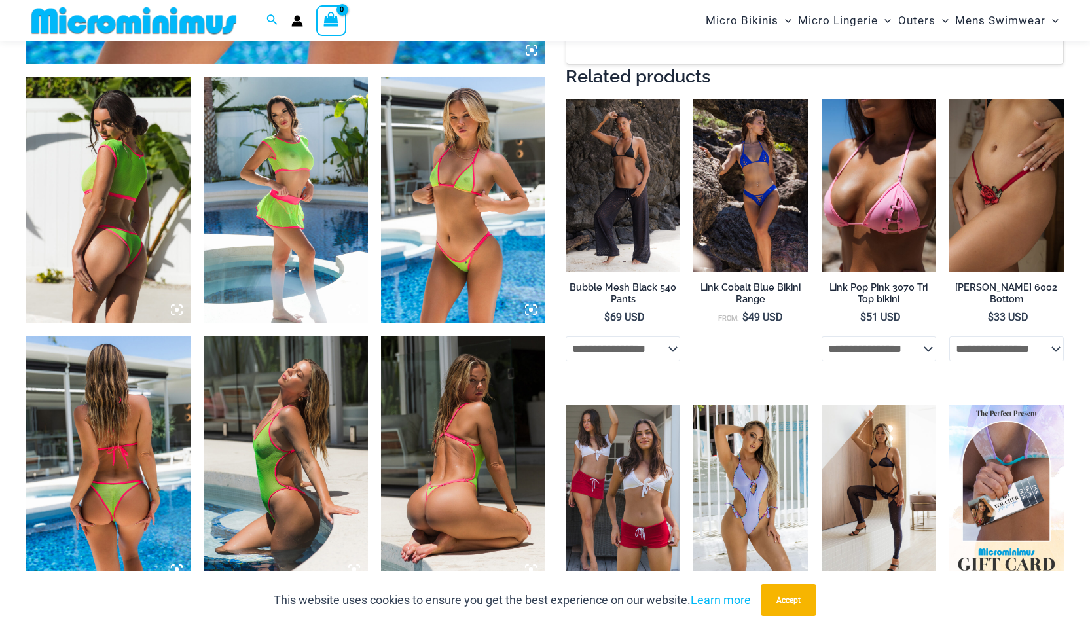
scroll to position [841, 0]
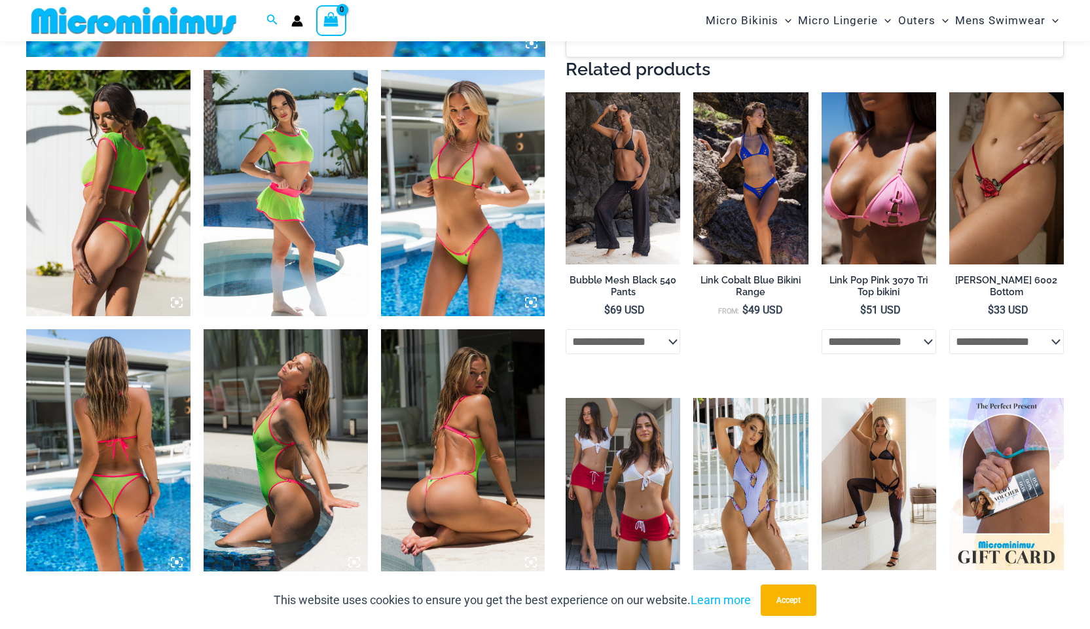
click at [473, 223] on img at bounding box center [463, 193] width 164 height 246
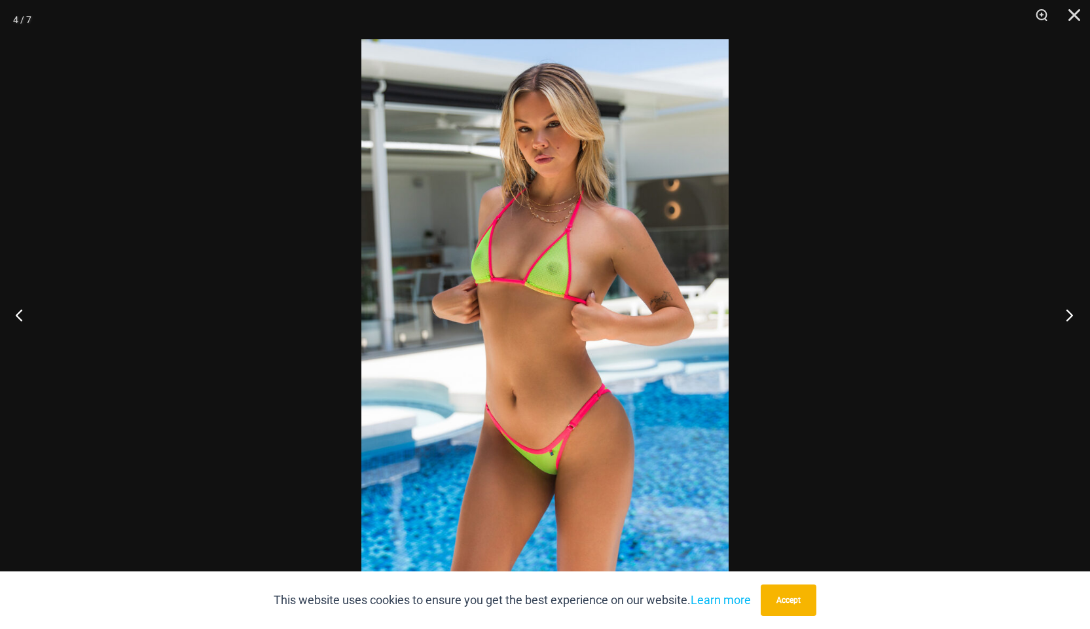
click at [1060, 321] on button "Next" at bounding box center [1065, 314] width 49 height 65
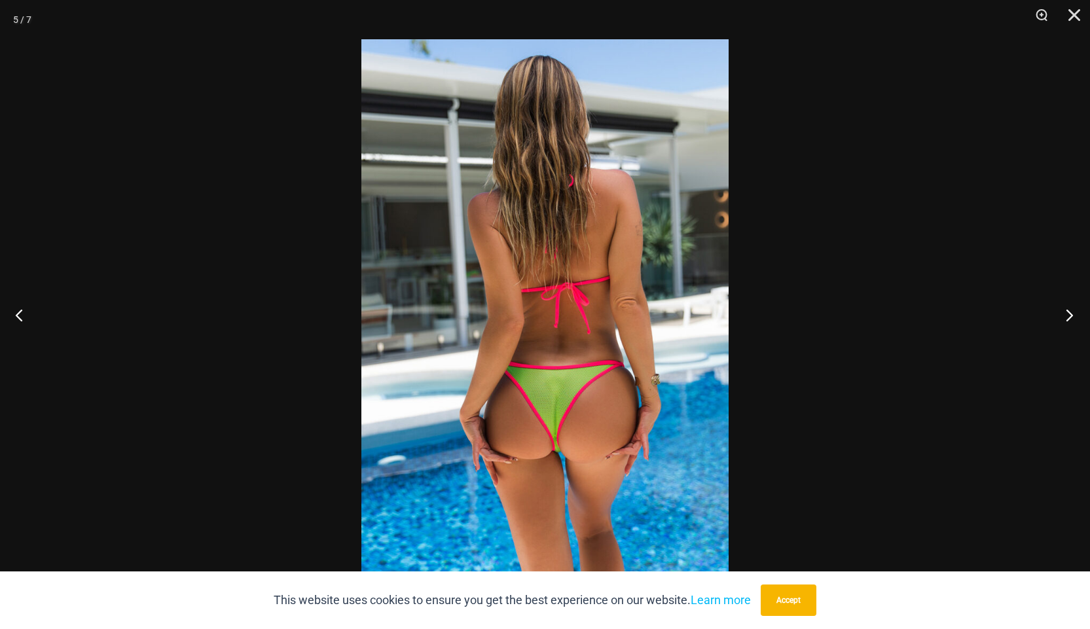
click at [1060, 321] on button "Next" at bounding box center [1065, 314] width 49 height 65
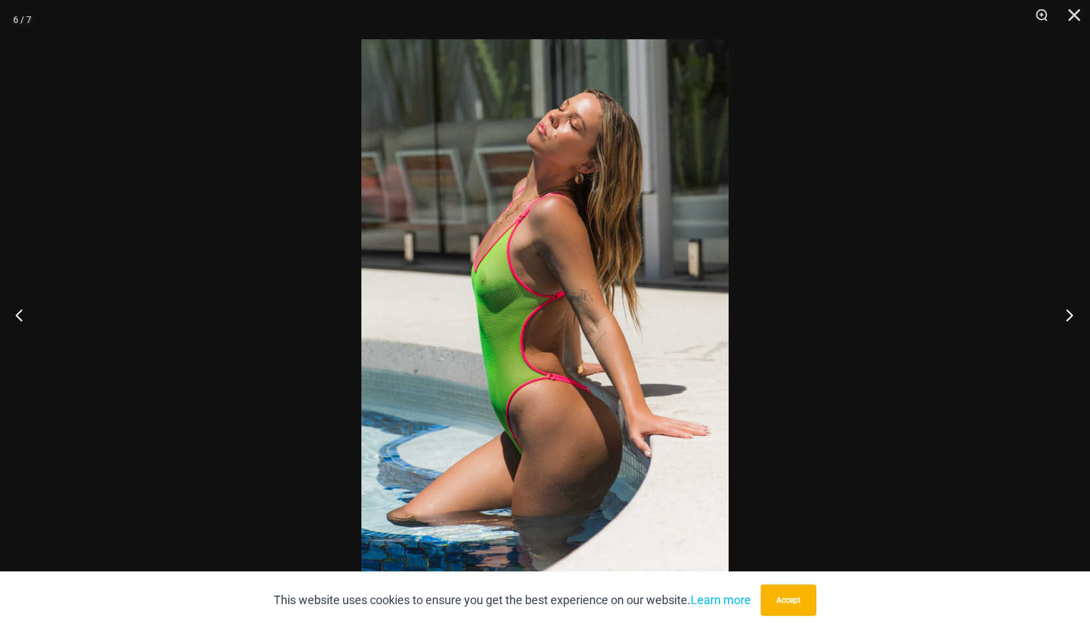
click at [1059, 321] on button "Next" at bounding box center [1065, 314] width 49 height 65
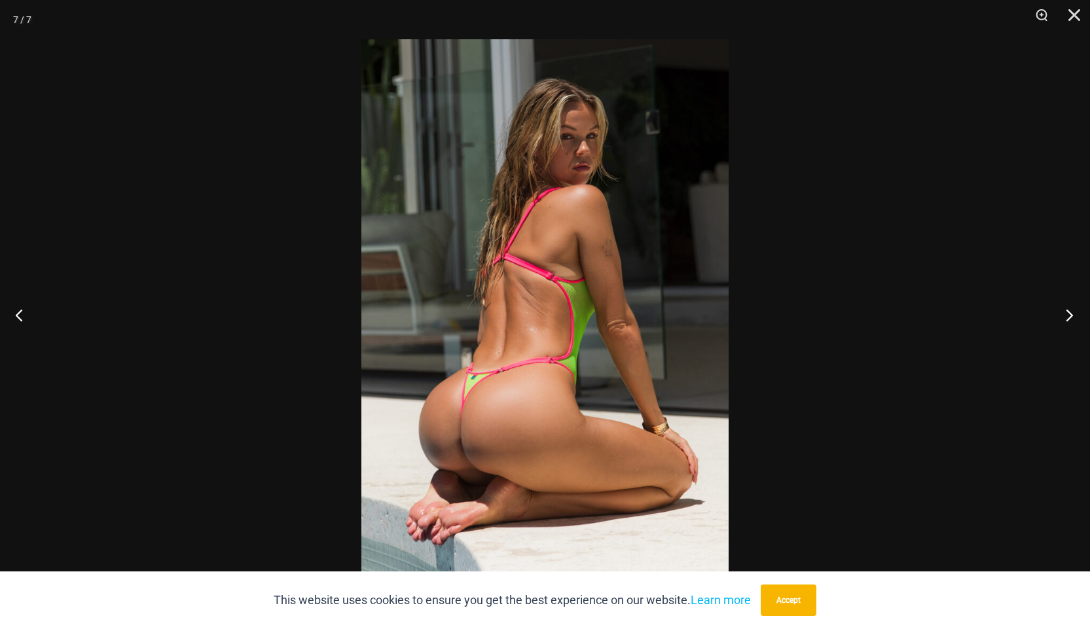
click at [1059, 321] on button "Next" at bounding box center [1065, 314] width 49 height 65
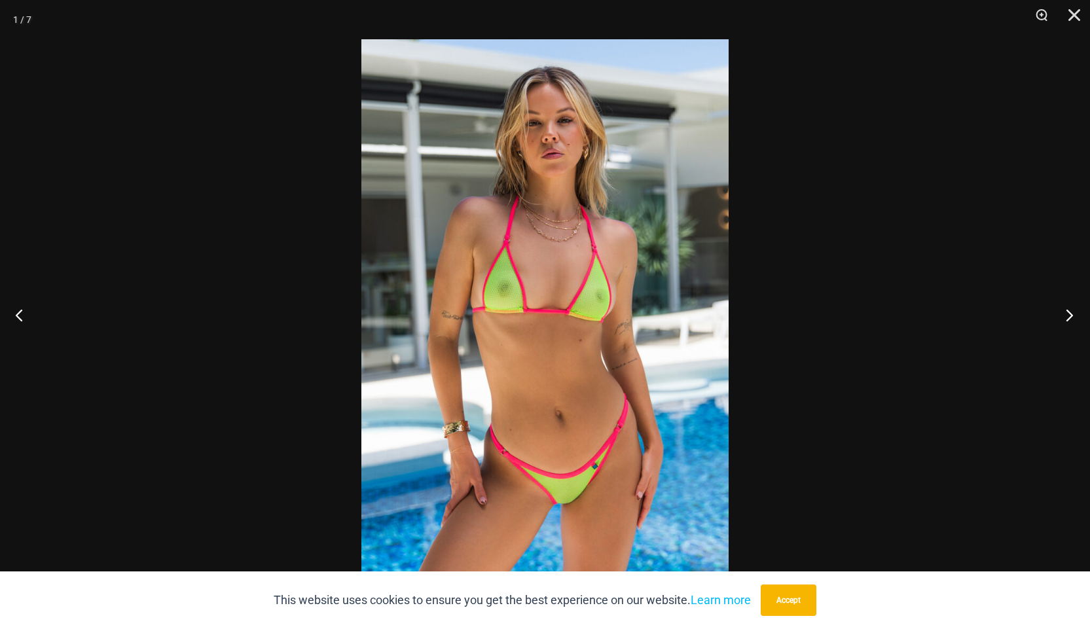
click at [1057, 321] on button "Next" at bounding box center [1065, 314] width 49 height 65
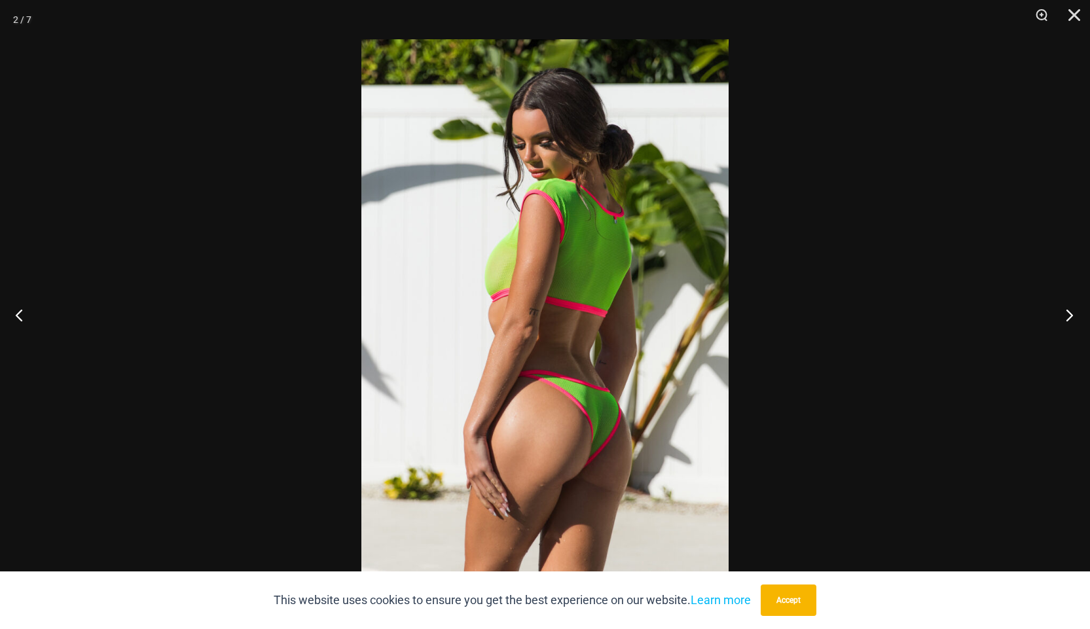
click at [1057, 321] on button "Next" at bounding box center [1065, 314] width 49 height 65
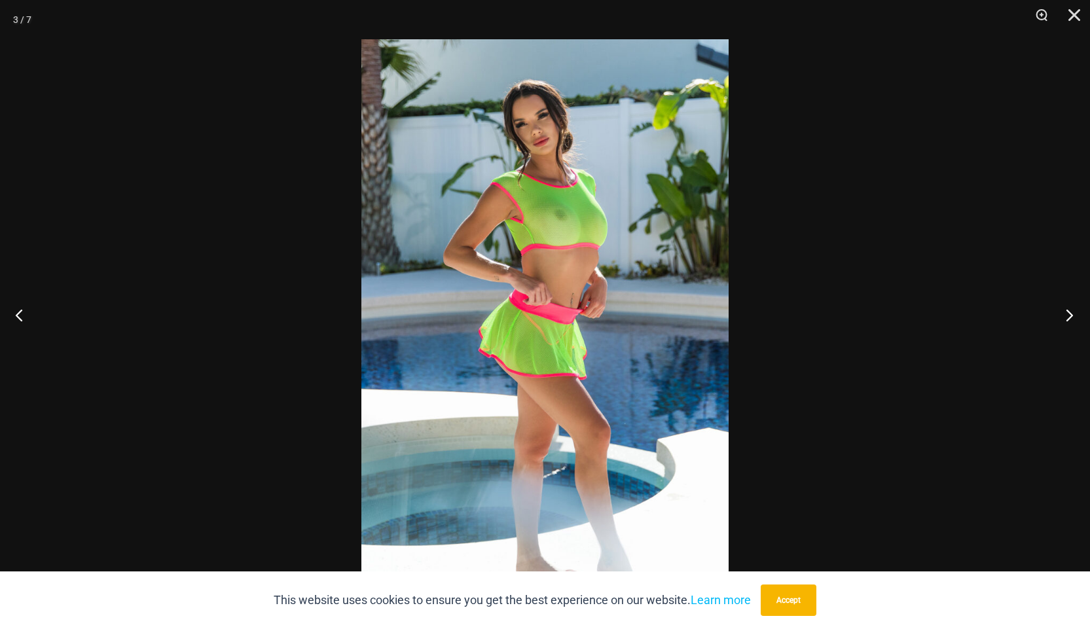
click at [1057, 321] on button "Next" at bounding box center [1065, 314] width 49 height 65
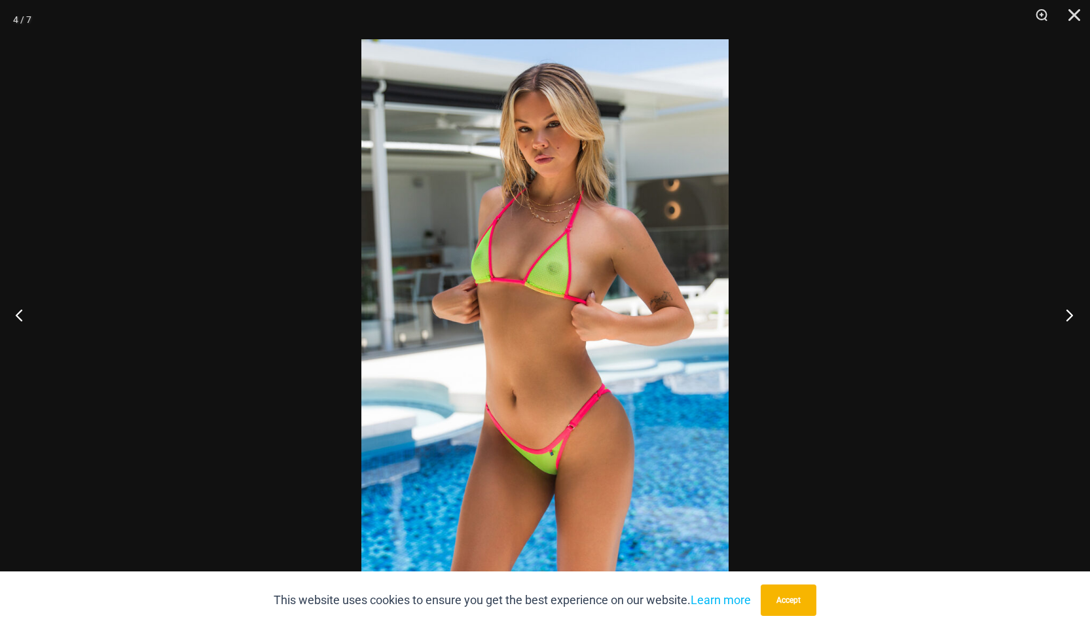
click at [1057, 321] on button "Next" at bounding box center [1065, 314] width 49 height 65
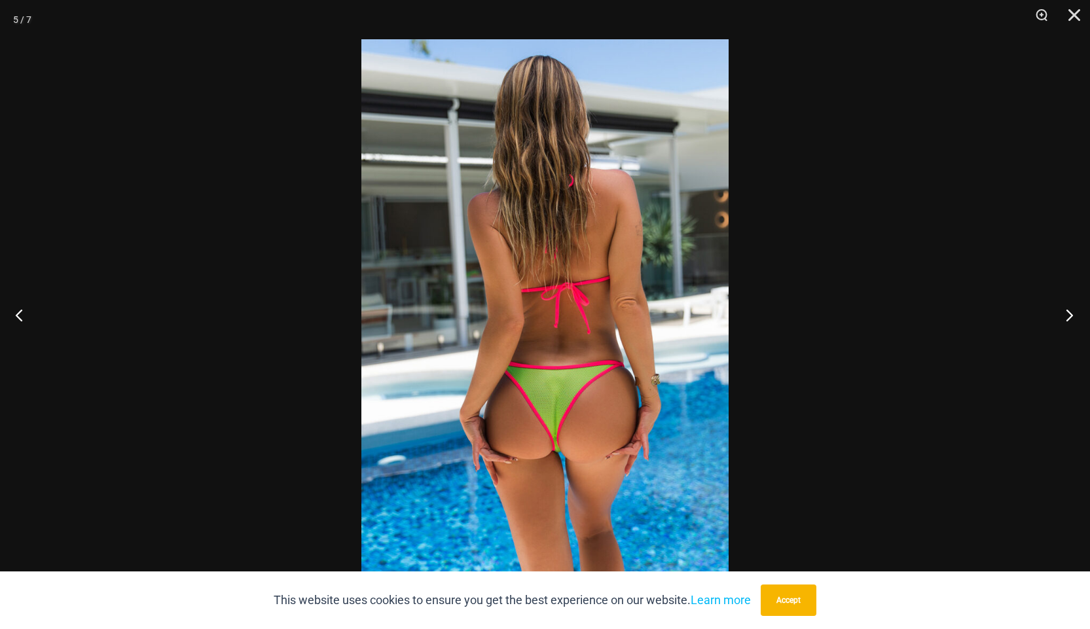
click at [1057, 321] on button "Next" at bounding box center [1065, 314] width 49 height 65
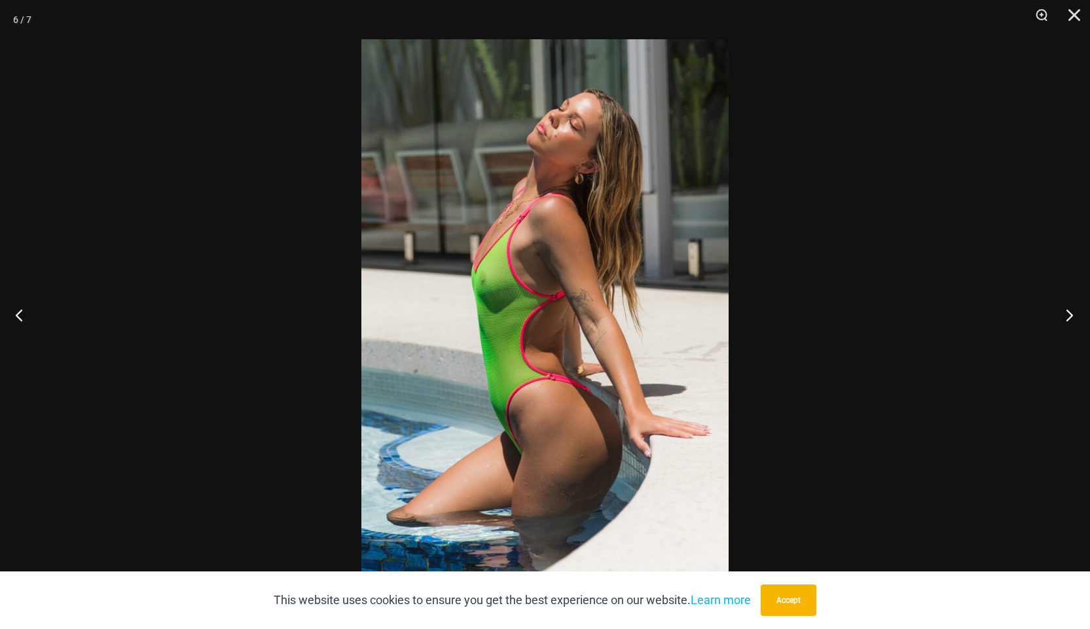
click at [1057, 321] on button "Next" at bounding box center [1065, 314] width 49 height 65
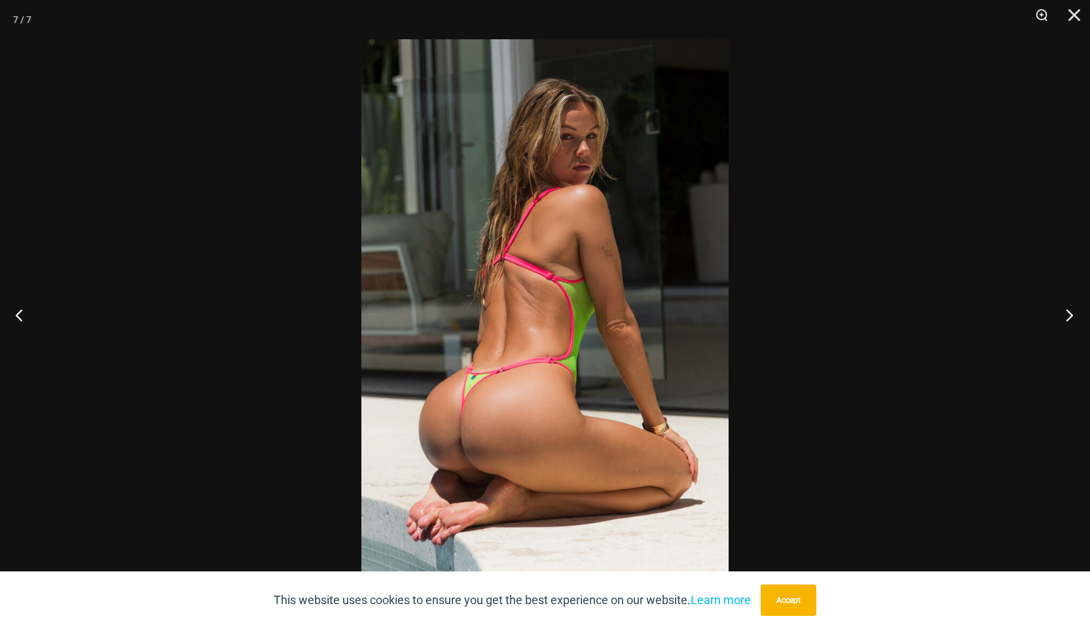
click at [1057, 321] on button "Next" at bounding box center [1065, 314] width 49 height 65
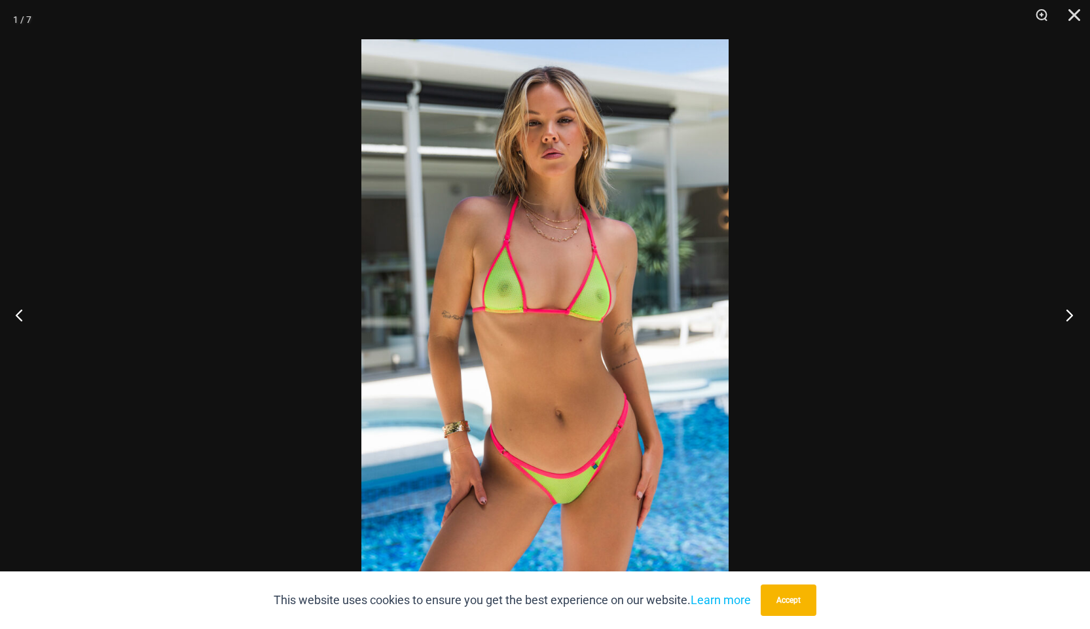
click at [1057, 321] on button "Next" at bounding box center [1065, 314] width 49 height 65
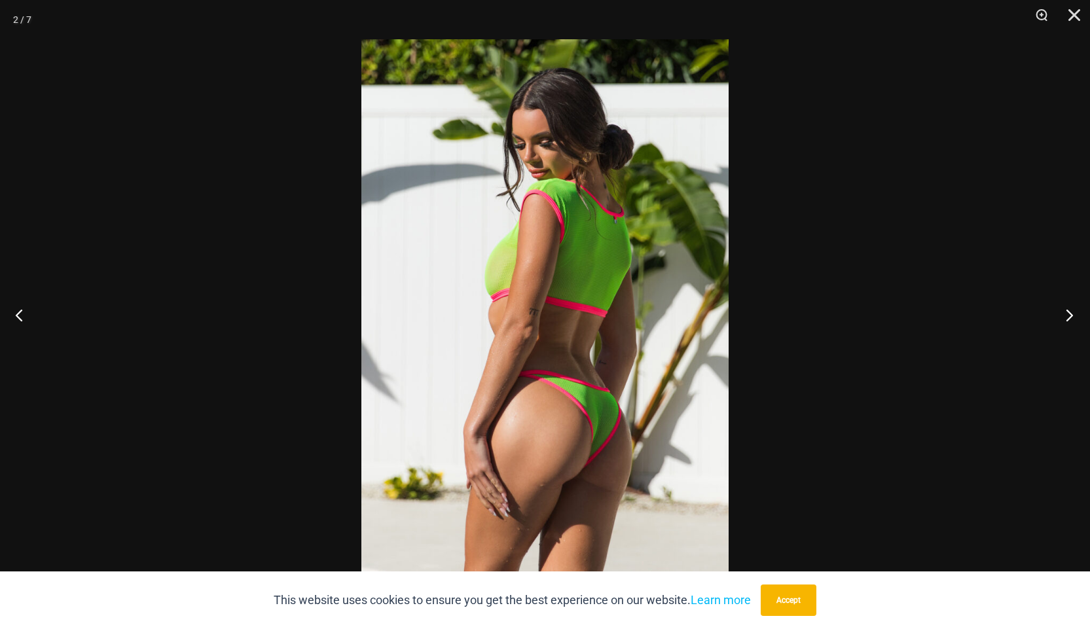
click at [1057, 322] on button "Next" at bounding box center [1065, 314] width 49 height 65
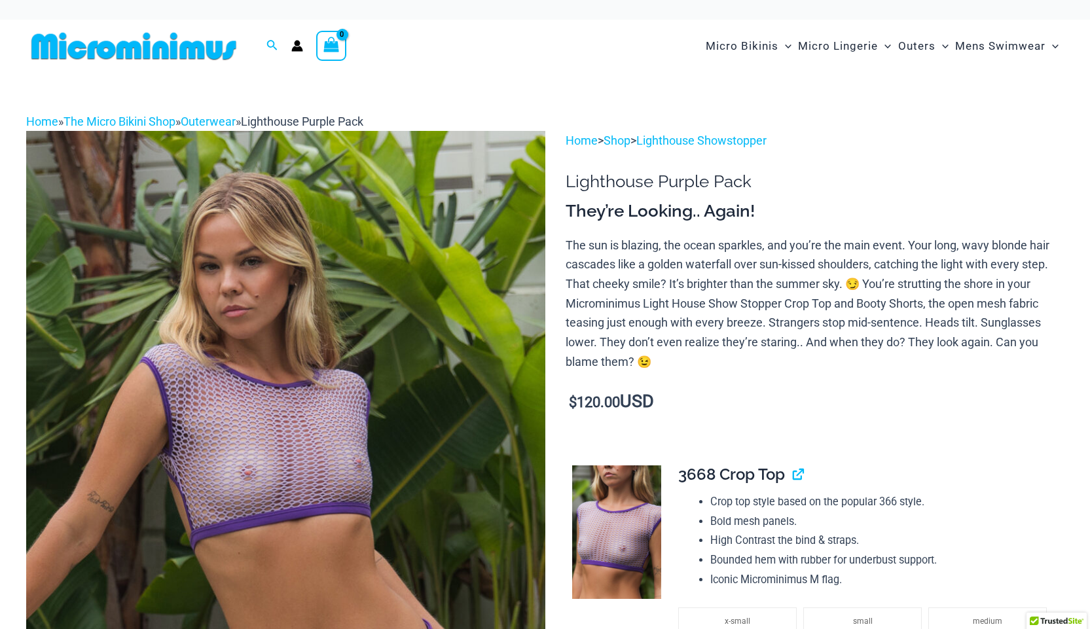
click at [314, 366] on img at bounding box center [285, 520] width 519 height 778
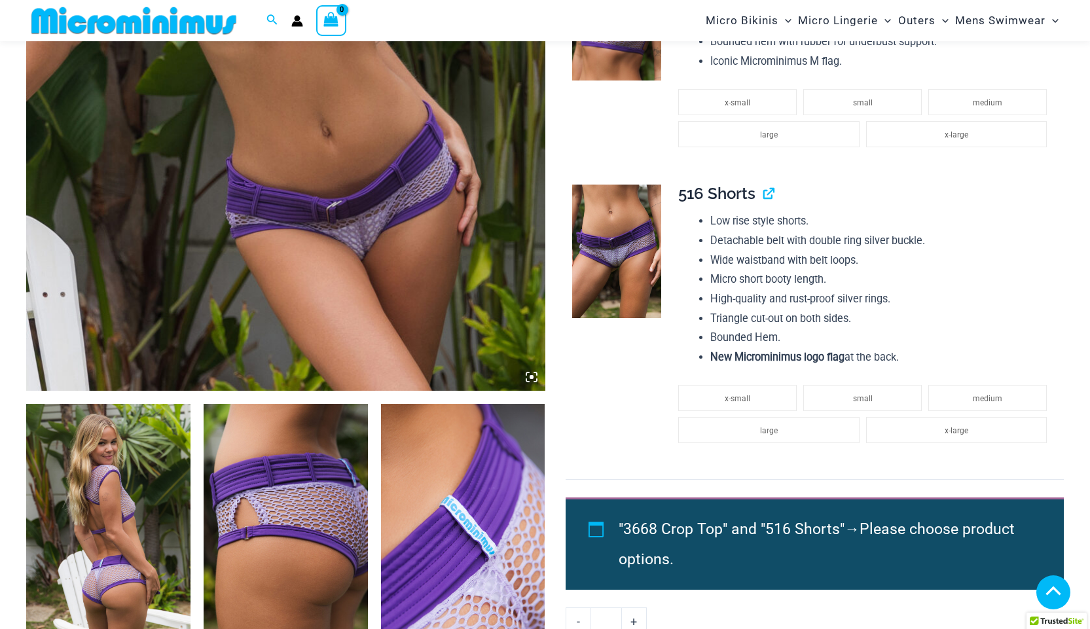
scroll to position [512, 0]
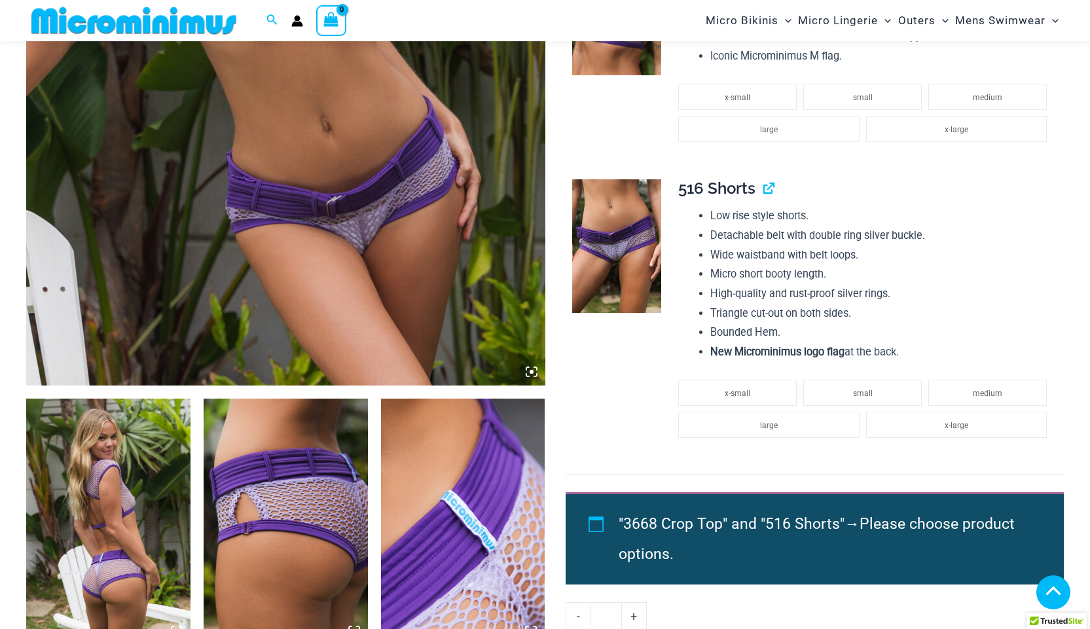
click at [124, 509] on img at bounding box center [108, 522] width 164 height 246
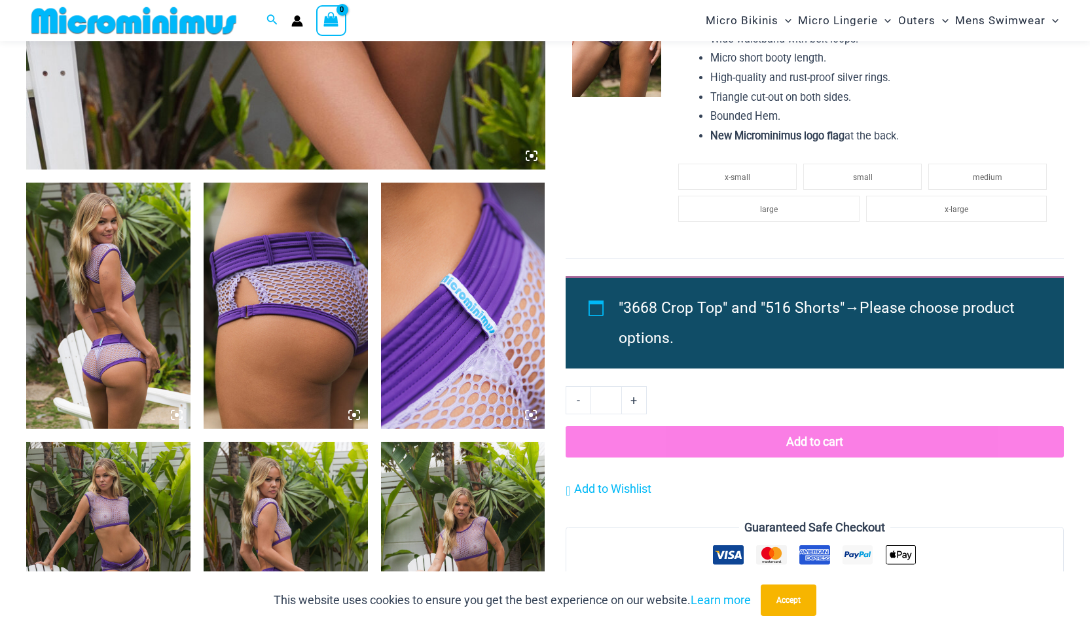
scroll to position [774, 0]
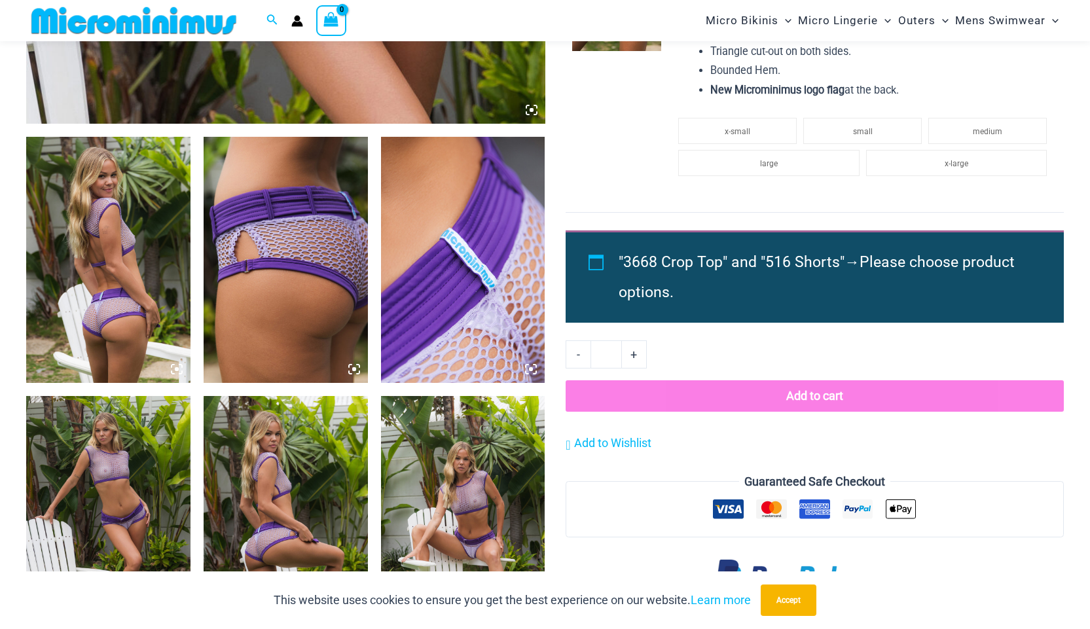
click at [176, 367] on icon at bounding box center [177, 369] width 12 height 12
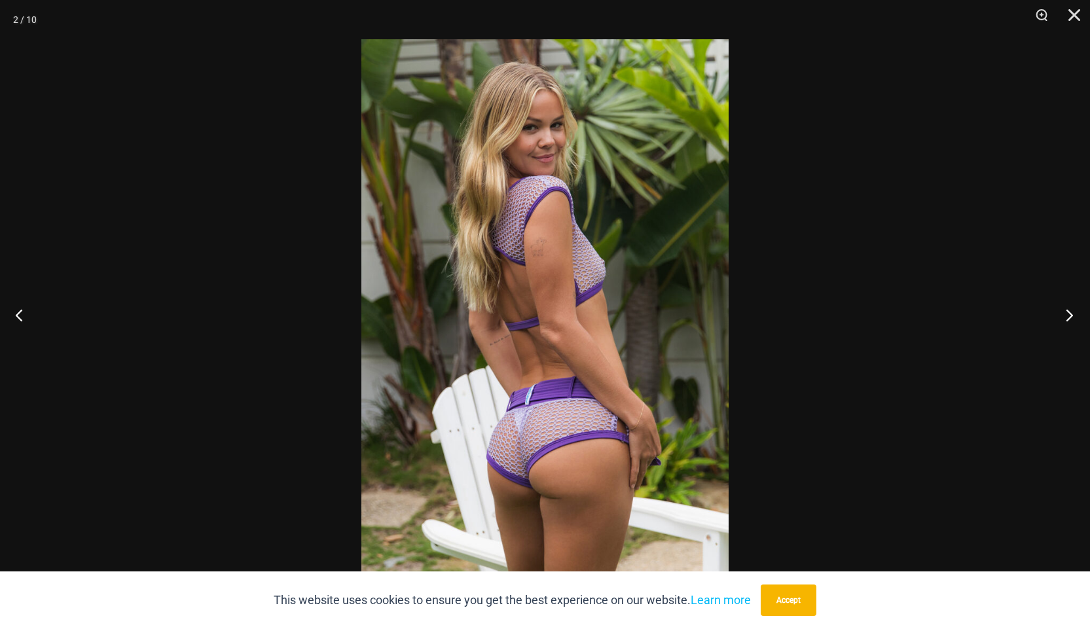
click at [1059, 311] on button "Next" at bounding box center [1065, 314] width 49 height 65
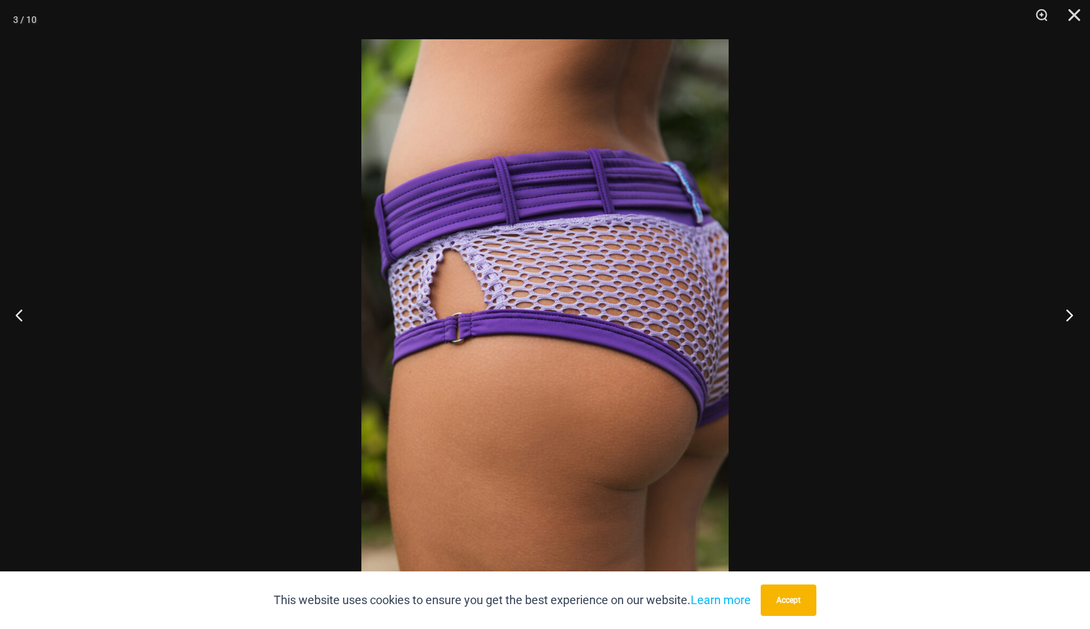
click at [1059, 311] on button "Next" at bounding box center [1065, 314] width 49 height 65
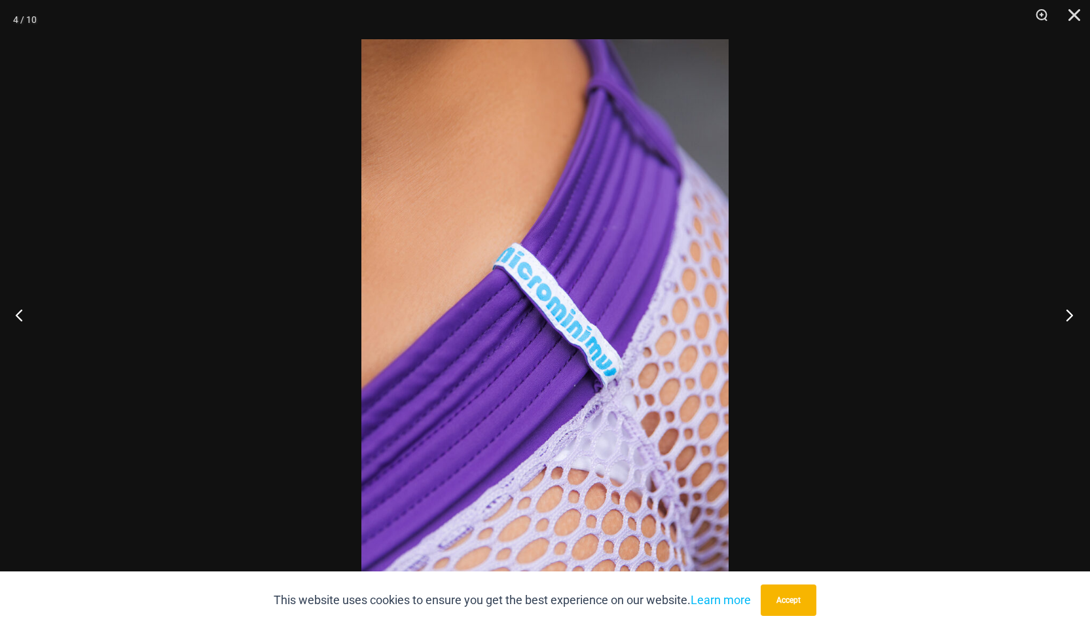
click at [1059, 311] on button "Next" at bounding box center [1065, 314] width 49 height 65
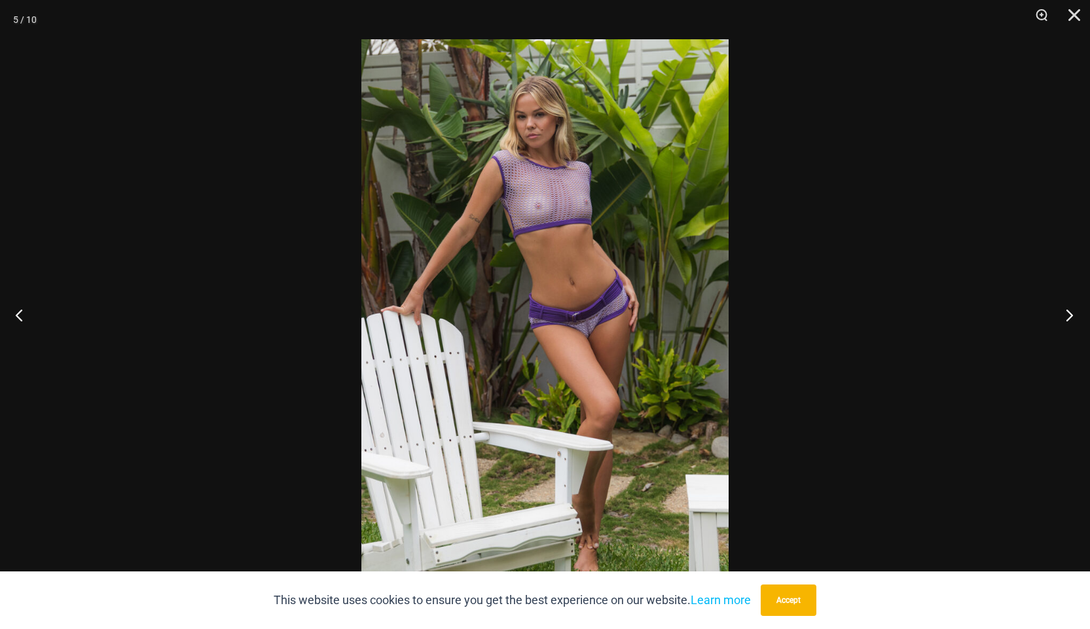
click at [1059, 311] on button "Next" at bounding box center [1065, 314] width 49 height 65
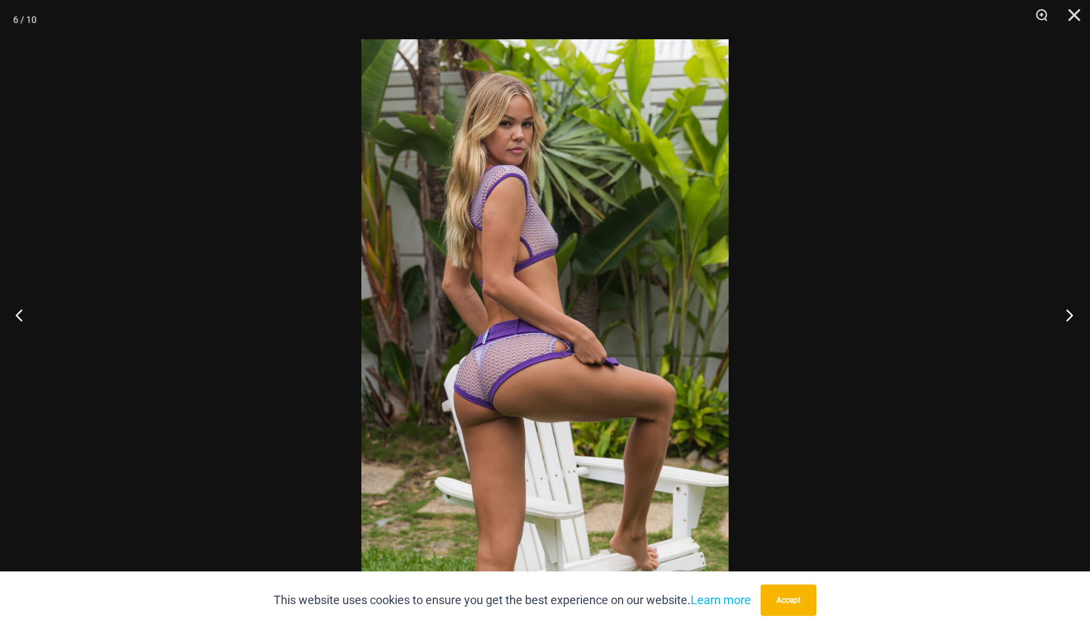
click at [1059, 311] on button "Next" at bounding box center [1065, 314] width 49 height 65
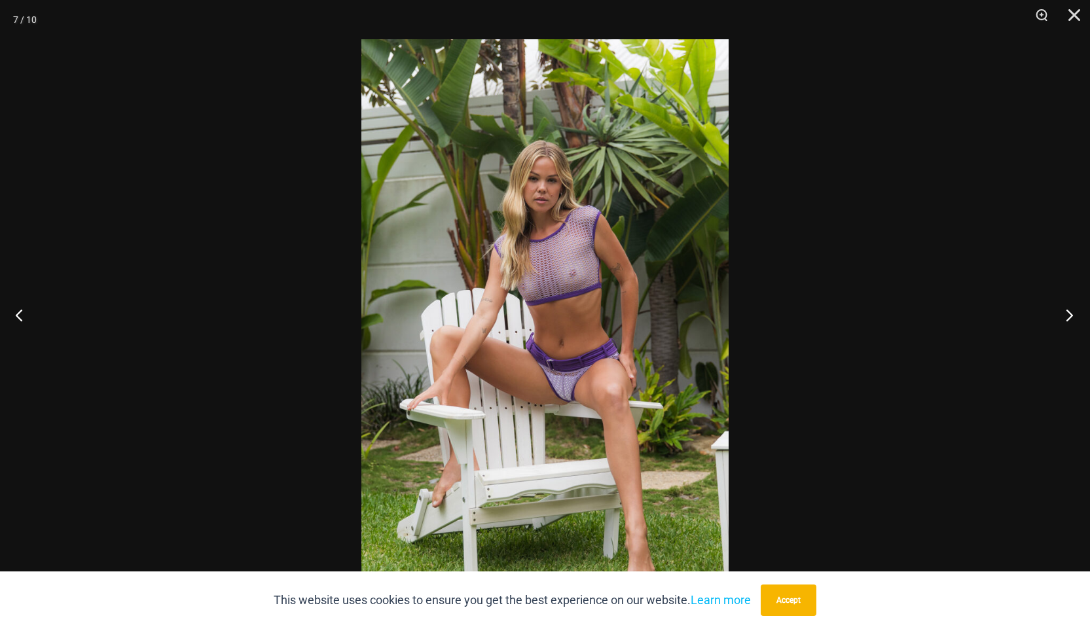
click at [1064, 316] on button "Next" at bounding box center [1065, 314] width 49 height 65
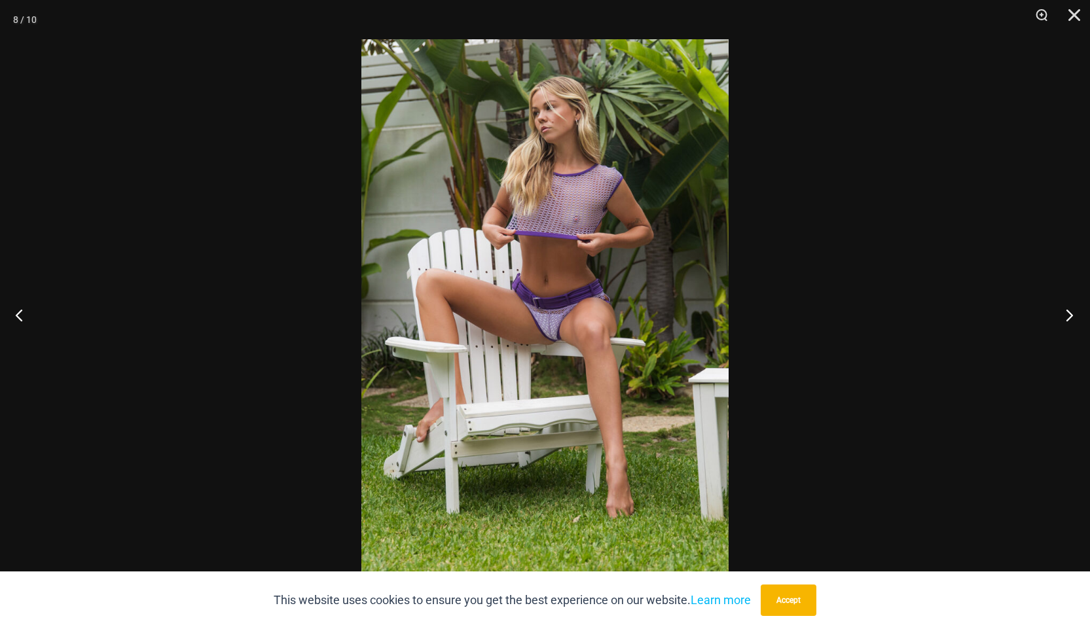
click at [1064, 316] on button "Next" at bounding box center [1065, 314] width 49 height 65
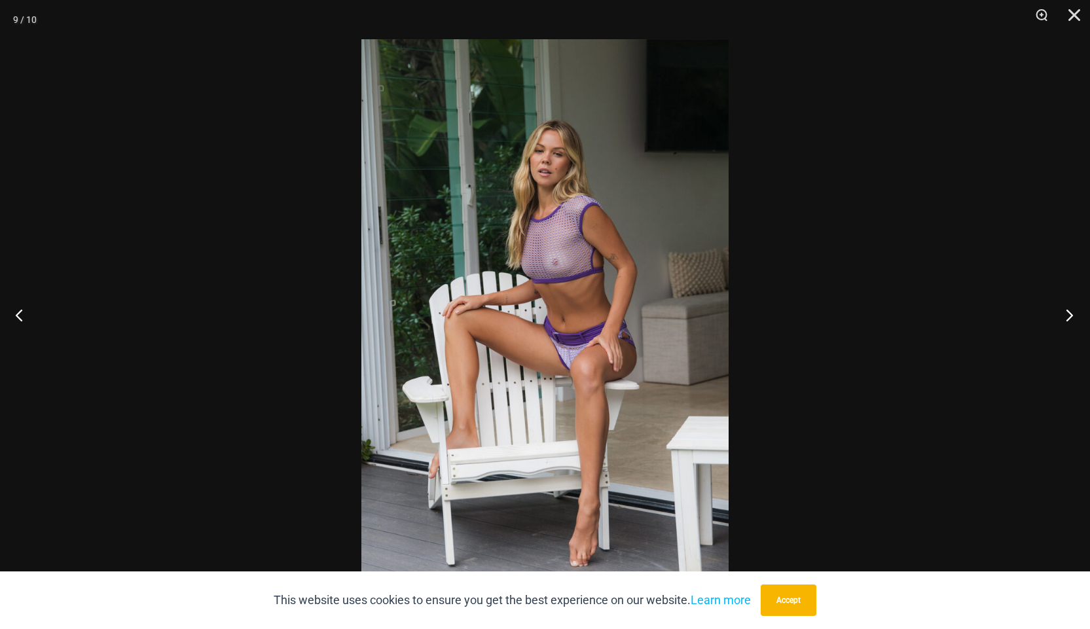
click at [1064, 316] on button "Next" at bounding box center [1065, 314] width 49 height 65
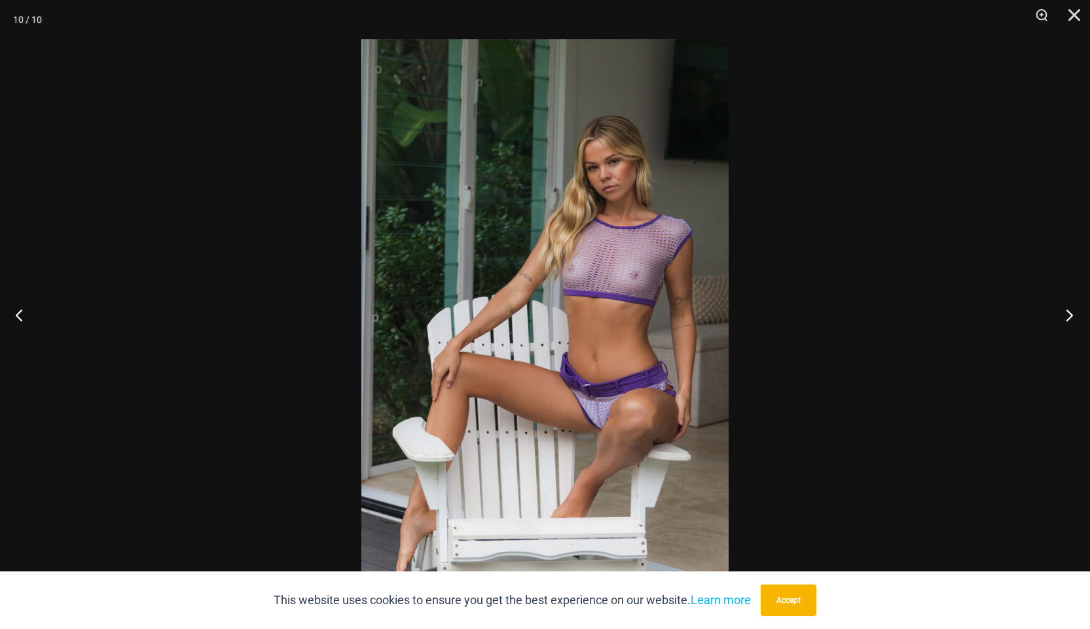
click at [1064, 316] on button "Next" at bounding box center [1065, 314] width 49 height 65
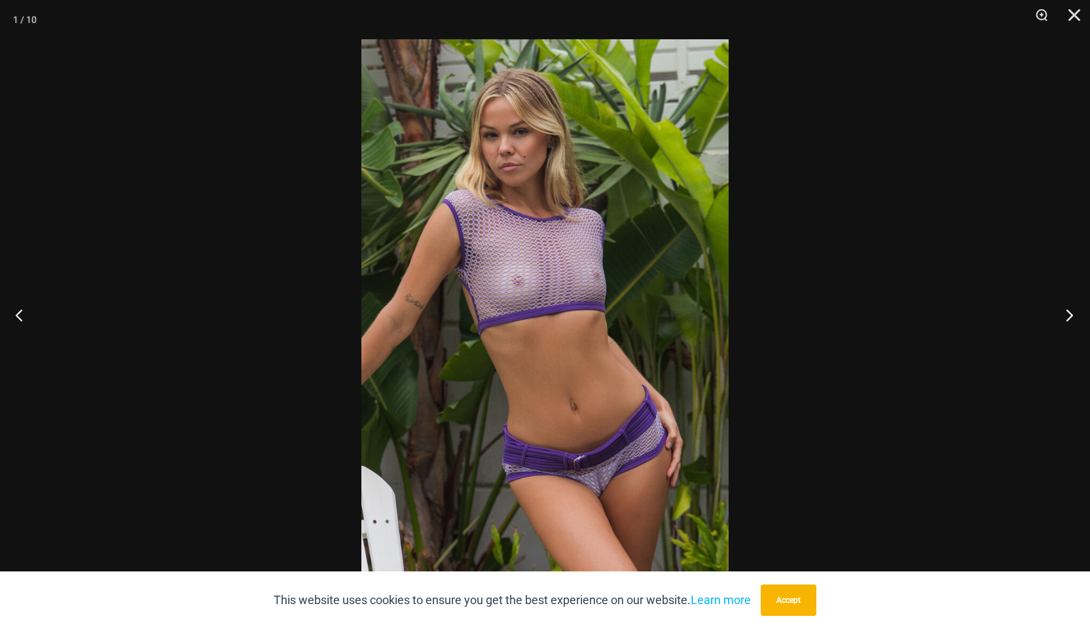
click at [1064, 316] on button "Next" at bounding box center [1065, 314] width 49 height 65
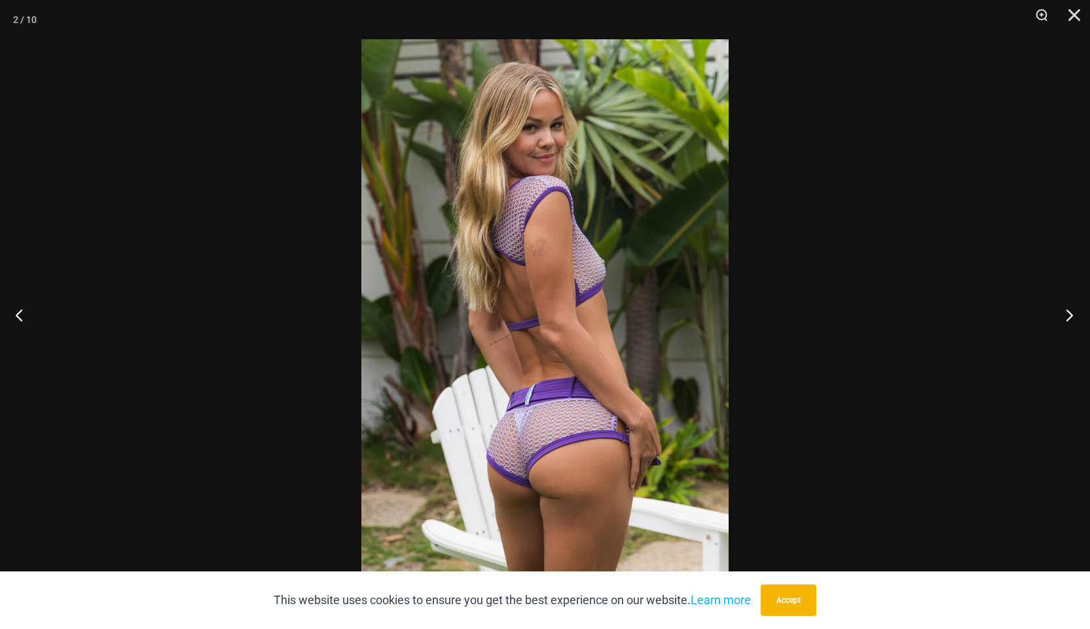
click at [1064, 316] on button "Next" at bounding box center [1065, 314] width 49 height 65
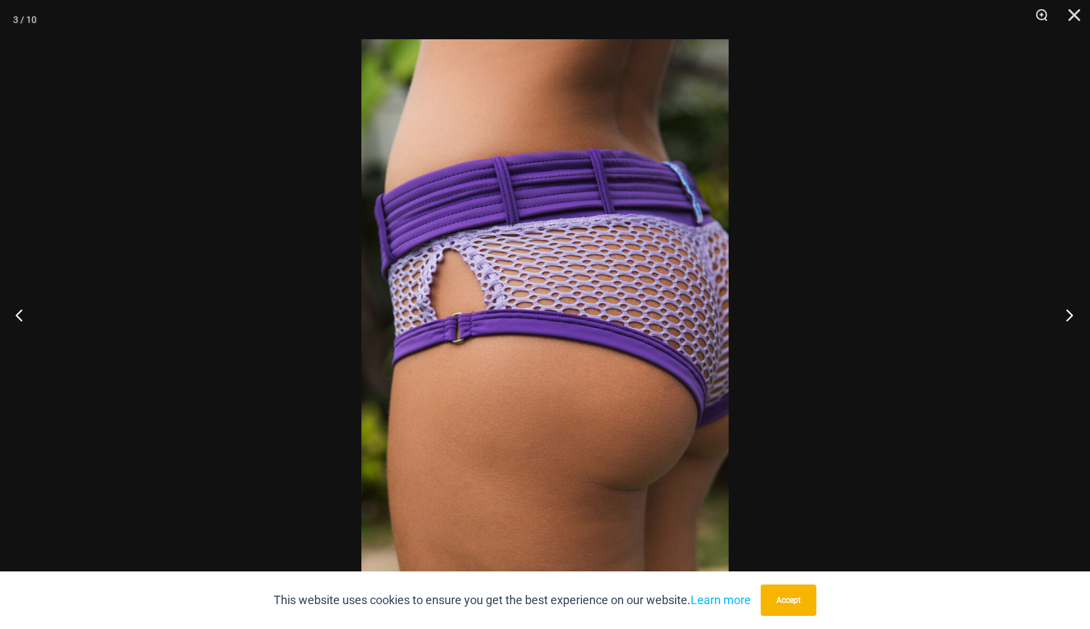
click at [1064, 316] on button "Next" at bounding box center [1065, 314] width 49 height 65
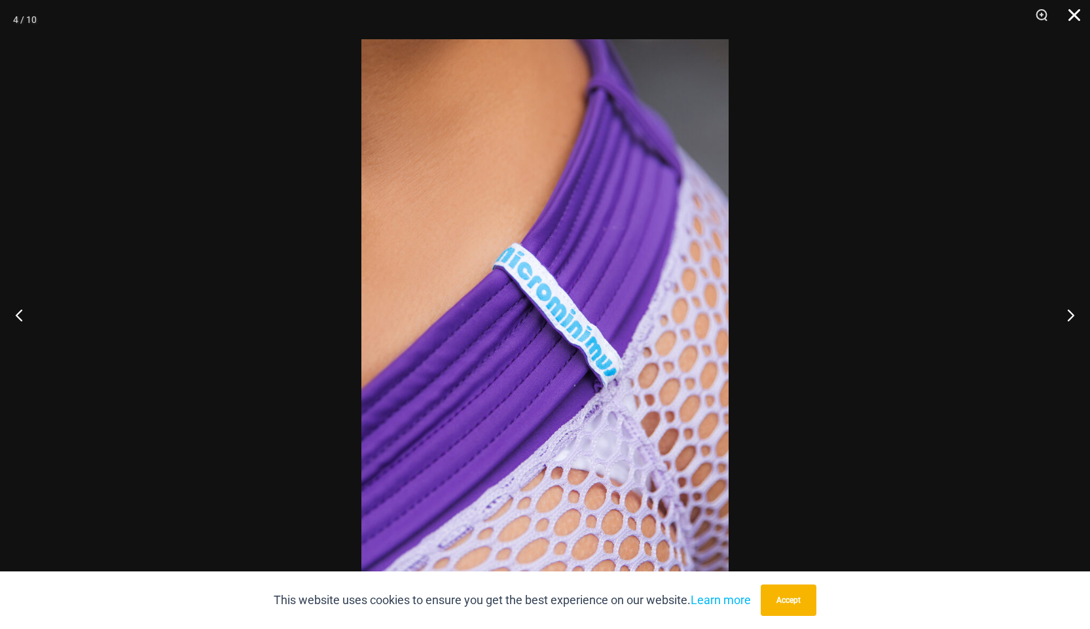
click at [1071, 18] on button "Close" at bounding box center [1069, 19] width 33 height 39
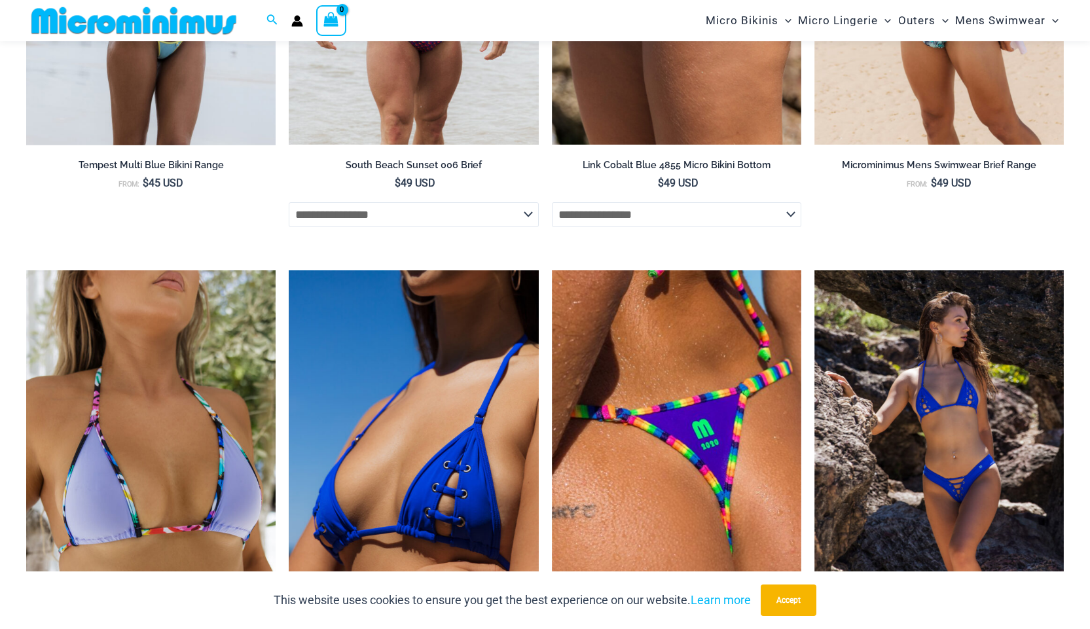
scroll to position [4113, 0]
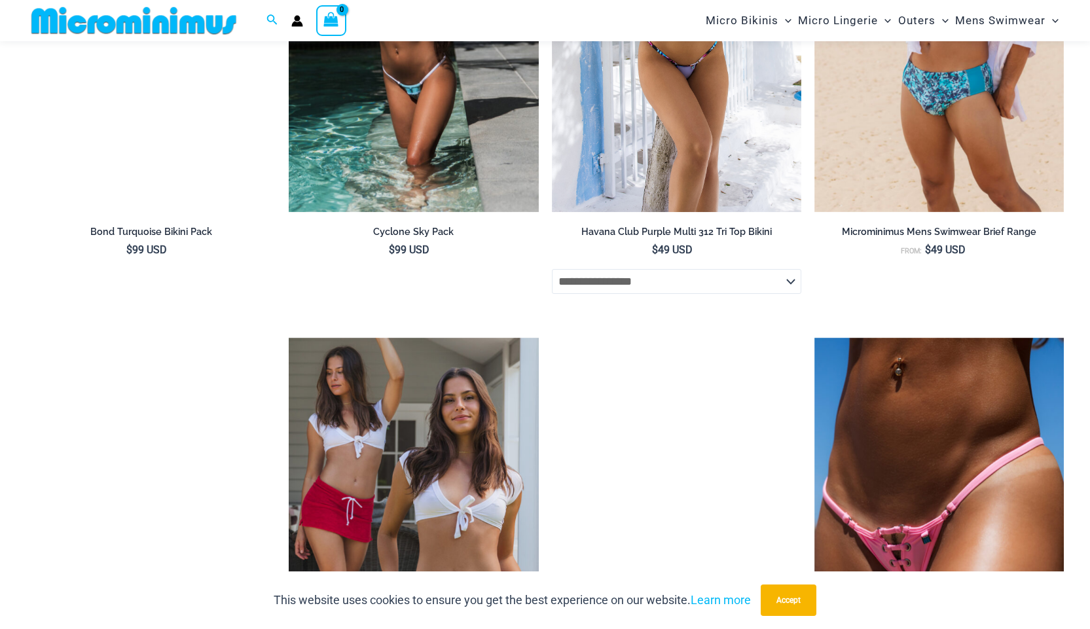
scroll to position [2868, 0]
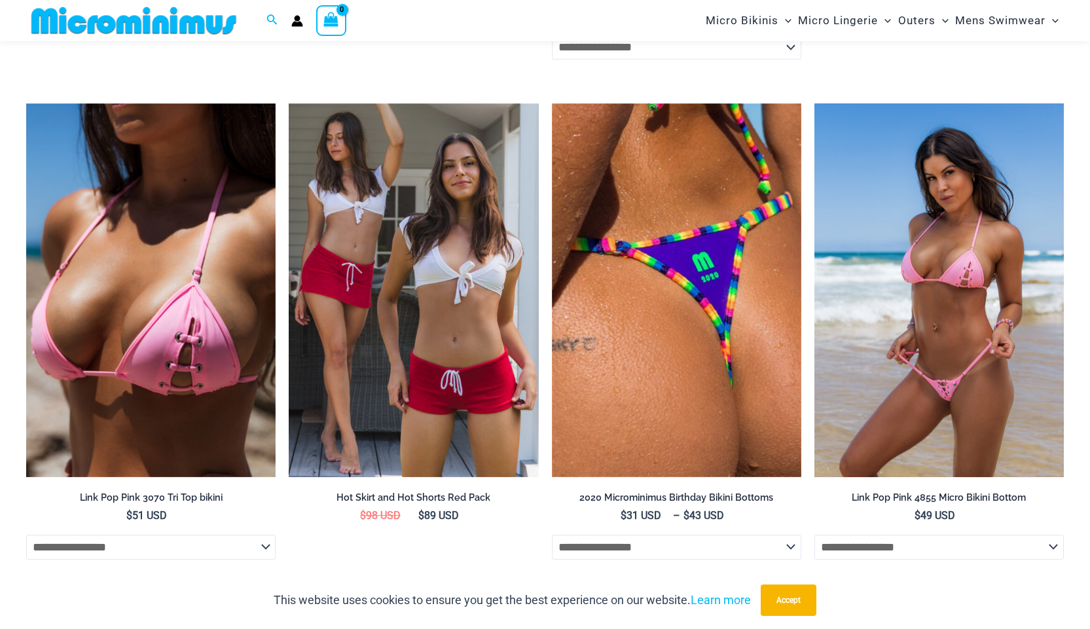
click at [895, 200] on img at bounding box center [938, 290] width 249 height 374
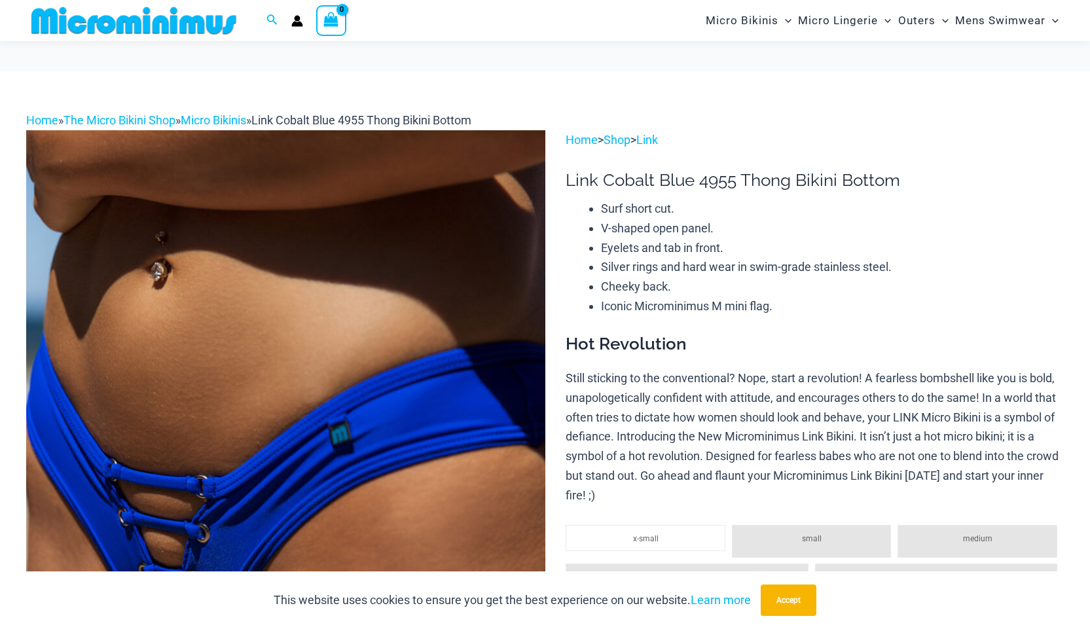
scroll to position [185, 0]
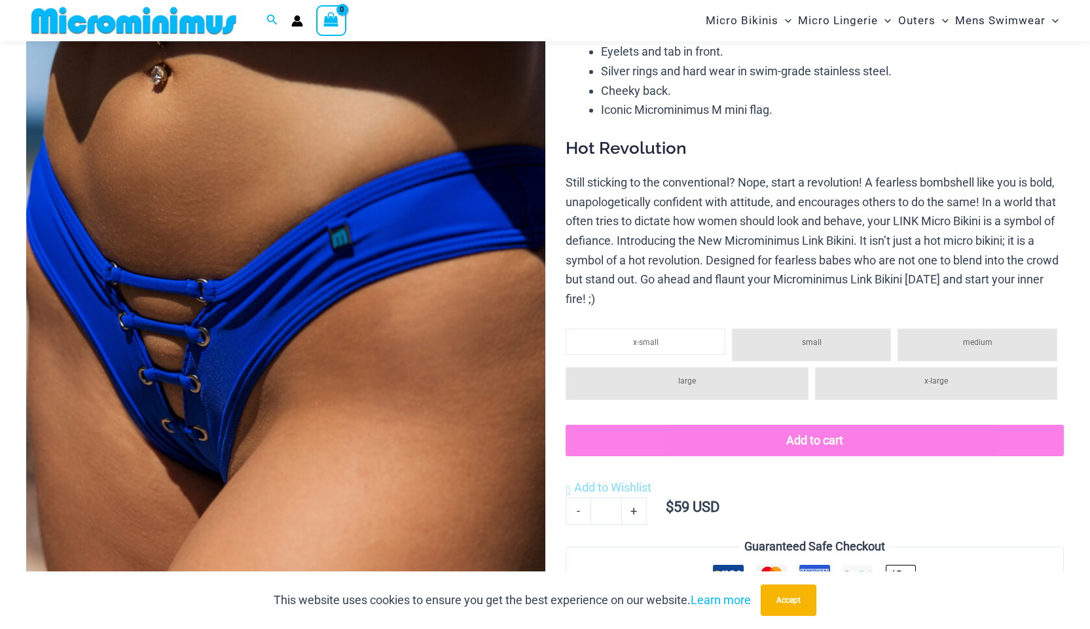
click at [334, 370] on img at bounding box center [285, 323] width 519 height 778
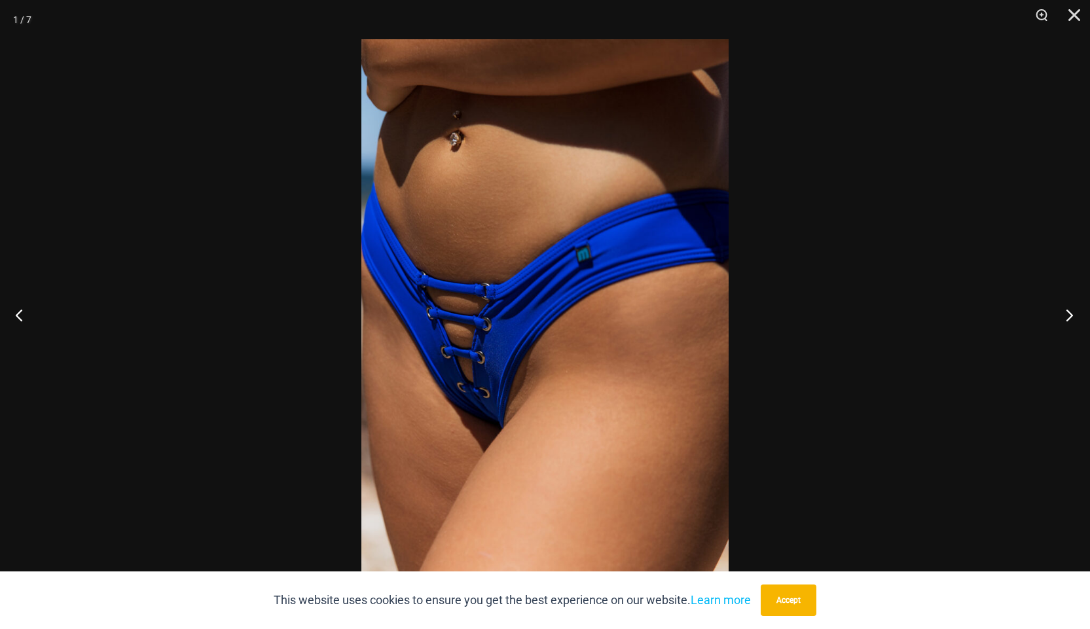
click at [1070, 318] on button "Next" at bounding box center [1065, 314] width 49 height 65
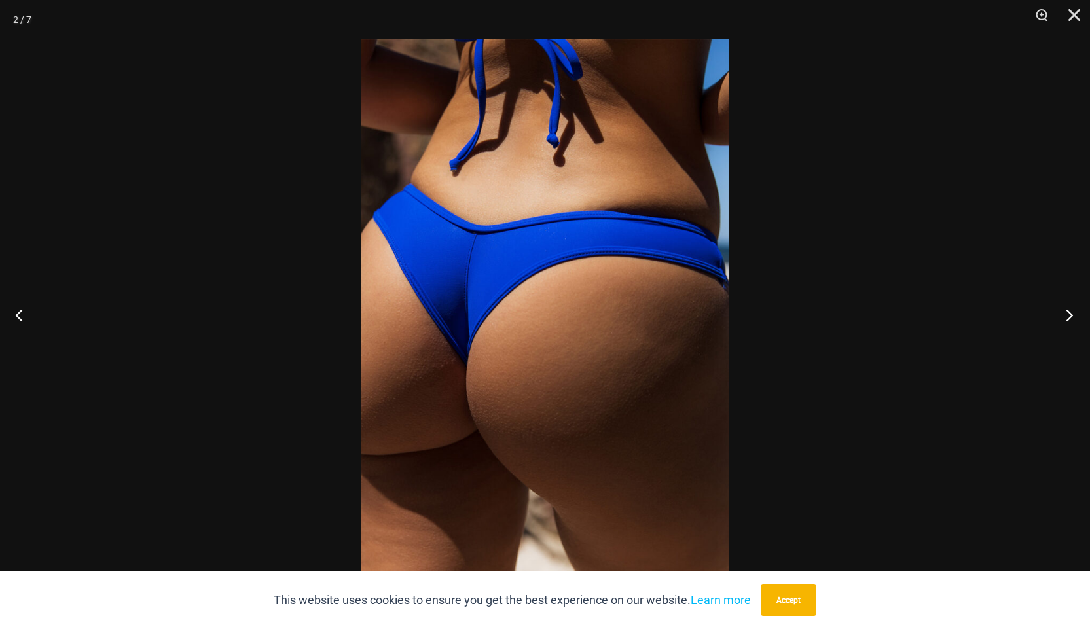
click at [1070, 318] on button "Next" at bounding box center [1065, 314] width 49 height 65
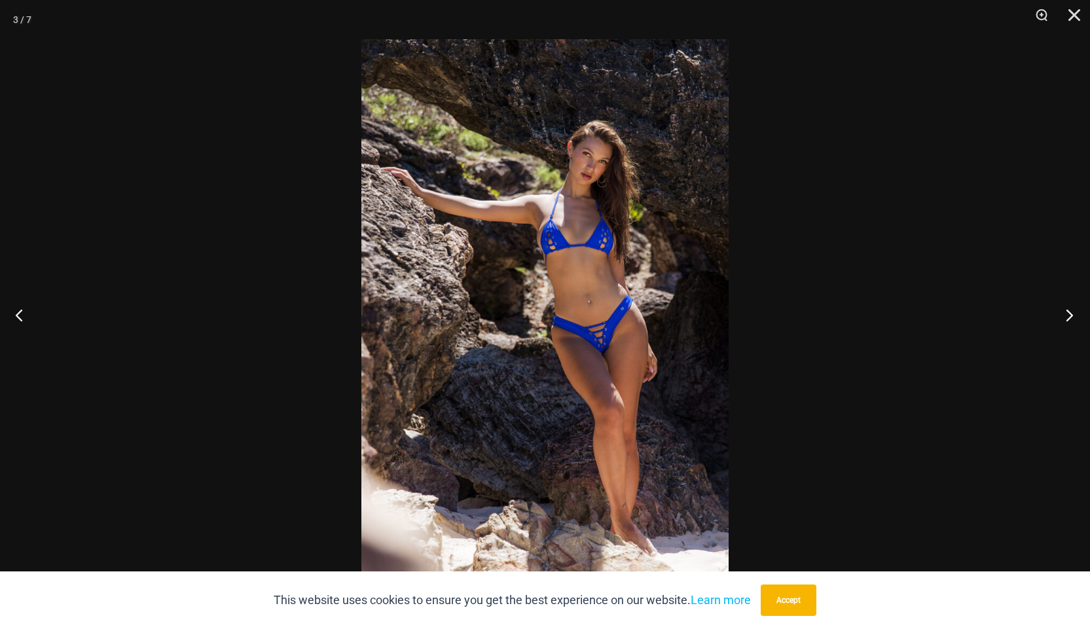
click at [1070, 318] on button "Next" at bounding box center [1065, 314] width 49 height 65
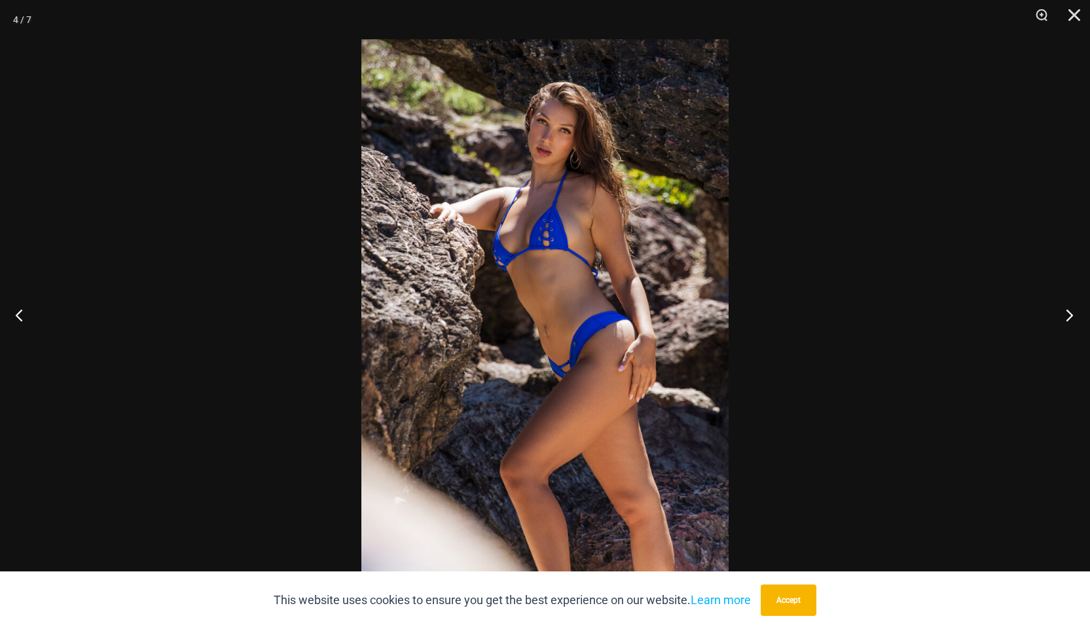
click at [1070, 318] on button "Next" at bounding box center [1065, 314] width 49 height 65
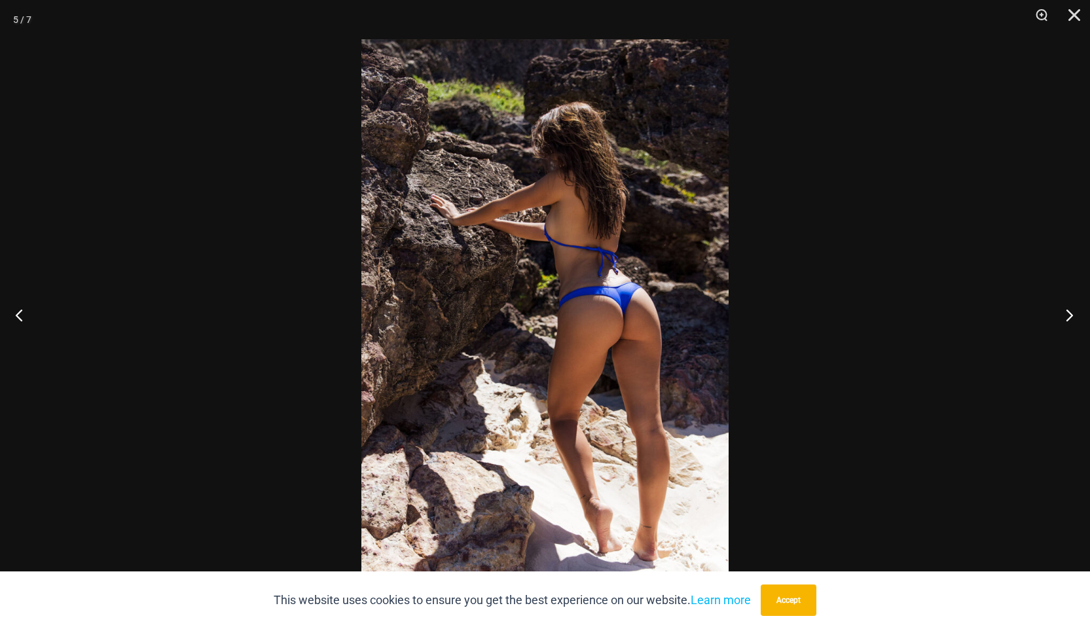
click at [1070, 318] on button "Next" at bounding box center [1065, 314] width 49 height 65
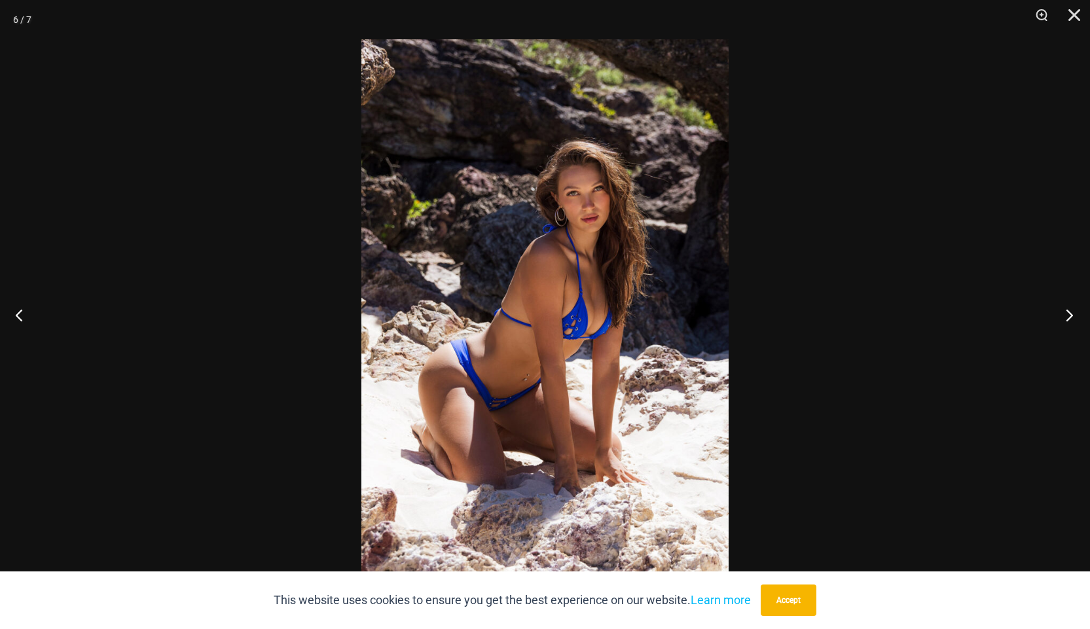
click at [1070, 318] on button "Next" at bounding box center [1065, 314] width 49 height 65
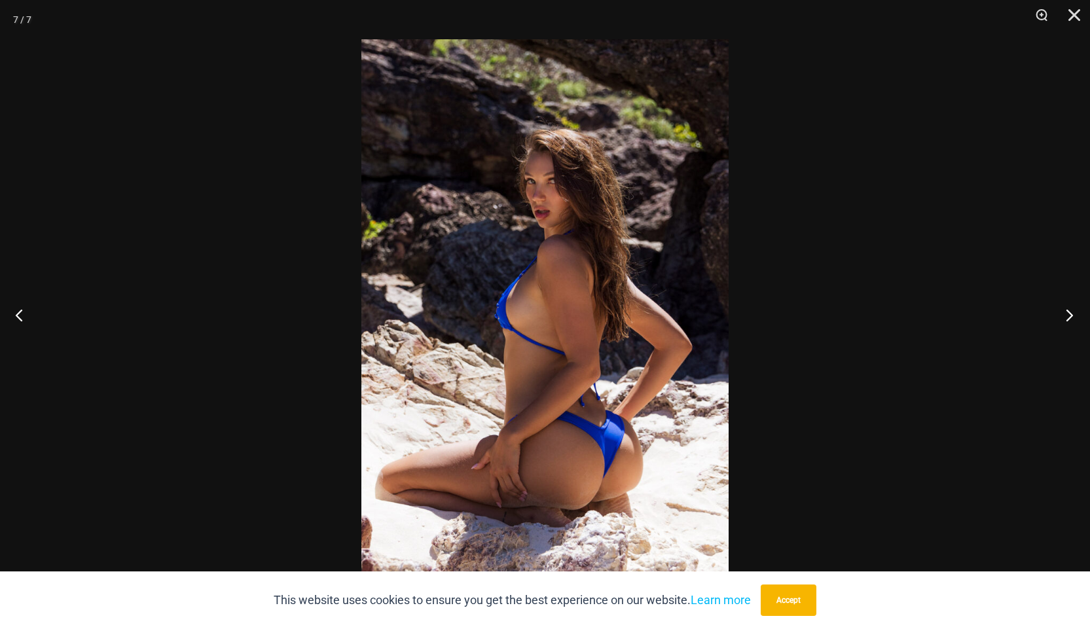
click at [1070, 318] on button "Next" at bounding box center [1065, 314] width 49 height 65
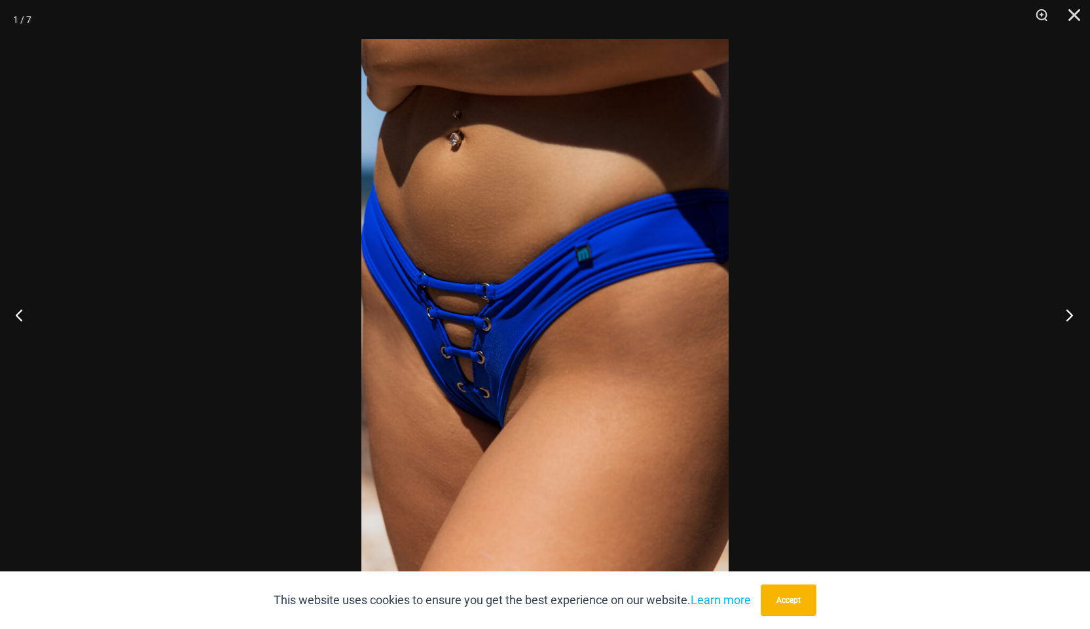
click at [1070, 318] on button "Next" at bounding box center [1065, 314] width 49 height 65
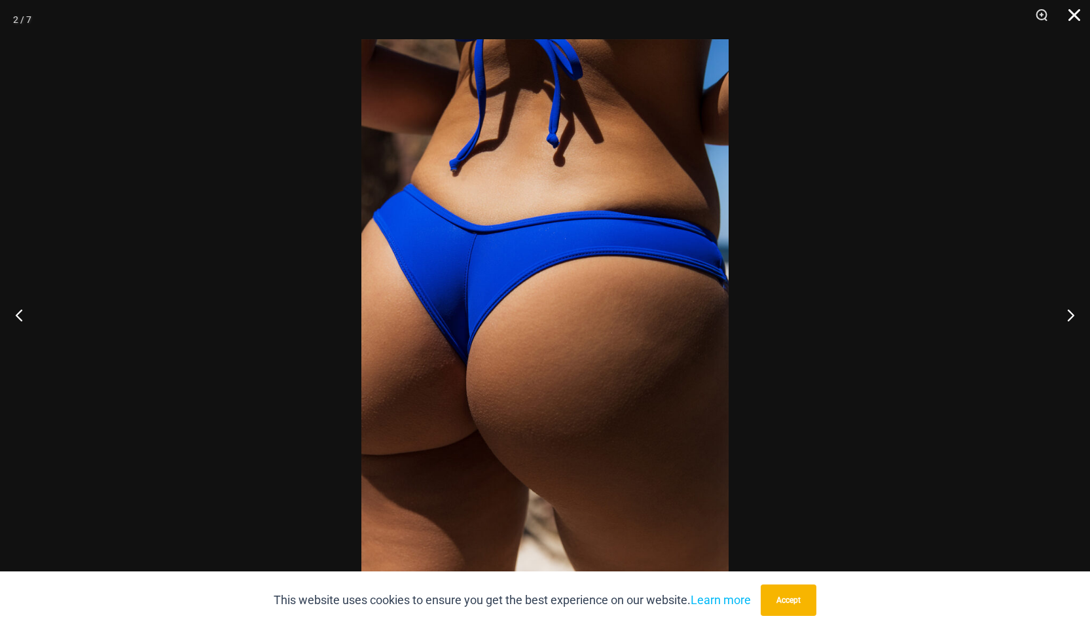
click at [1070, 16] on button "Close" at bounding box center [1069, 19] width 33 height 39
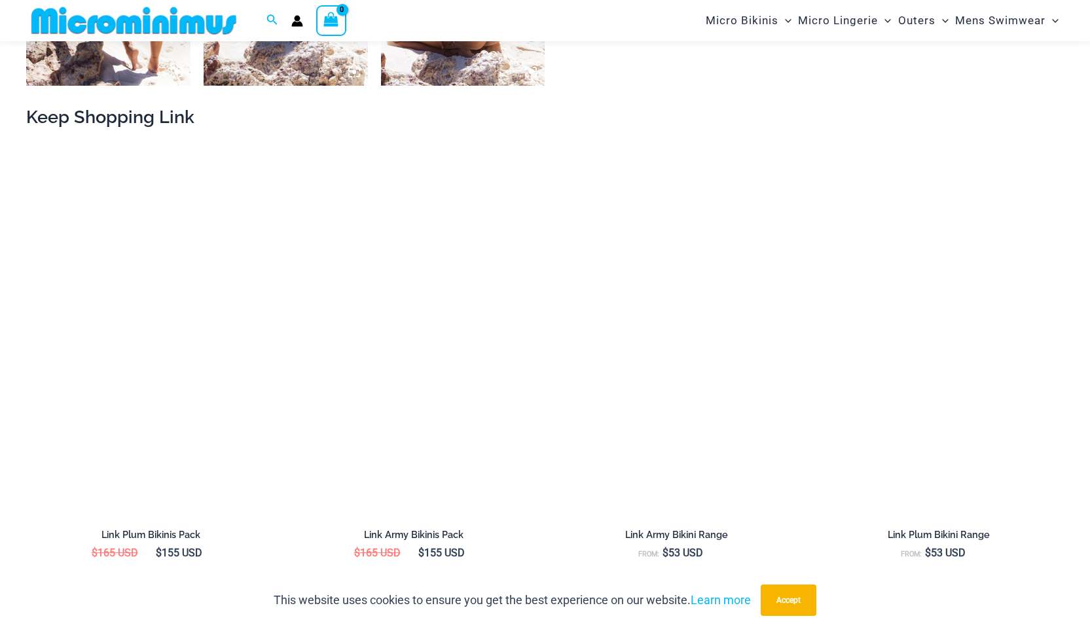
scroll to position [1364, 0]
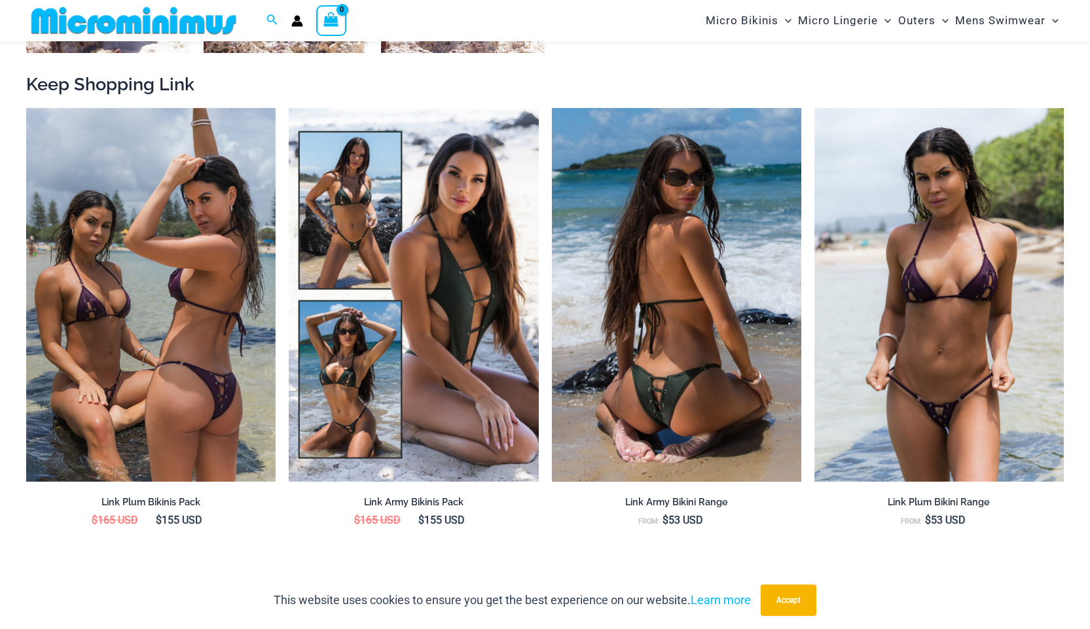
click at [630, 361] on img at bounding box center [676, 295] width 249 height 374
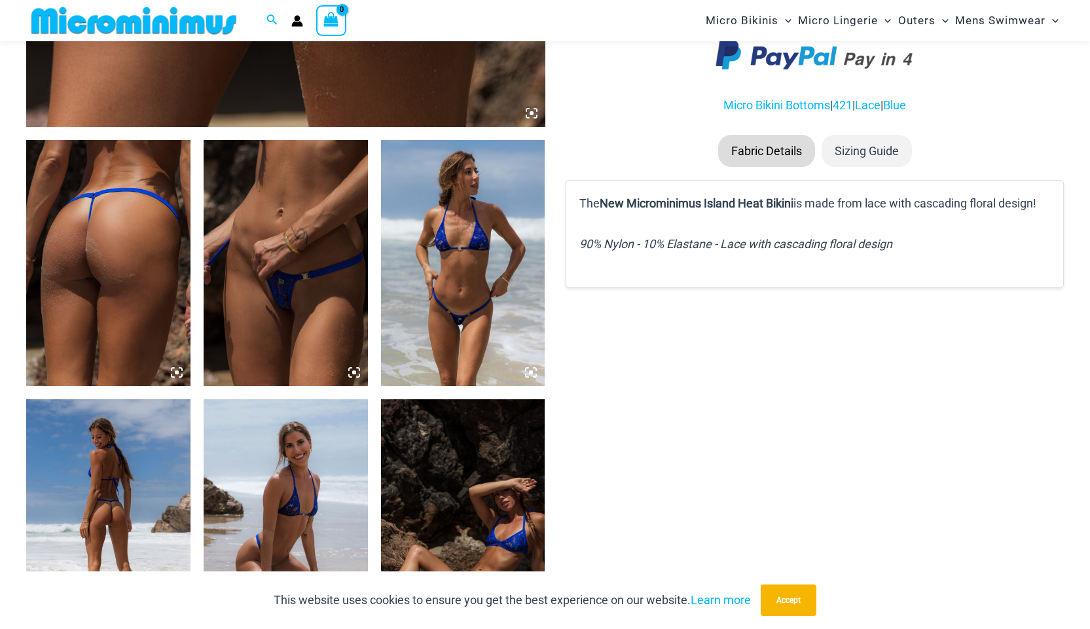
scroll to position [774, 0]
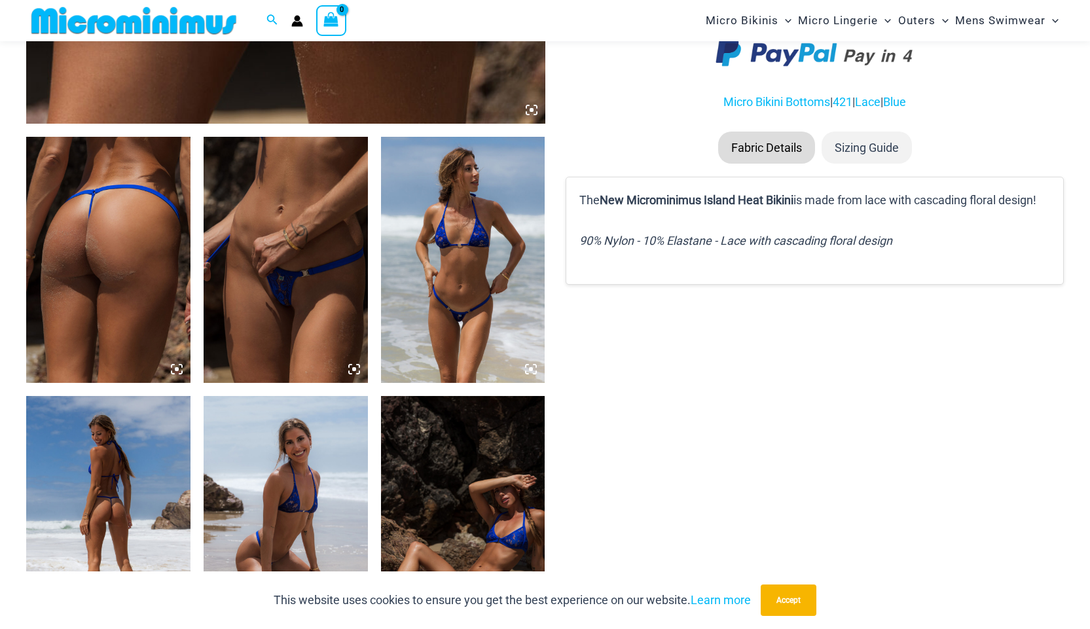
click at [130, 290] on img at bounding box center [108, 260] width 164 height 246
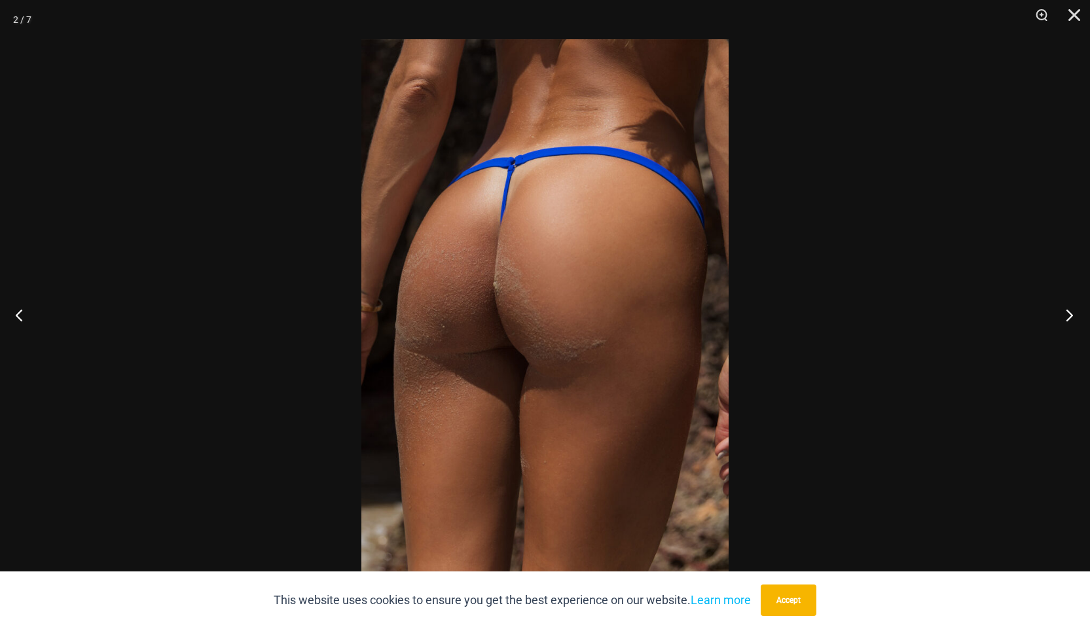
click at [1070, 316] on button "Next" at bounding box center [1065, 314] width 49 height 65
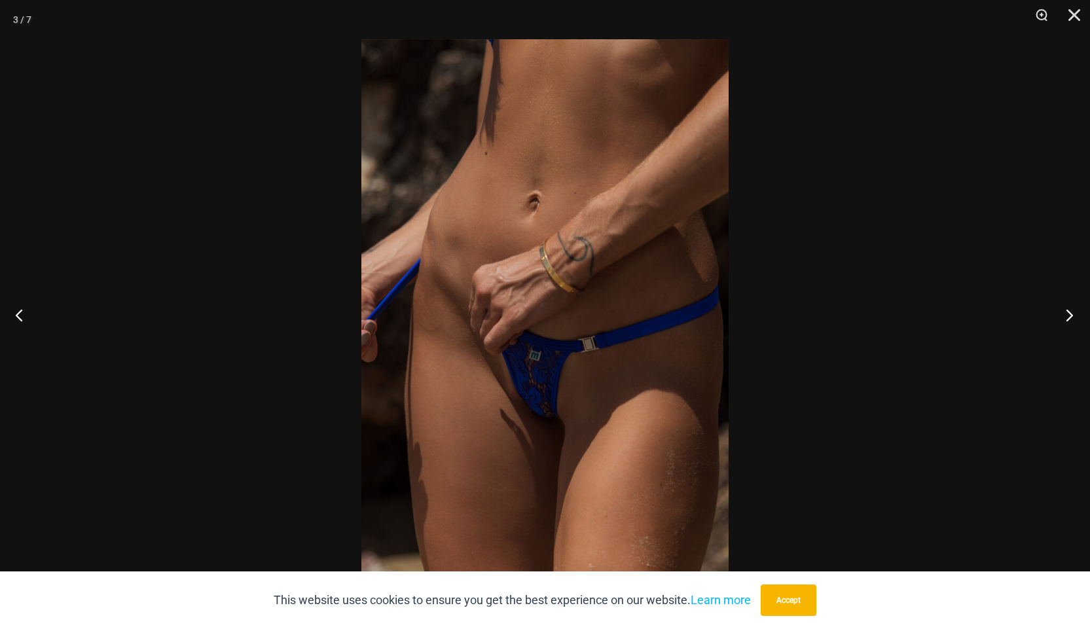
click at [1070, 316] on button "Next" at bounding box center [1065, 314] width 49 height 65
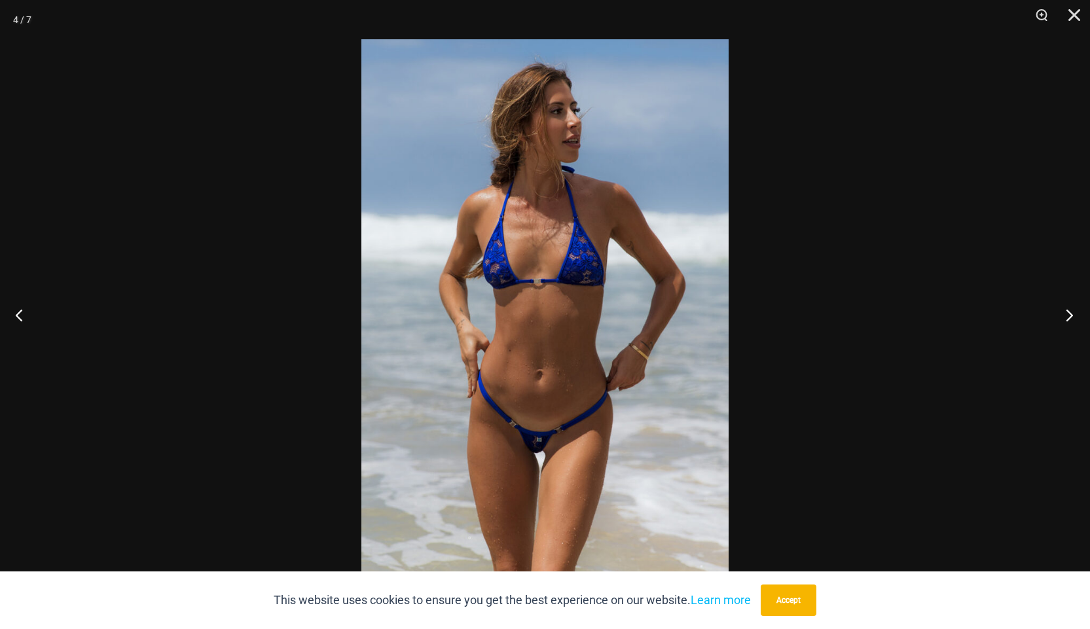
click at [1070, 316] on button "Next" at bounding box center [1065, 314] width 49 height 65
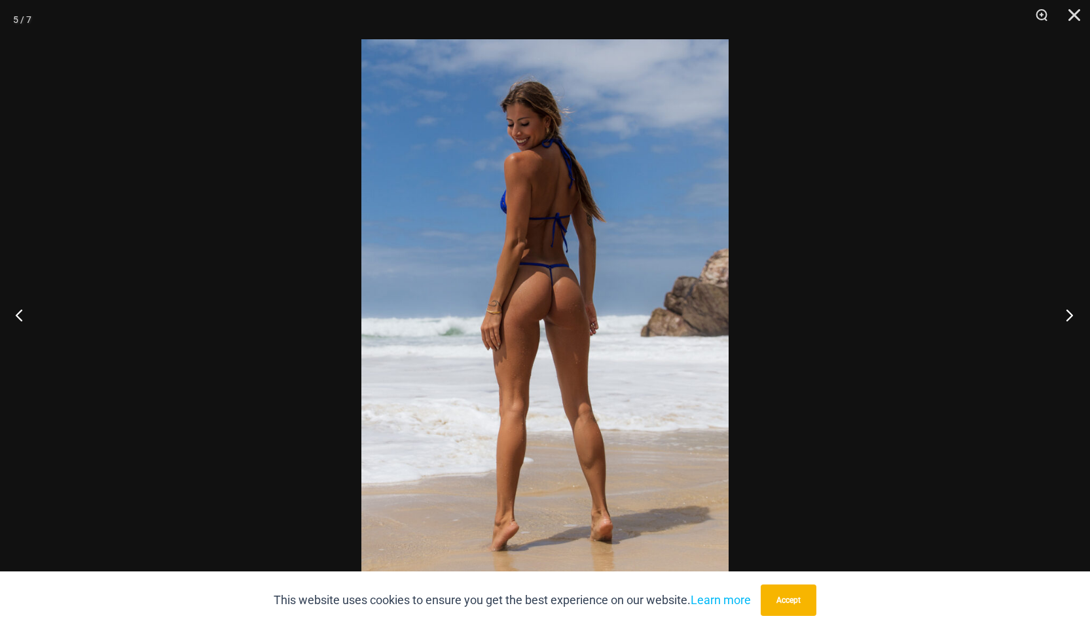
click at [1070, 316] on button "Next" at bounding box center [1065, 314] width 49 height 65
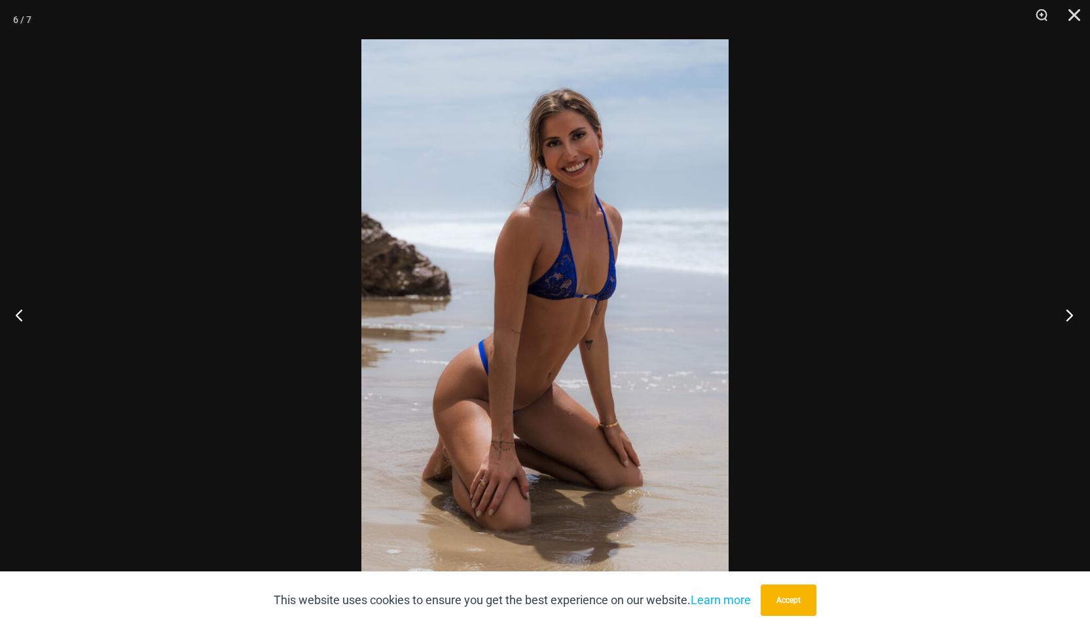
click at [1070, 316] on button "Next" at bounding box center [1065, 314] width 49 height 65
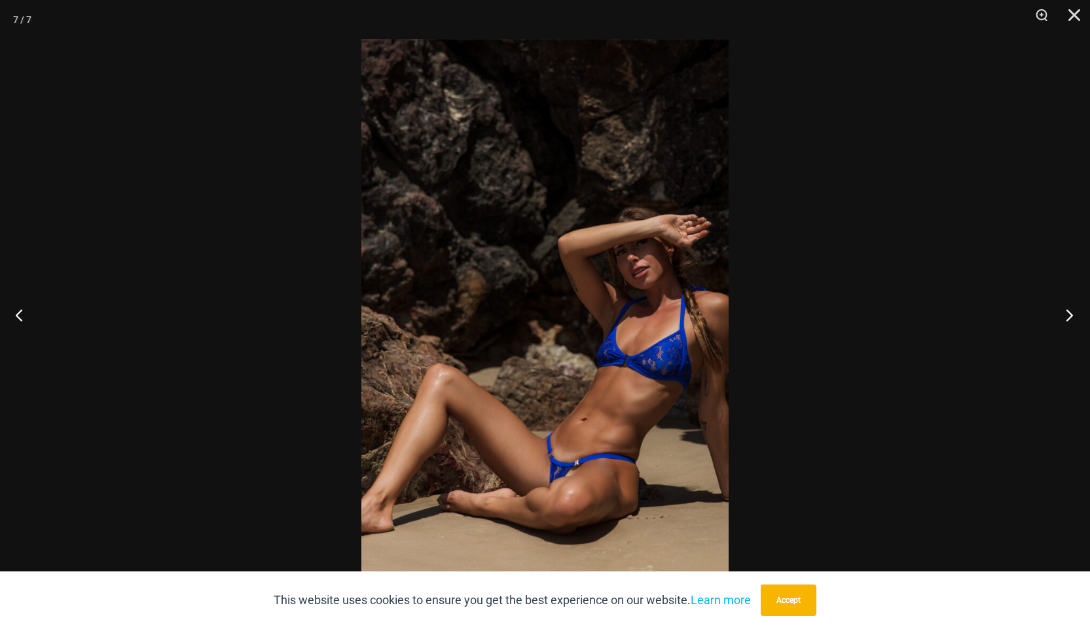
click at [1070, 316] on button "Next" at bounding box center [1065, 314] width 49 height 65
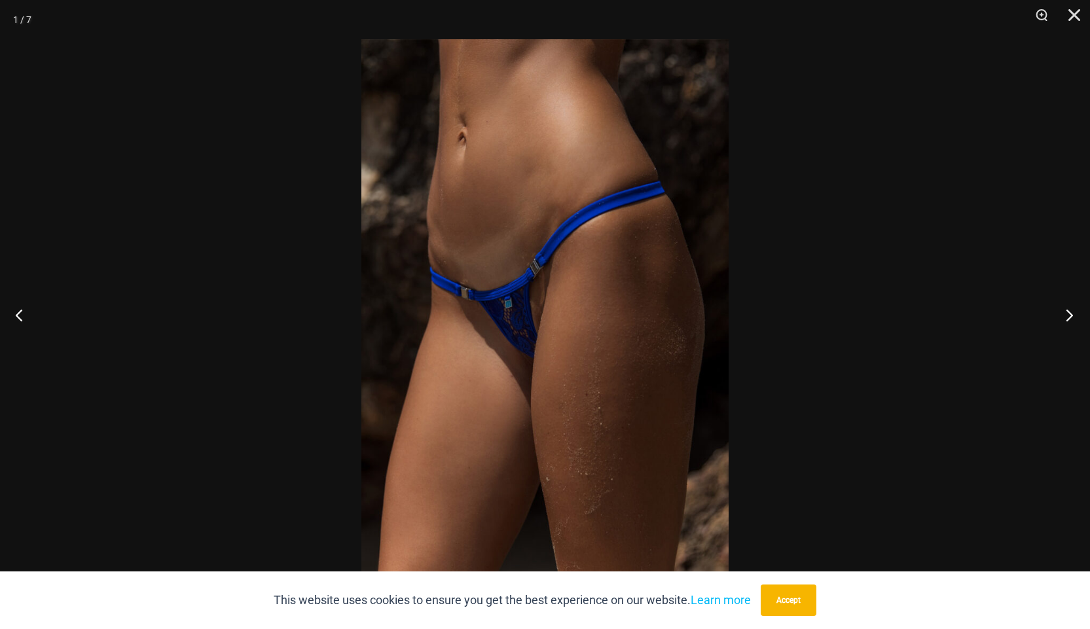
click at [1070, 316] on button "Next" at bounding box center [1065, 314] width 49 height 65
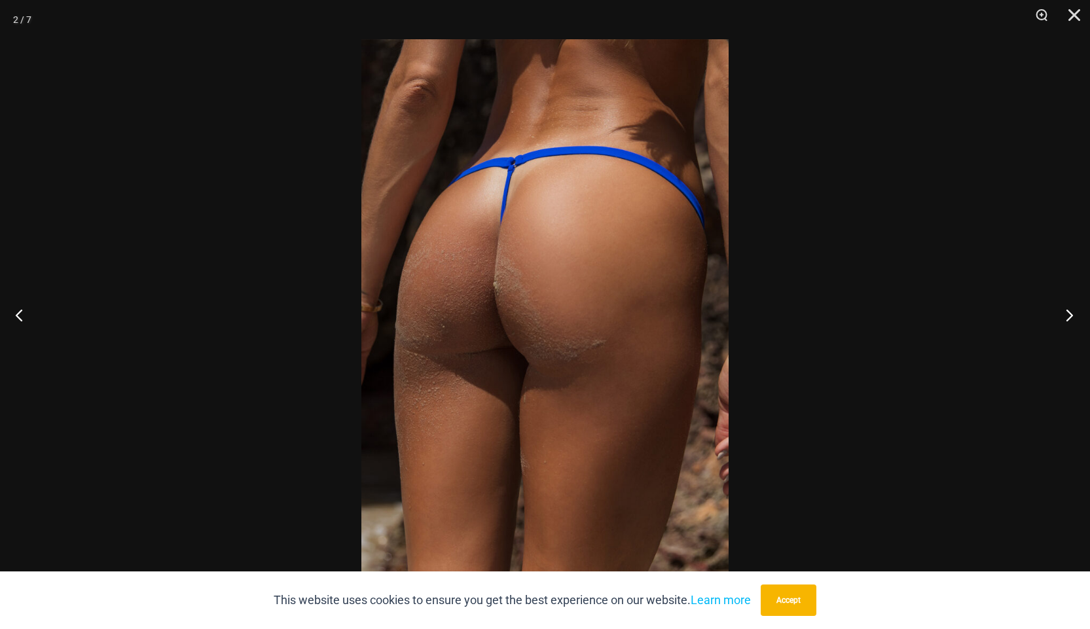
click at [1070, 316] on button "Next" at bounding box center [1065, 314] width 49 height 65
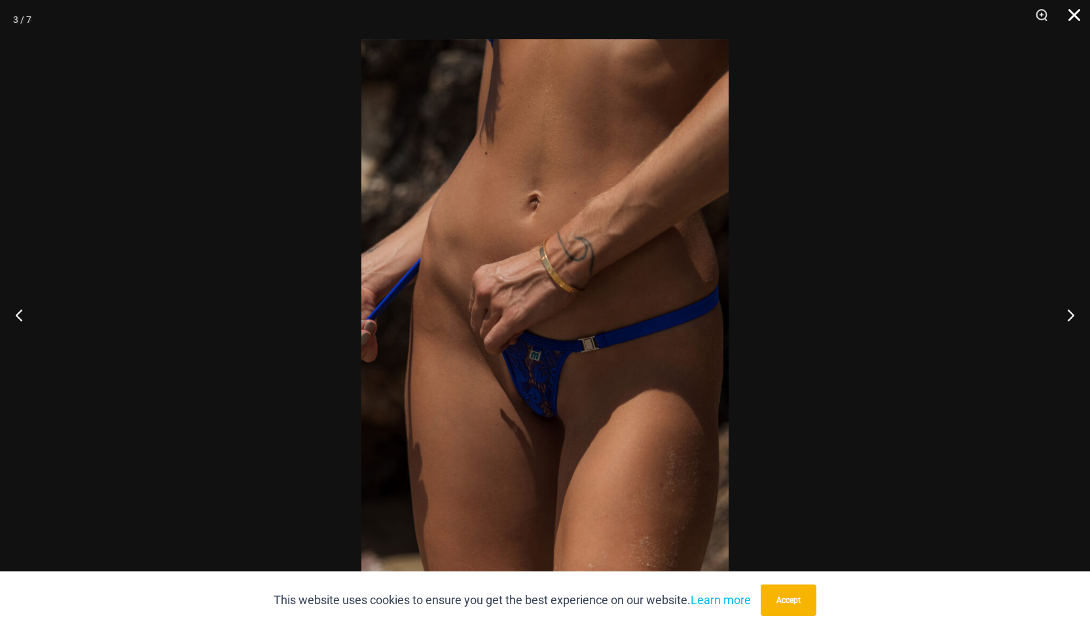
click at [1074, 10] on button "Close" at bounding box center [1069, 19] width 33 height 39
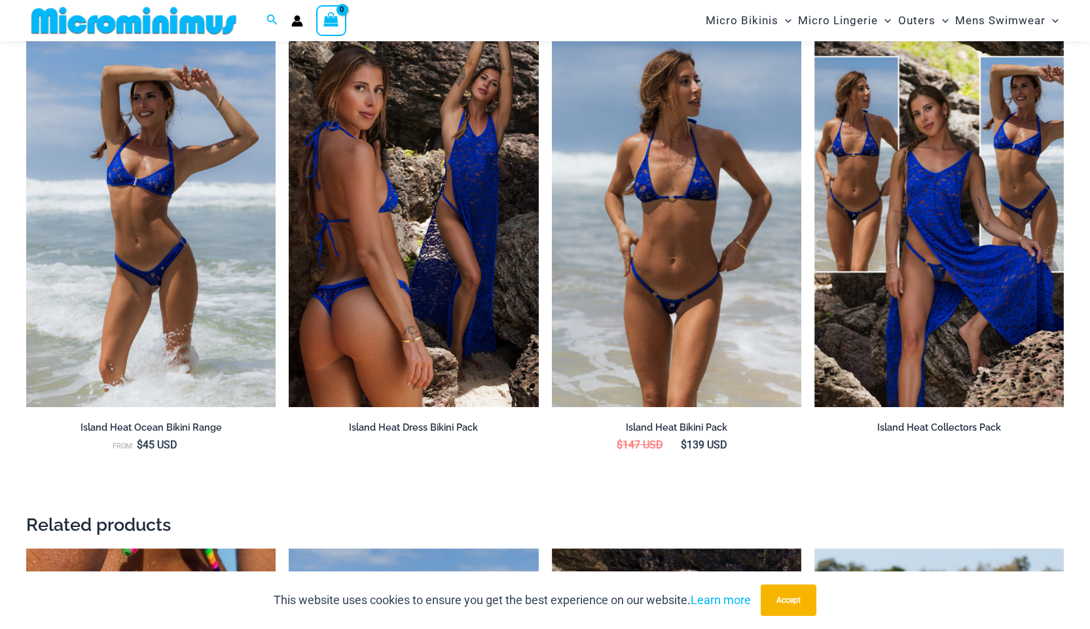
scroll to position [1952, 0]
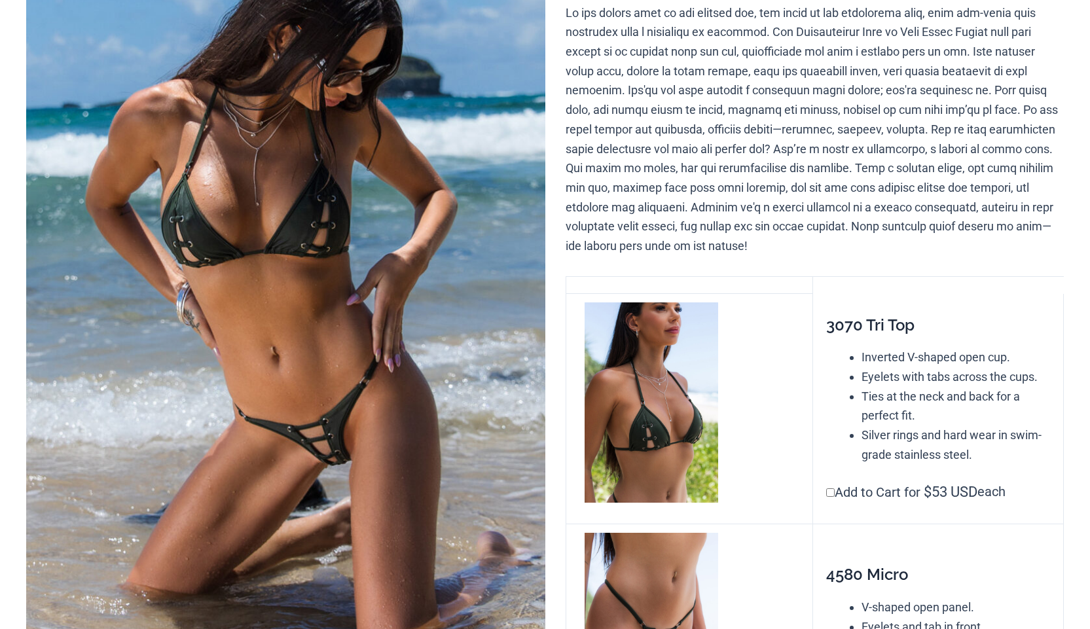
scroll to position [262, 0]
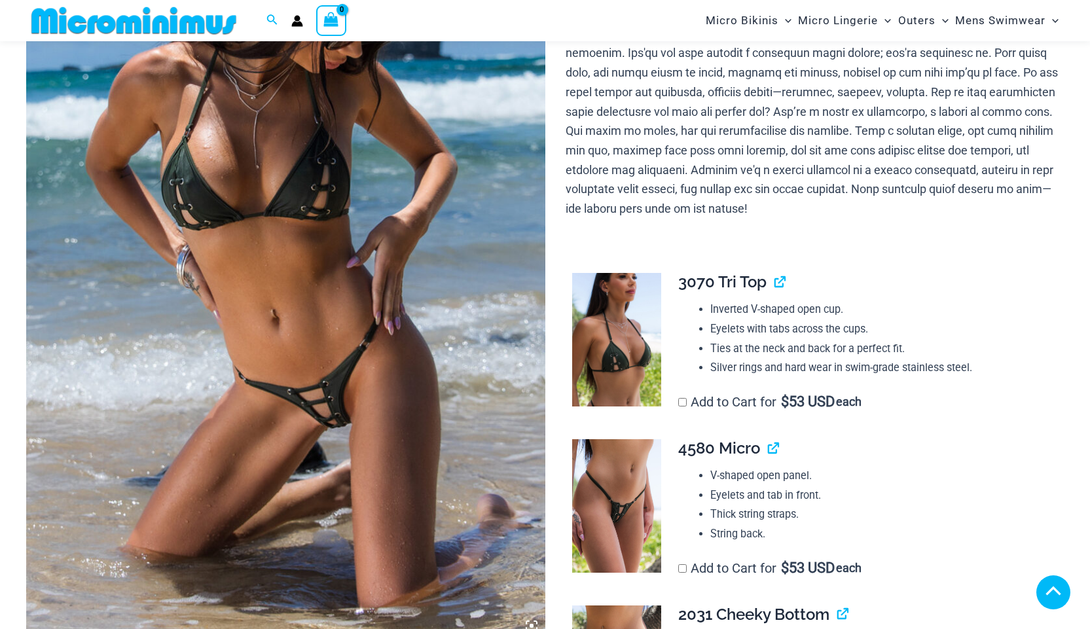
click at [415, 435] on img at bounding box center [285, 250] width 519 height 778
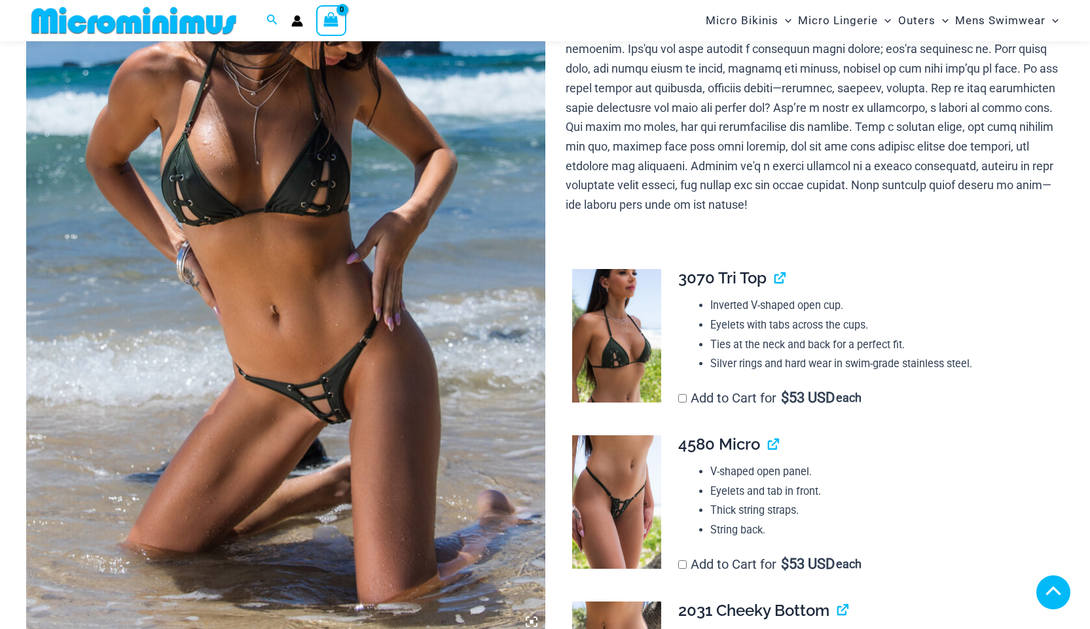
scroll to position [589, 0]
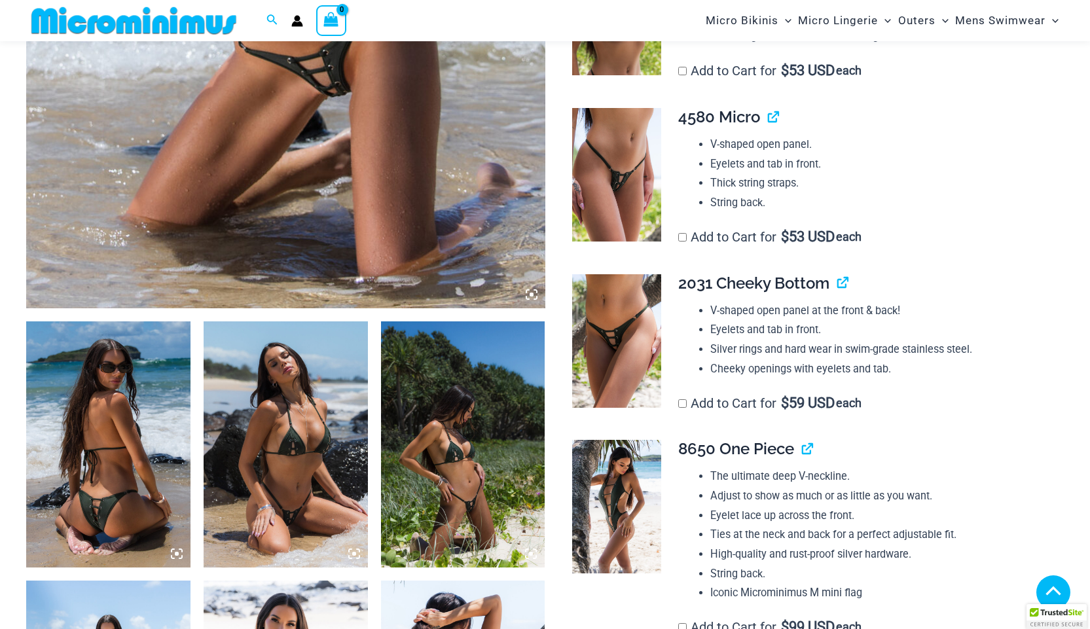
click at [162, 481] on img at bounding box center [108, 444] width 164 height 246
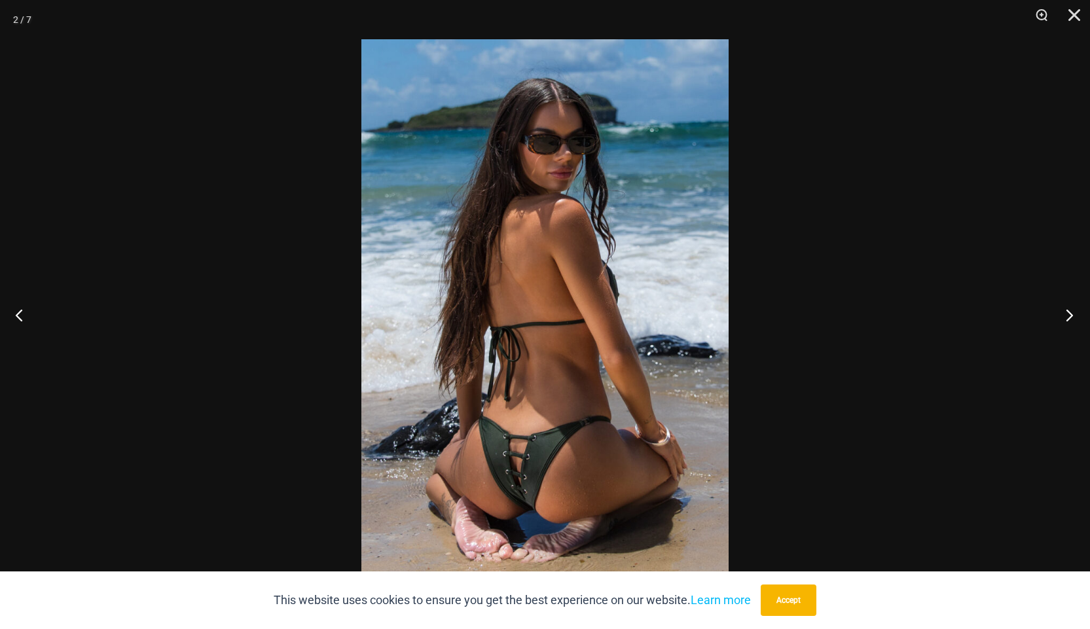
click at [1067, 316] on button "Next" at bounding box center [1065, 314] width 49 height 65
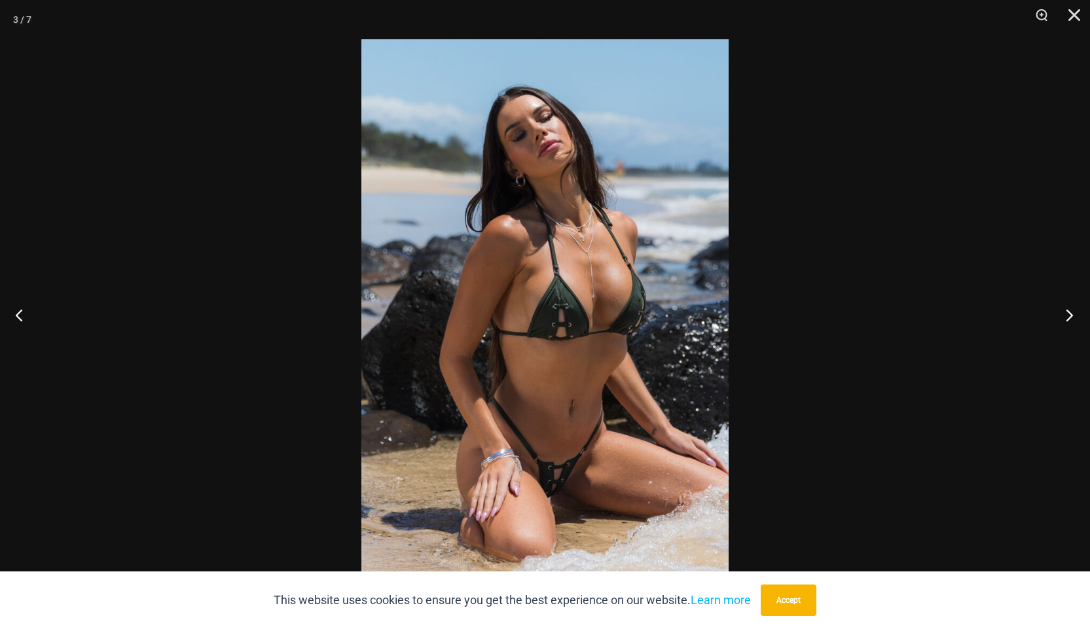
click at [1064, 316] on button "Next" at bounding box center [1065, 314] width 49 height 65
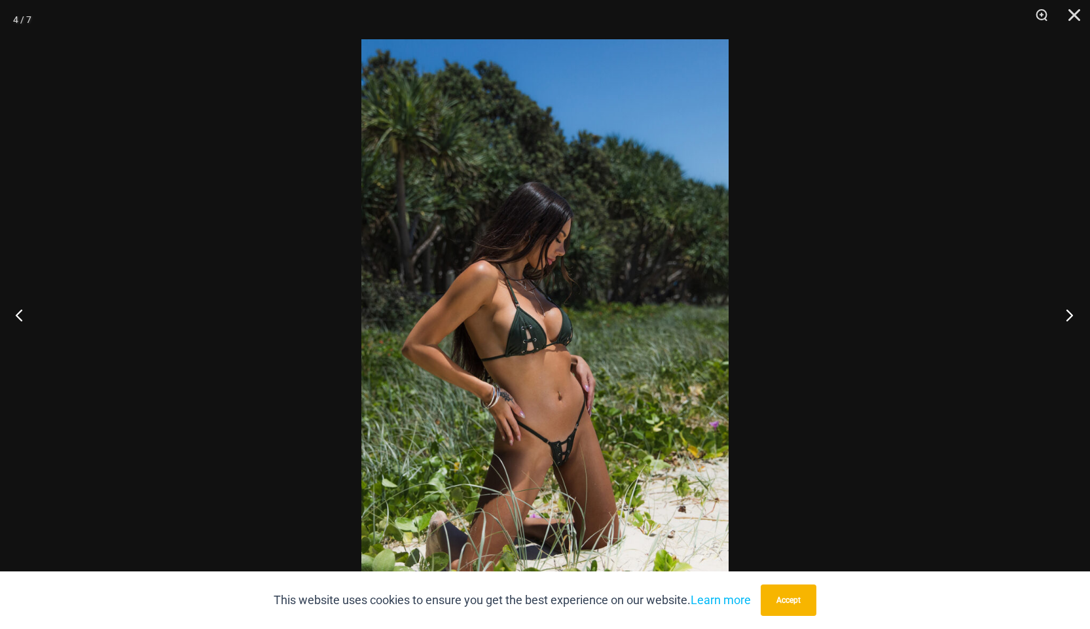
click at [1064, 316] on button "Next" at bounding box center [1065, 314] width 49 height 65
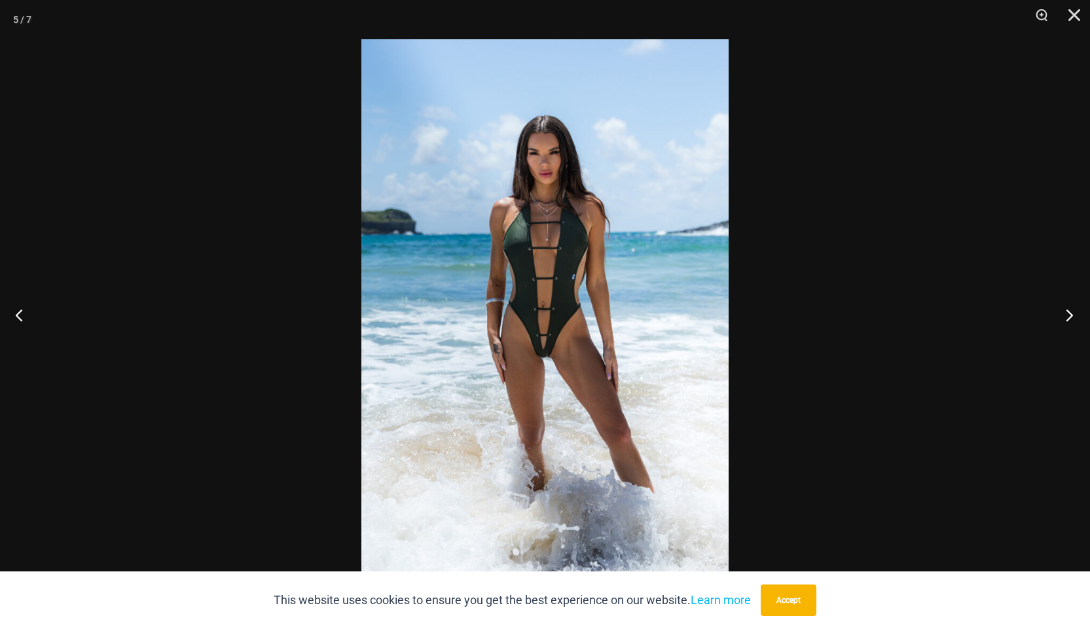
click at [1064, 316] on button "Next" at bounding box center [1065, 314] width 49 height 65
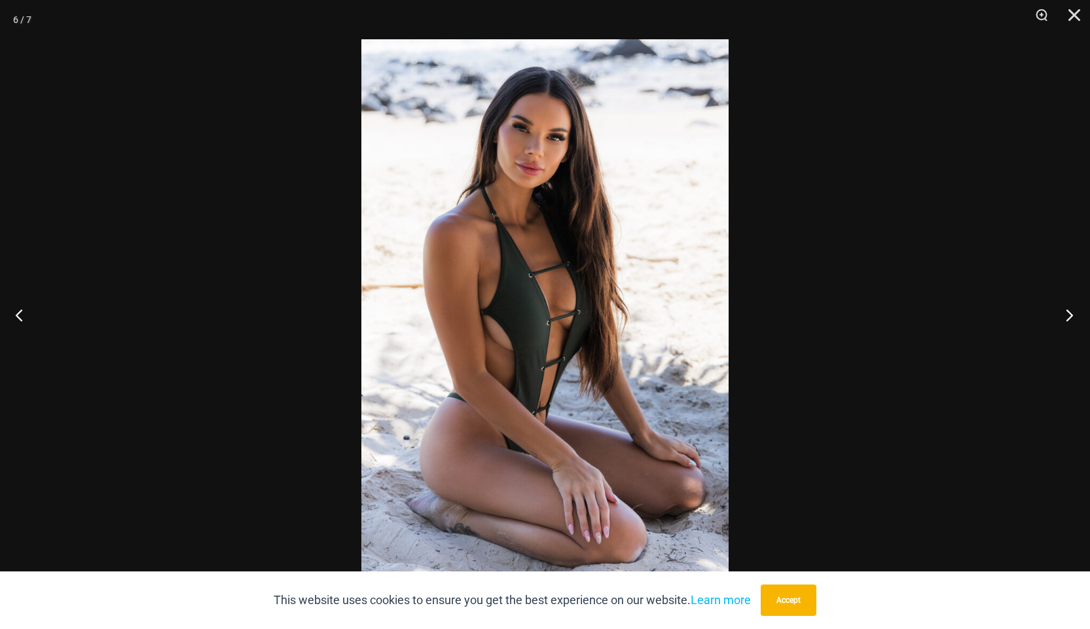
click at [1064, 316] on button "Next" at bounding box center [1065, 314] width 49 height 65
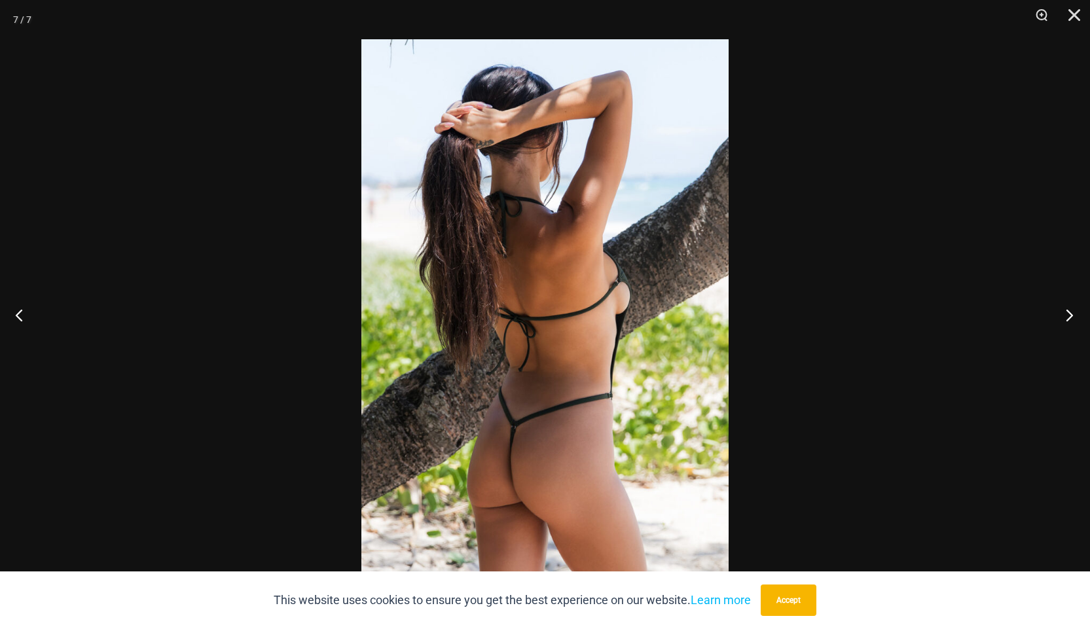
click at [1064, 316] on button "Next" at bounding box center [1065, 314] width 49 height 65
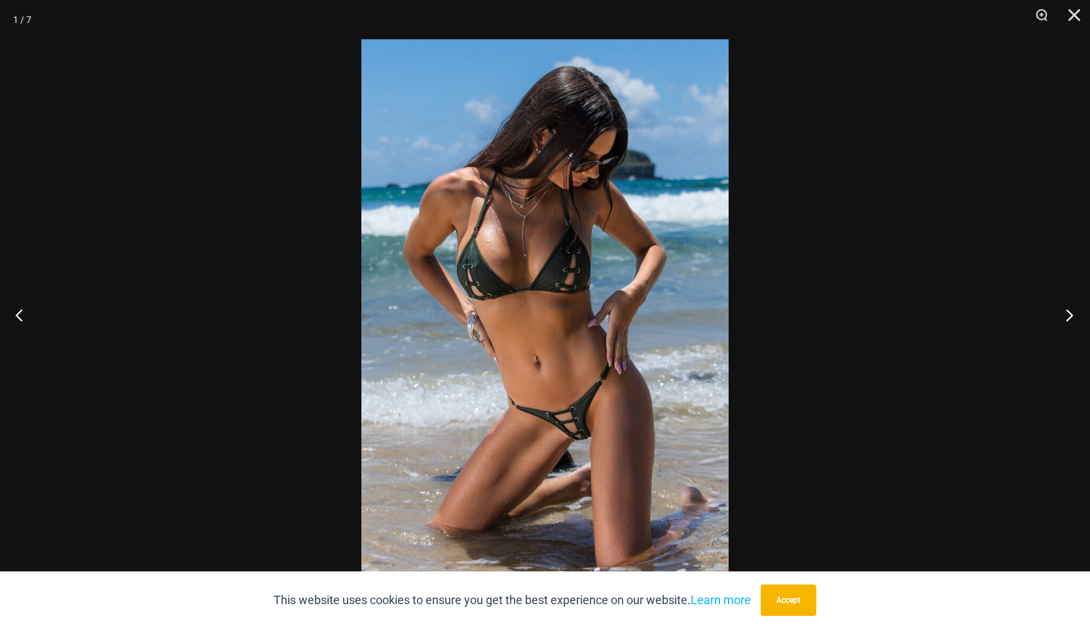
click at [1064, 316] on button "Next" at bounding box center [1065, 314] width 49 height 65
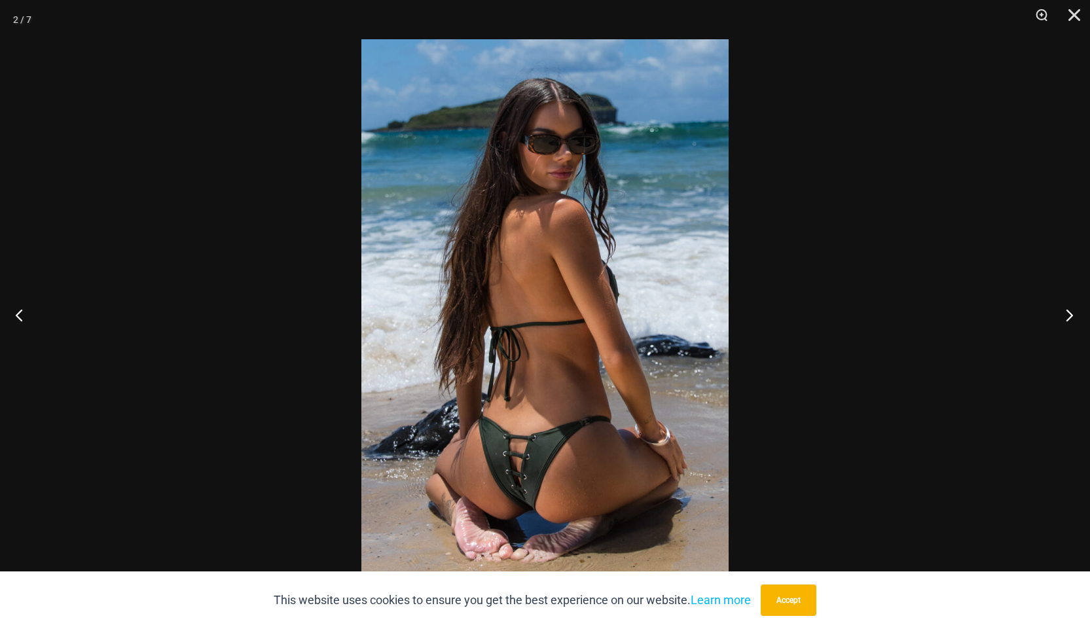
click at [1064, 316] on button "Next" at bounding box center [1065, 314] width 49 height 65
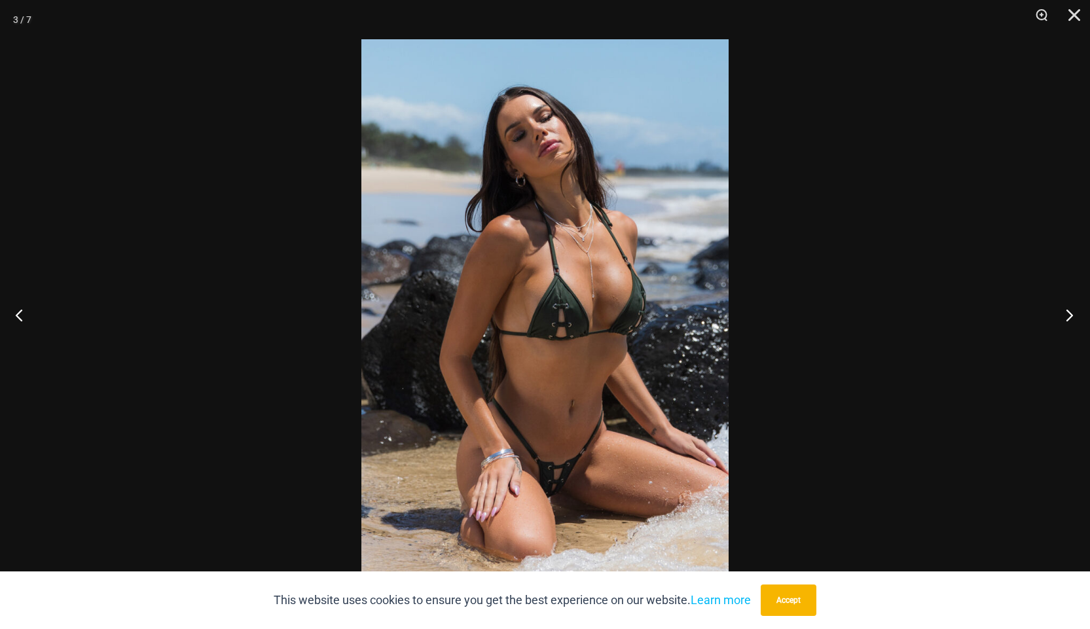
click at [1064, 316] on button "Next" at bounding box center [1065, 314] width 49 height 65
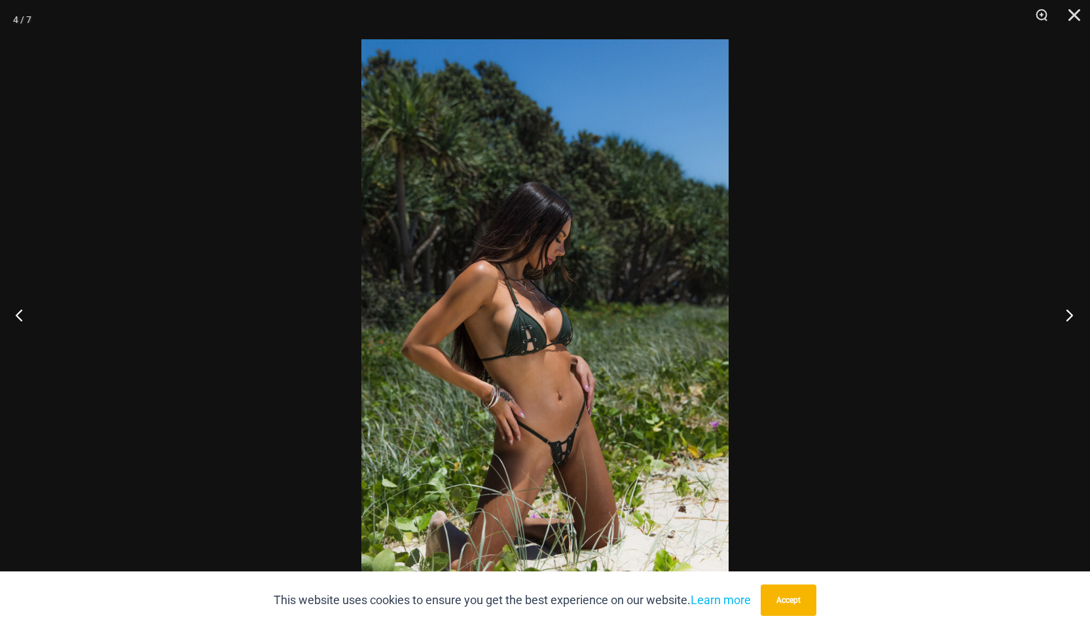
click at [1069, 316] on button "Next" at bounding box center [1065, 314] width 49 height 65
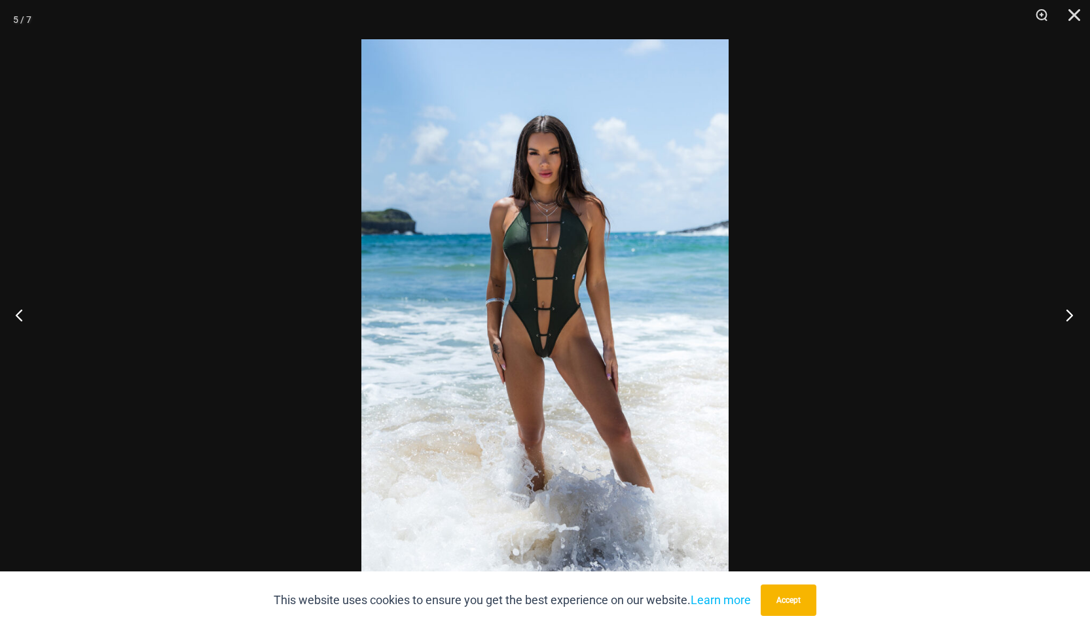
click at [1069, 316] on button "Next" at bounding box center [1065, 314] width 49 height 65
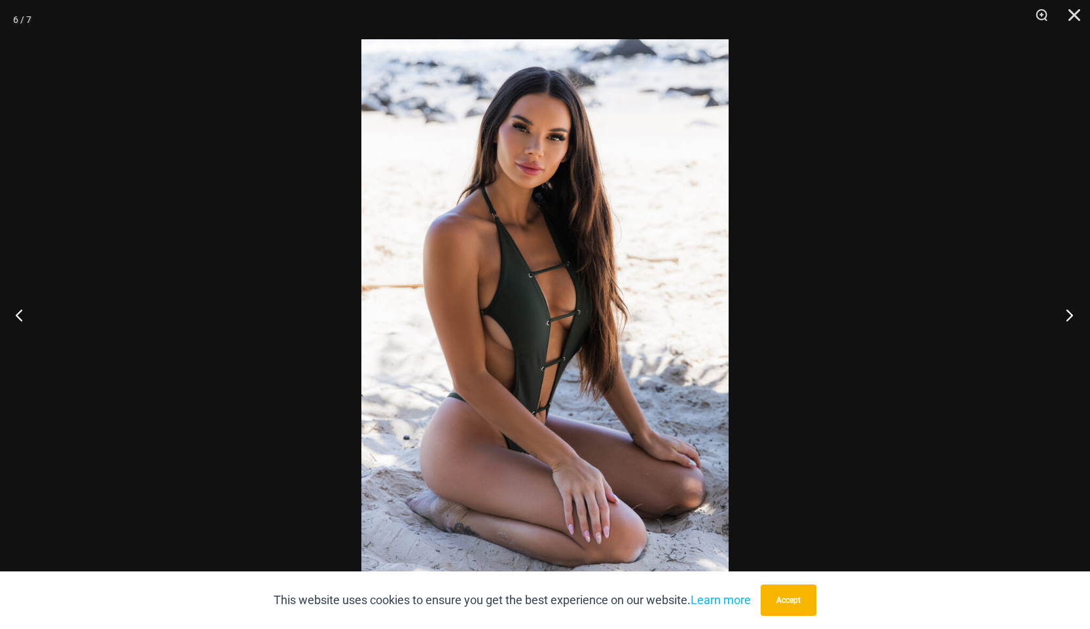
click at [1069, 316] on button "Next" at bounding box center [1065, 314] width 49 height 65
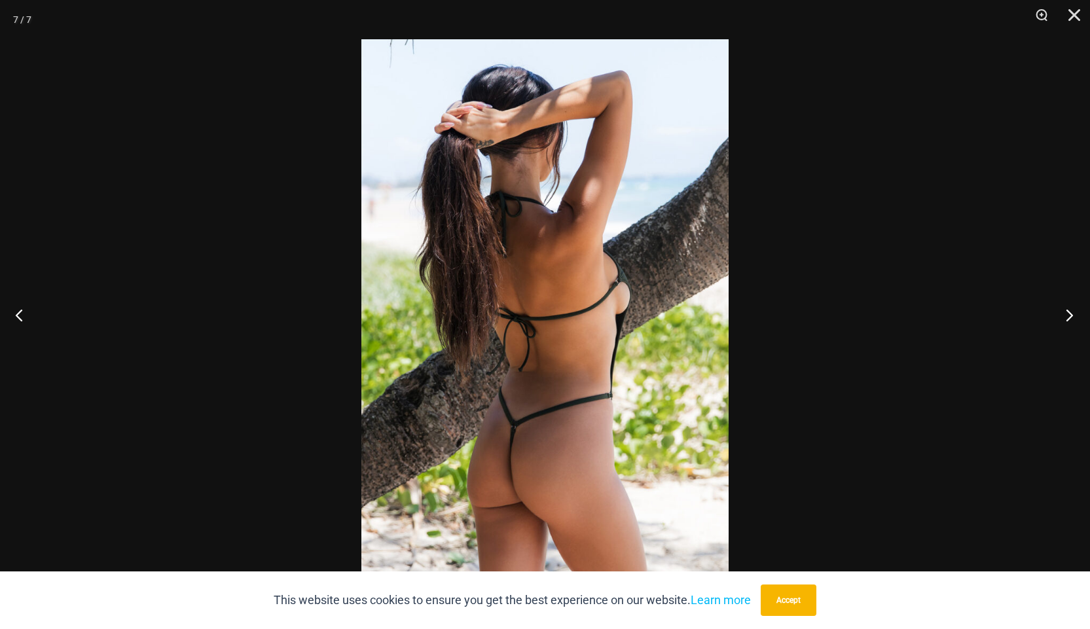
click at [1069, 316] on button "Next" at bounding box center [1065, 314] width 49 height 65
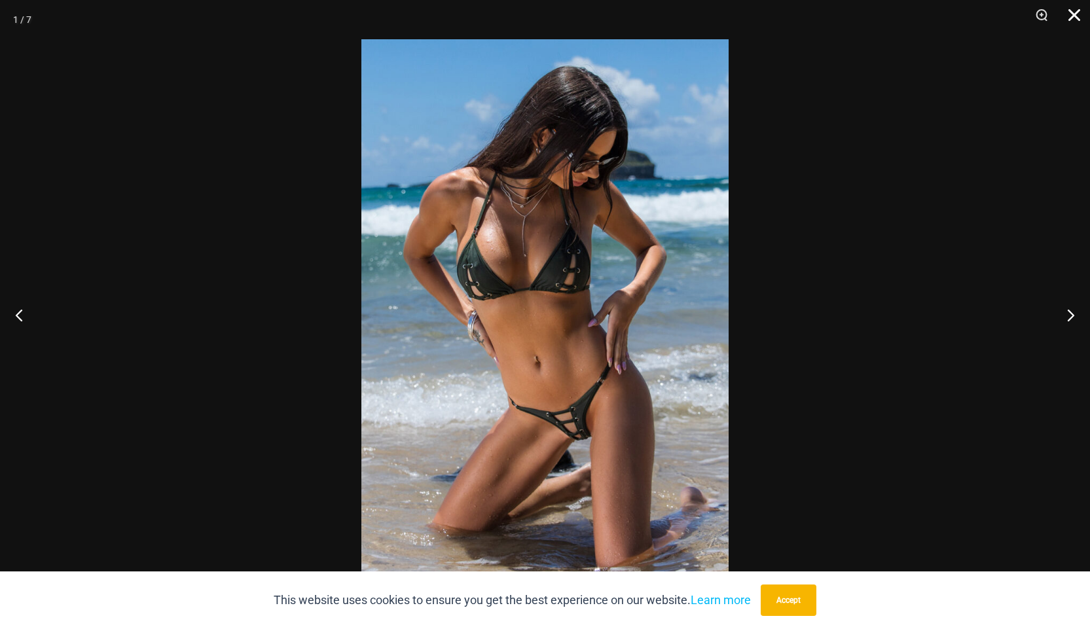
click at [1066, 20] on button "Close" at bounding box center [1069, 19] width 33 height 39
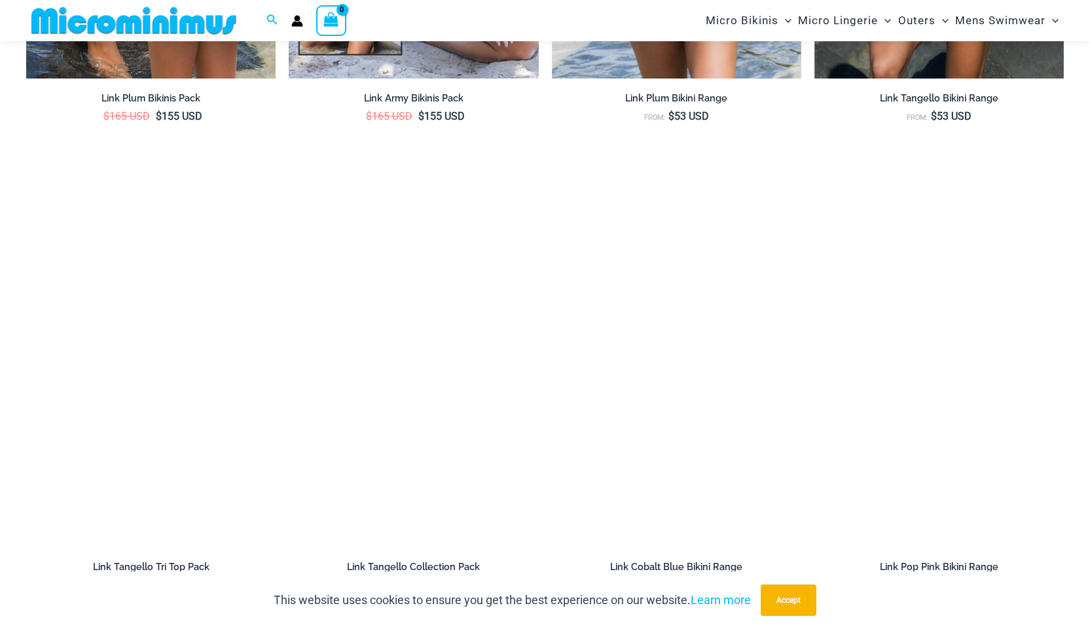
scroll to position [2090, 0]
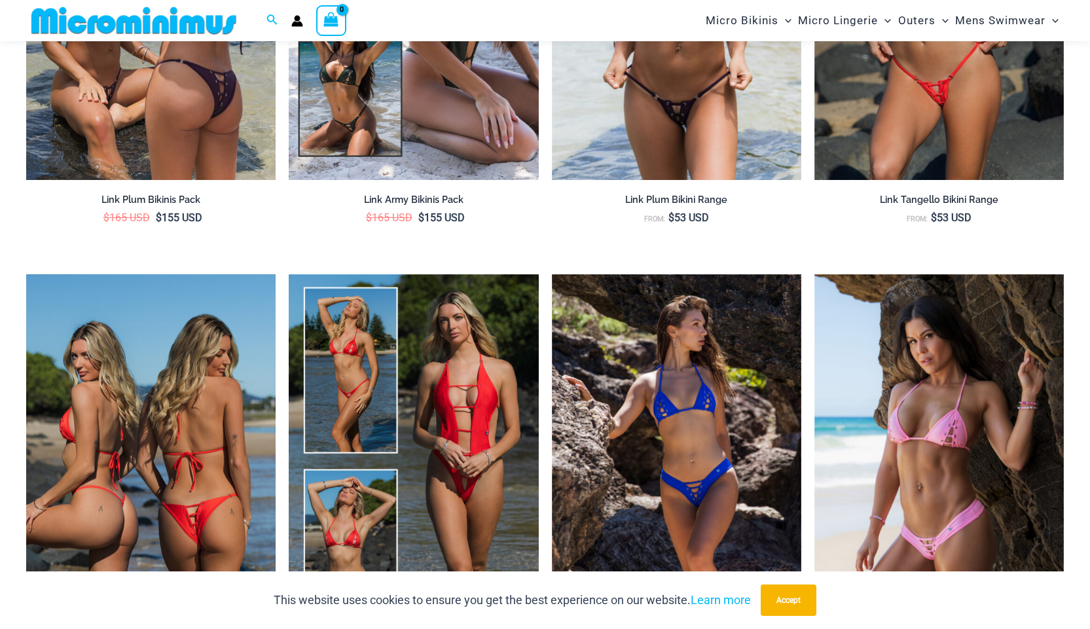
click at [227, 422] on img at bounding box center [150, 461] width 249 height 374
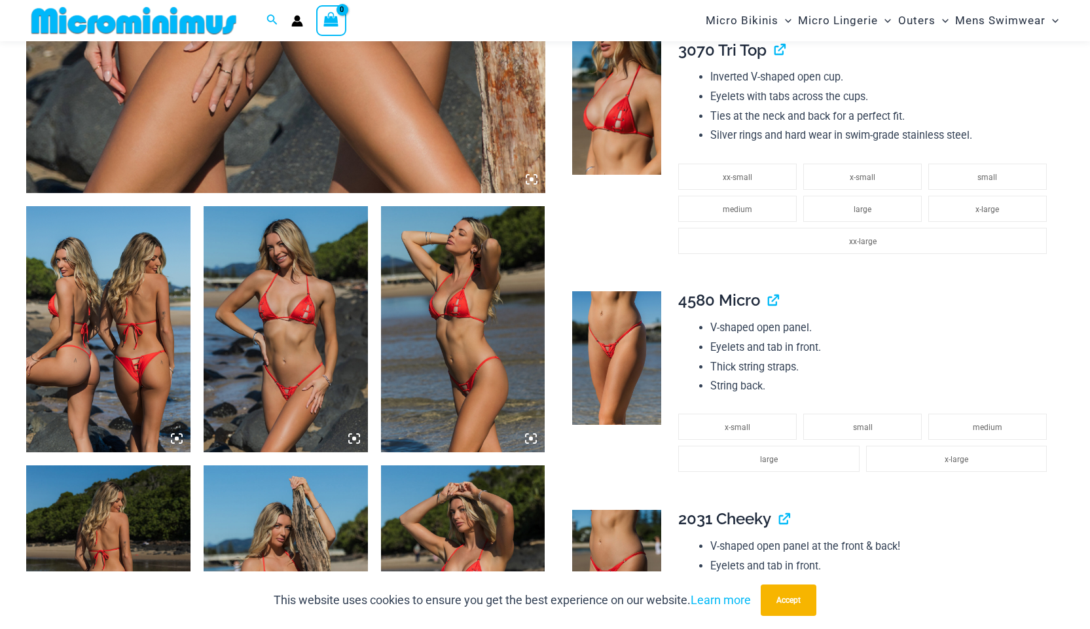
scroll to position [708, 0]
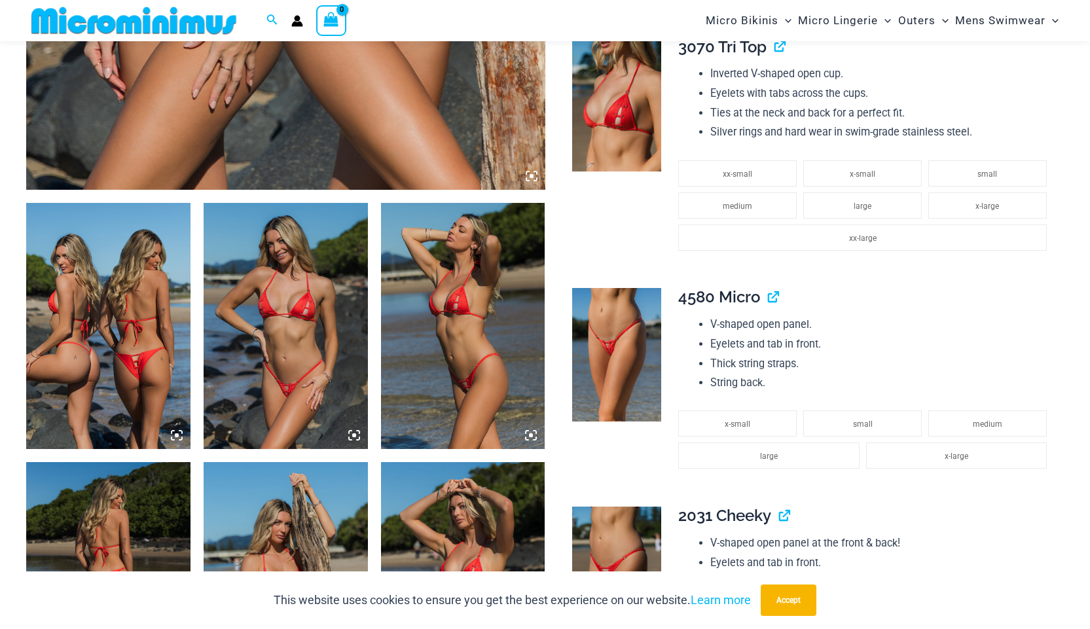
click at [286, 369] on img at bounding box center [286, 326] width 164 height 246
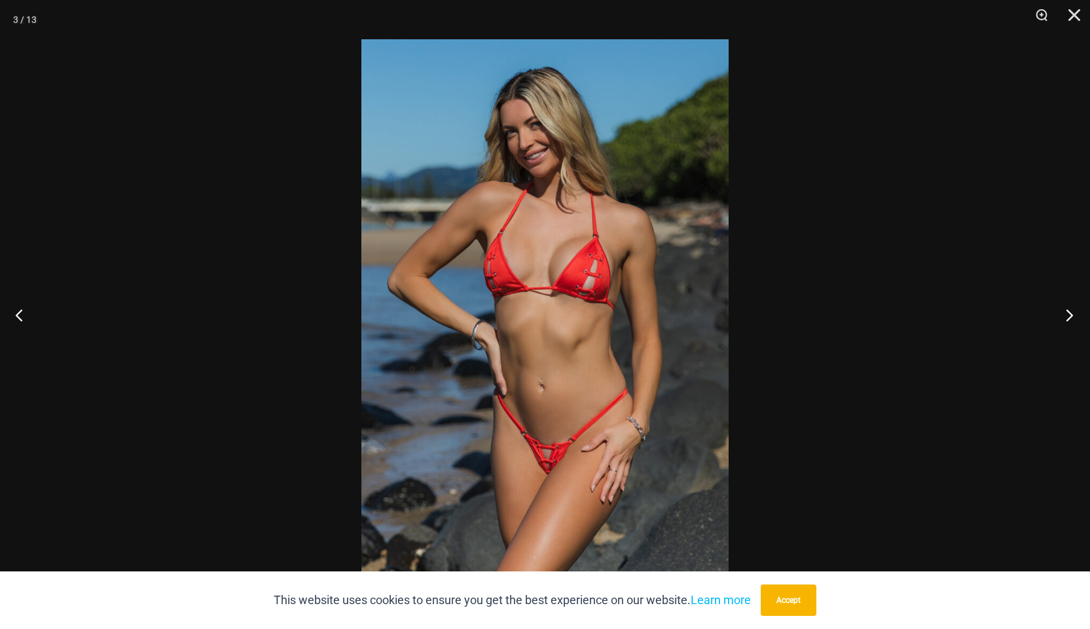
click at [1064, 314] on button "Next" at bounding box center [1065, 314] width 49 height 65
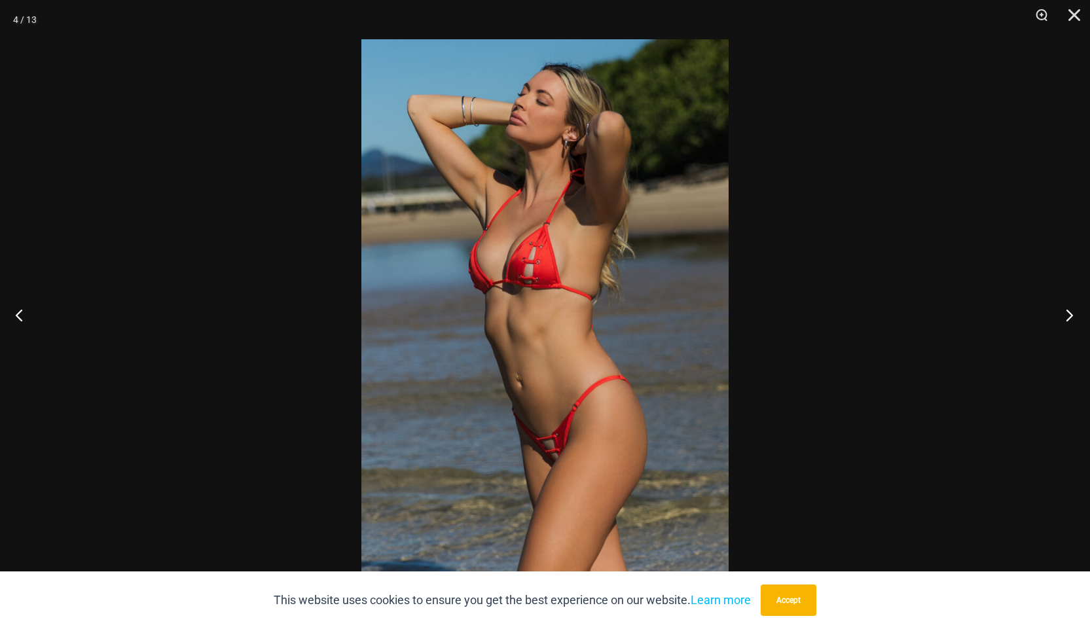
click at [1064, 314] on button "Next" at bounding box center [1065, 314] width 49 height 65
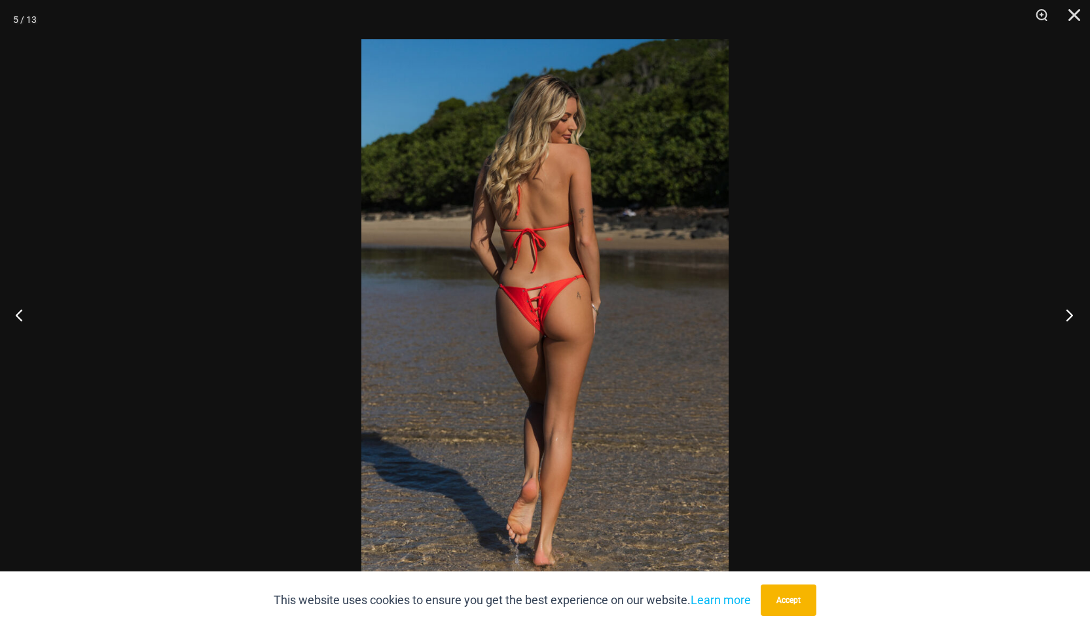
click at [1064, 314] on button "Next" at bounding box center [1065, 314] width 49 height 65
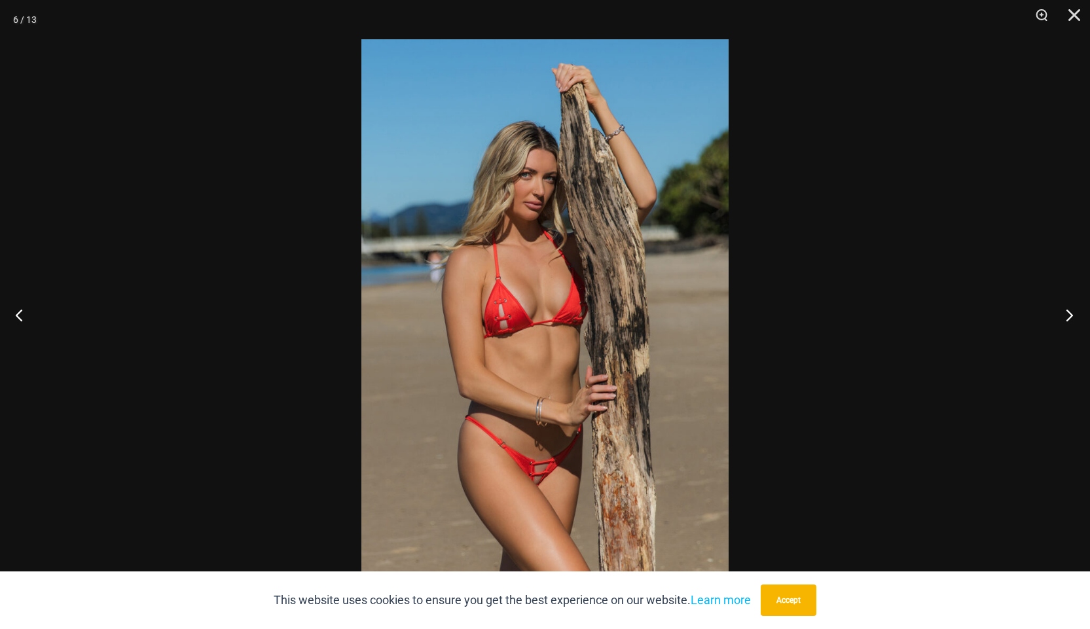
click at [1064, 314] on button "Next" at bounding box center [1065, 314] width 49 height 65
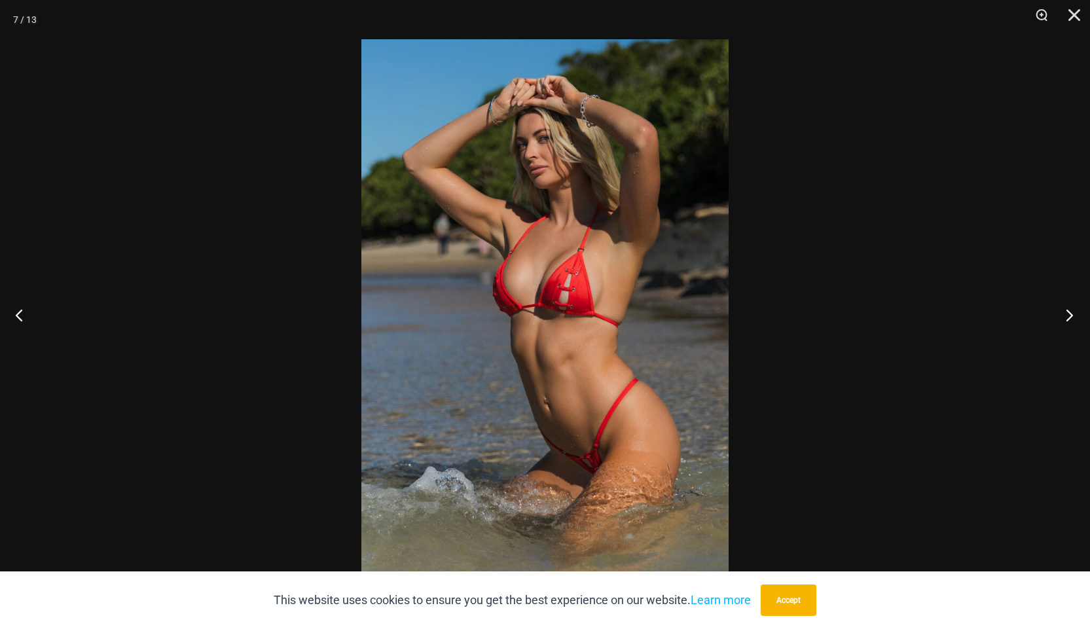
click at [1064, 314] on button "Next" at bounding box center [1065, 314] width 49 height 65
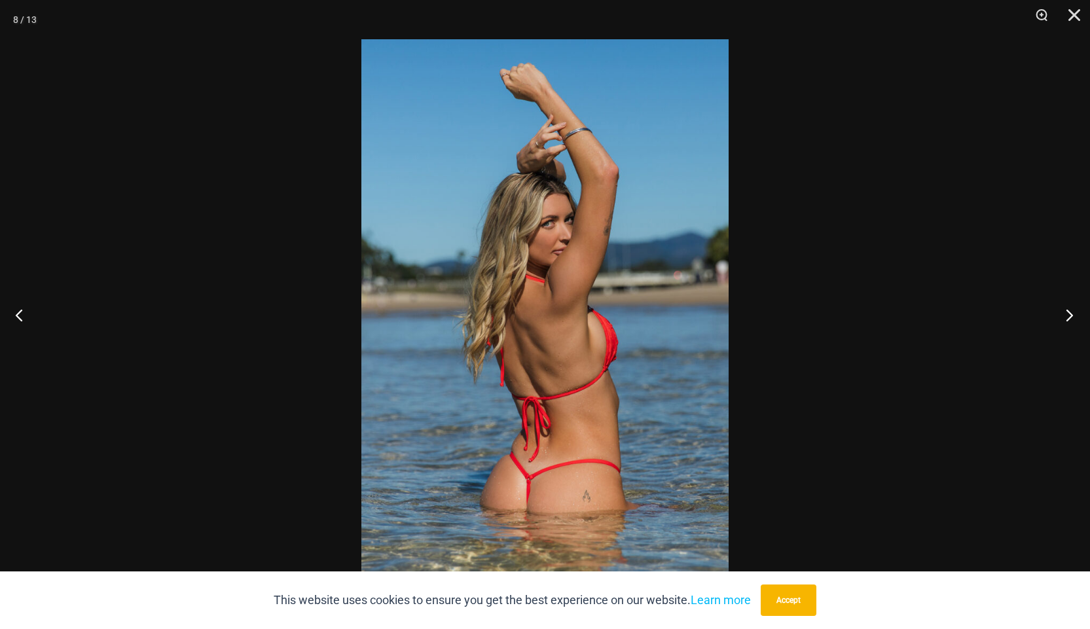
click at [1064, 314] on button "Next" at bounding box center [1065, 314] width 49 height 65
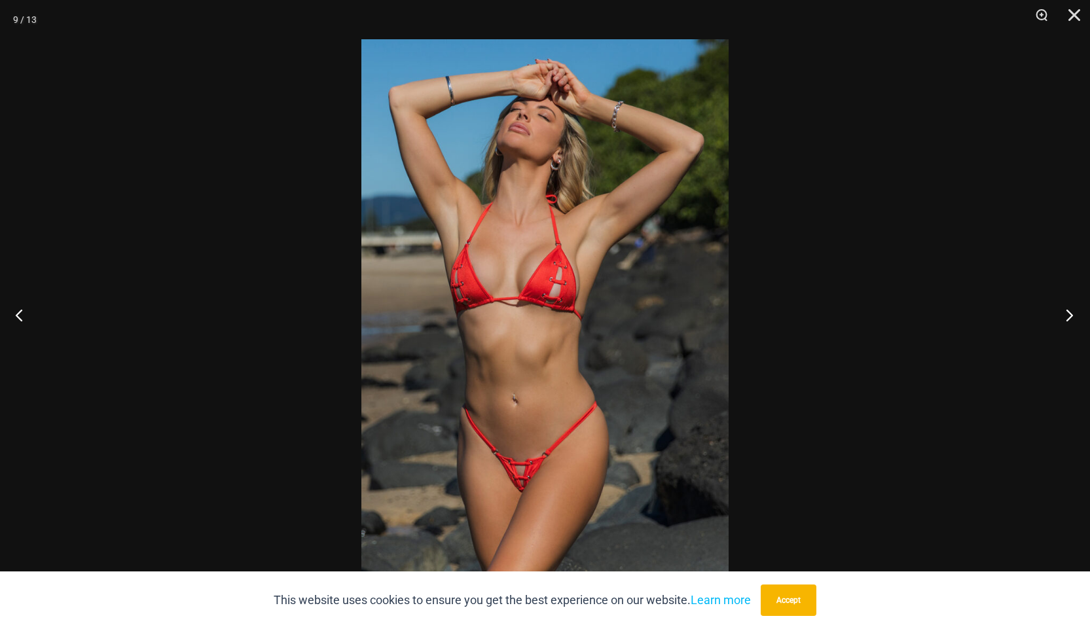
click at [1064, 314] on button "Next" at bounding box center [1065, 314] width 49 height 65
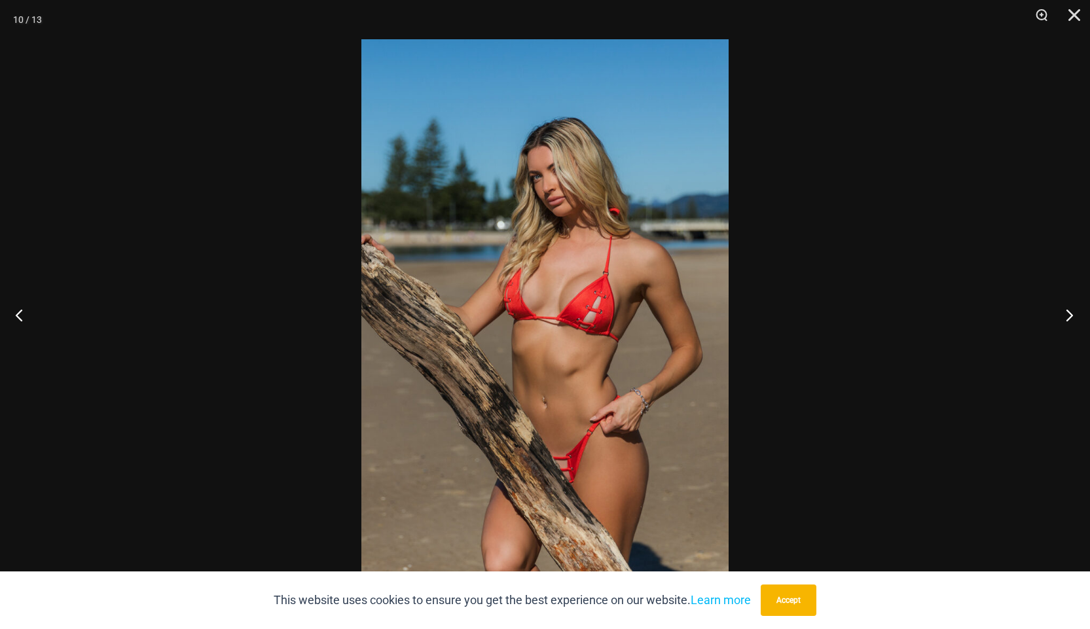
click at [1064, 314] on button "Next" at bounding box center [1065, 314] width 49 height 65
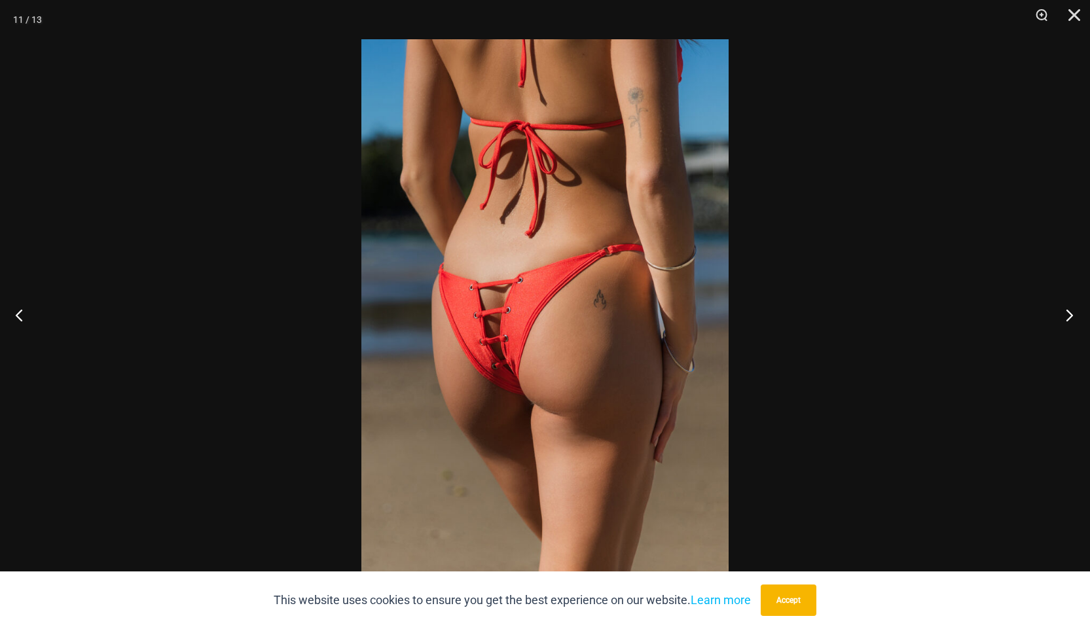
click at [1064, 314] on button "Next" at bounding box center [1065, 314] width 49 height 65
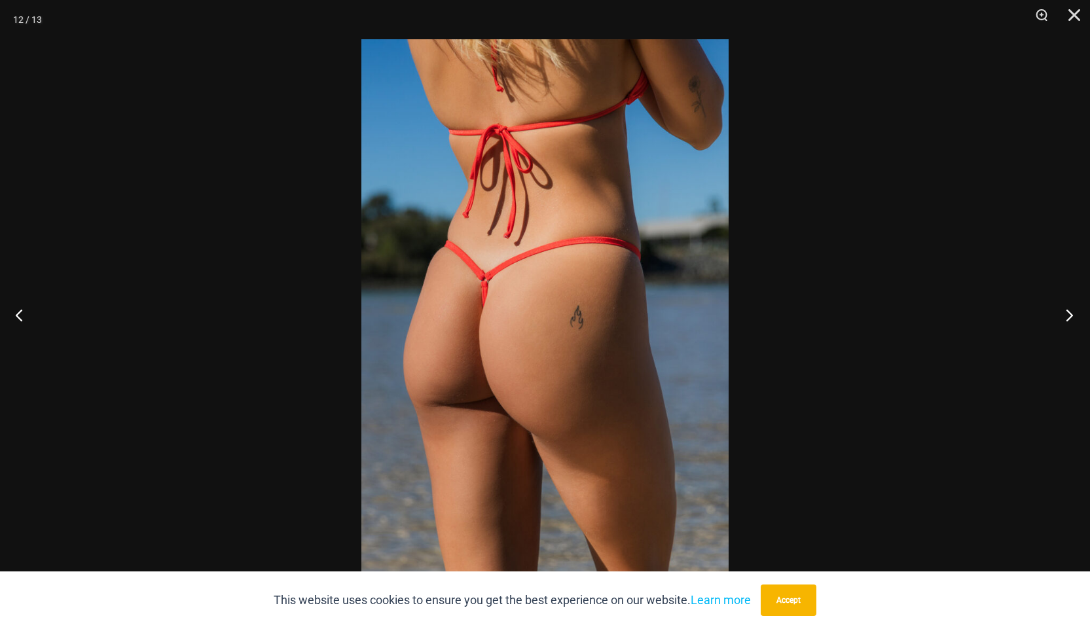
click at [1064, 314] on button "Next" at bounding box center [1065, 314] width 49 height 65
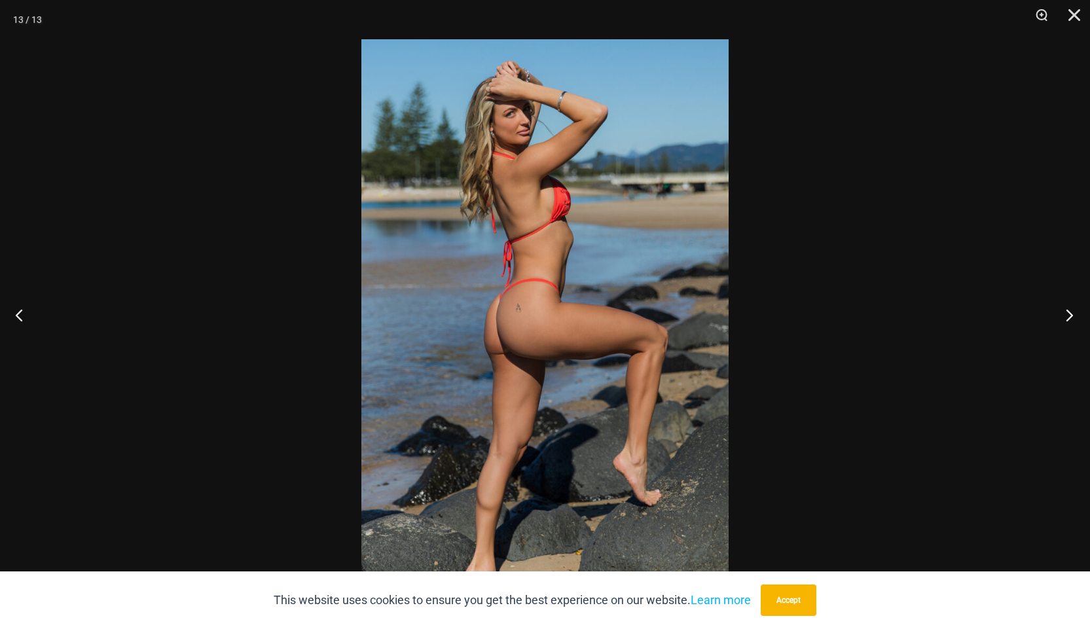
click at [1064, 314] on button "Next" at bounding box center [1065, 314] width 49 height 65
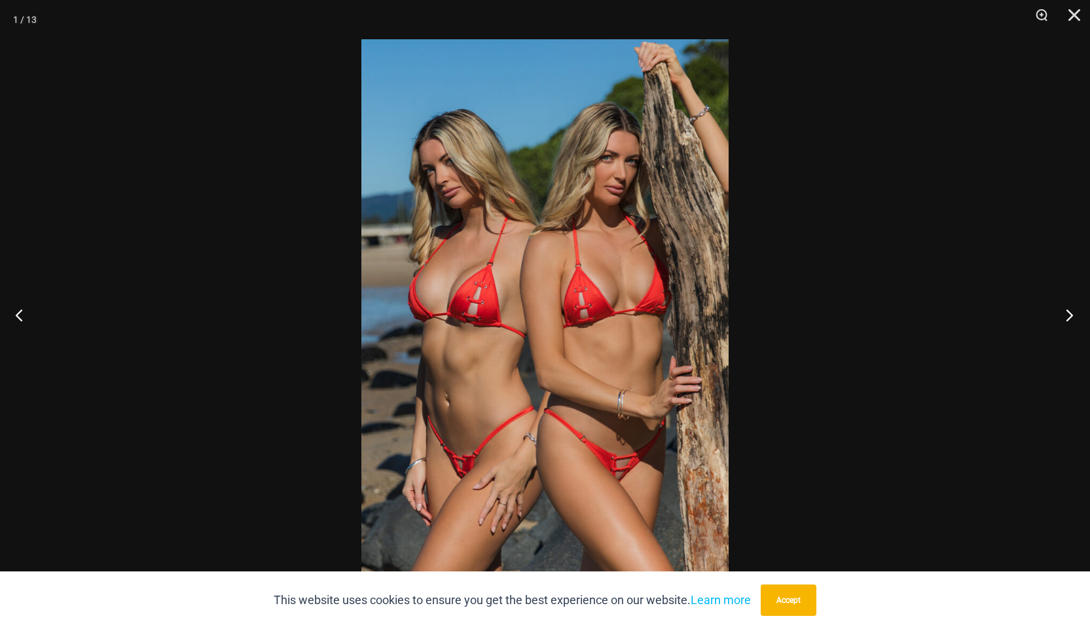
click at [1064, 314] on button "Next" at bounding box center [1065, 314] width 49 height 65
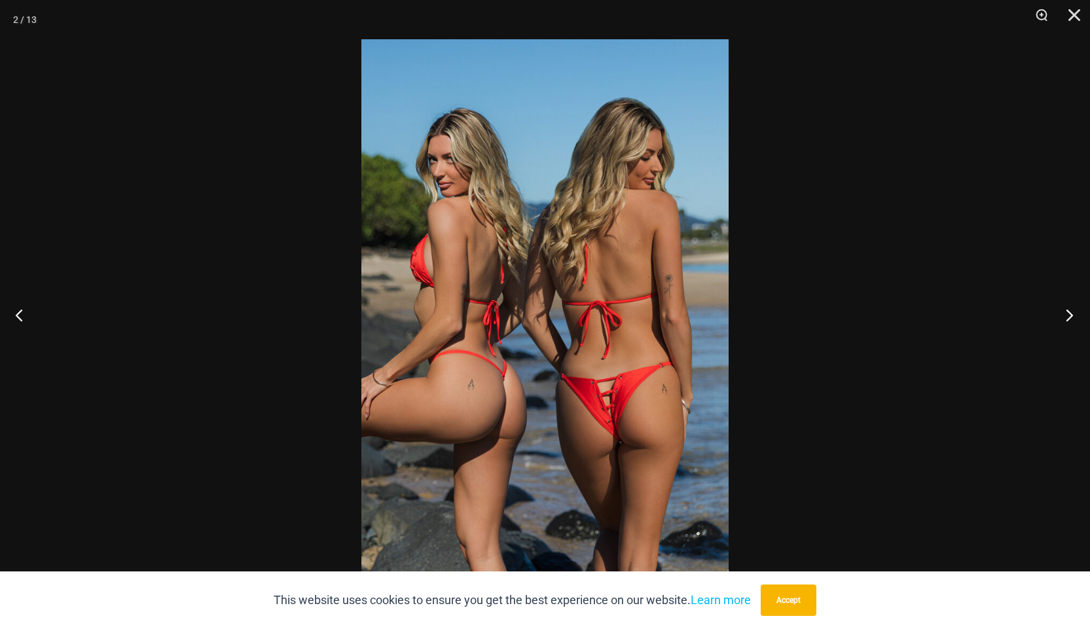
click at [1062, 314] on button "Next" at bounding box center [1065, 314] width 49 height 65
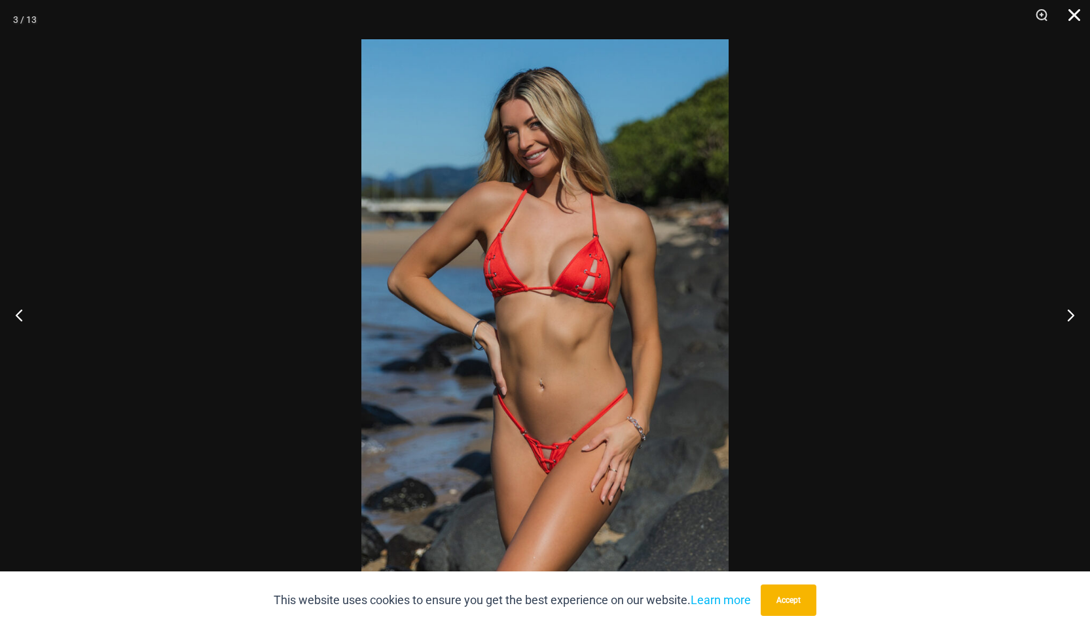
click at [1070, 12] on button "Close" at bounding box center [1069, 19] width 33 height 39
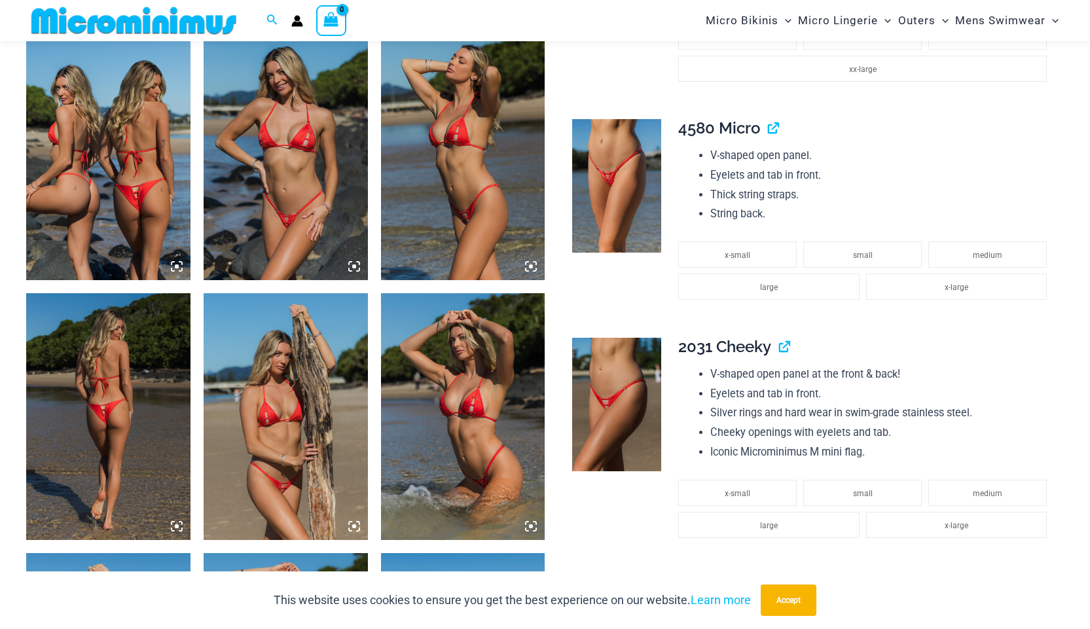
scroll to position [839, 0]
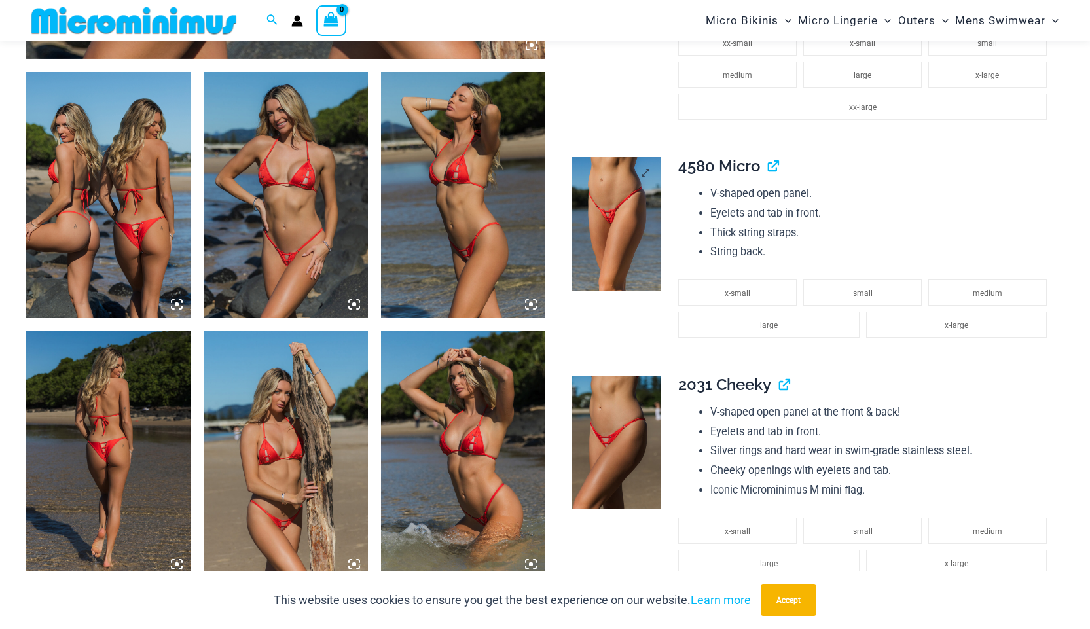
click at [625, 239] on img at bounding box center [616, 224] width 89 height 134
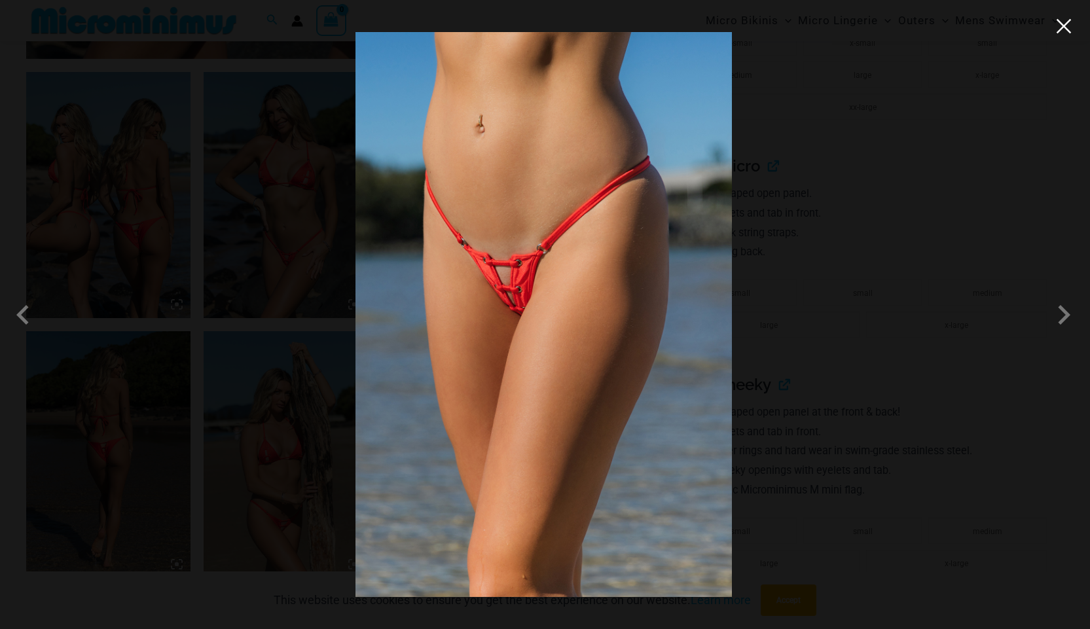
click at [1064, 26] on button "Close" at bounding box center [1064, 26] width 20 height 20
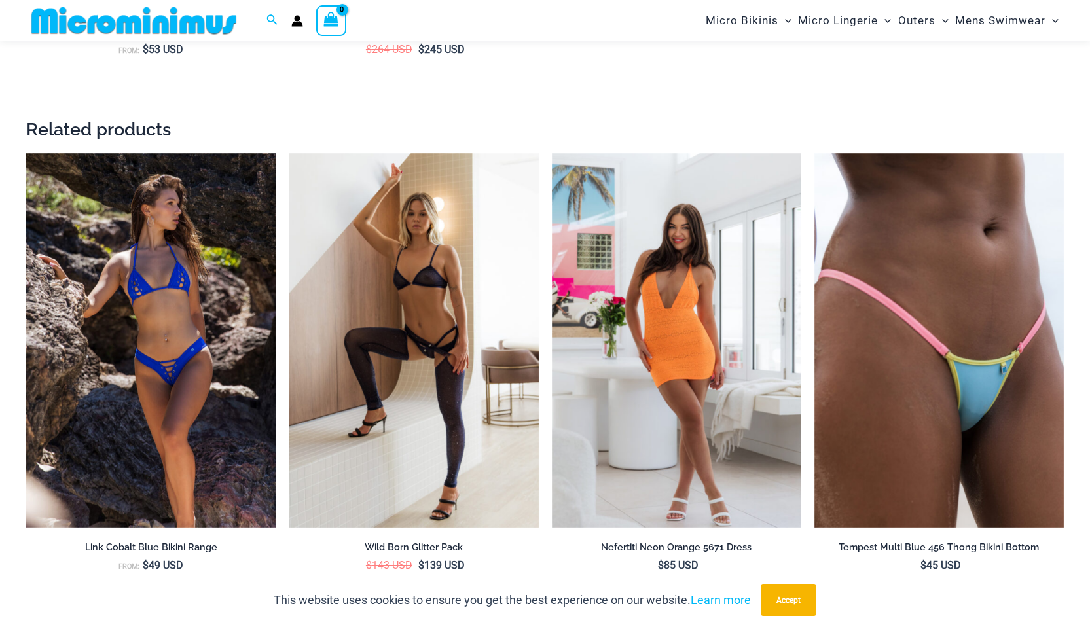
scroll to position [2453, 0]
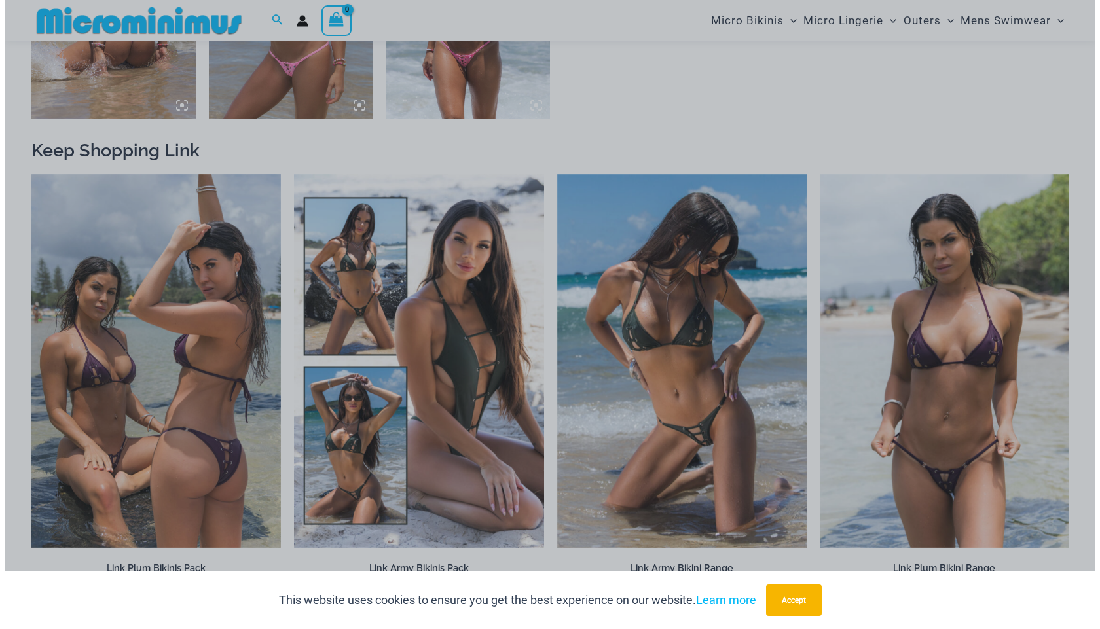
scroll to position [1307, 0]
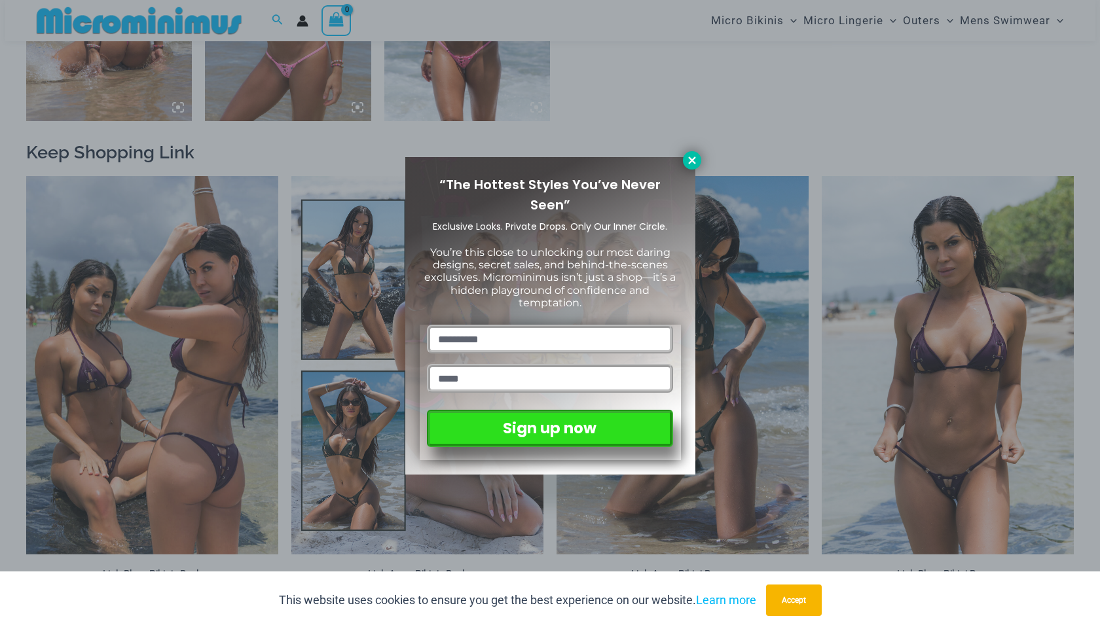
click at [684, 158] on button at bounding box center [692, 160] width 18 height 18
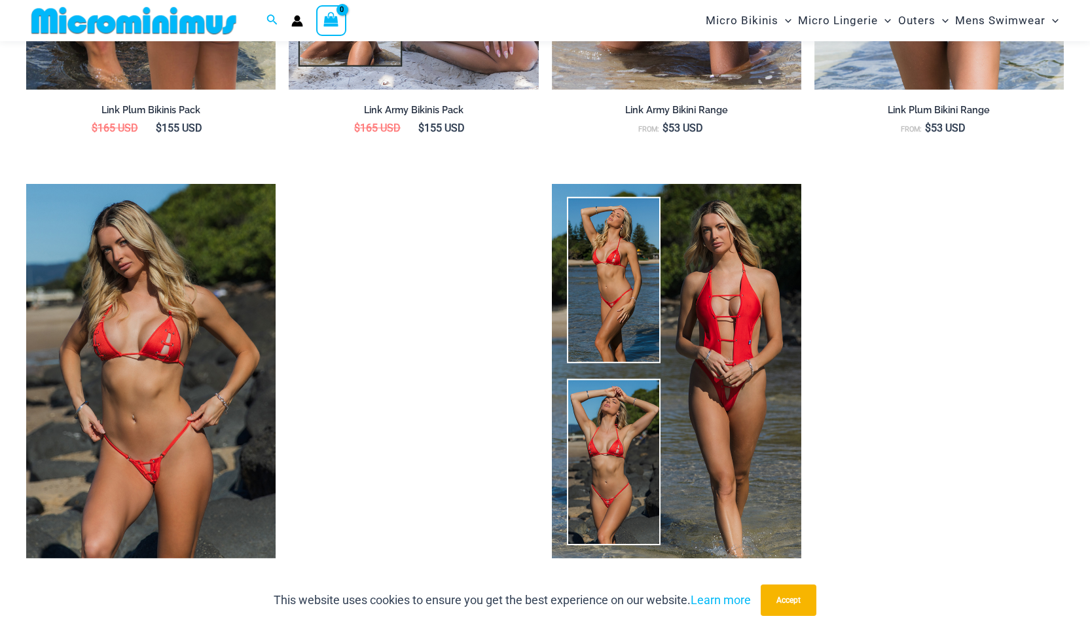
scroll to position [2214, 0]
